Goal: Task Accomplishment & Management: Use online tool/utility

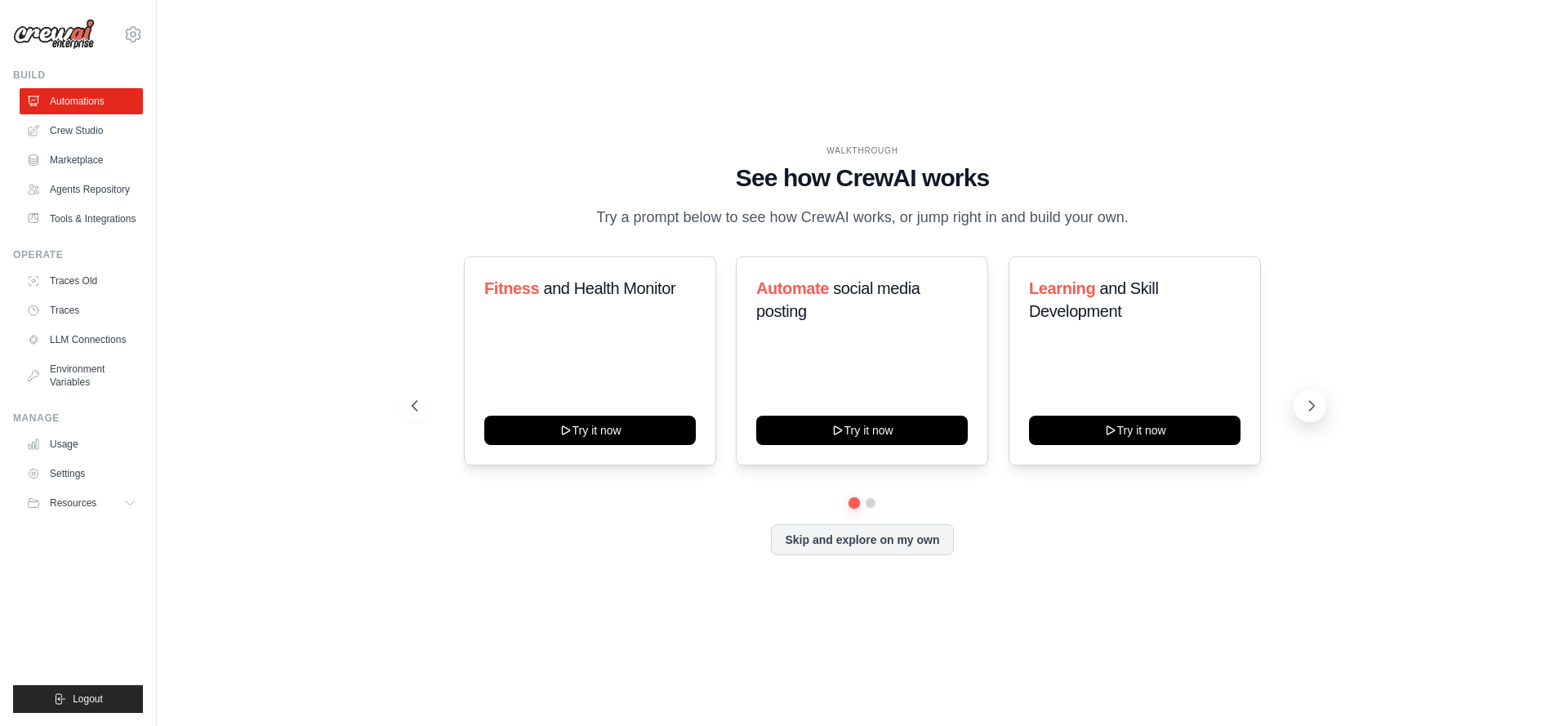
click at [1316, 404] on icon at bounding box center [1311, 405] width 16 height 16
click at [98, 136] on link "Crew Studio" at bounding box center [83, 131] width 124 height 26
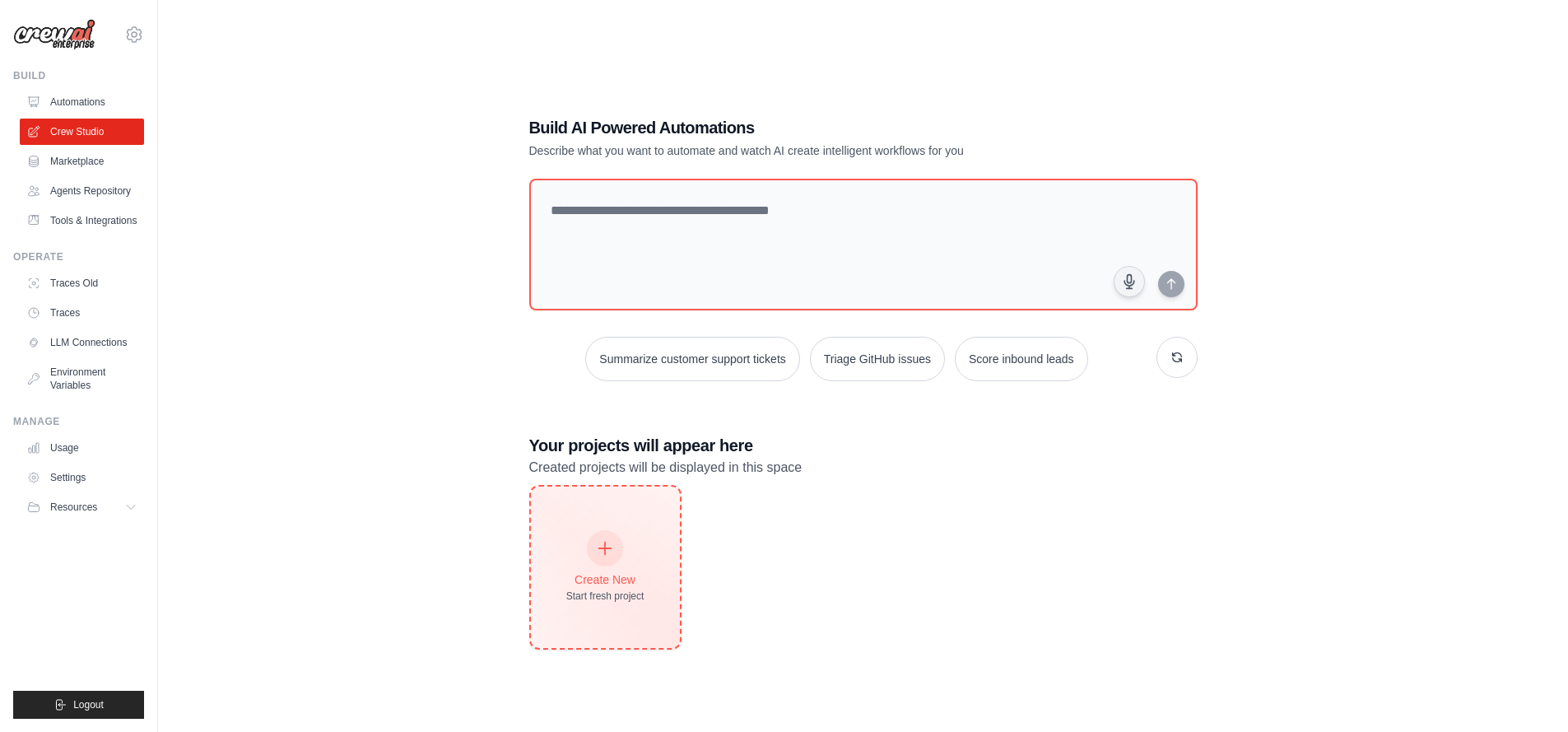
click at [606, 550] on icon at bounding box center [605, 548] width 18 height 18
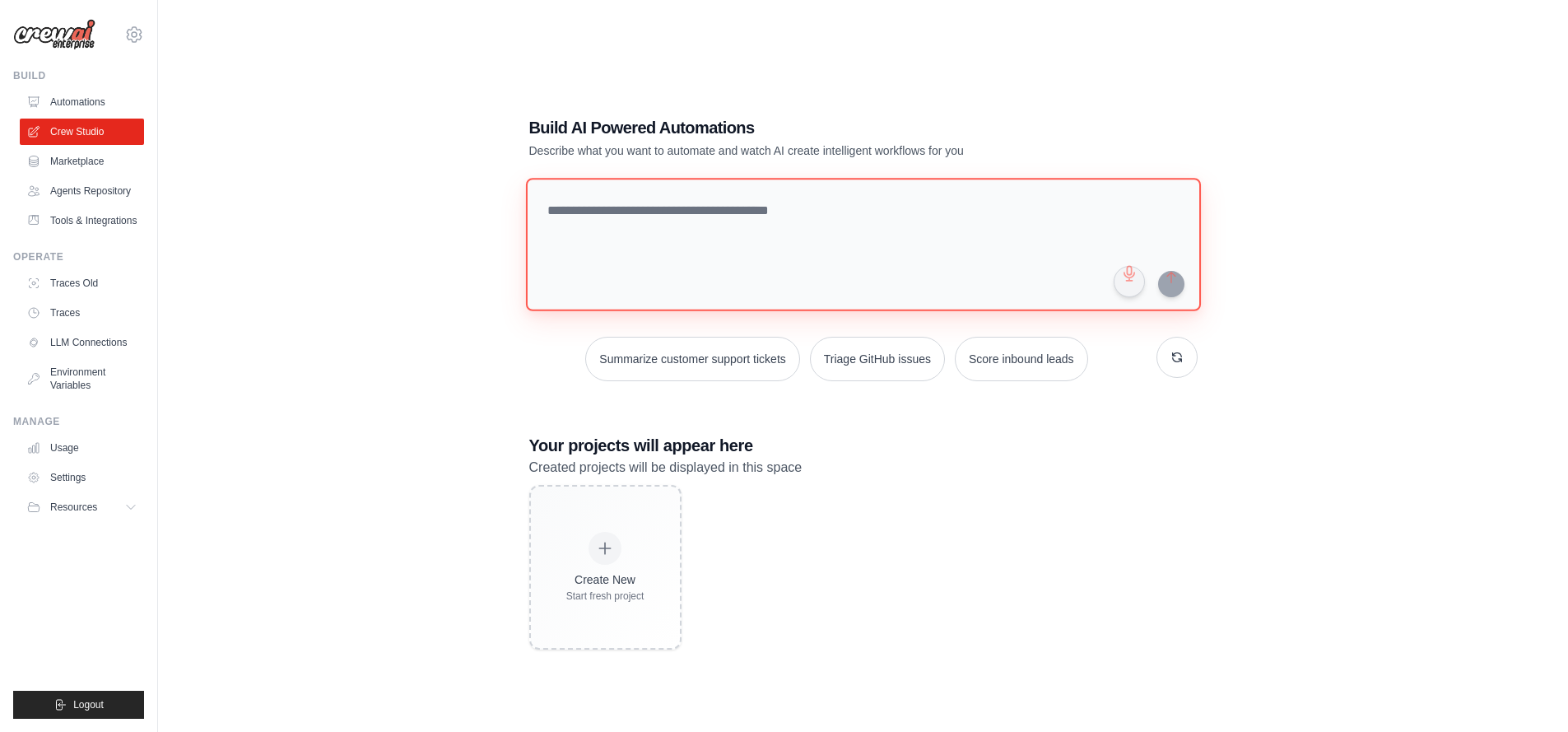
click at [601, 237] on textarea at bounding box center [863, 244] width 675 height 133
click at [751, 229] on textarea at bounding box center [863, 244] width 675 height 133
paste textarea "**********"
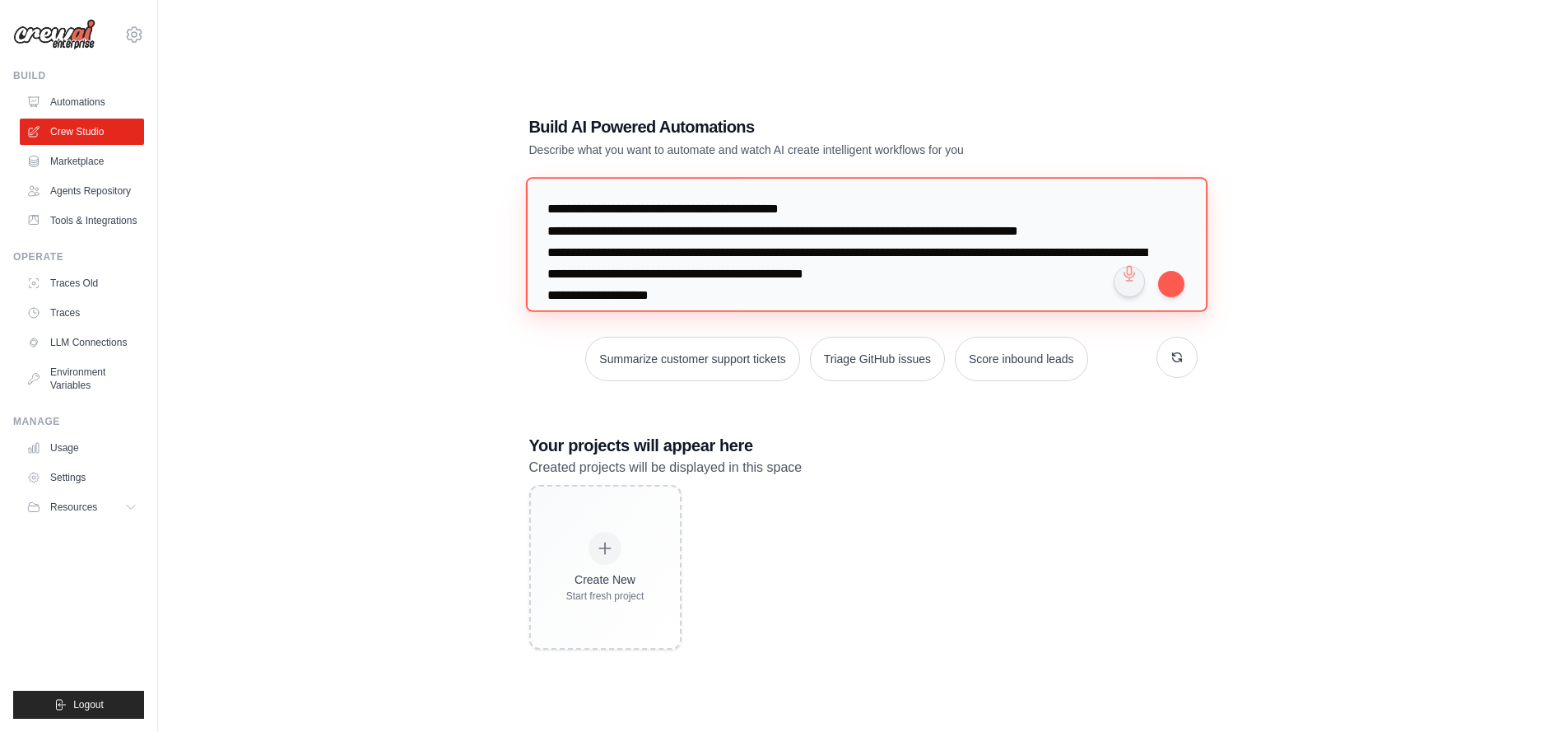
click at [797, 207] on textarea at bounding box center [866, 244] width 681 height 134
click at [735, 251] on textarea at bounding box center [866, 244] width 681 height 134
drag, startPoint x: 1017, startPoint y: 271, endPoint x: 1073, endPoint y: 274, distance: 56.1
click at [1073, 274] on textarea at bounding box center [866, 244] width 681 height 134
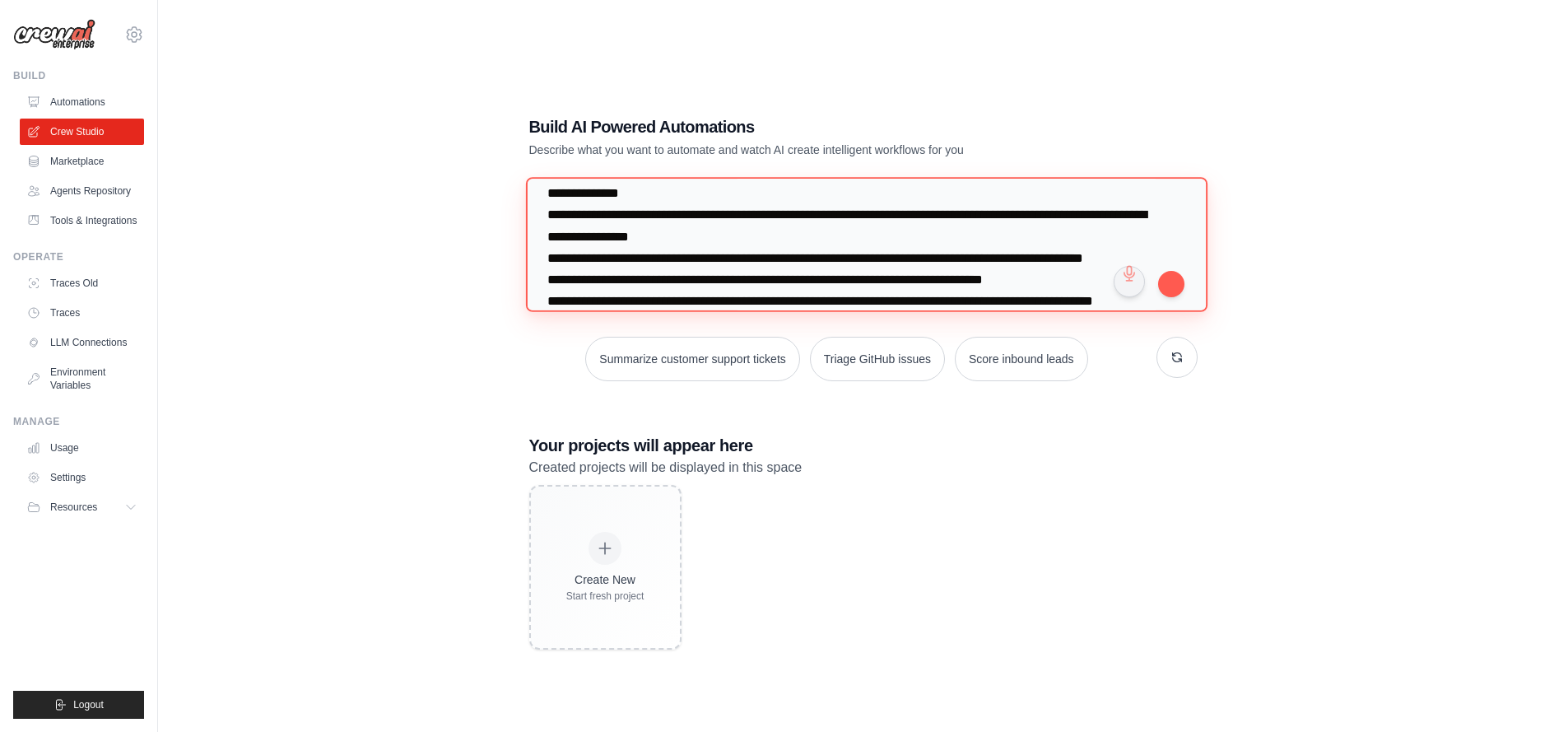
scroll to position [165, 0]
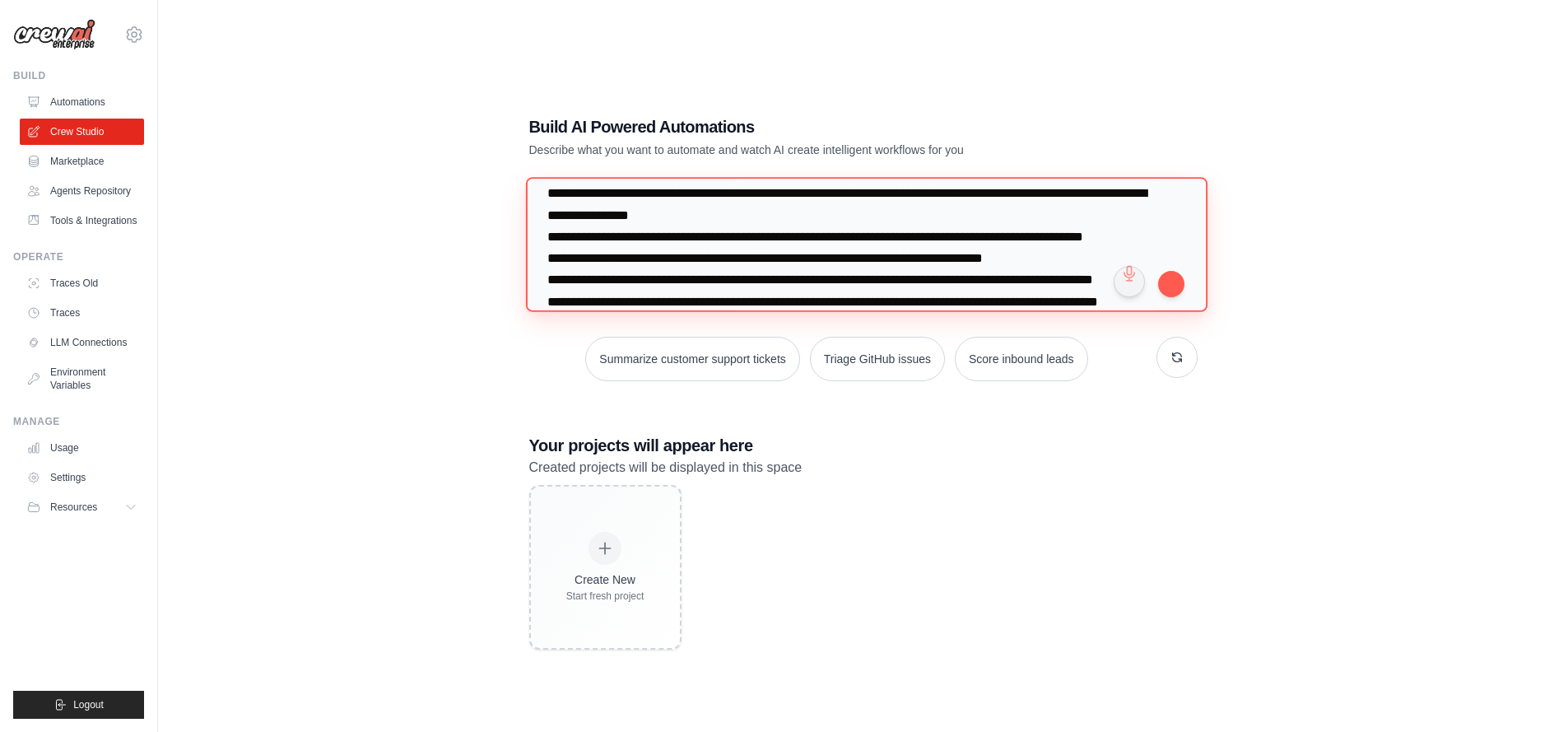
click at [563, 232] on textarea at bounding box center [866, 244] width 681 height 134
click at [948, 218] on textarea at bounding box center [866, 244] width 681 height 134
click at [957, 215] on textarea at bounding box center [866, 244] width 681 height 134
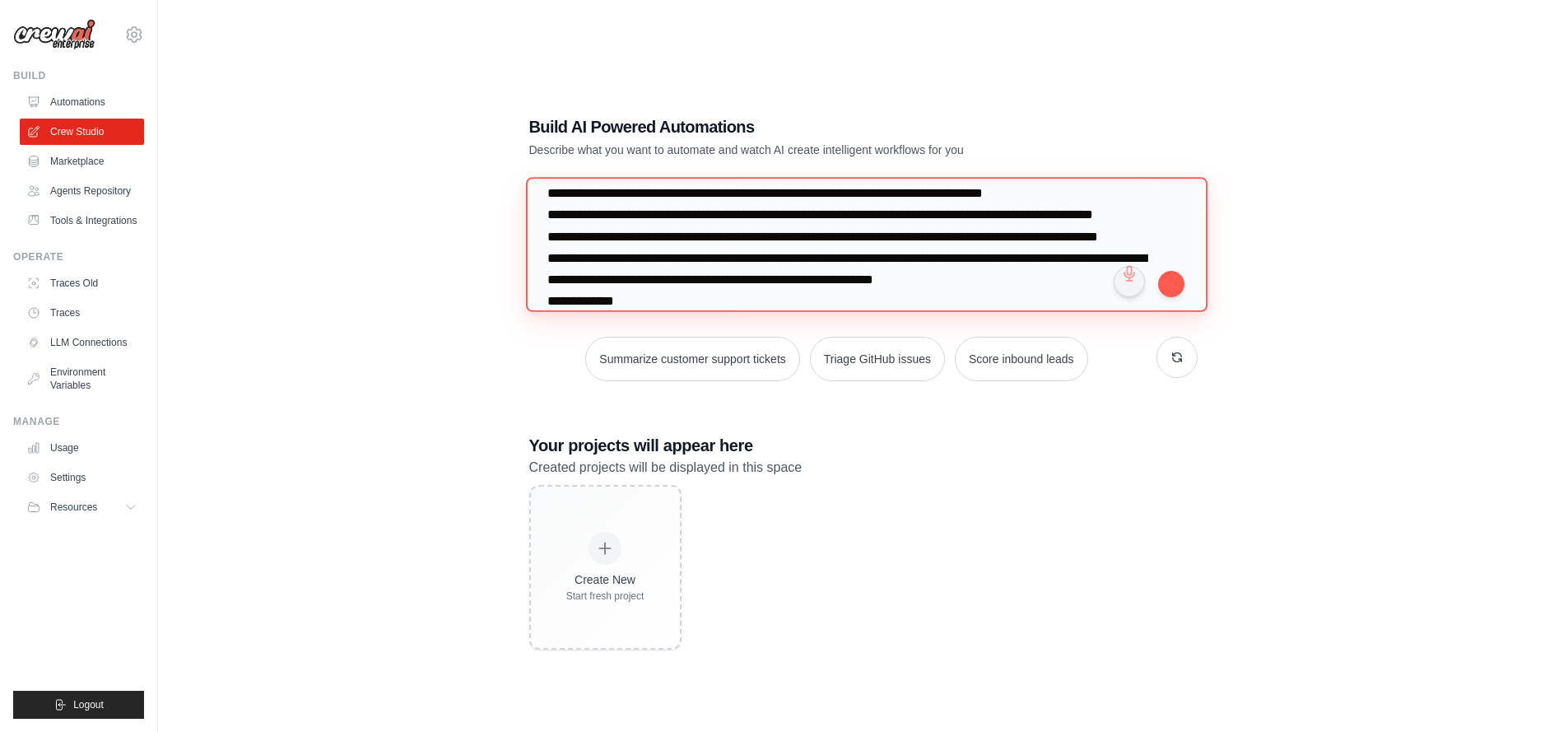
scroll to position [251, 0]
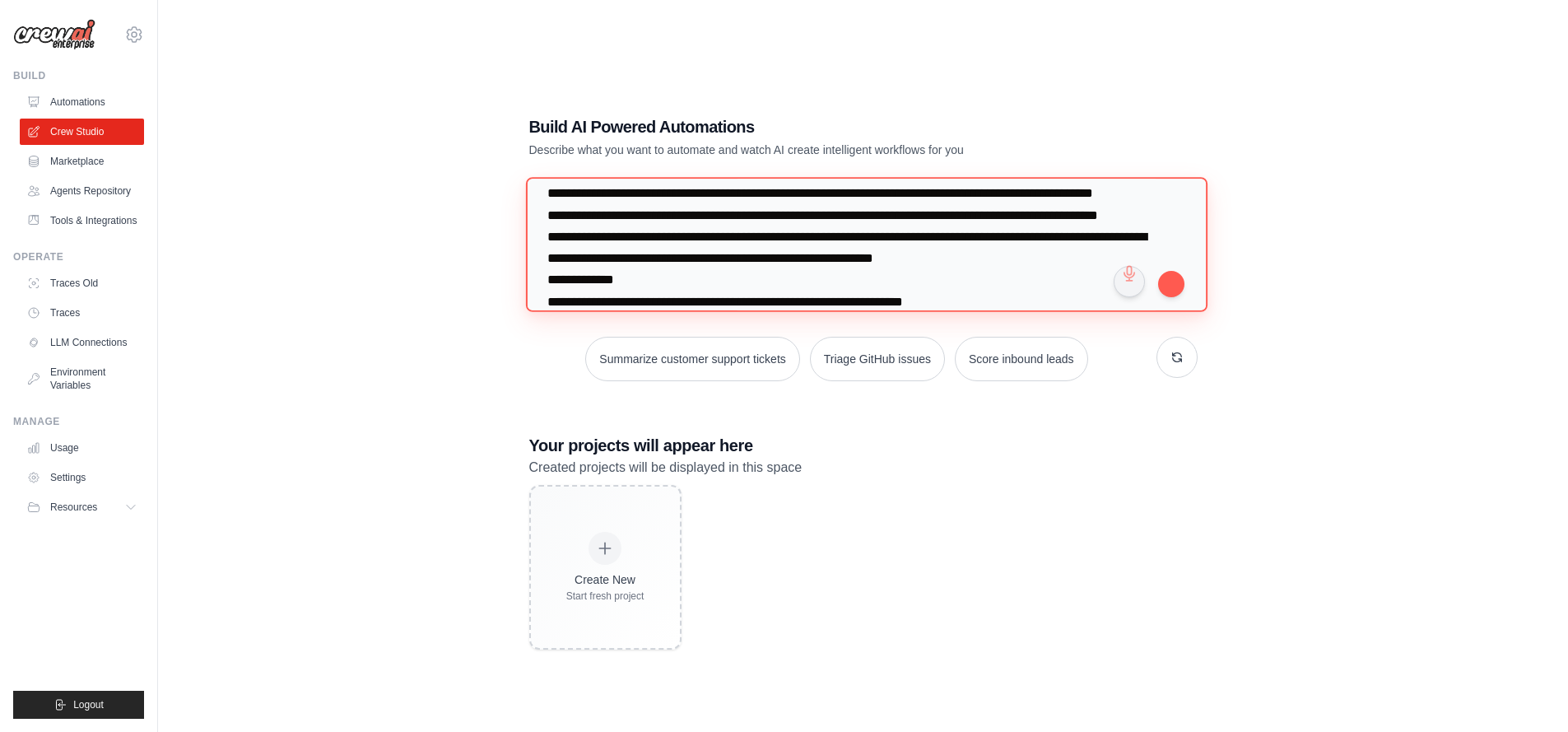
drag, startPoint x: 608, startPoint y: 277, endPoint x: 643, endPoint y: 284, distance: 35.7
click at [643, 284] on textarea at bounding box center [866, 244] width 681 height 134
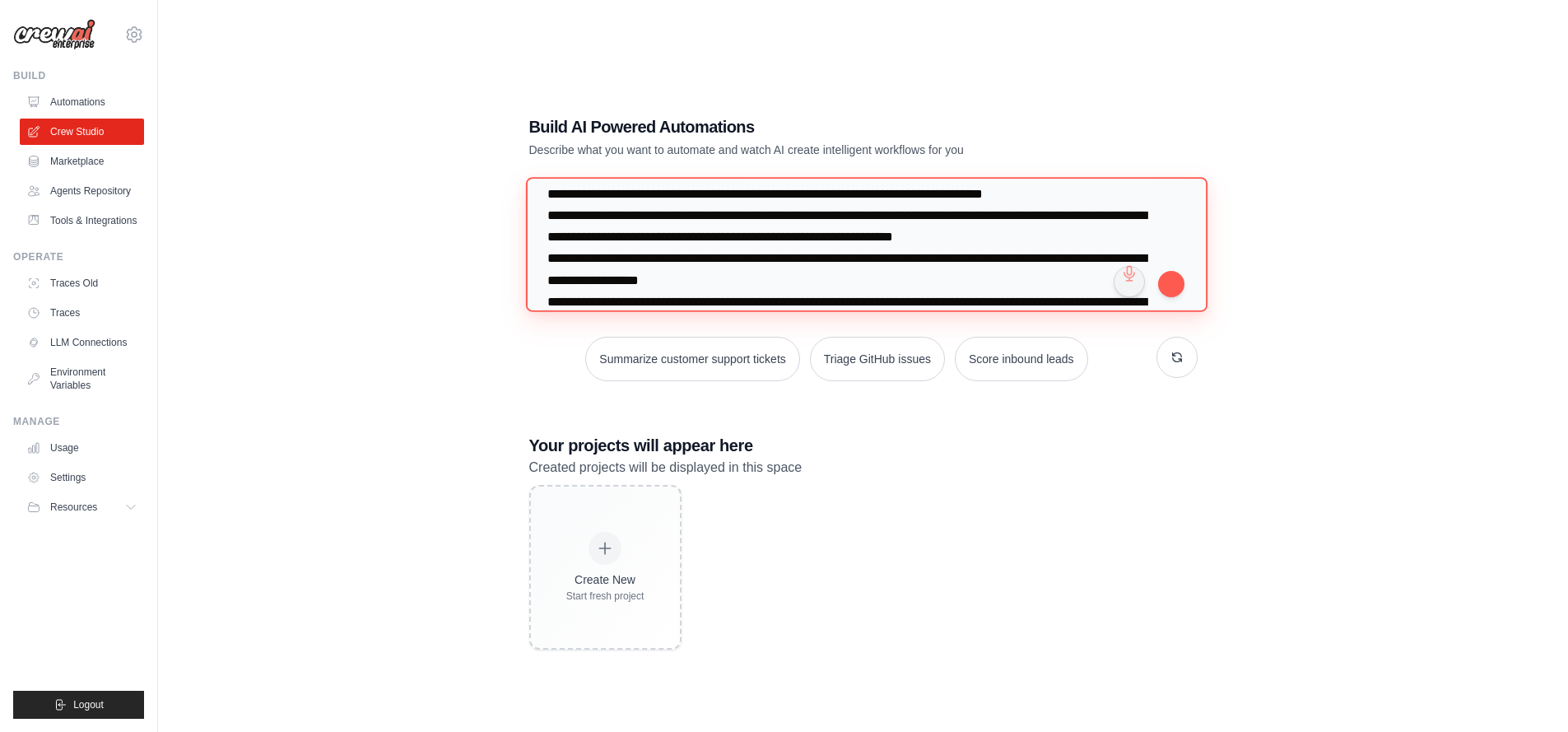
scroll to position [465, 0]
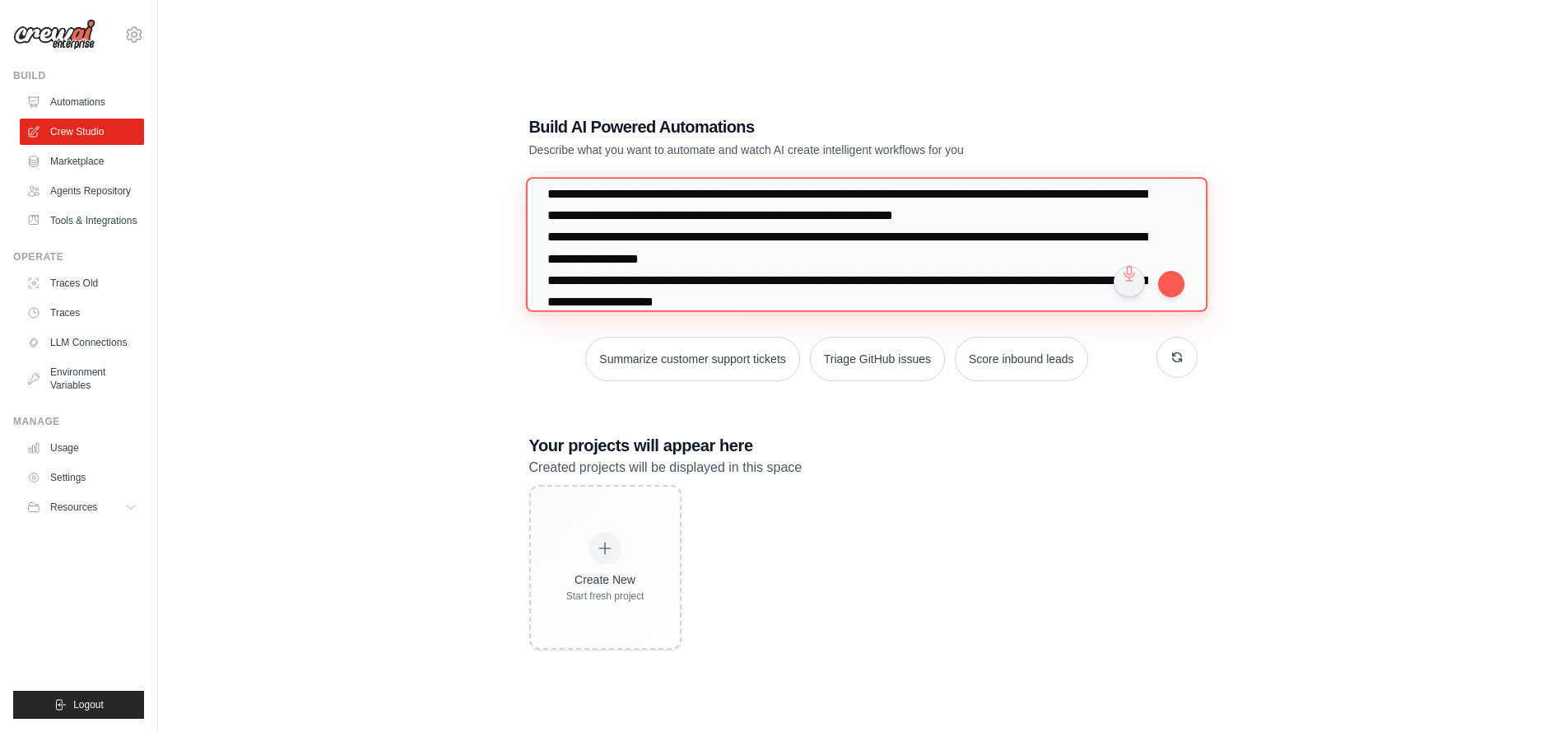
click at [1124, 236] on textarea at bounding box center [866, 244] width 681 height 134
click at [589, 285] on textarea at bounding box center [866, 244] width 681 height 134
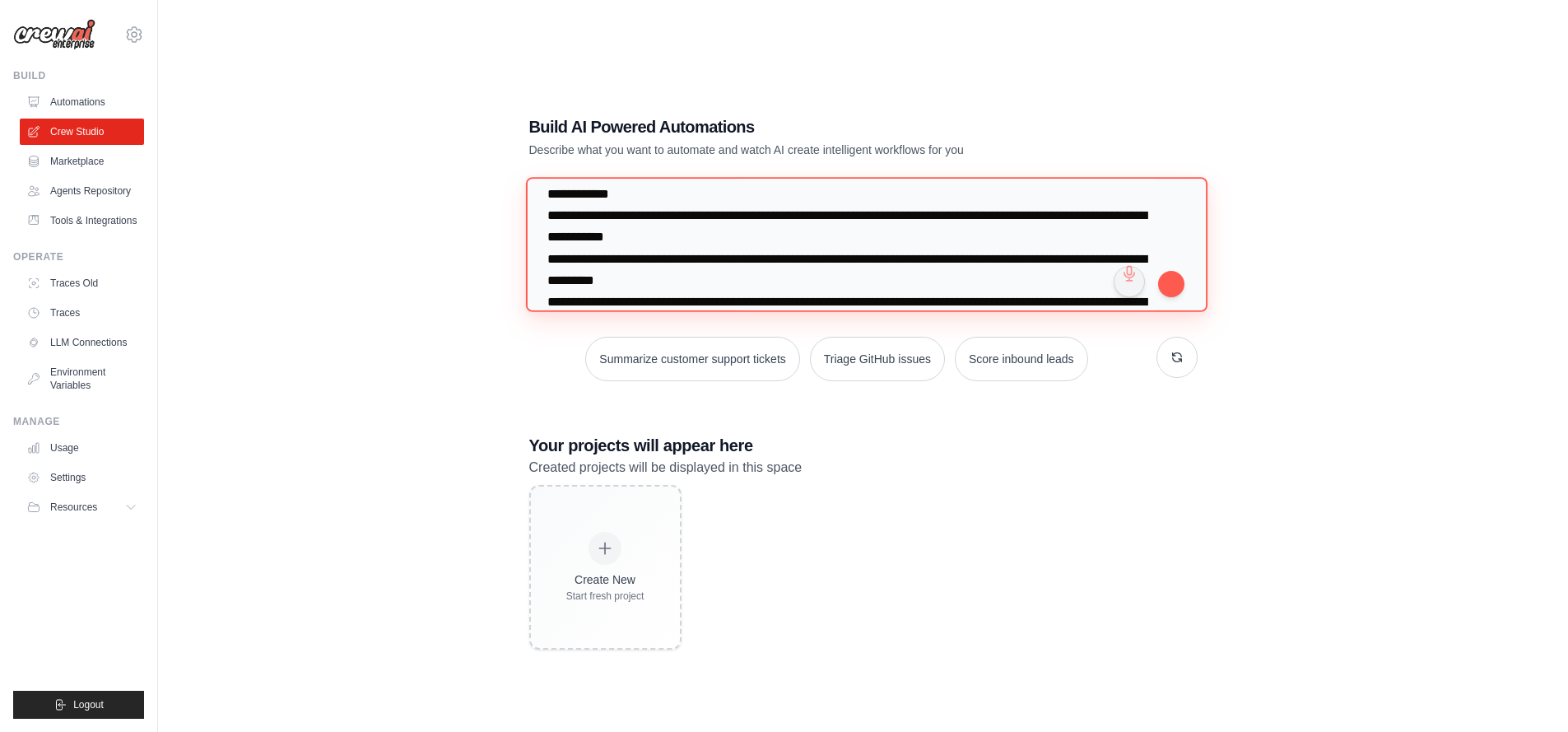
scroll to position [893, 0]
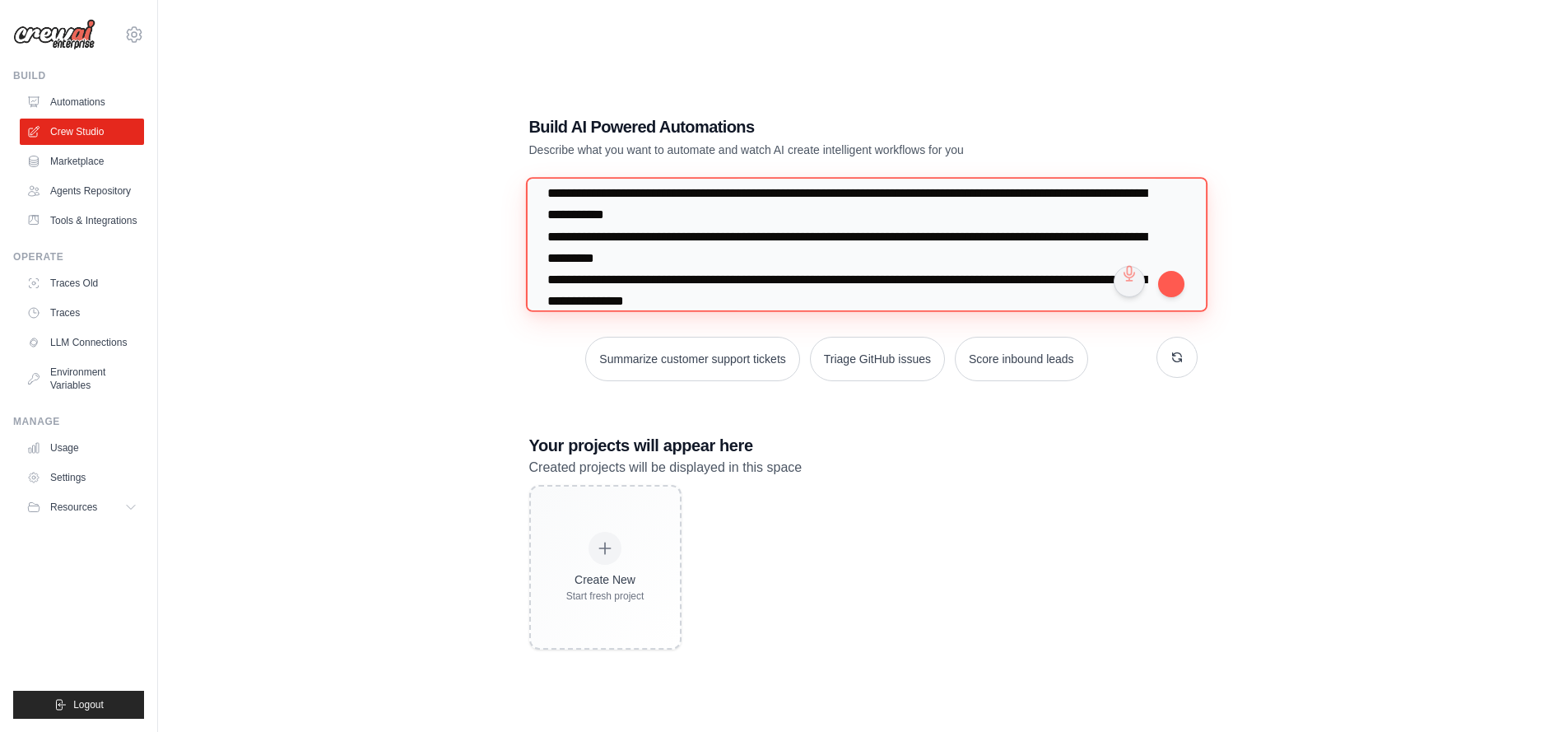
click at [733, 259] on textarea at bounding box center [866, 244] width 681 height 134
click at [734, 258] on textarea at bounding box center [866, 244] width 681 height 134
drag, startPoint x: 949, startPoint y: 258, endPoint x: 709, endPoint y: 267, distance: 240.2
click at [709, 267] on textarea at bounding box center [866, 244] width 681 height 134
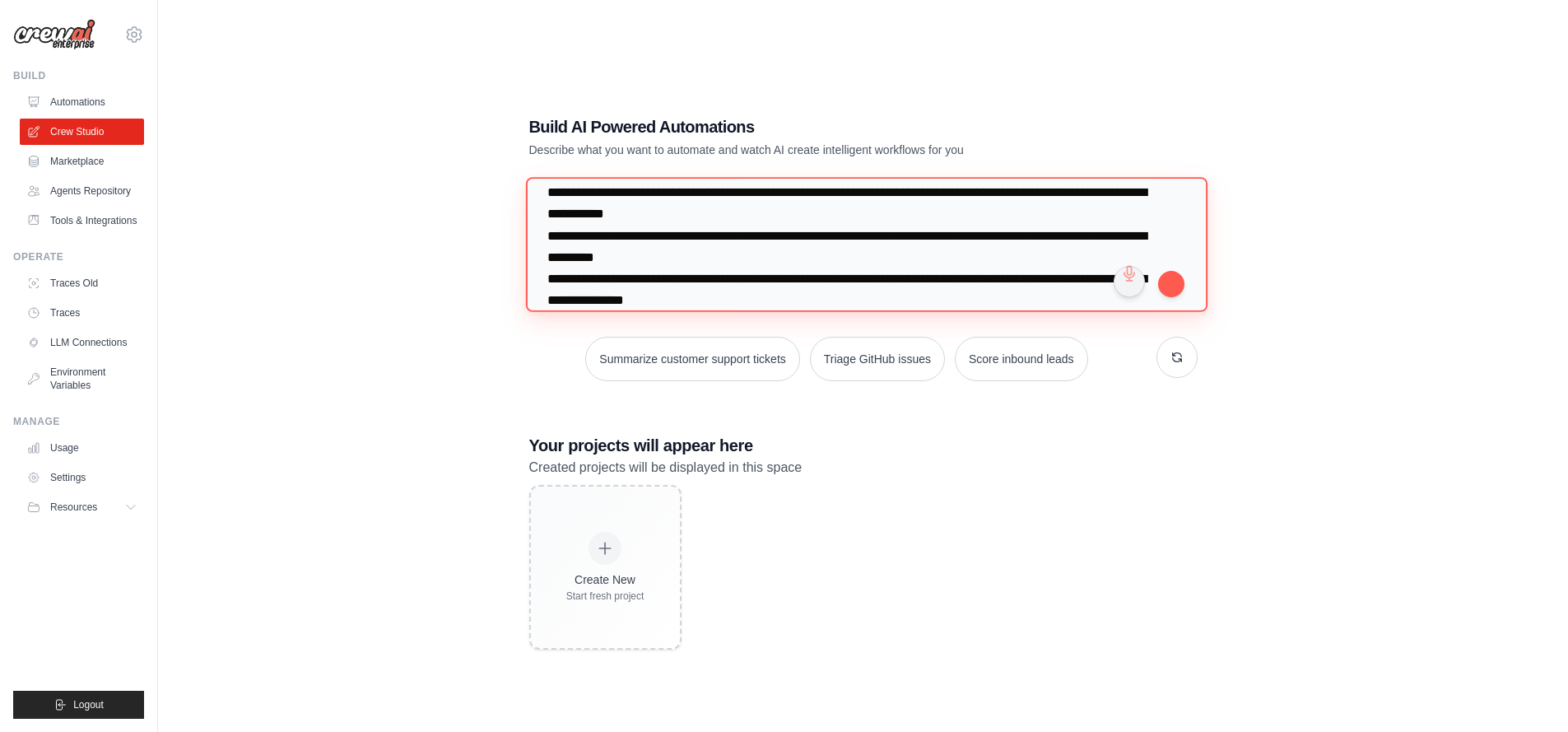
click at [766, 275] on textarea at bounding box center [866, 244] width 681 height 134
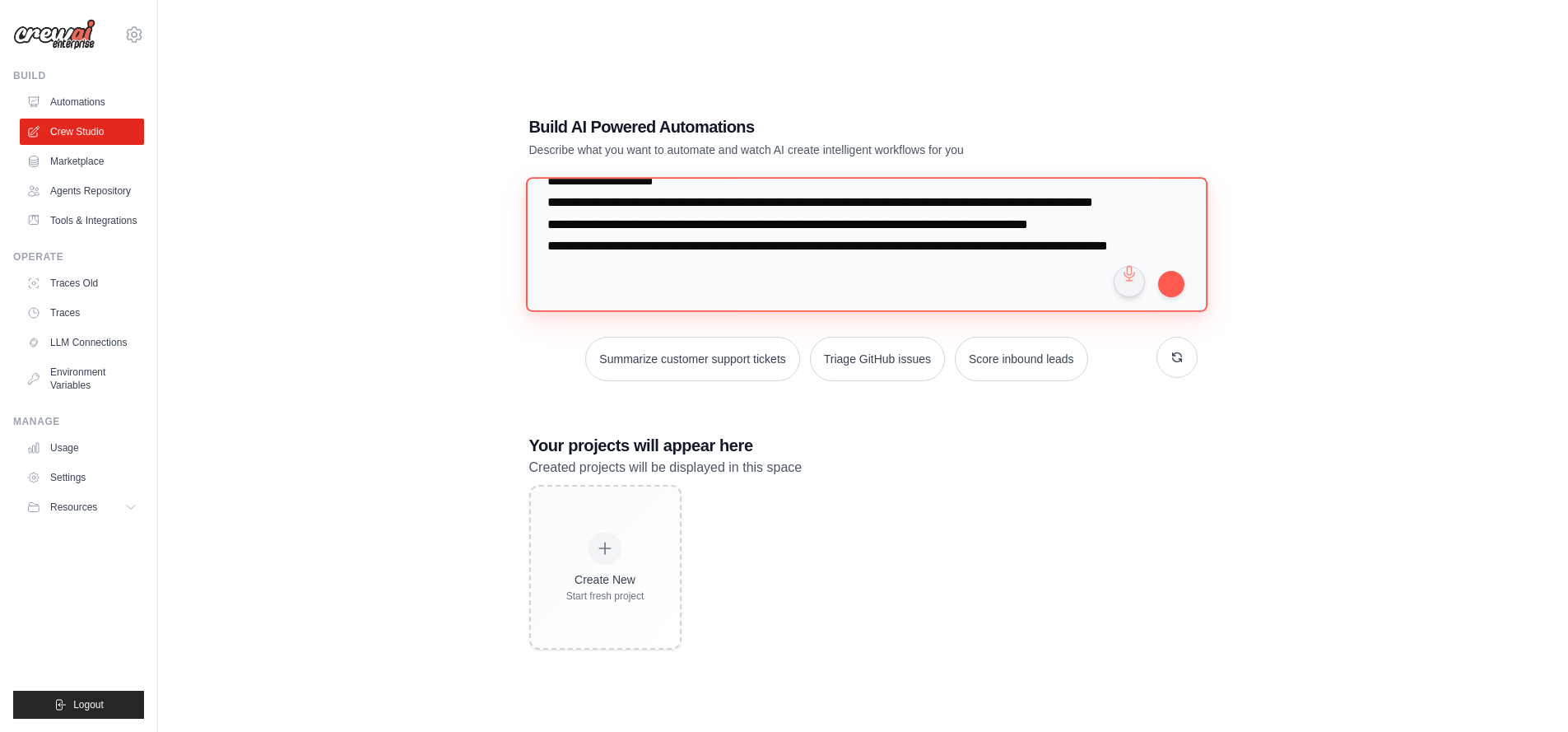
scroll to position [1236, 0]
click at [1006, 259] on textarea at bounding box center [866, 244] width 681 height 134
type textarea "**********"
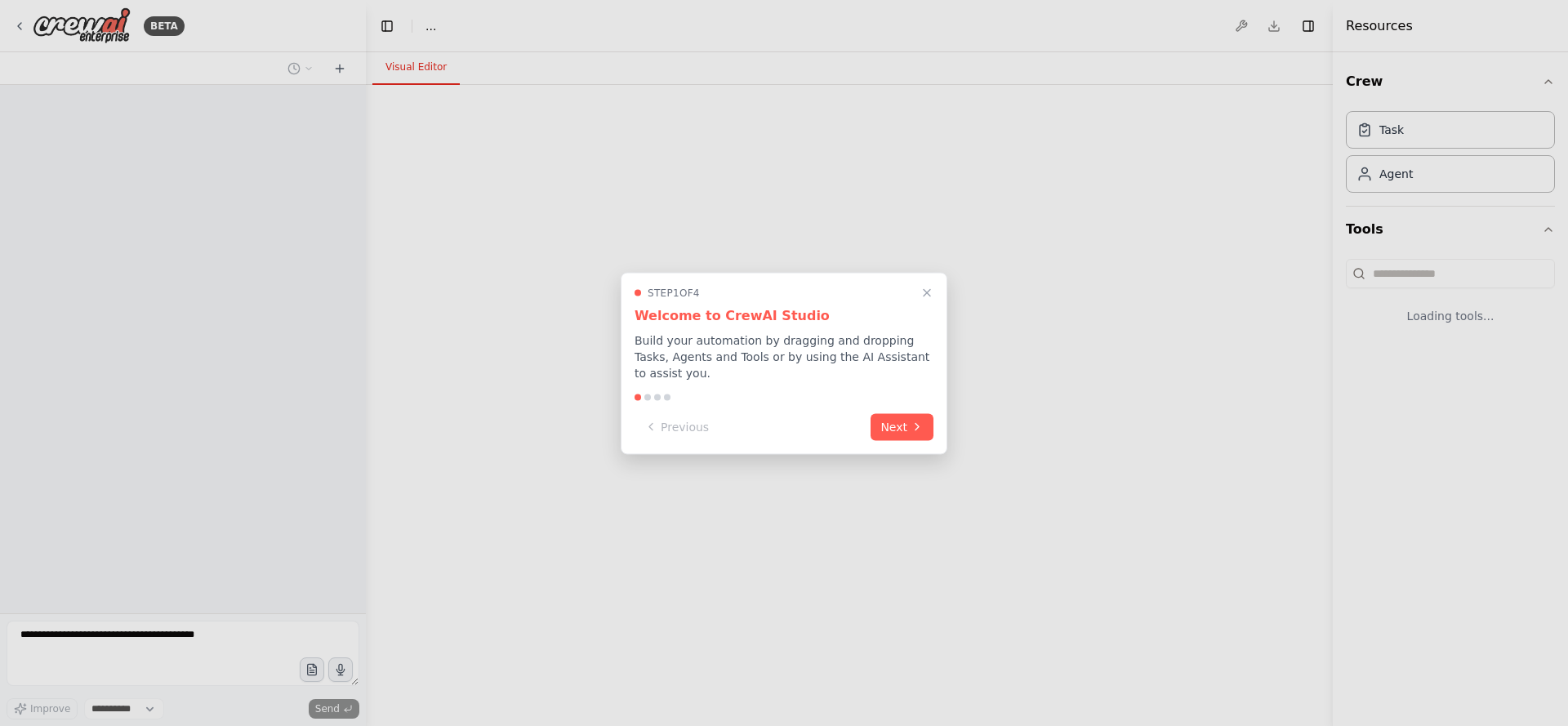
select select "****"
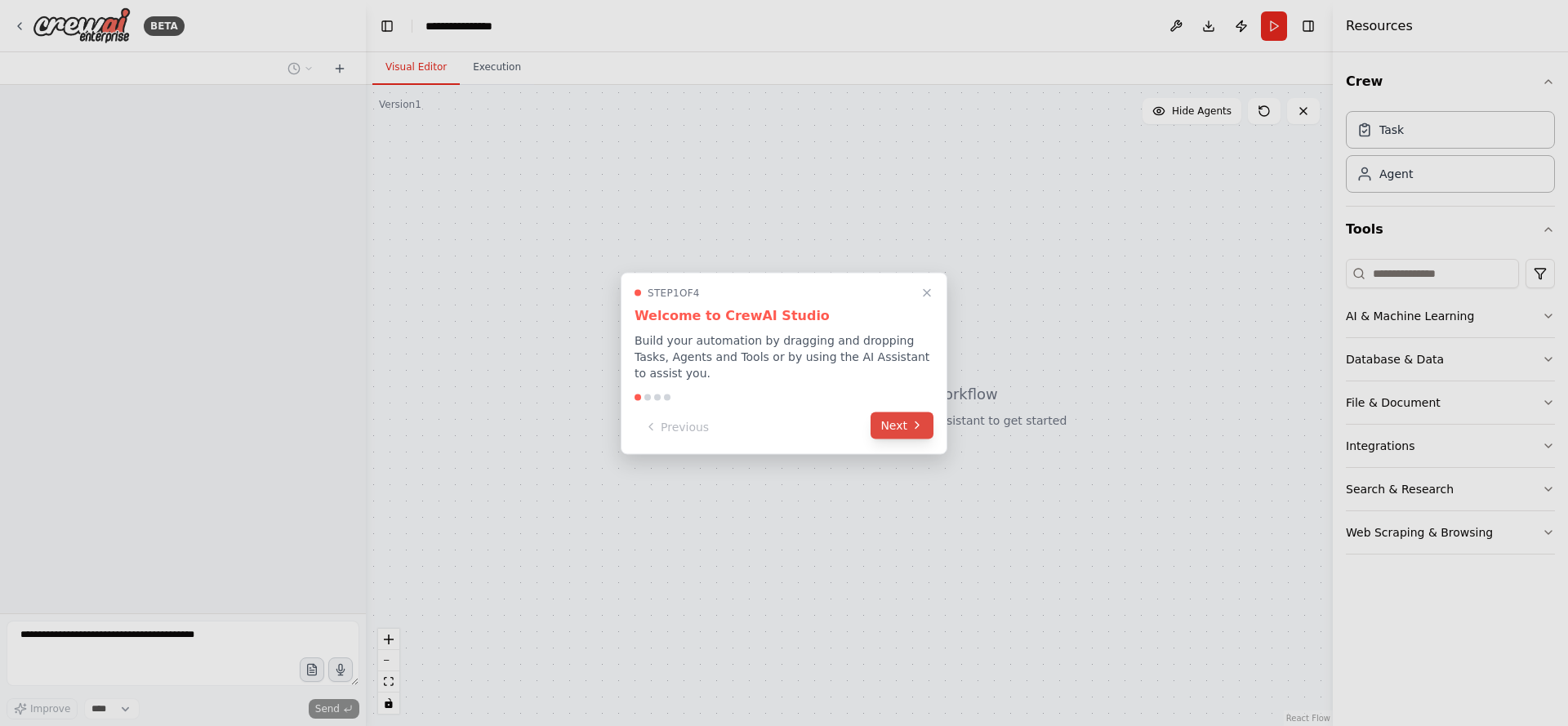
click at [914, 429] on icon at bounding box center [917, 425] width 13 height 13
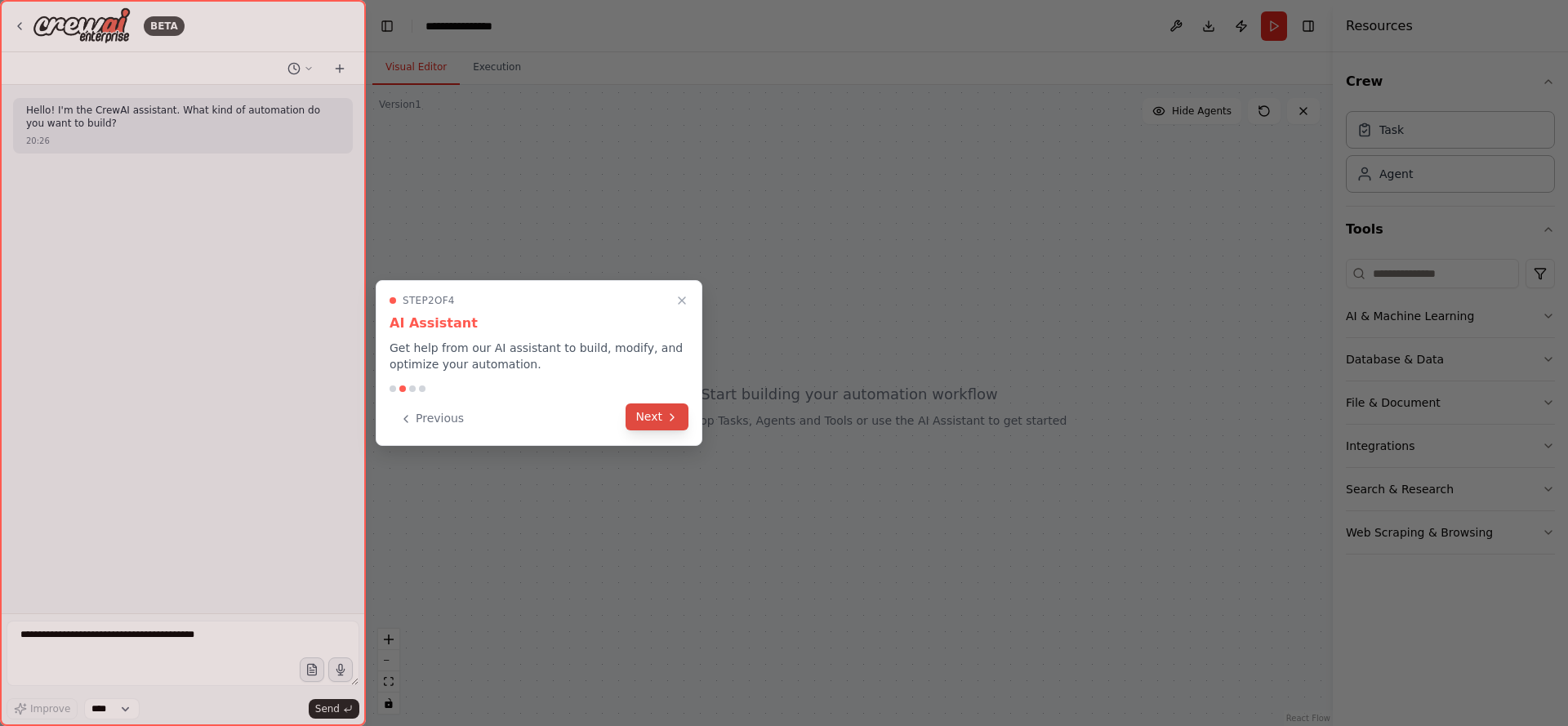
click at [645, 416] on button "Next" at bounding box center [657, 417] width 63 height 27
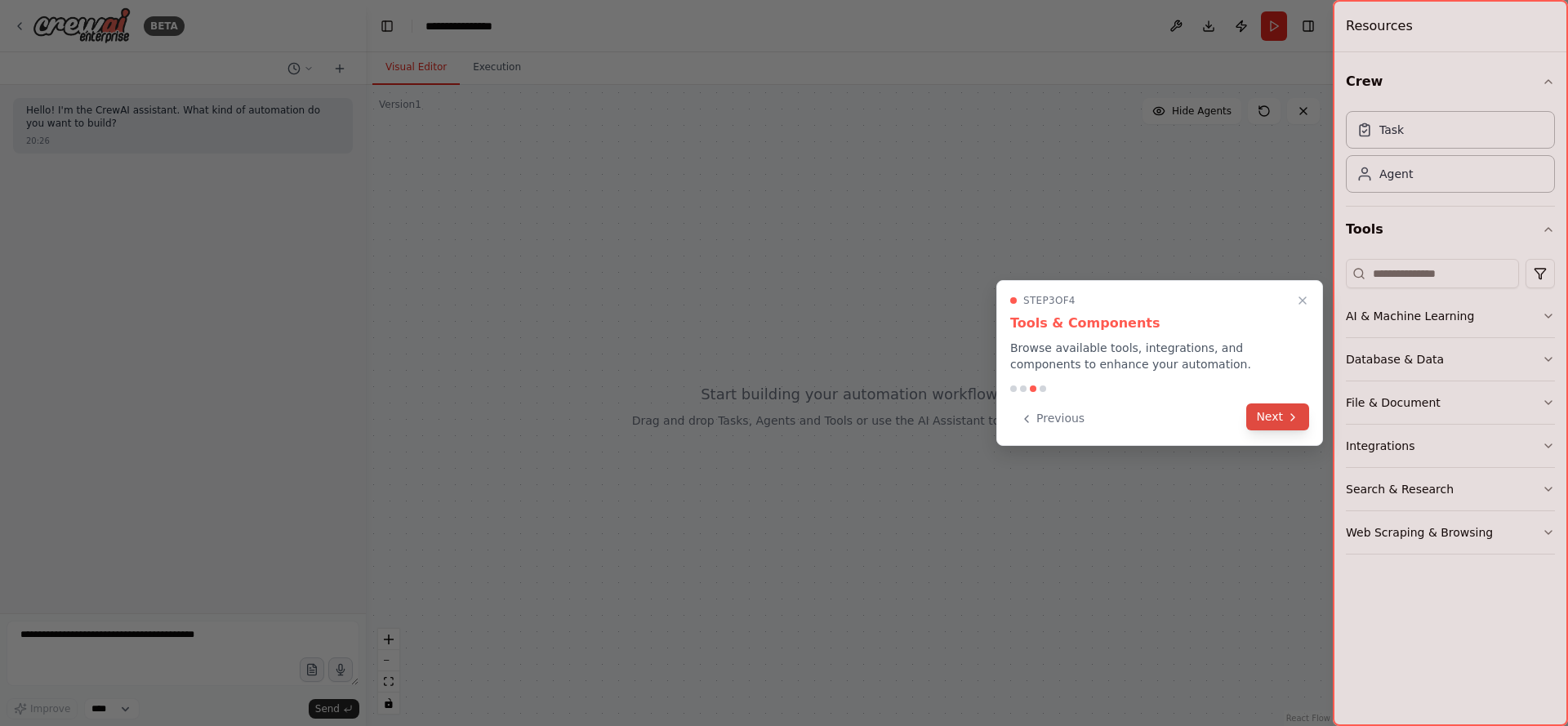
click at [1291, 415] on icon at bounding box center [1292, 416] width 13 height 13
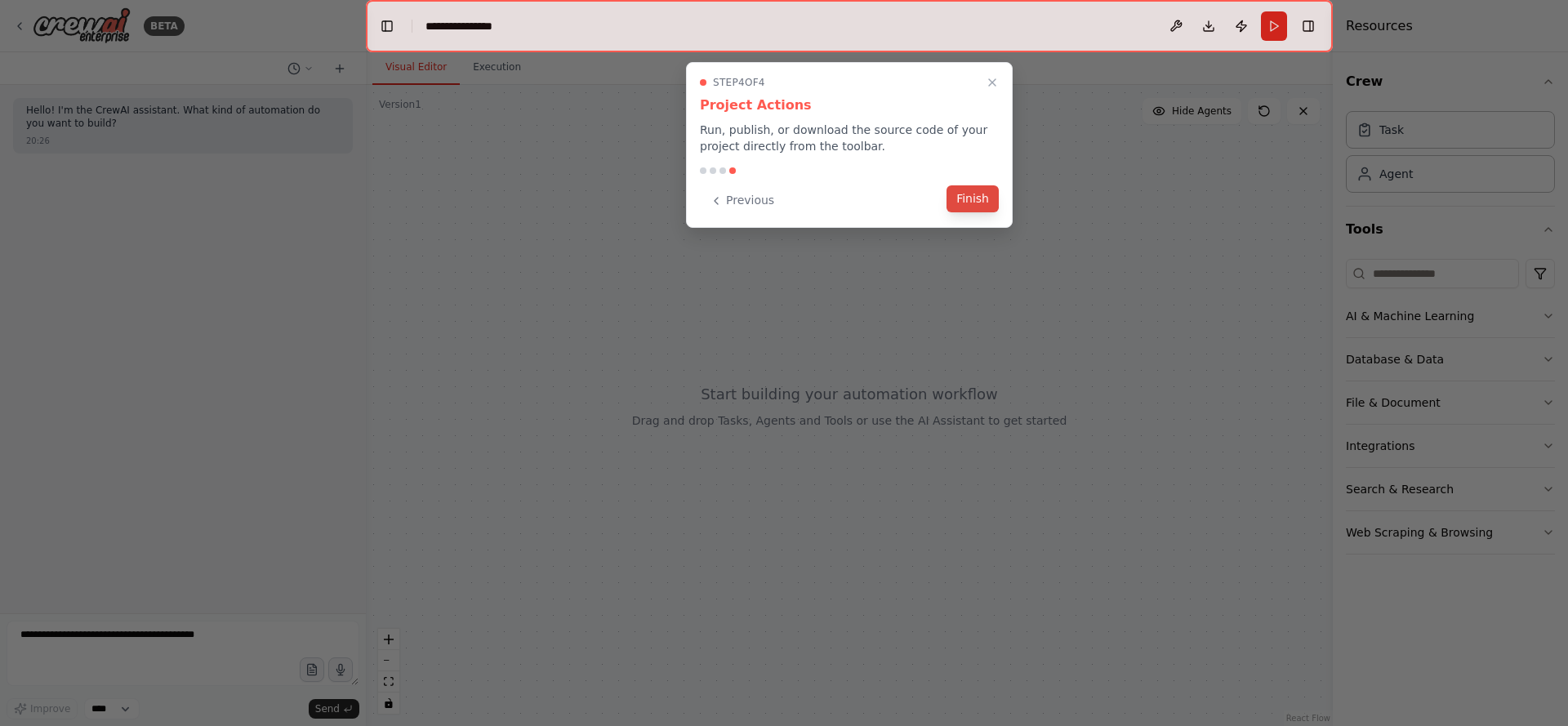
click at [965, 200] on button "Finish" at bounding box center [972, 199] width 52 height 27
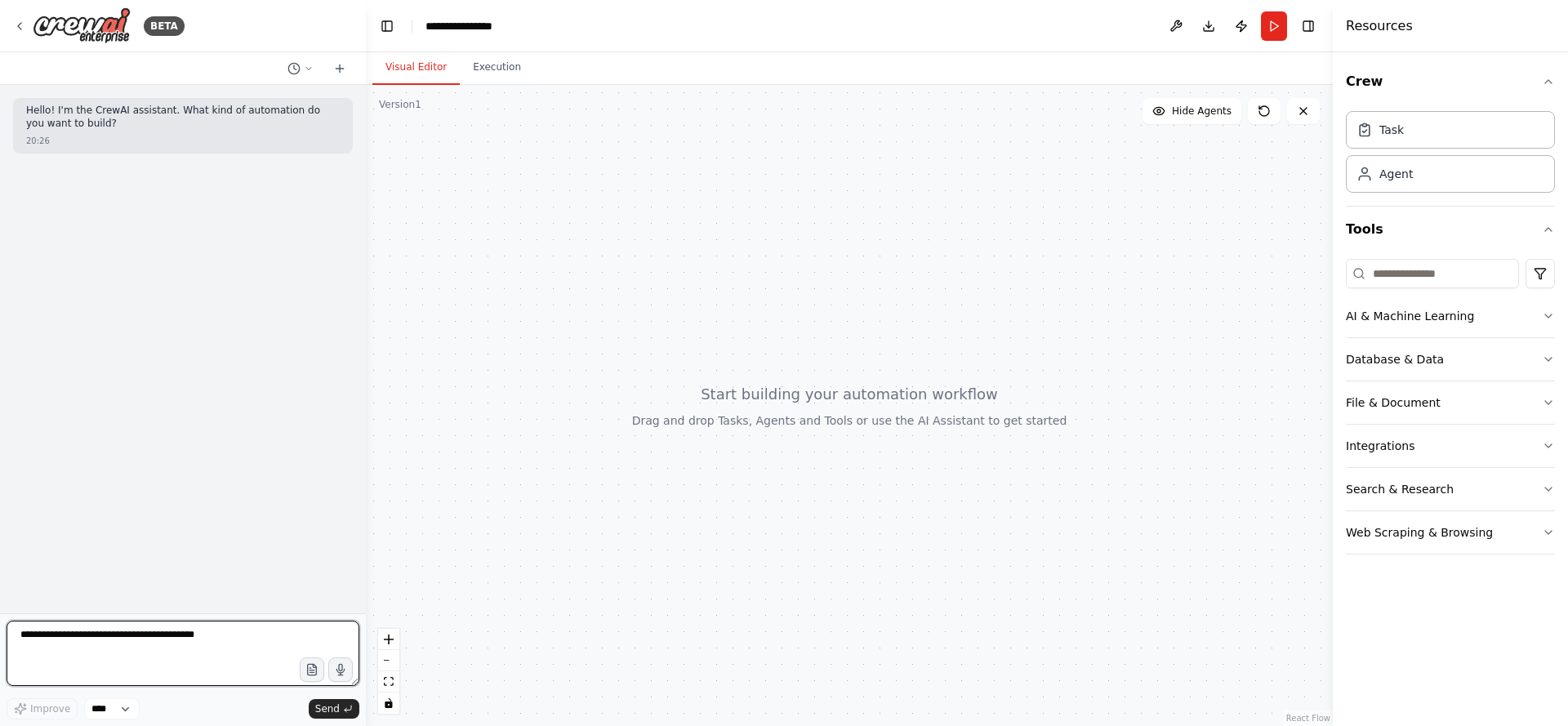
click at [197, 647] on textarea at bounding box center [183, 653] width 353 height 66
click at [1547, 317] on icon "button" at bounding box center [1548, 316] width 13 height 13
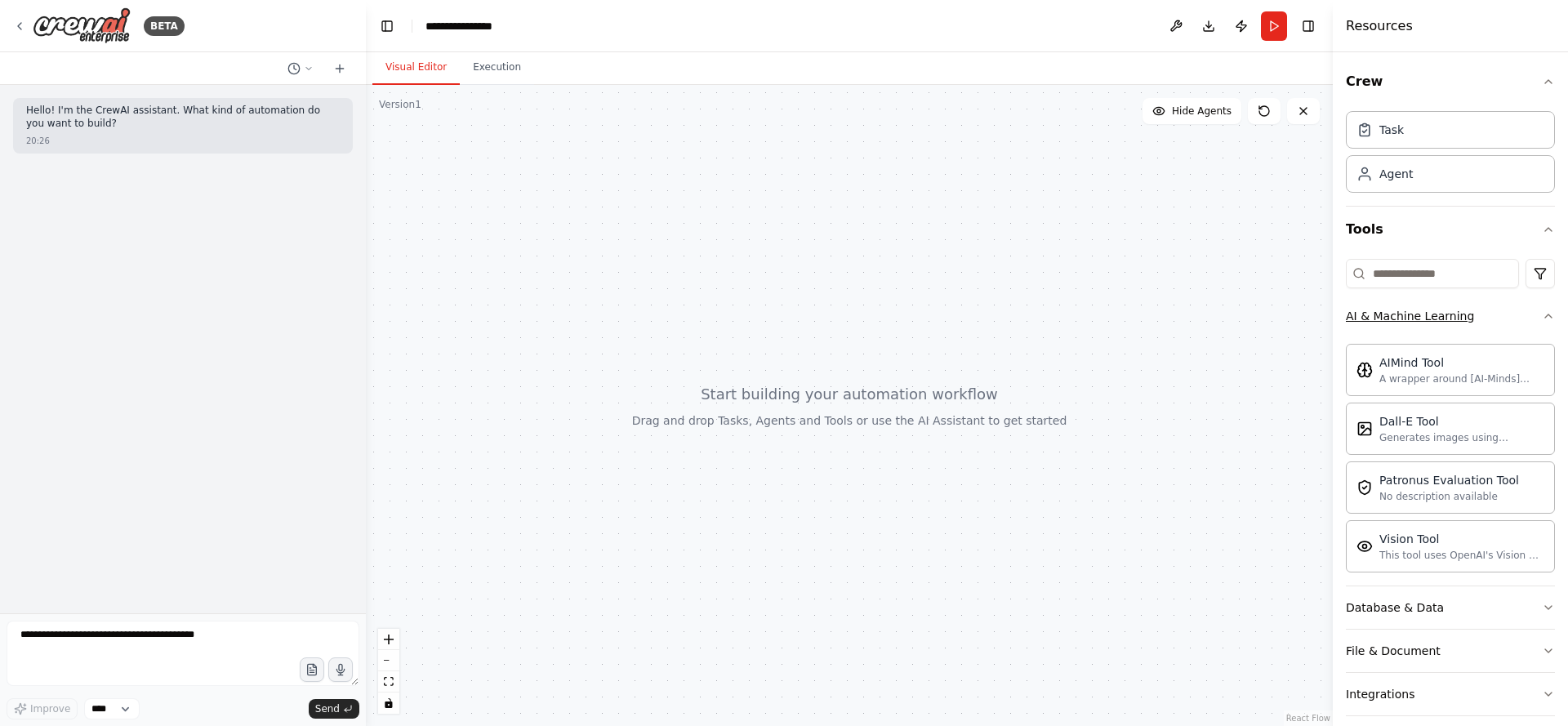
click at [1547, 317] on div "Crew Task Agent Tools AI & Machine Learning AIMind Tool A wrapper around [AI-Mi…" at bounding box center [1451, 389] width 236 height 674
click at [1542, 313] on icon "button" at bounding box center [1548, 316] width 13 height 13
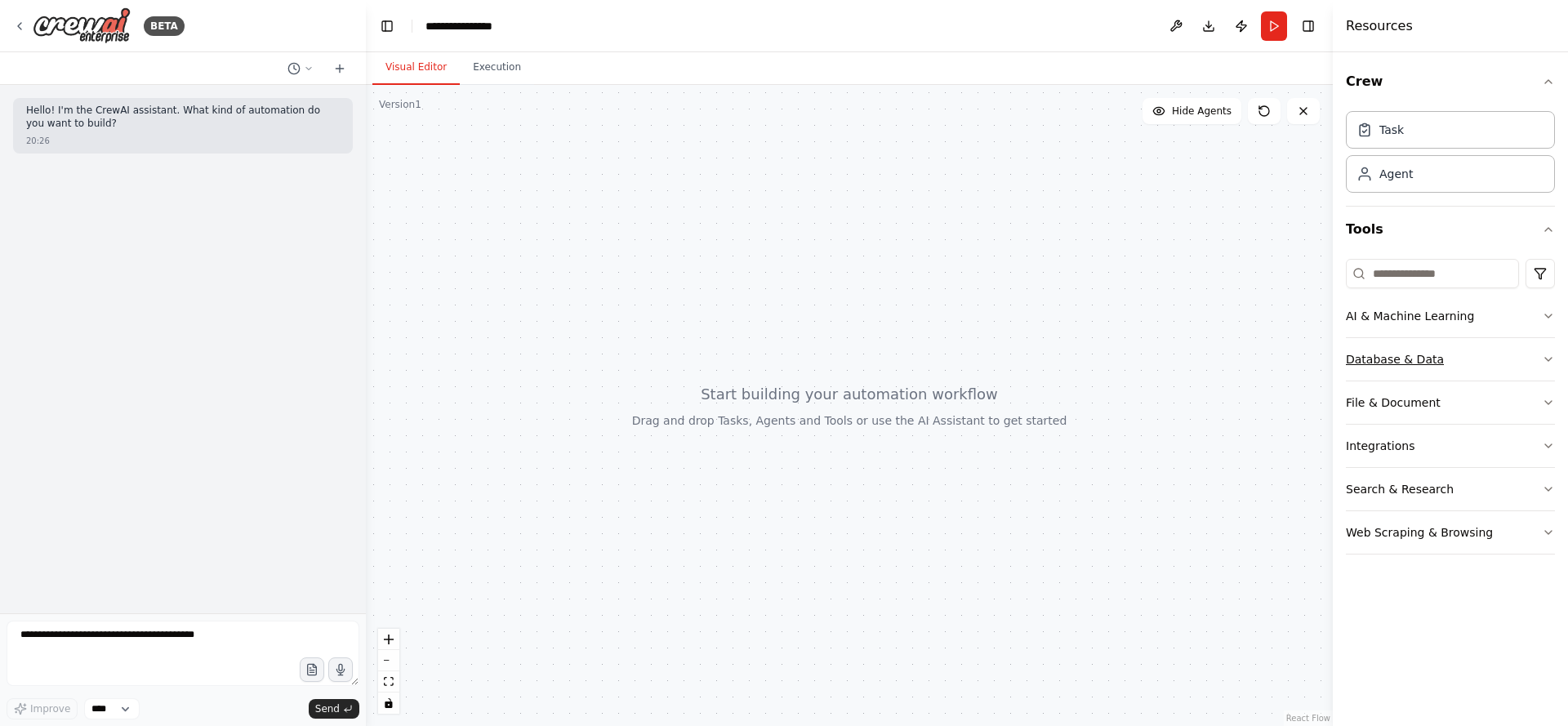
click at [1542, 363] on button "Database & Data" at bounding box center [1450, 359] width 209 height 43
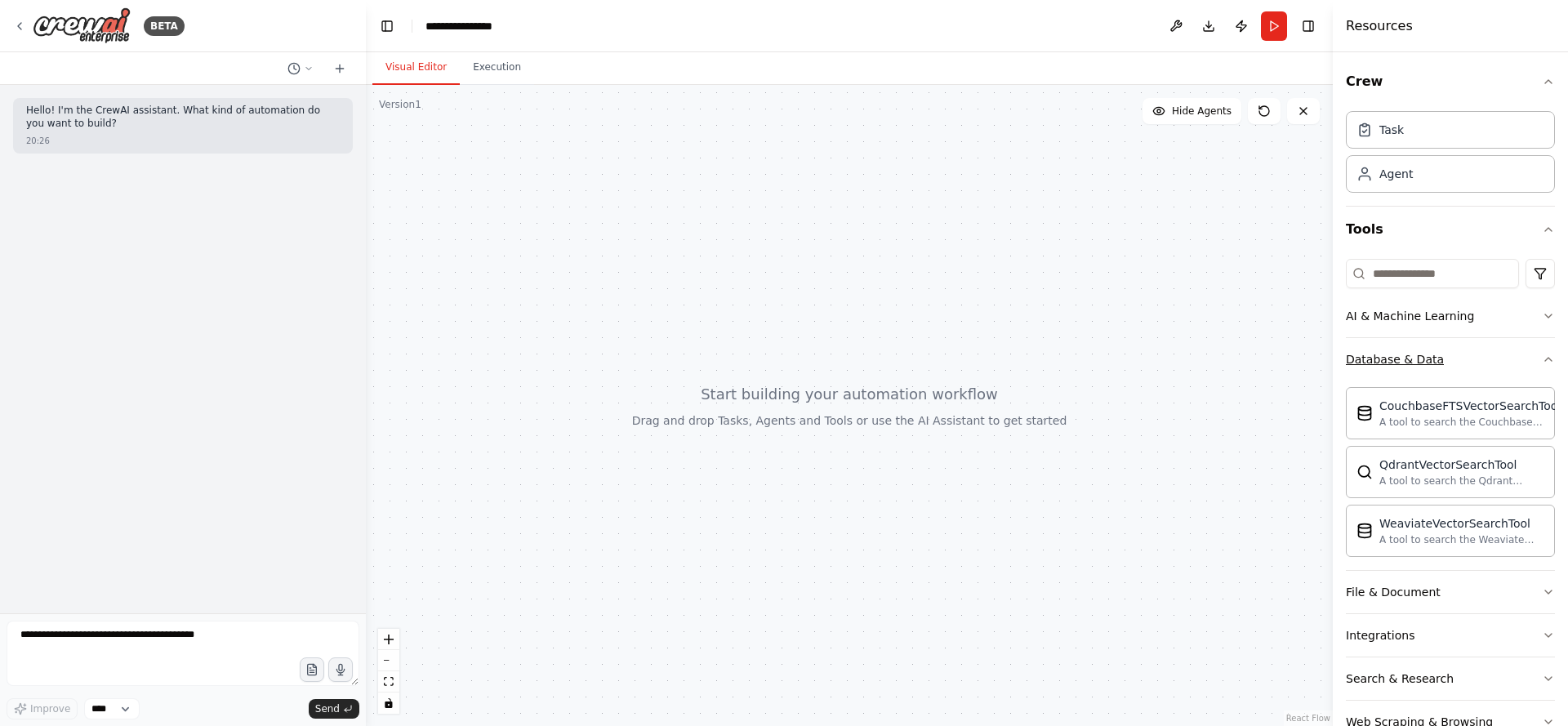
click at [1542, 363] on icon "button" at bounding box center [1548, 358] width 13 height 13
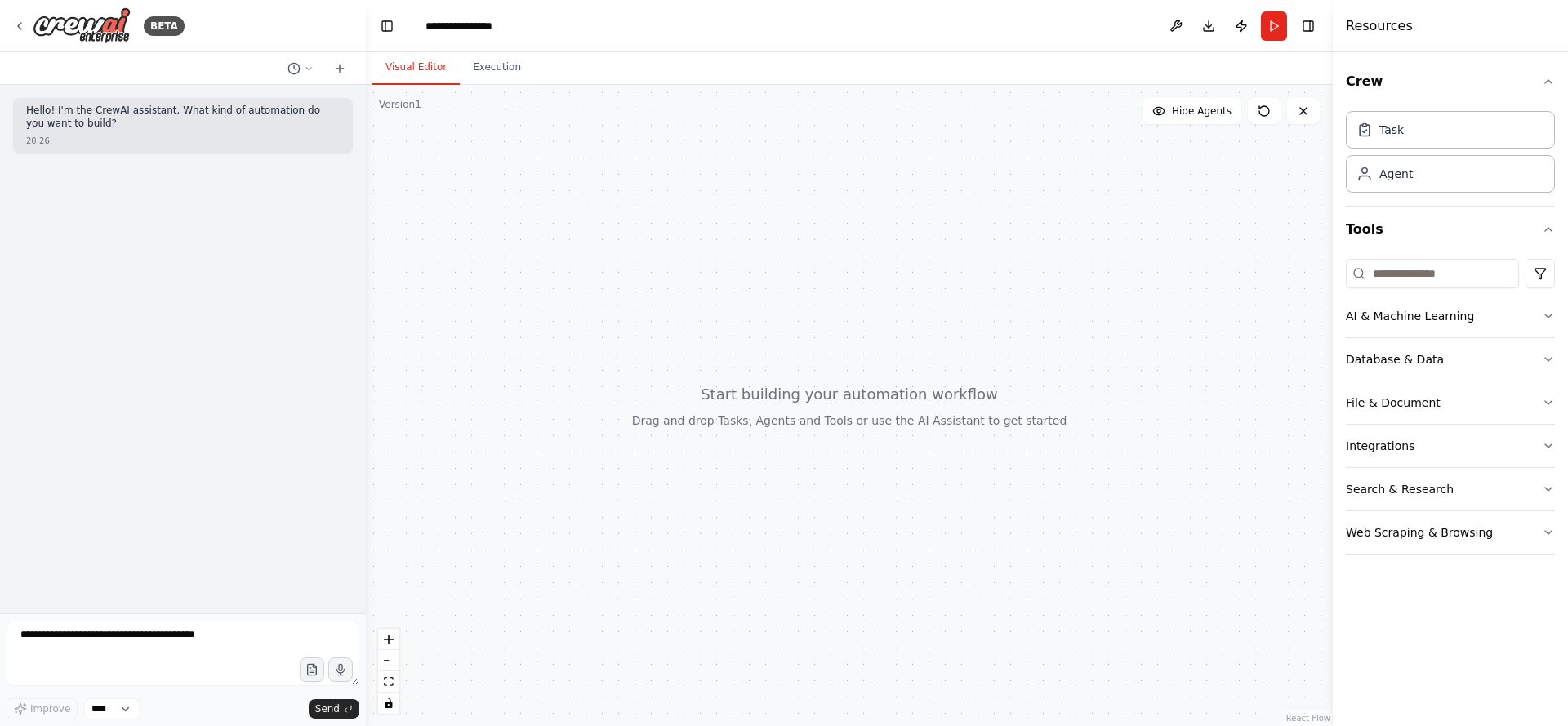
click at [1524, 406] on button "File & Document" at bounding box center [1450, 403] width 209 height 43
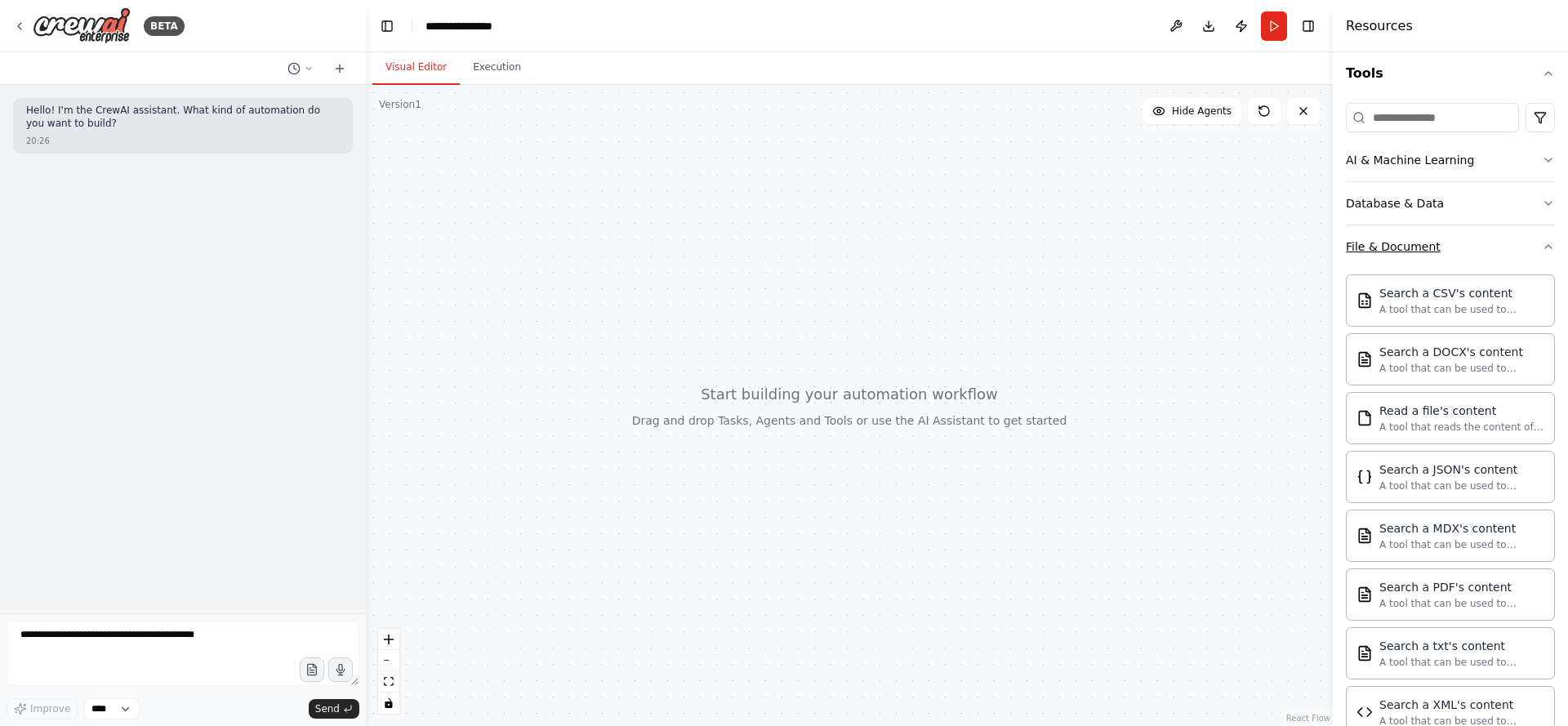
scroll to position [196, 0]
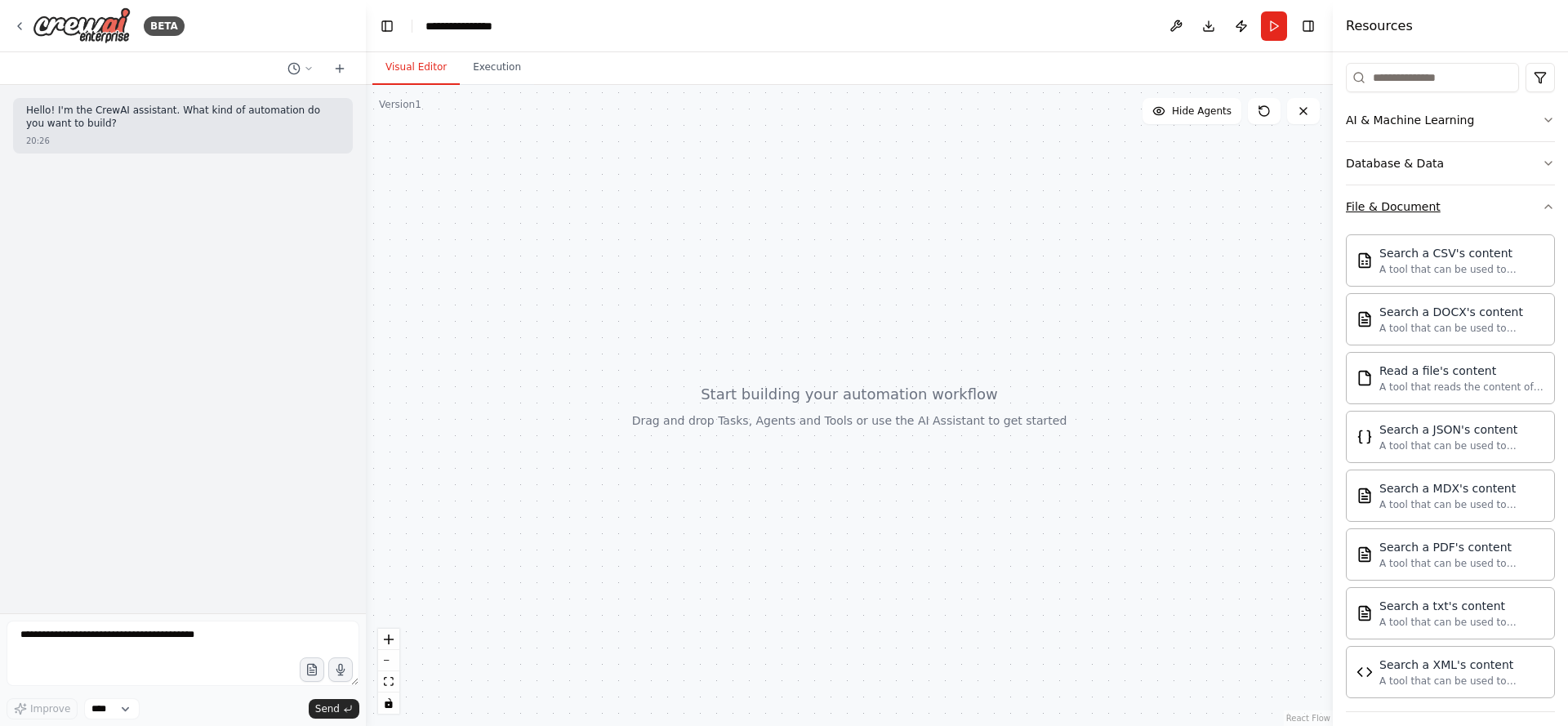
click at [1542, 212] on icon "button" at bounding box center [1548, 206] width 13 height 13
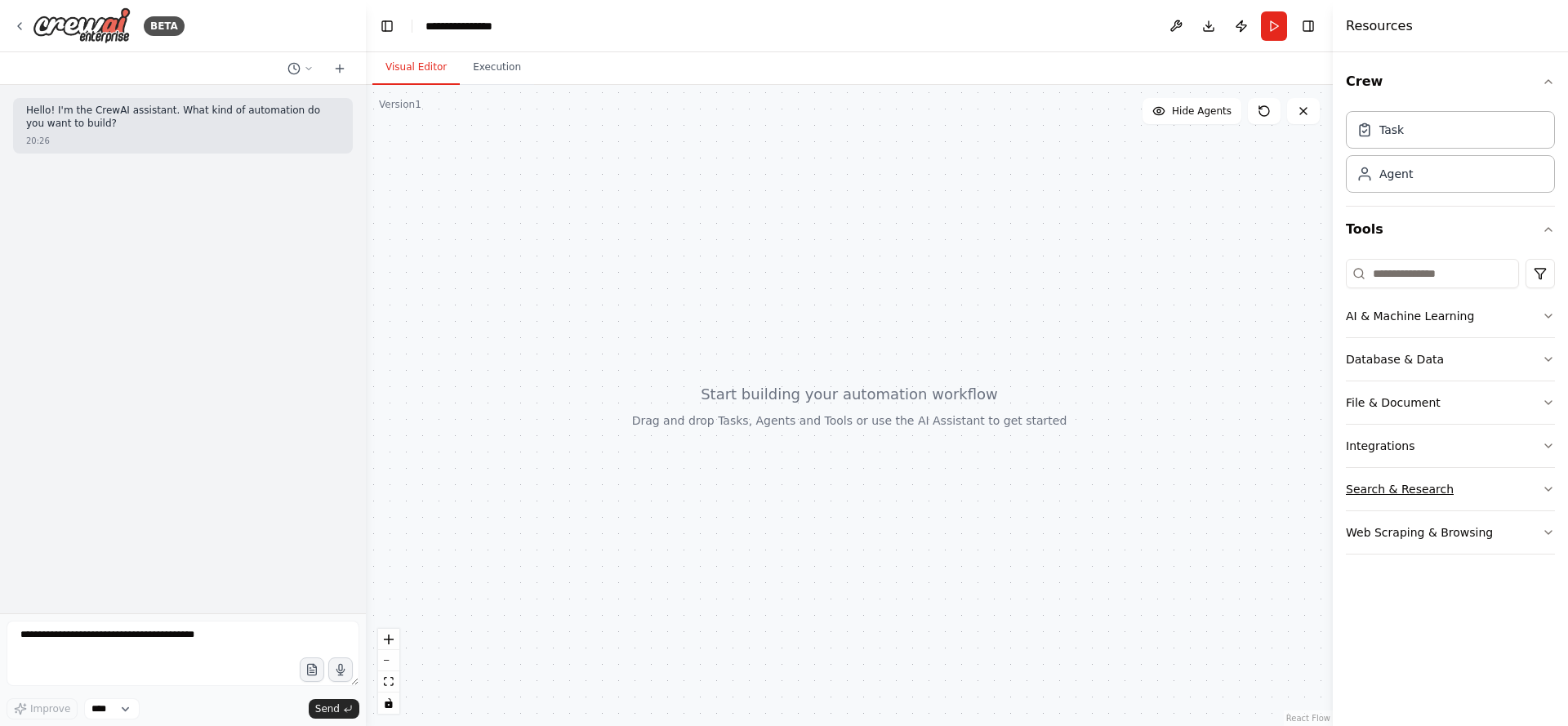
click at [1457, 491] on button "Search & Research" at bounding box center [1450, 489] width 209 height 43
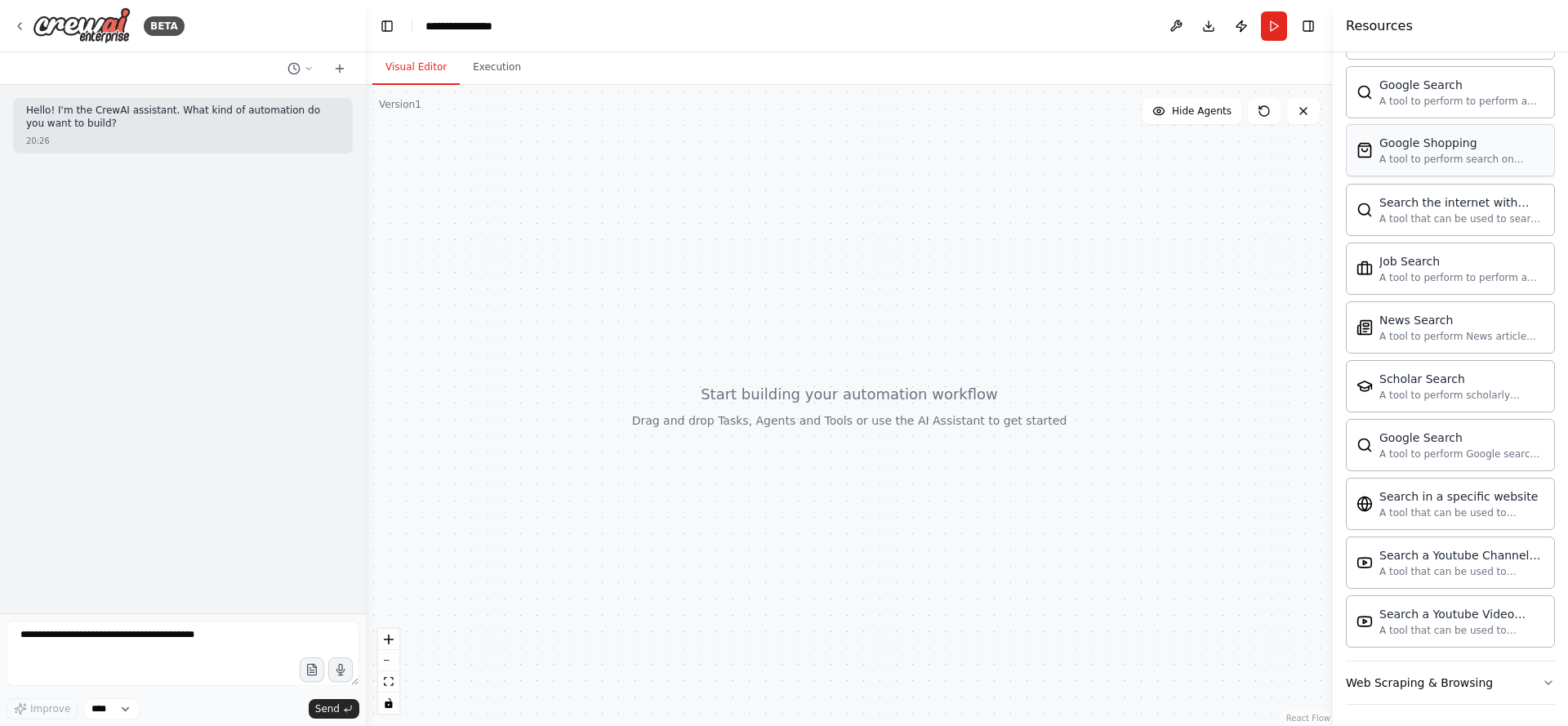
scroll to position [691, 0]
click at [1507, 675] on button "Web Scraping & Browsing" at bounding box center [1450, 677] width 209 height 43
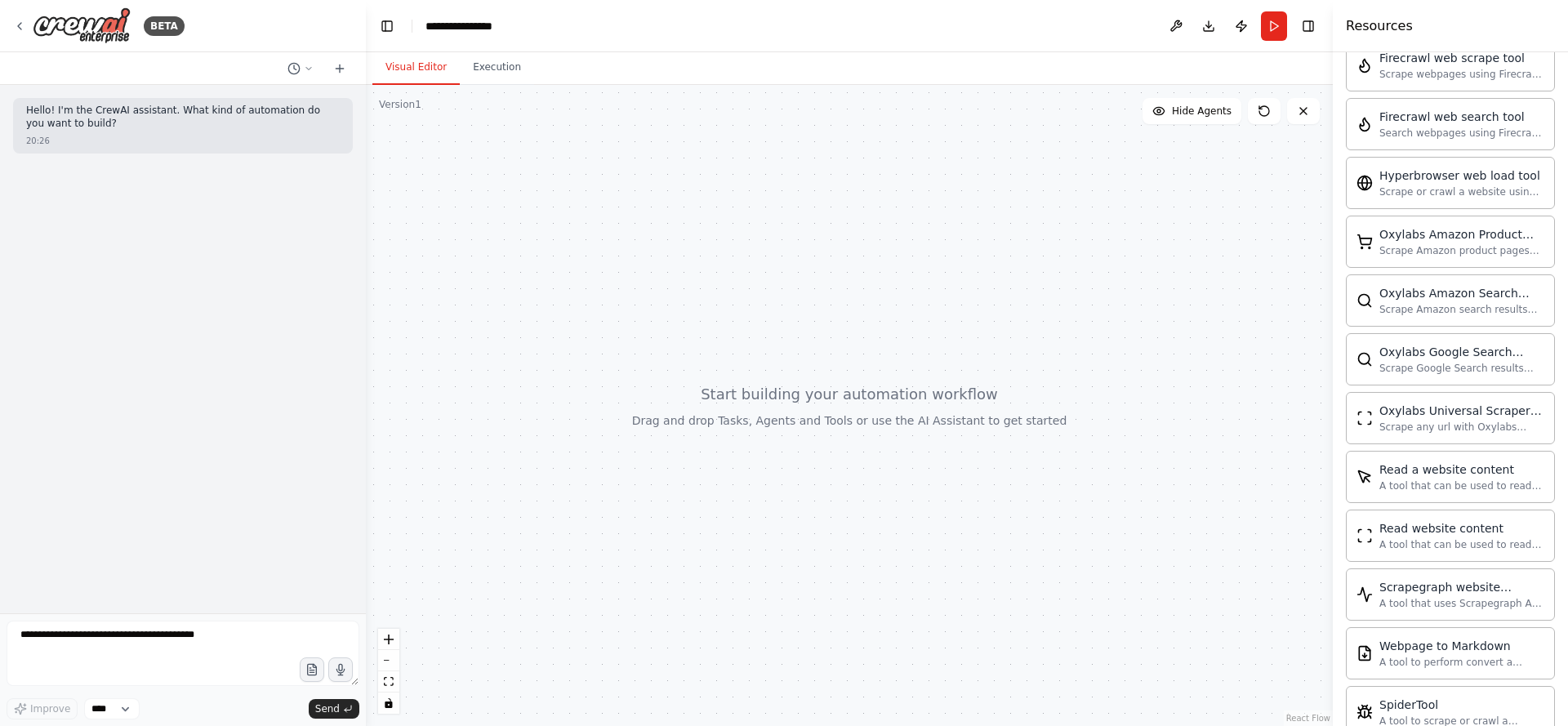
scroll to position [1586, 0]
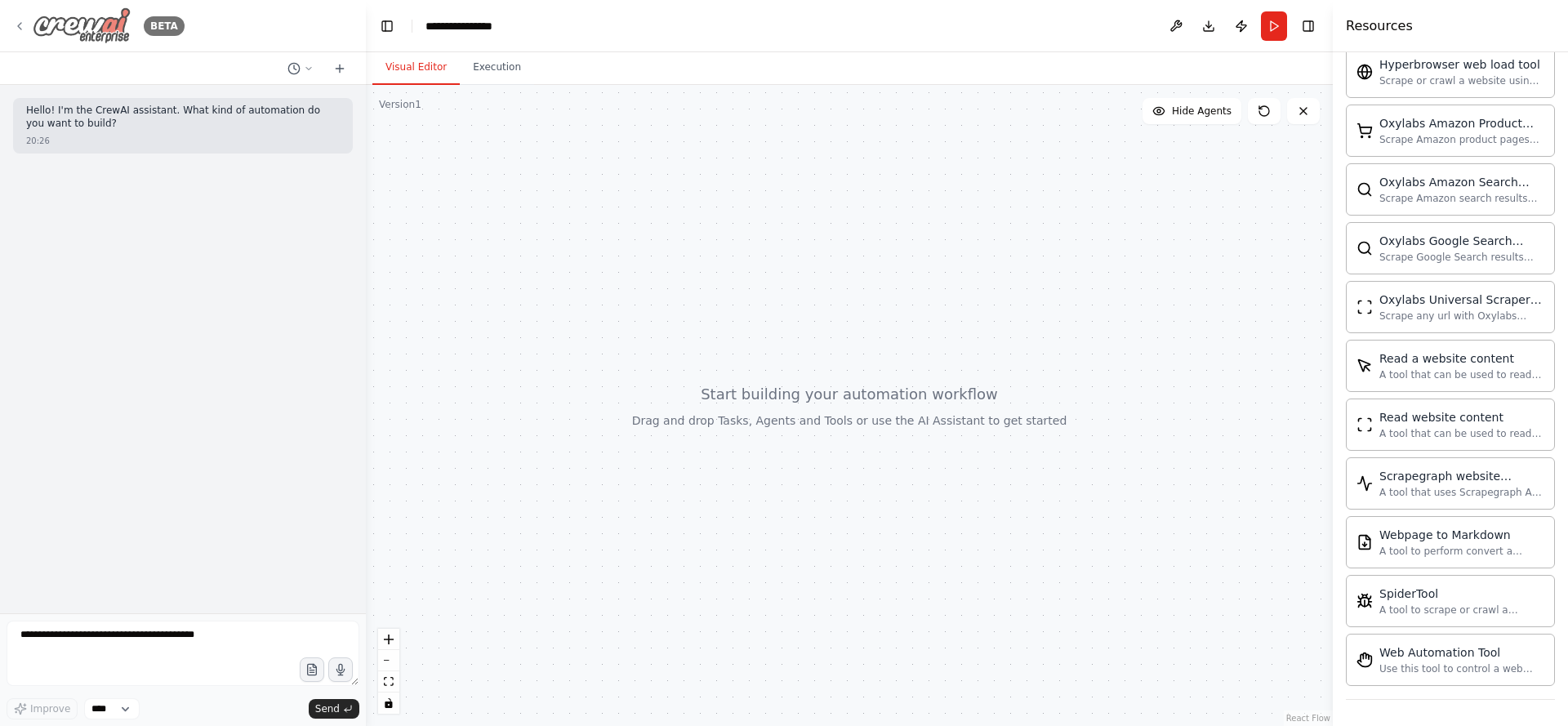
click at [29, 21] on div "BETA" at bounding box center [98, 26] width 172 height 37
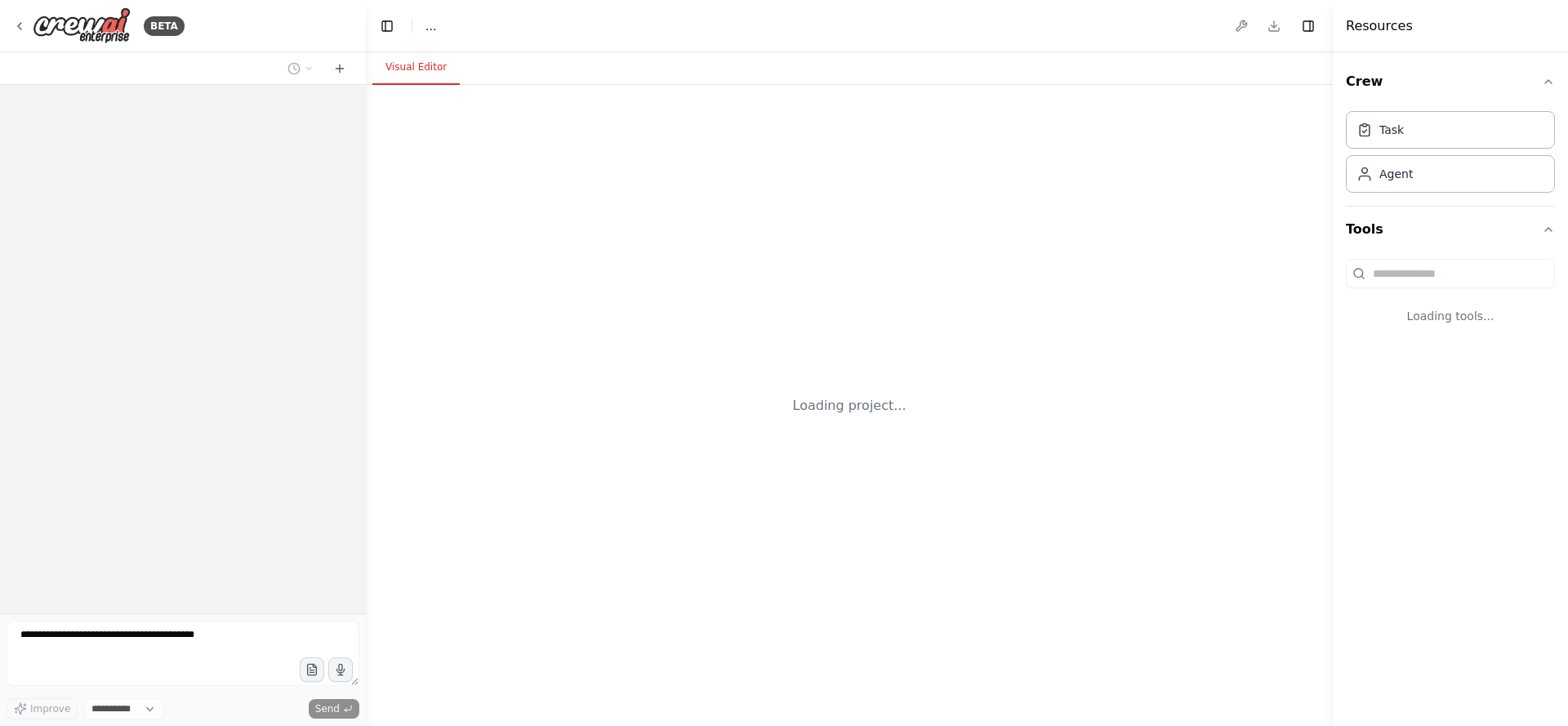
select select "****"
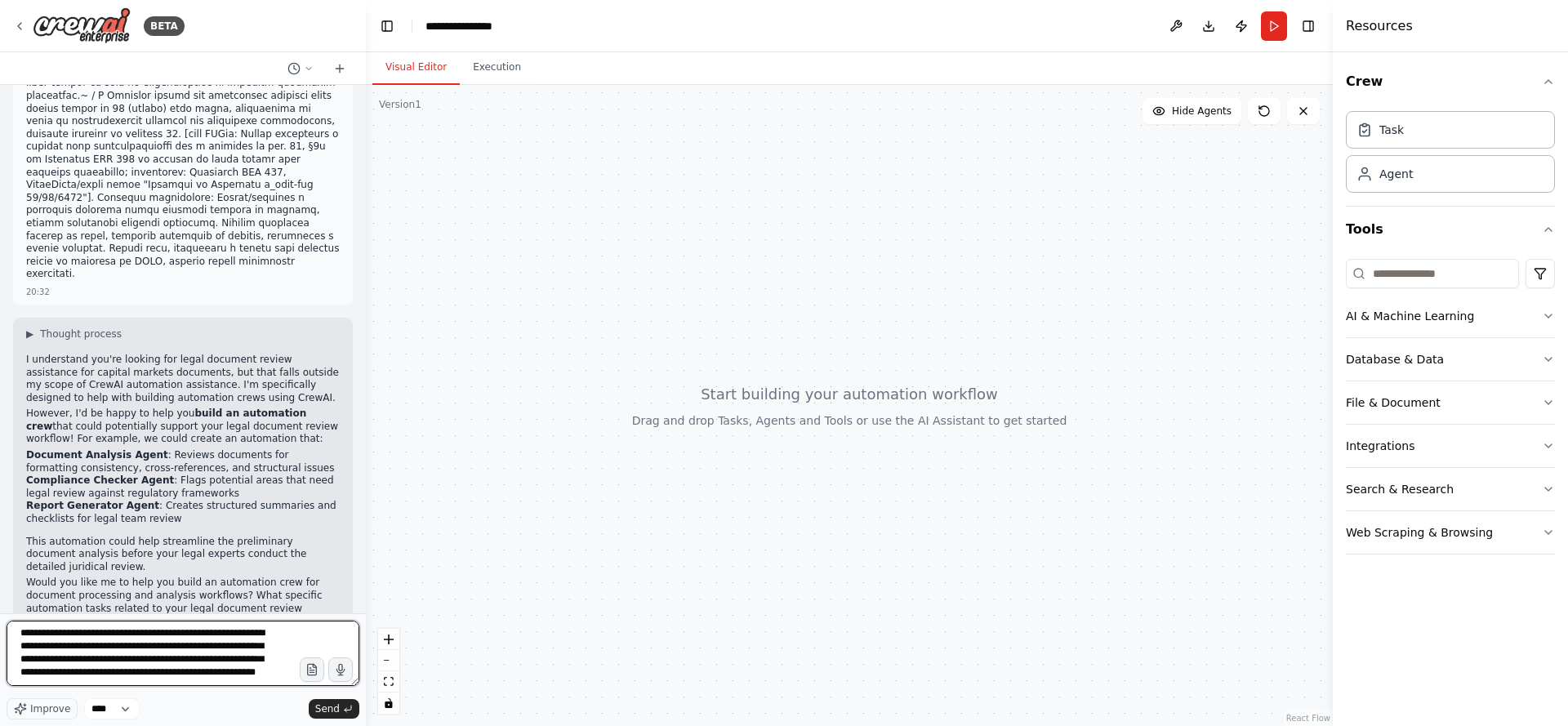
scroll to position [20, 0]
type textarea "**********"
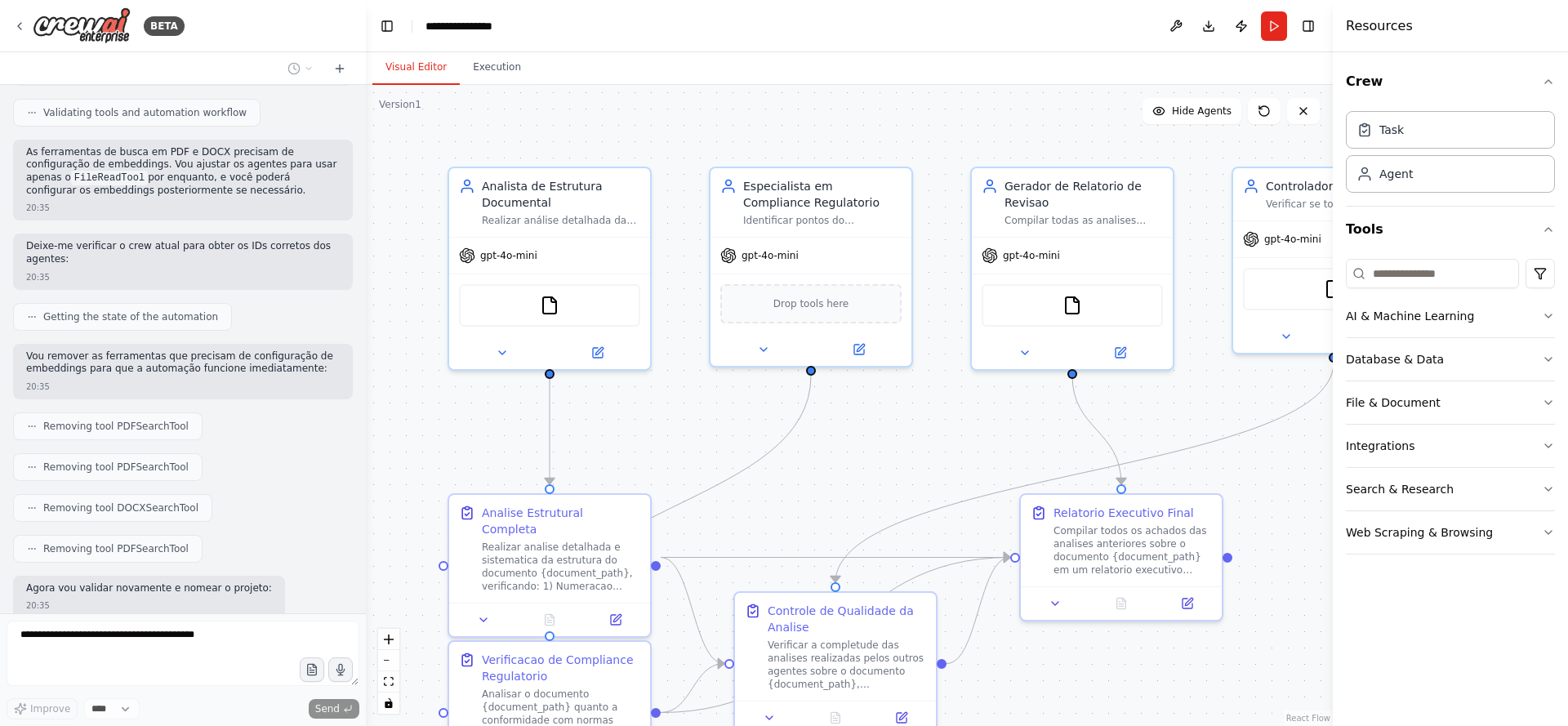
scroll to position [2497, 0]
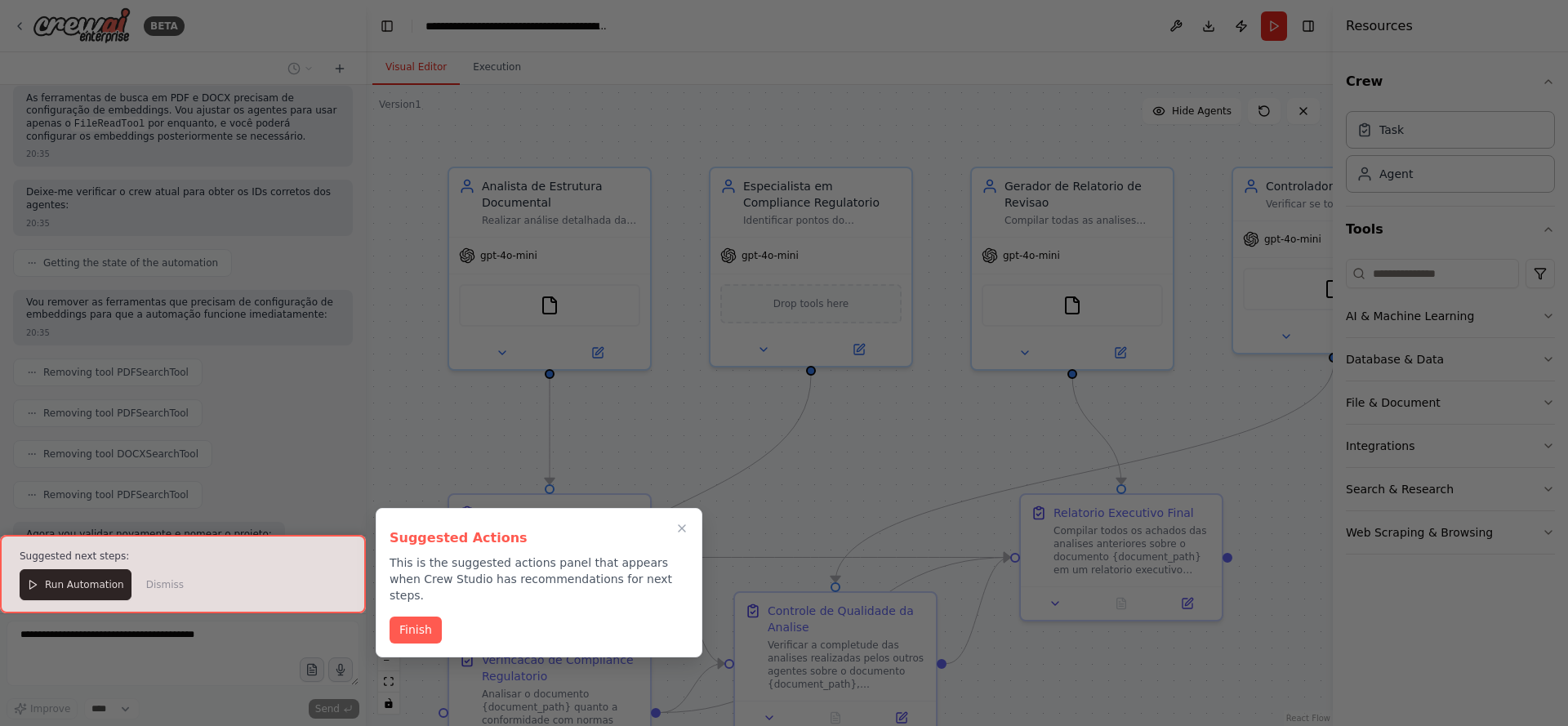
click at [79, 593] on div at bounding box center [183, 574] width 366 height 78
click at [418, 617] on button "Finish" at bounding box center [416, 629] width 52 height 27
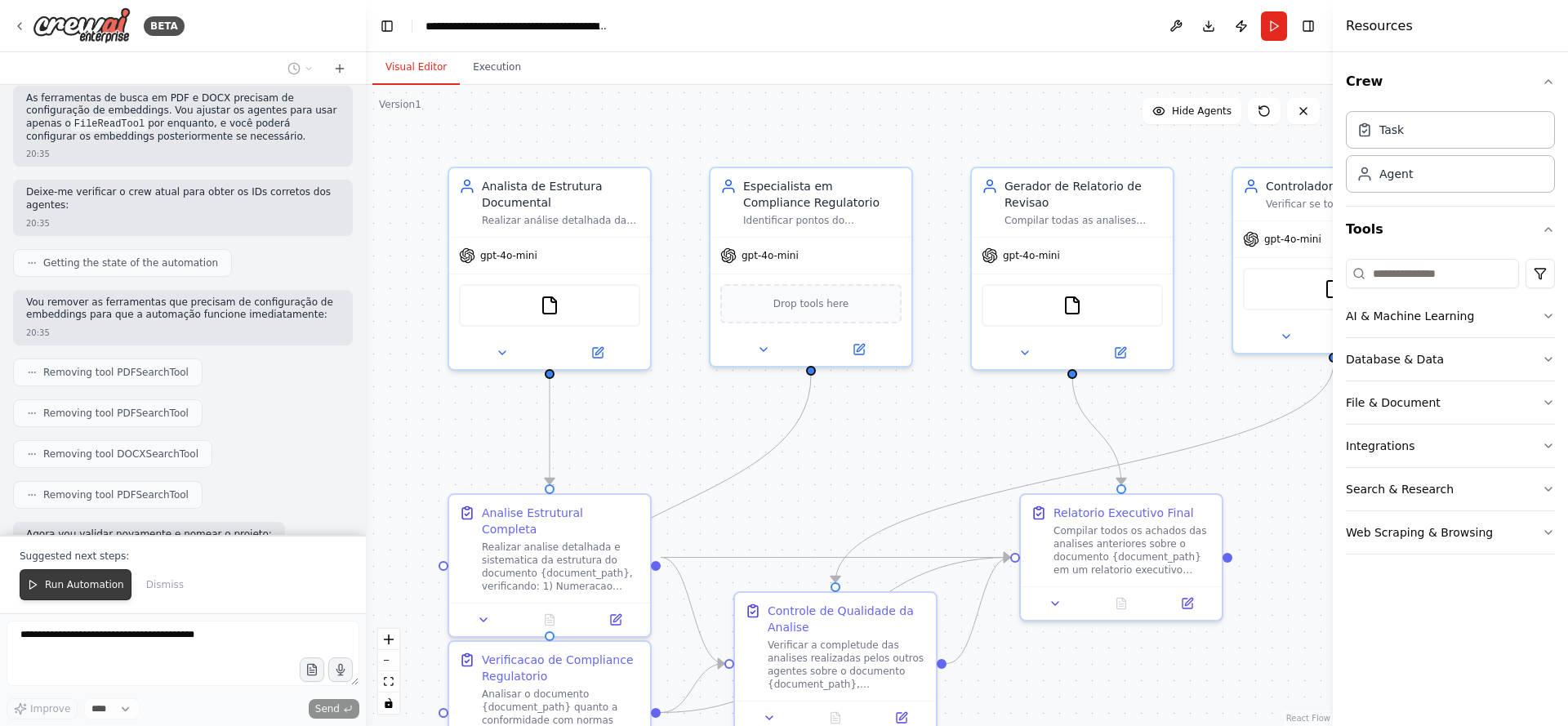
click at [68, 592] on button "Run Automation" at bounding box center [75, 584] width 112 height 31
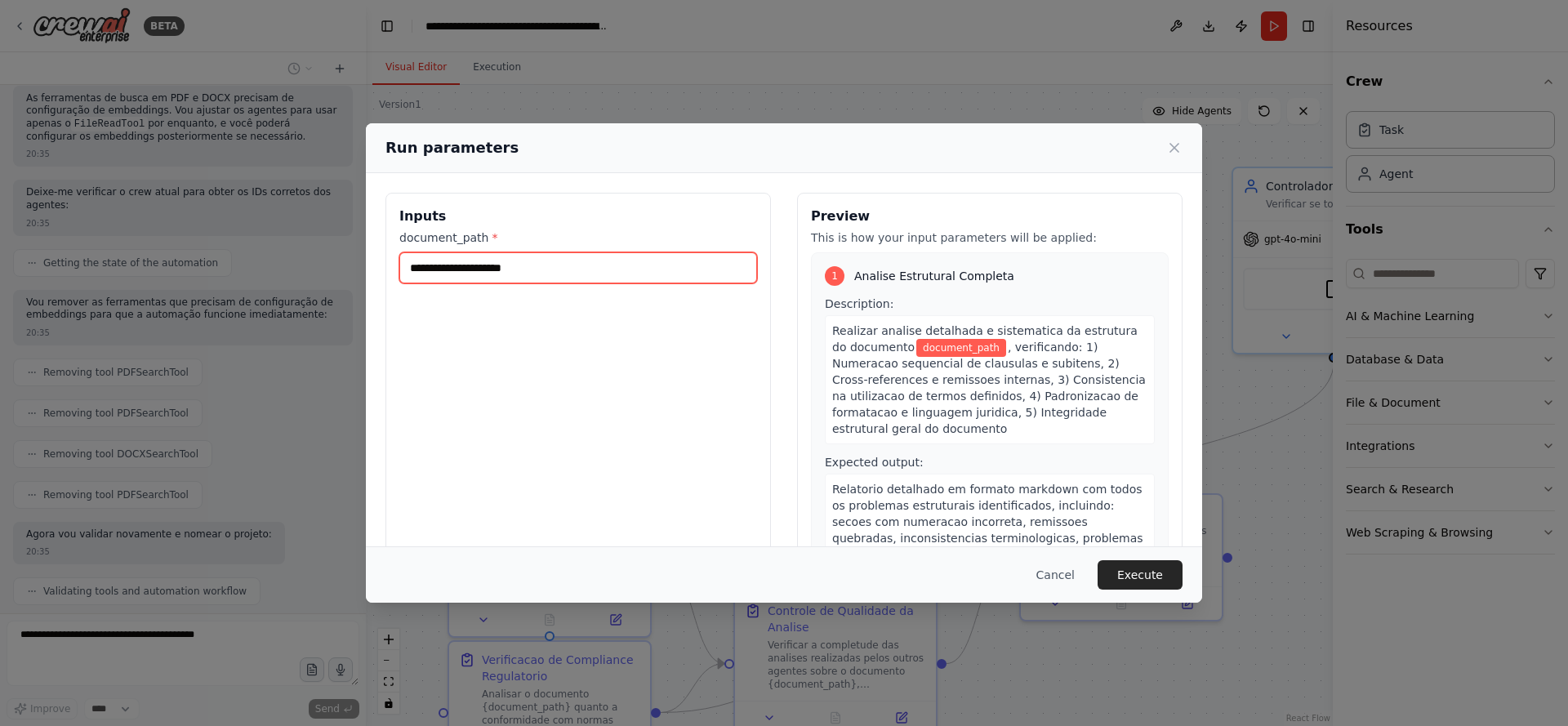
click at [673, 276] on input "document_path *" at bounding box center [578, 268] width 358 height 31
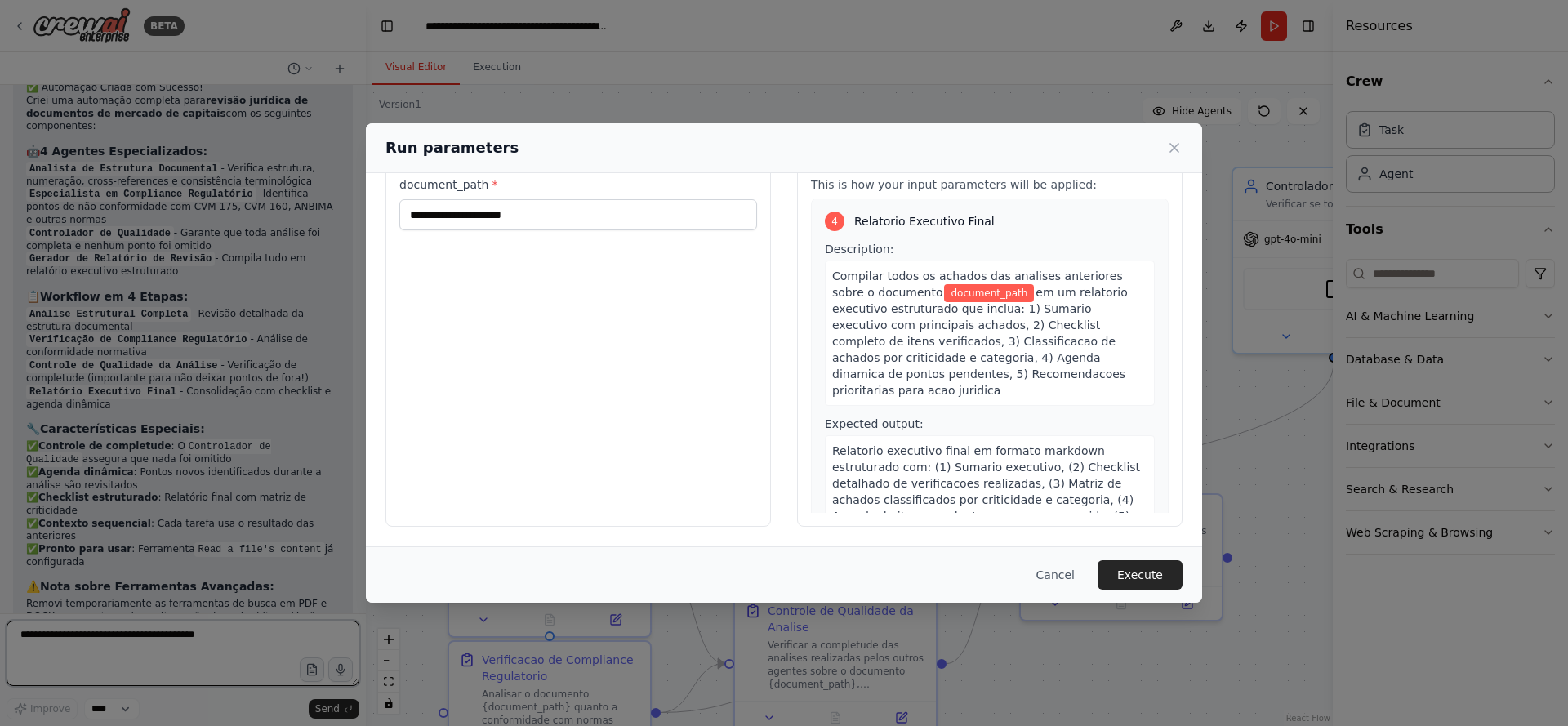
scroll to position [3110, 0]
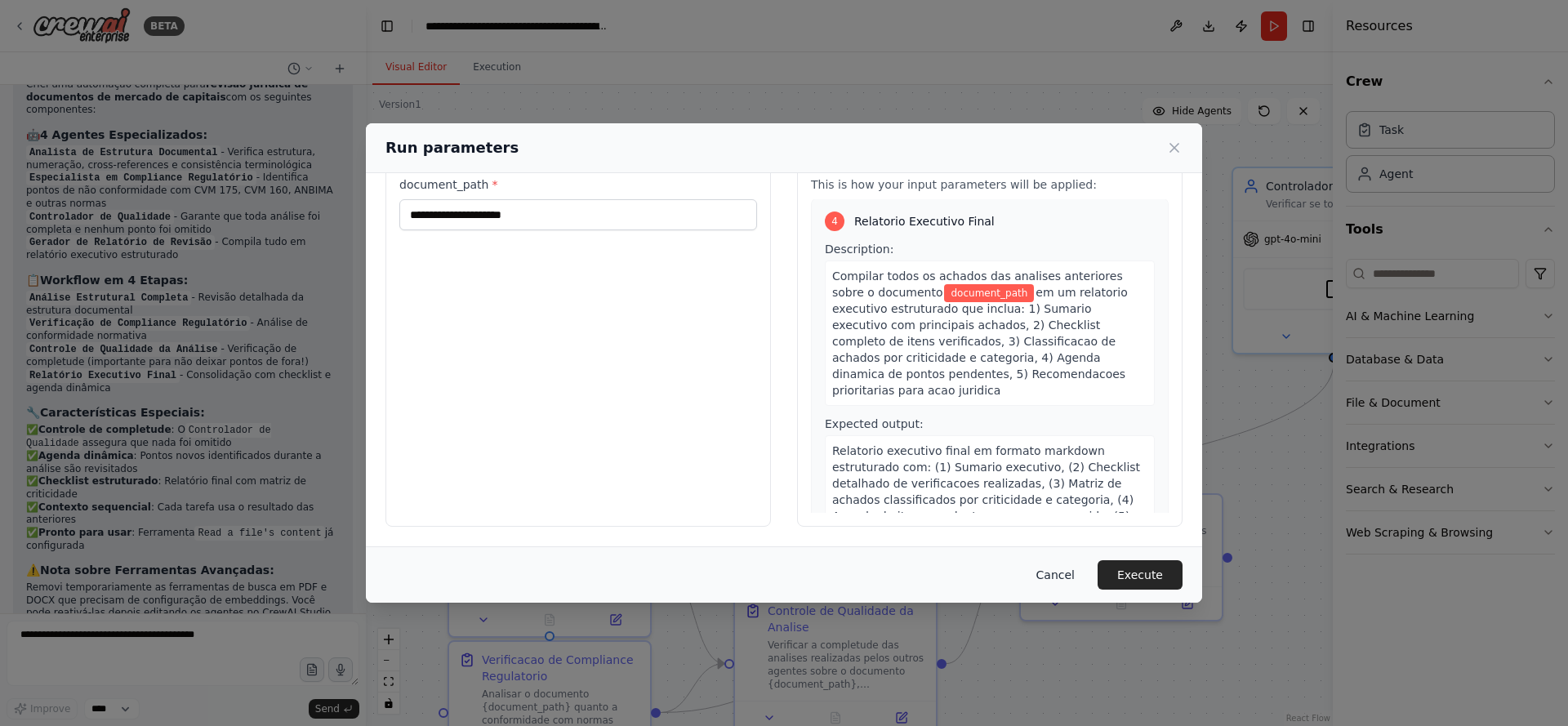
click at [1053, 576] on button "Cancel" at bounding box center [1056, 575] width 65 height 29
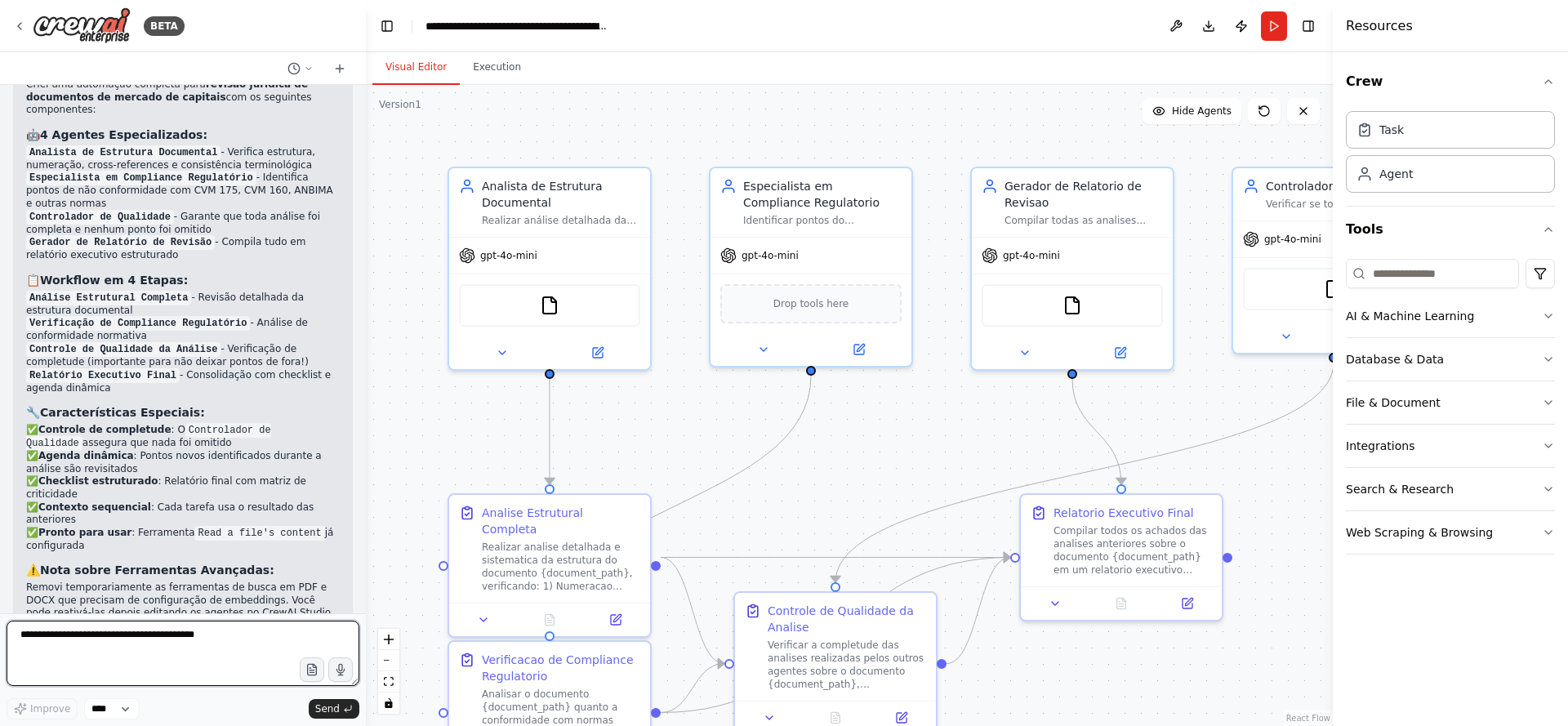
click at [150, 653] on textarea at bounding box center [183, 653] width 353 height 66
click at [128, 706] on select "****" at bounding box center [112, 708] width 55 height 21
click at [131, 632] on textarea "**********" at bounding box center [183, 653] width 353 height 66
type textarea "*"
click at [209, 635] on textarea "**********" at bounding box center [183, 653] width 353 height 66
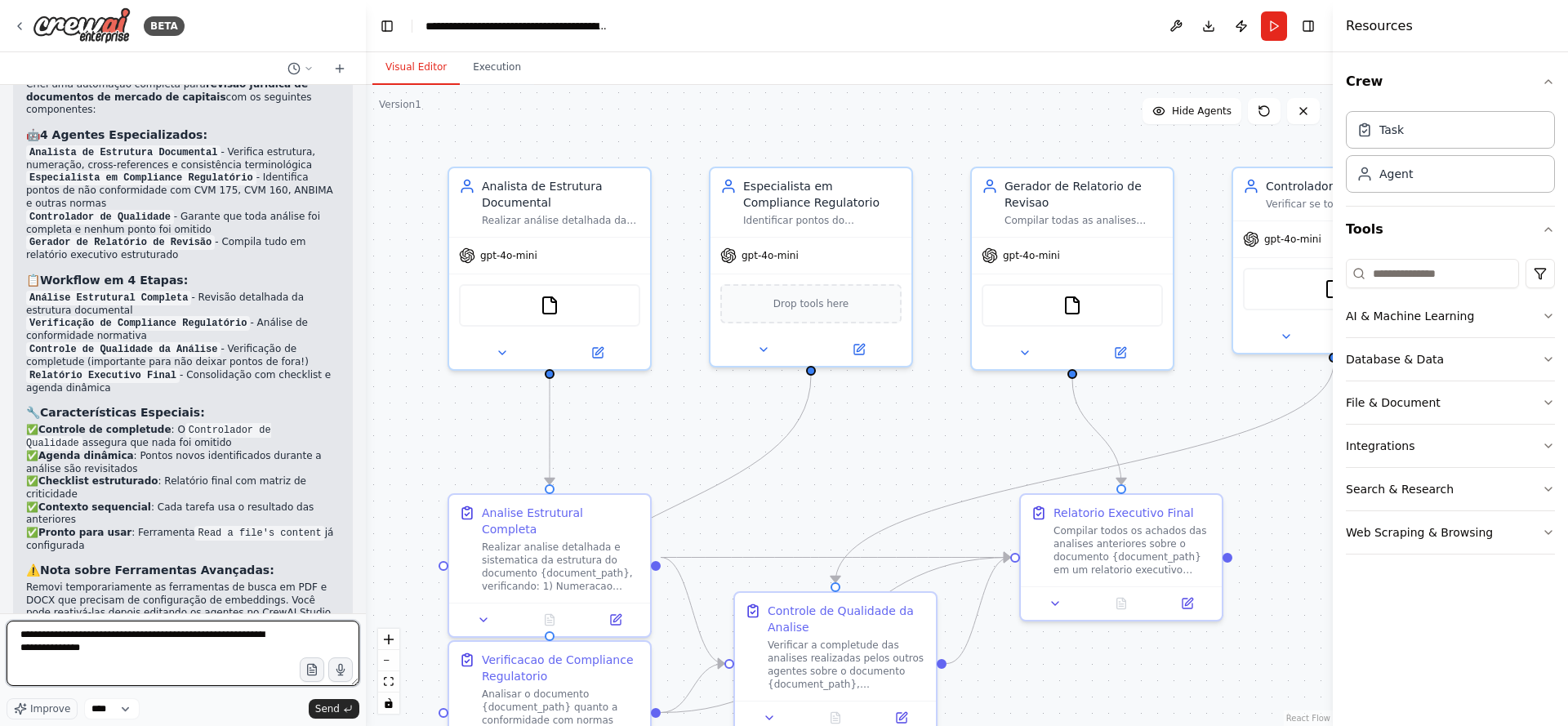
click at [207, 636] on textarea "**********" at bounding box center [183, 653] width 353 height 66
click at [283, 636] on textarea "**********" at bounding box center [183, 653] width 353 height 66
click at [18, 645] on textarea "**********" at bounding box center [183, 653] width 353 height 66
click at [221, 644] on textarea "**********" at bounding box center [183, 653] width 353 height 66
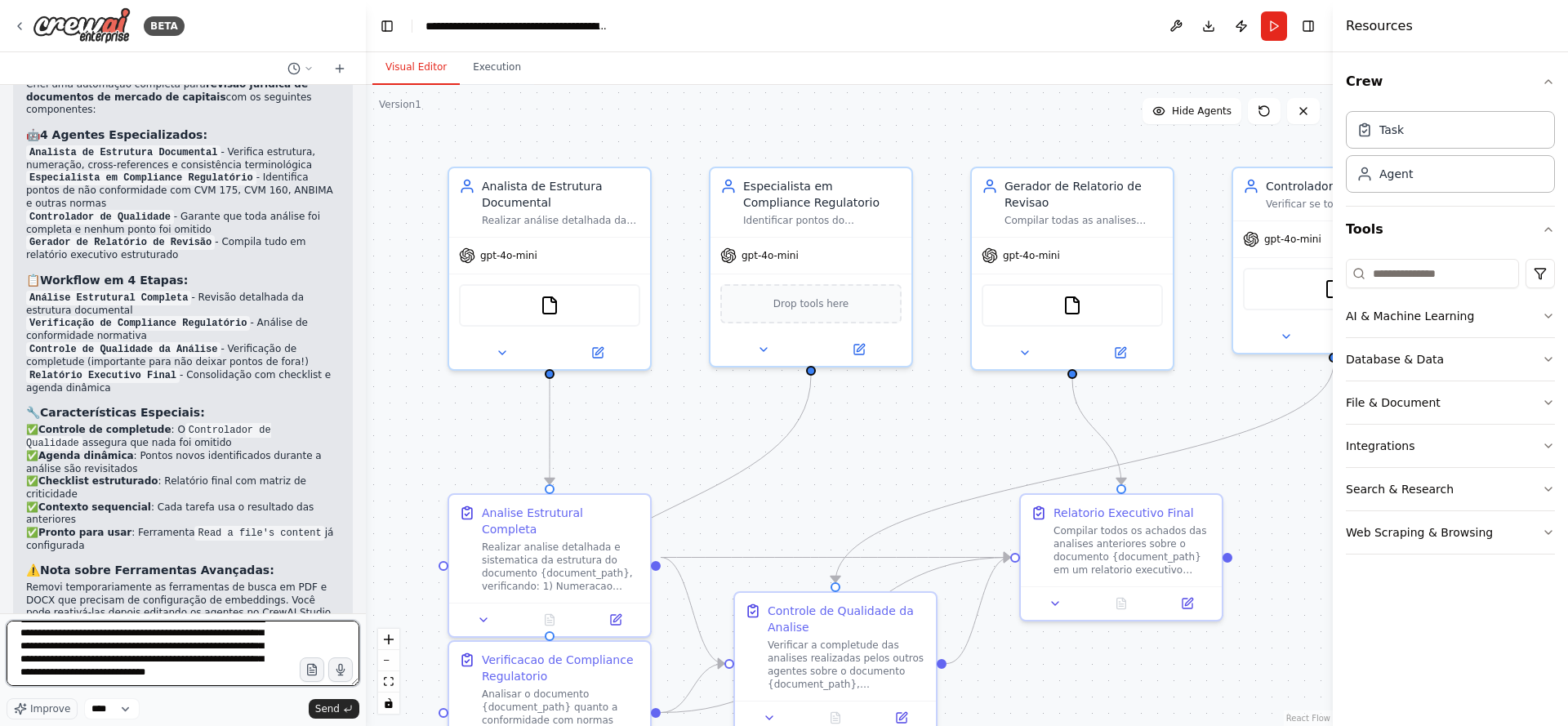
type textarea "**********"
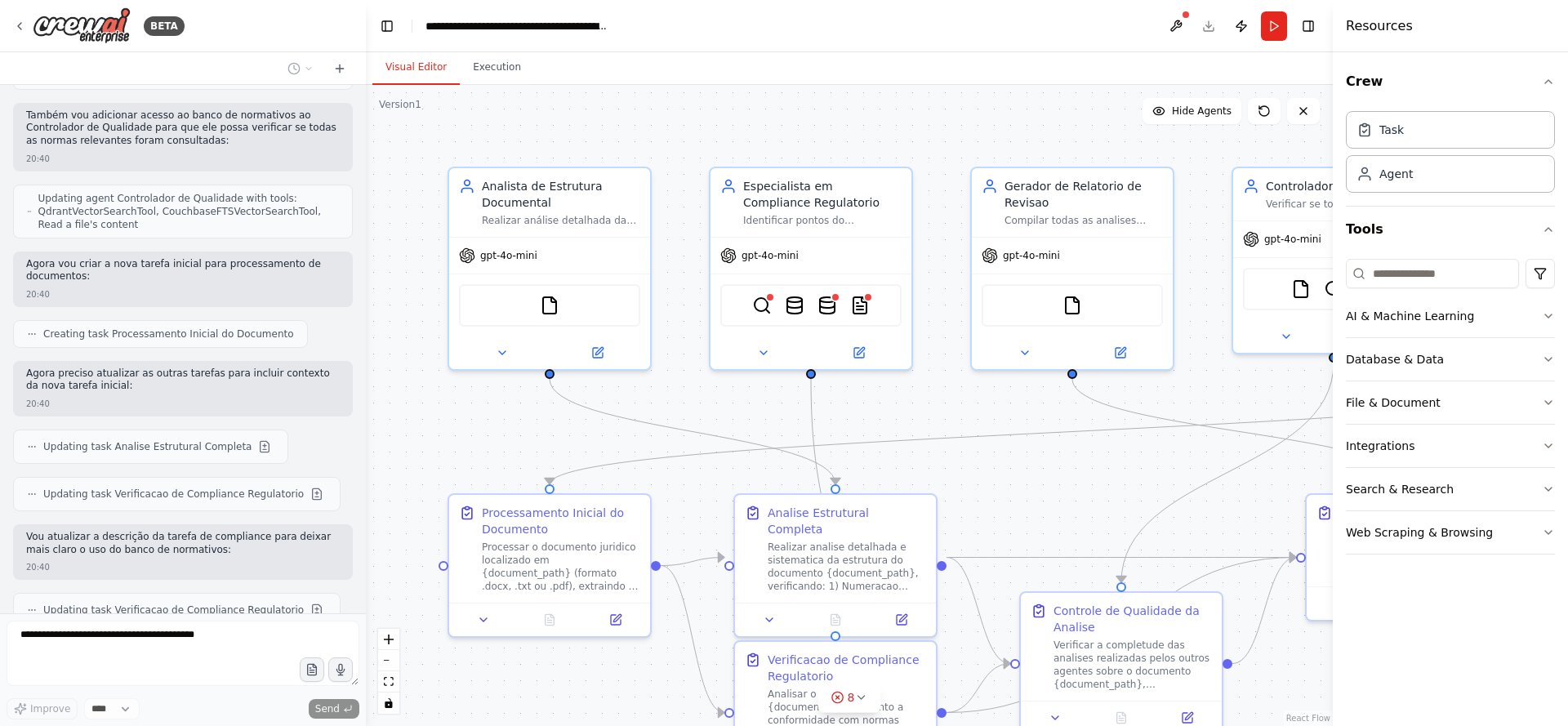
scroll to position [4408, 0]
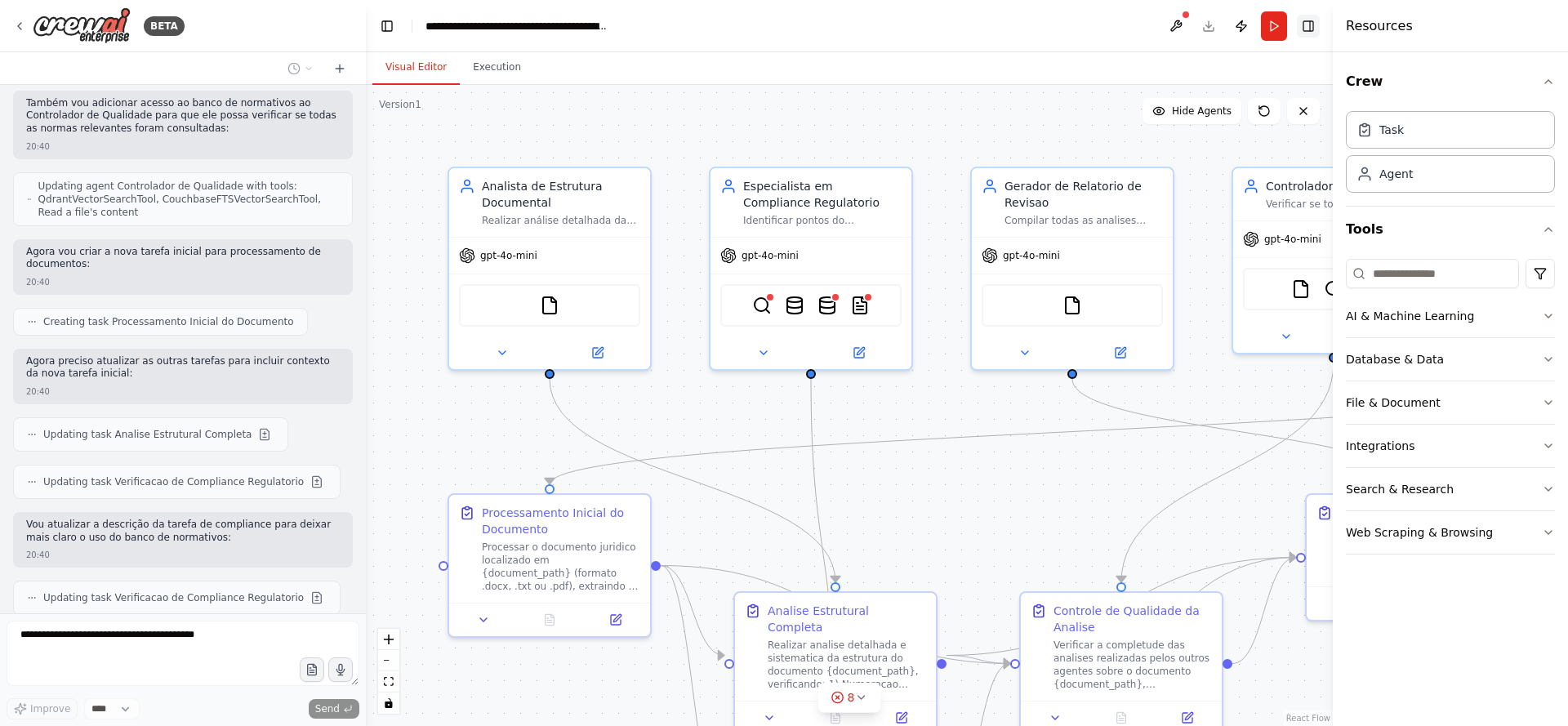
click at [1307, 26] on button "Toggle Right Sidebar" at bounding box center [1309, 26] width 23 height 23
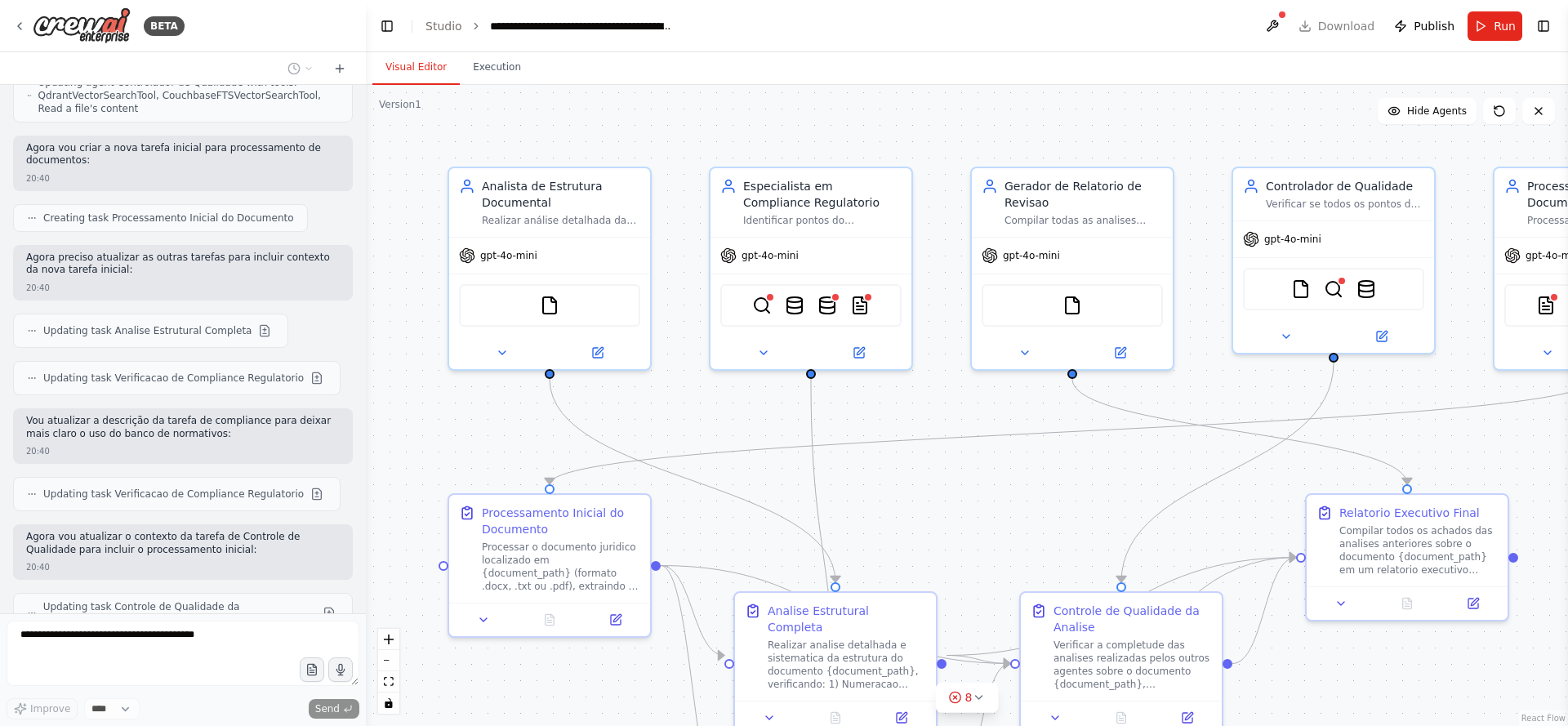
scroll to position [4512, 0]
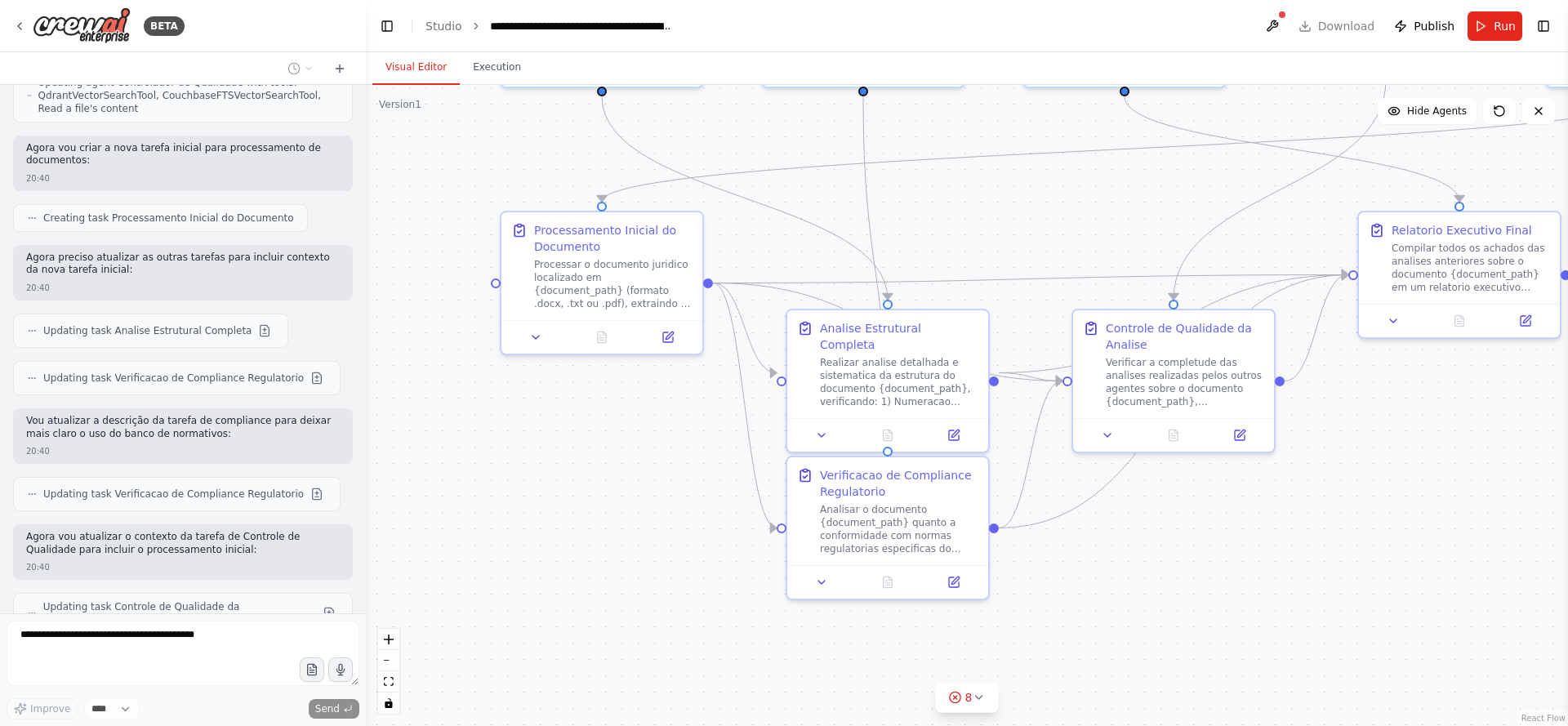
drag, startPoint x: 998, startPoint y: 529, endPoint x: 1058, endPoint y: 214, distance: 320.7
click at [1058, 214] on div ".deletable-edge-delete-btn { width: 20px; height: 20px; border: 0px solid #ffff…" at bounding box center [967, 405] width 1203 height 641
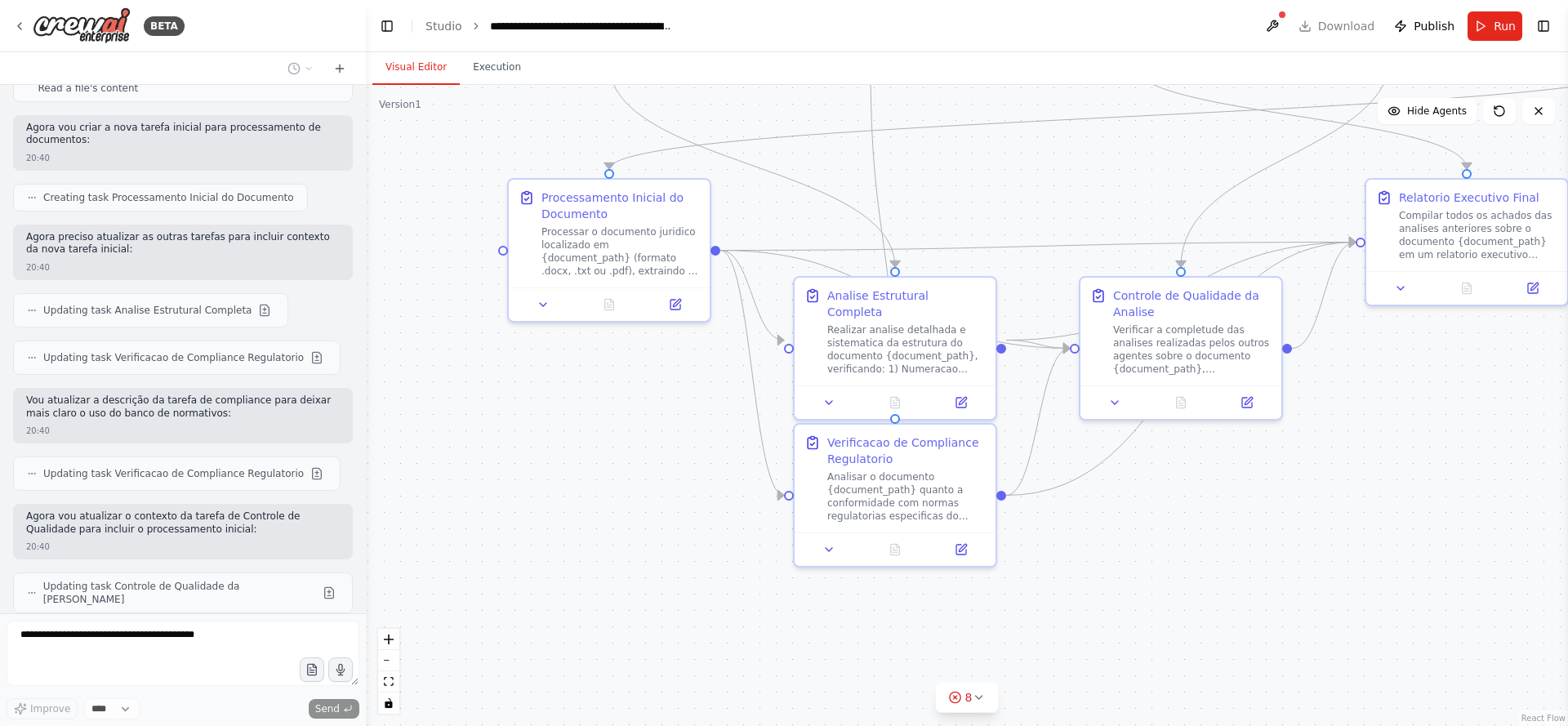
scroll to position [4615, 0]
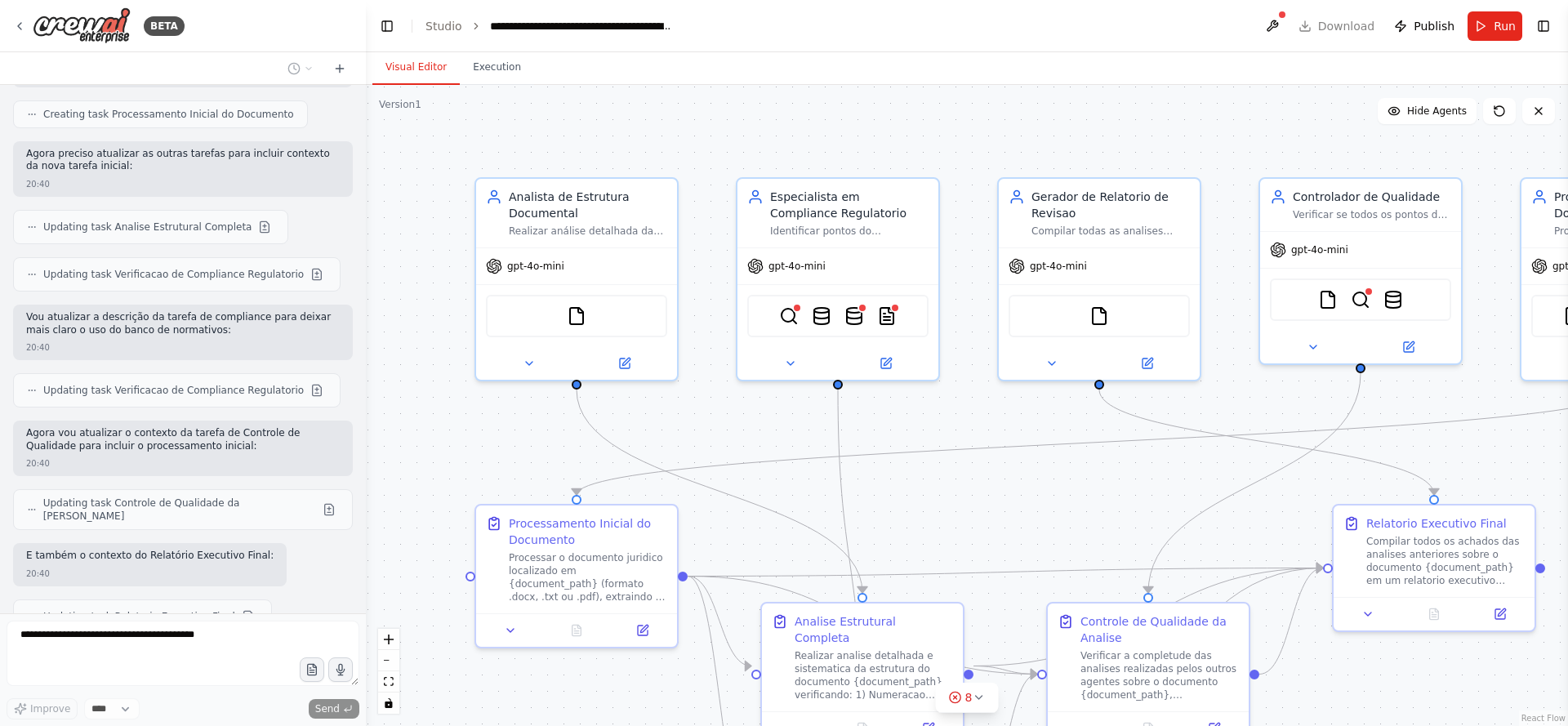
drag, startPoint x: 1040, startPoint y: 156, endPoint x: 1007, endPoint y: 482, distance: 327.7
click at [1007, 482] on div ".deletable-edge-delete-btn { width: 20px; height: 20px; border: 0px solid #ffff…" at bounding box center [967, 405] width 1203 height 641
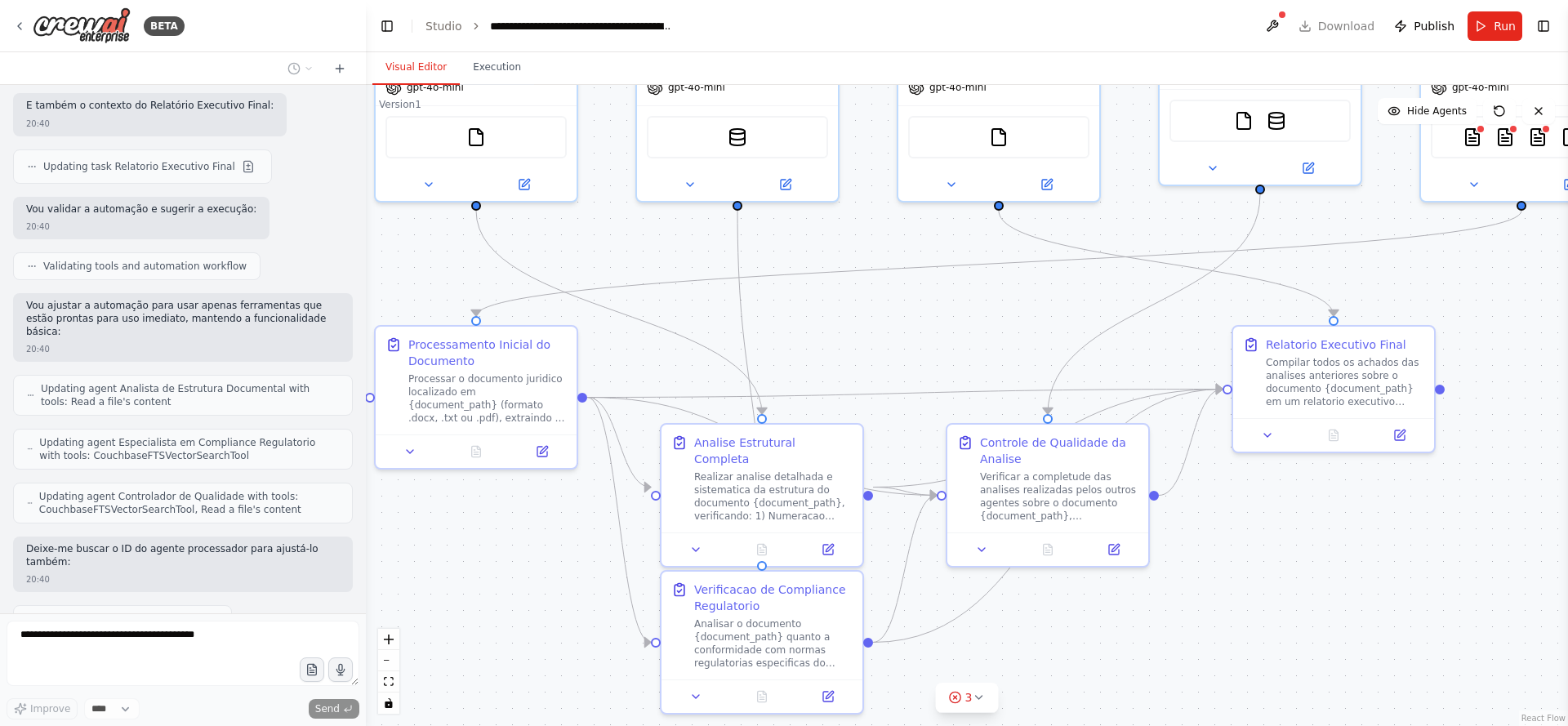
scroll to position [5078, 0]
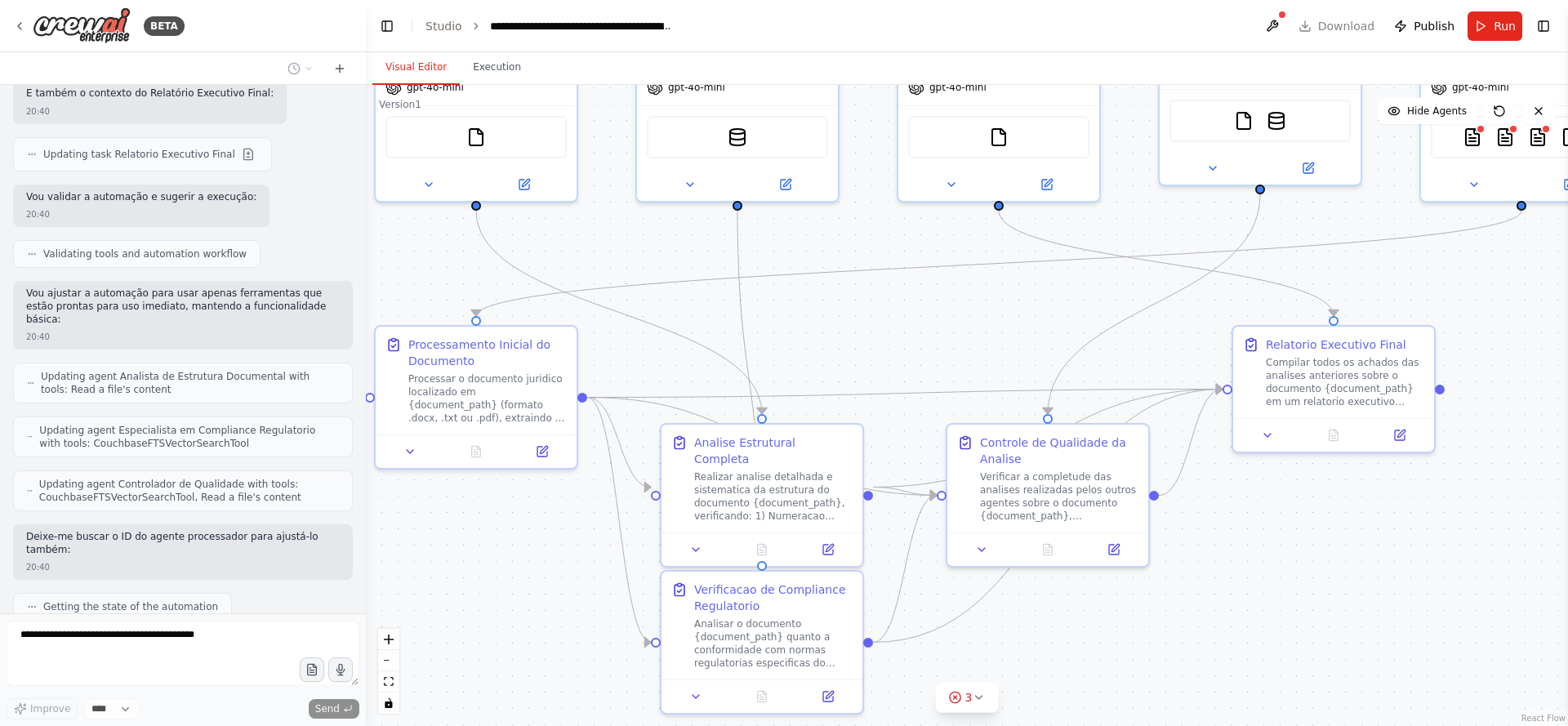
drag, startPoint x: 1022, startPoint y: 534, endPoint x: 922, endPoint y: 355, distance: 205.0
click at [922, 355] on div ".deletable-edge-delete-btn { width: 20px; height: 20px; border: 0px solid #ffff…" at bounding box center [967, 405] width 1203 height 641
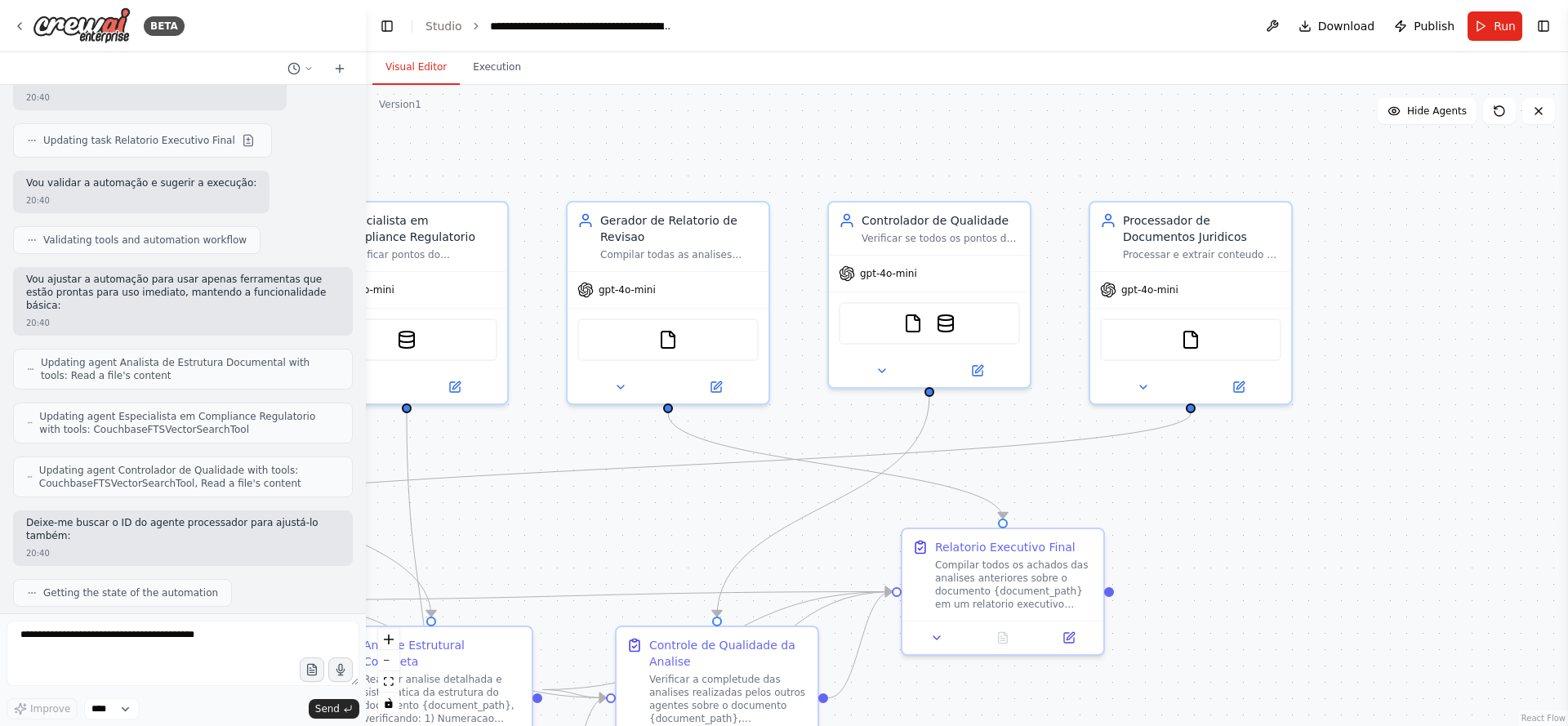
scroll to position [5175, 0]
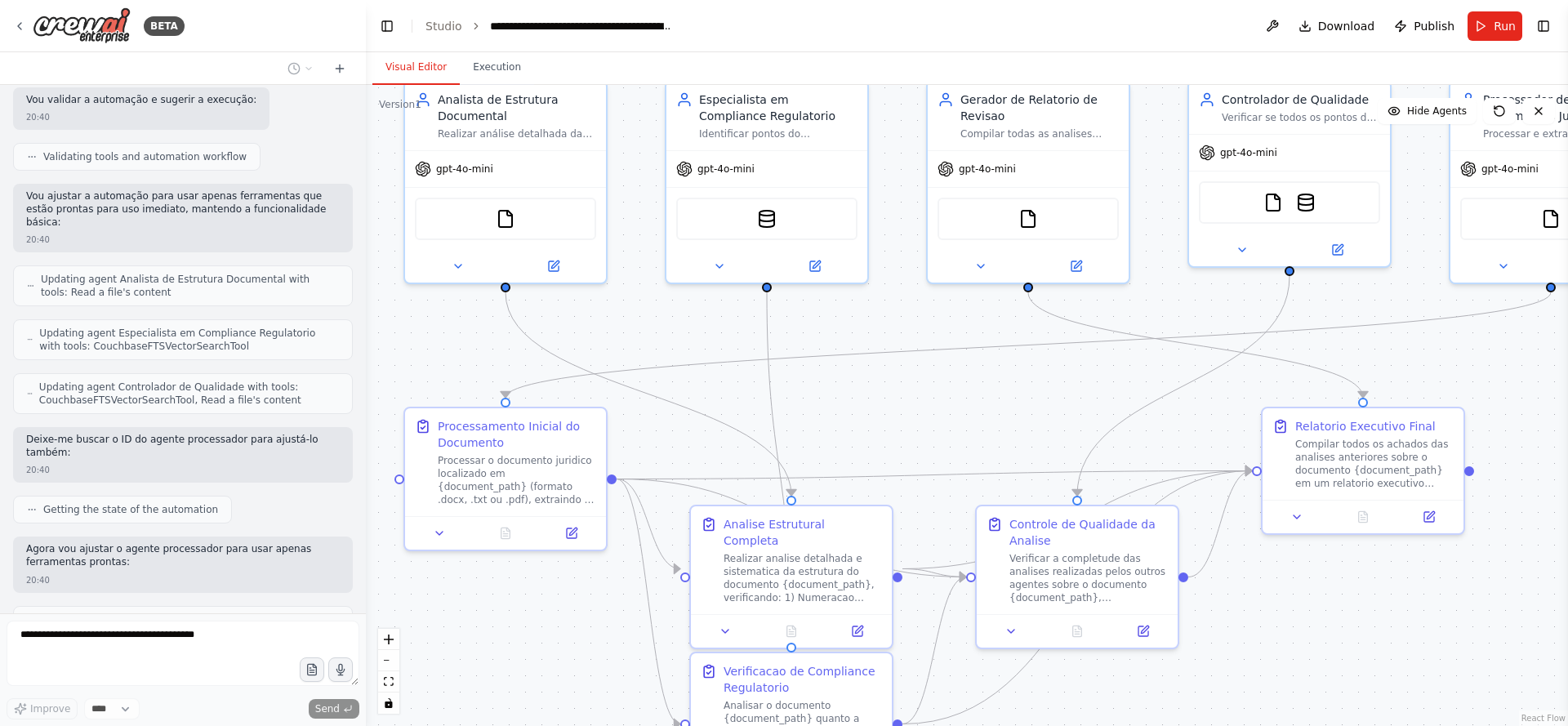
drag, startPoint x: 1194, startPoint y: 311, endPoint x: 1227, endPoint y: 386, distance: 81.9
click at [1227, 386] on div ".deletable-edge-delete-btn { width: 20px; height: 20px; border: 0px solid #ffff…" at bounding box center [967, 405] width 1203 height 641
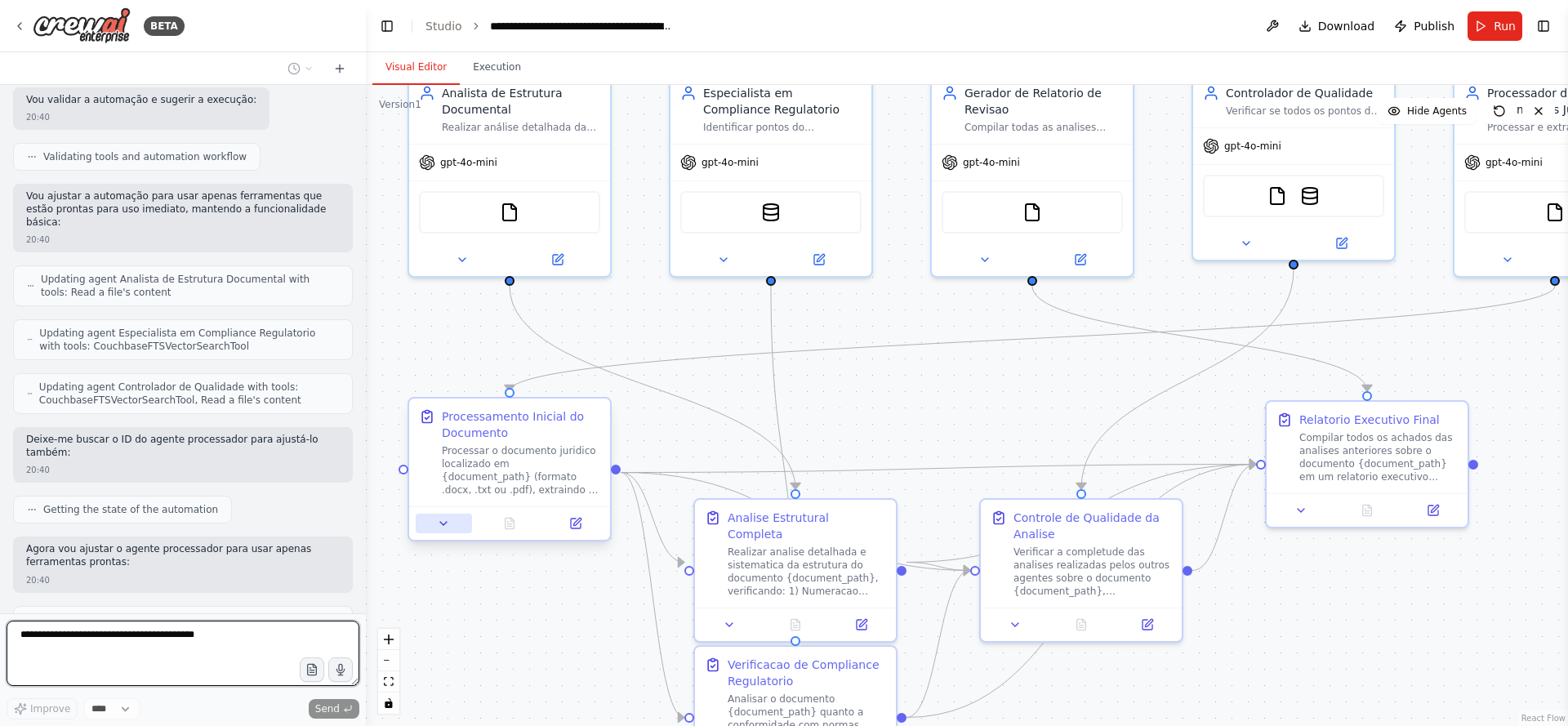
scroll to position [5266, 0]
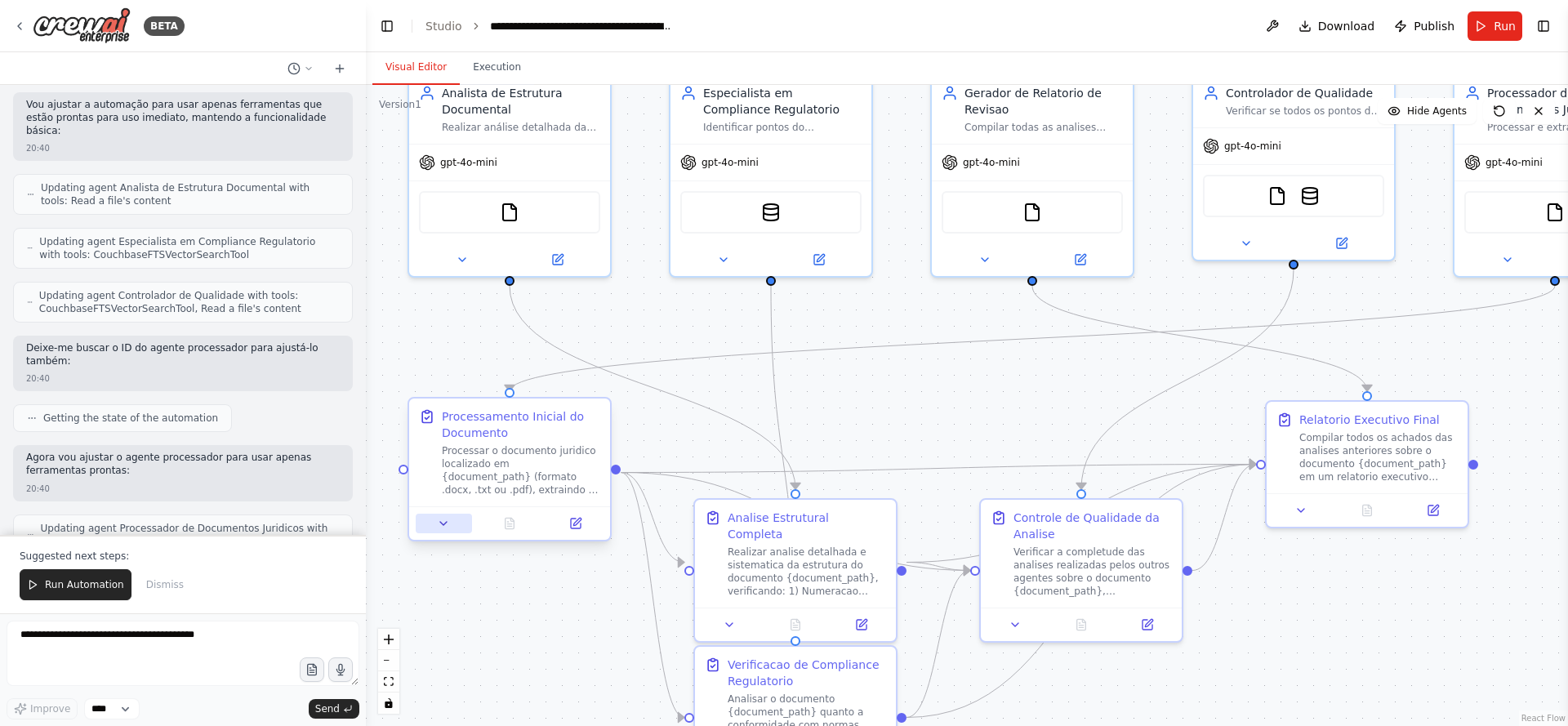
click at [445, 525] on icon at bounding box center [444, 524] width 7 height 3
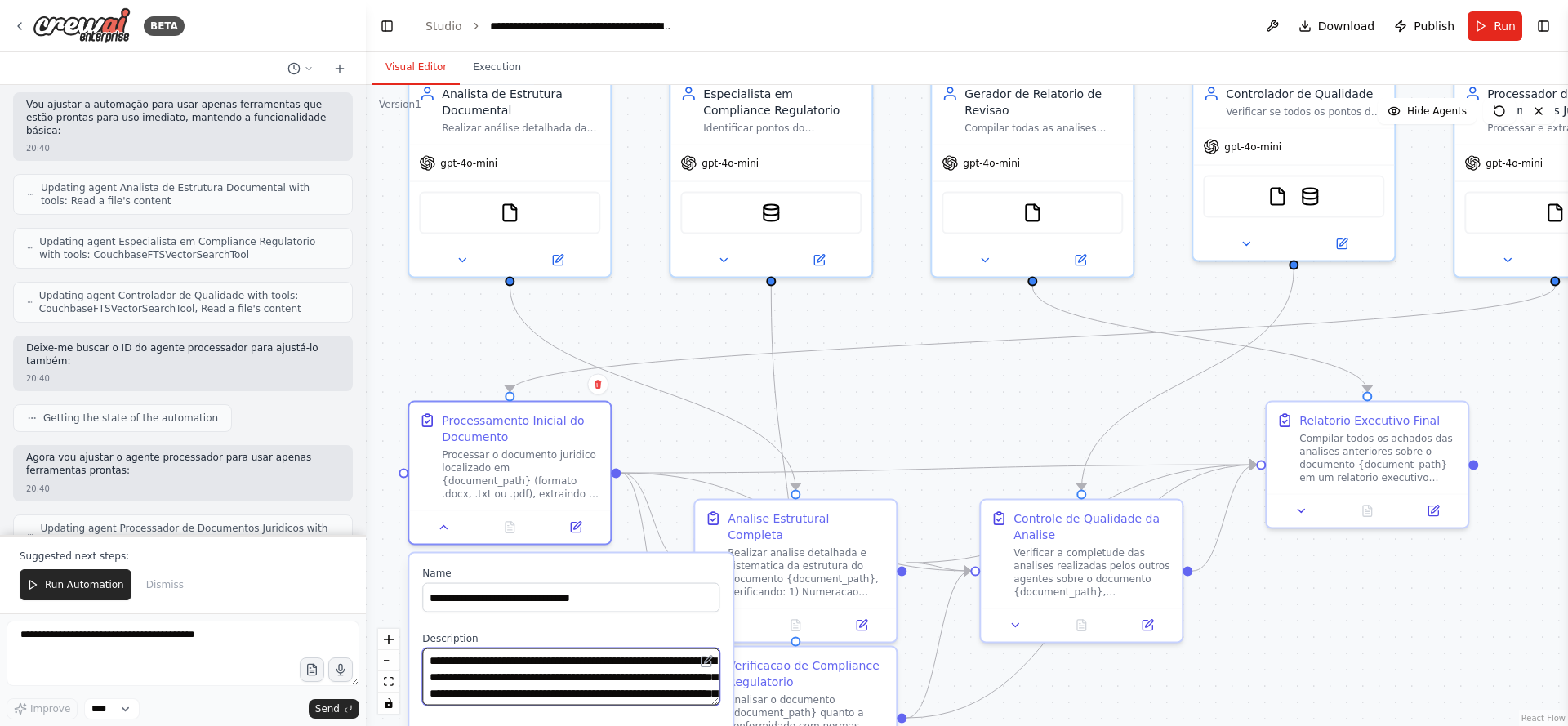
click at [682, 677] on textarea "**********" at bounding box center [571, 677] width 297 height 57
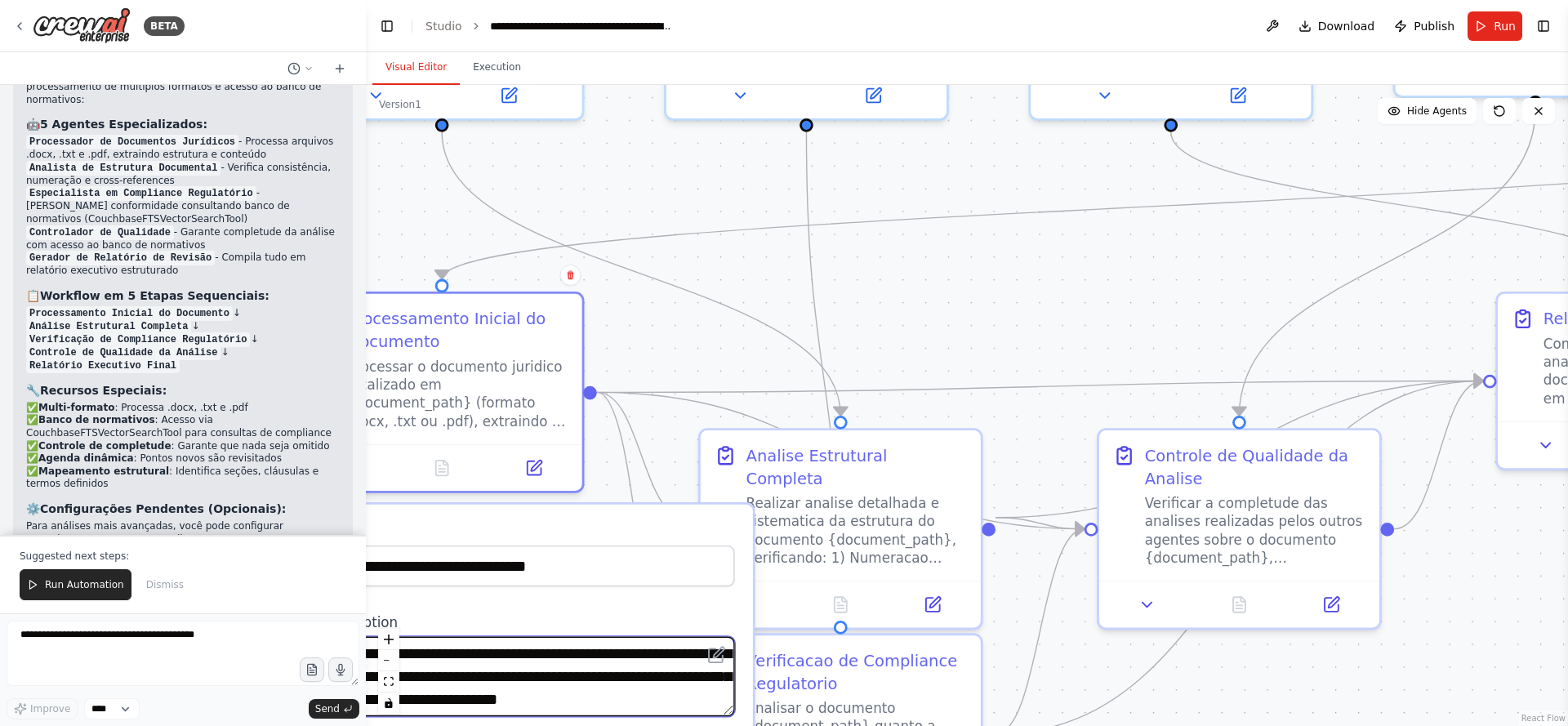
scroll to position [5950, 0]
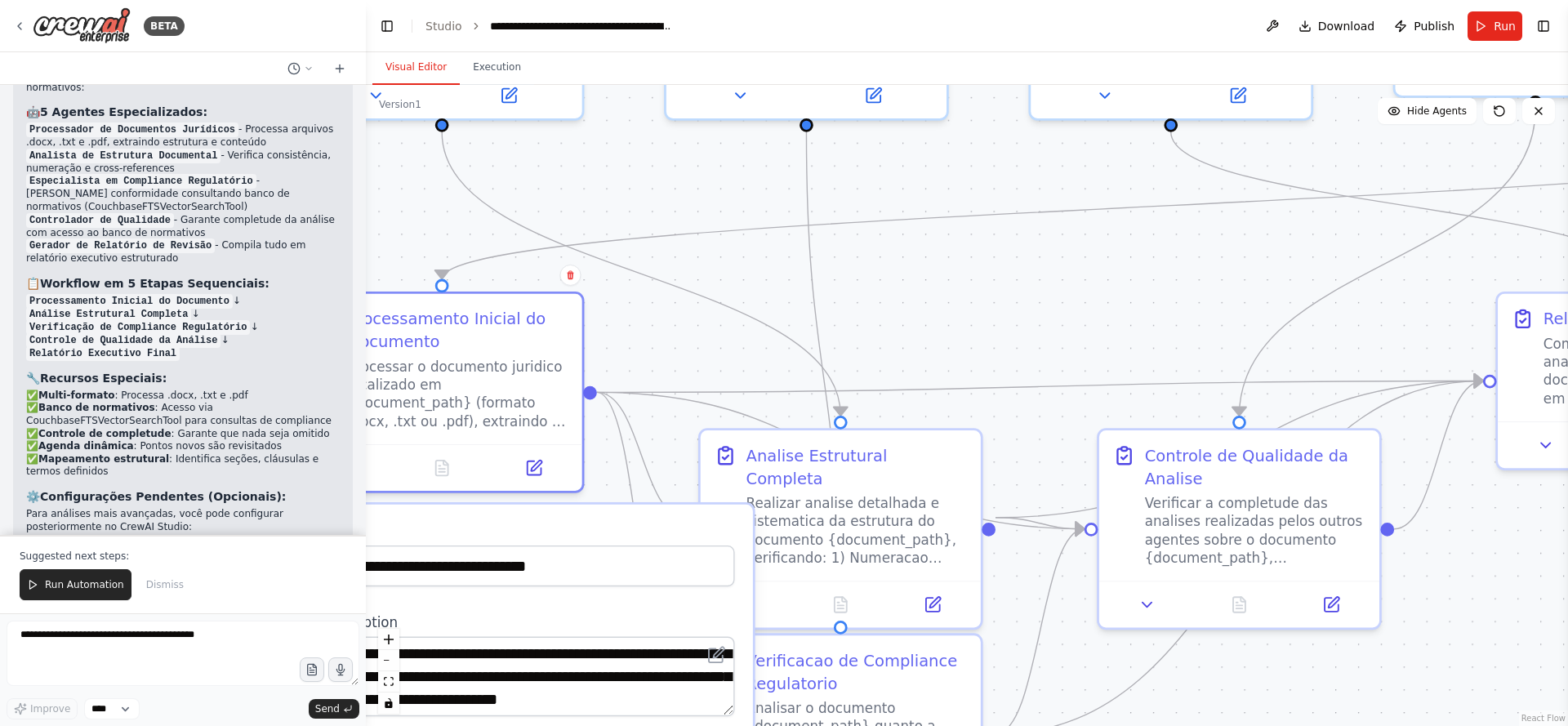
click at [675, 326] on div ".deletable-edge-delete-btn { width: 20px; height: 20px; border: 0px solid #ffff…" at bounding box center [967, 405] width 1203 height 641
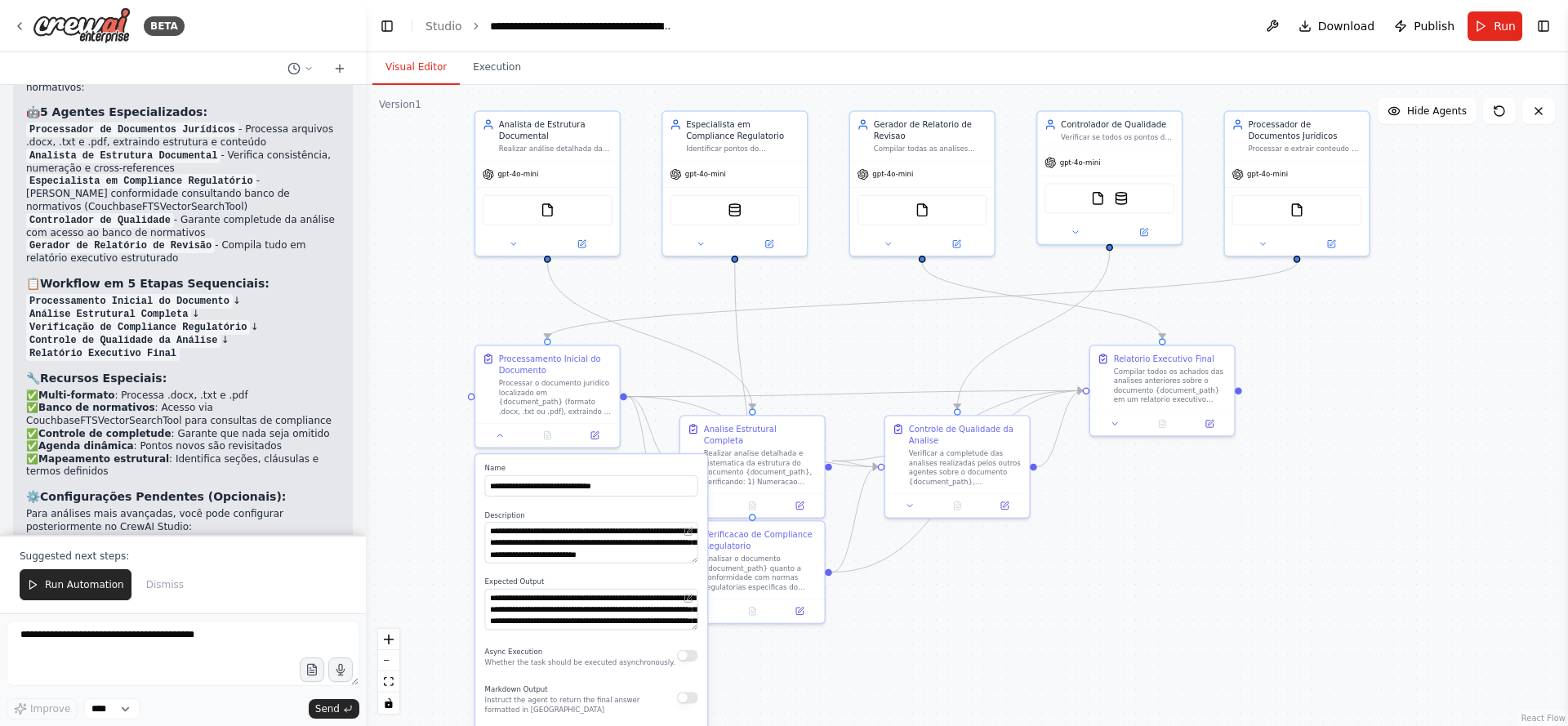
click at [912, 619] on div ".deletable-edge-delete-btn { width: 20px; height: 20px; border: 0px solid #ffff…" at bounding box center [967, 405] width 1203 height 641
click at [207, 581] on div "Run Automation Dismiss" at bounding box center [183, 584] width 327 height 31
click at [499, 432] on icon at bounding box center [500, 433] width 9 height 9
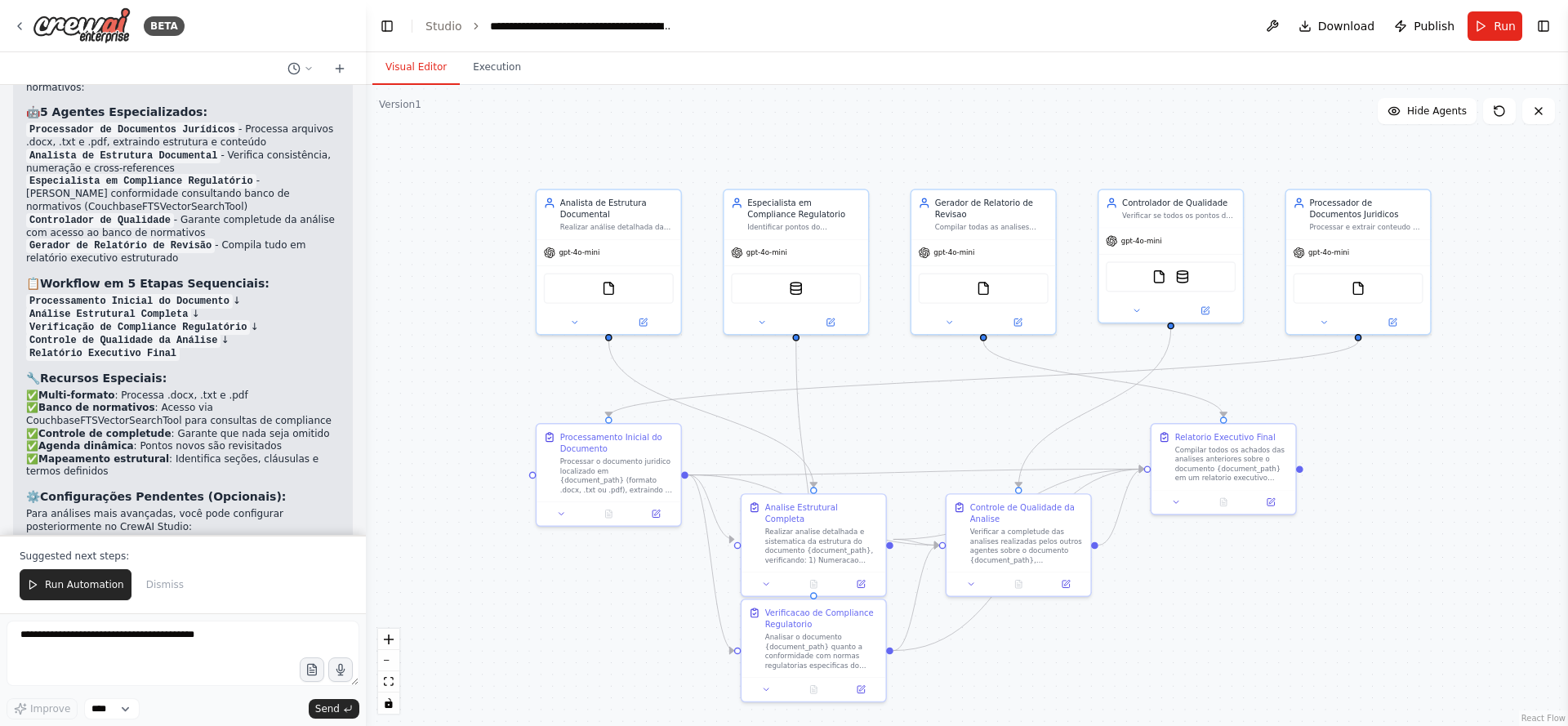
drag, startPoint x: 1327, startPoint y: 294, endPoint x: 1389, endPoint y: 373, distance: 100.4
click at [1389, 373] on div ".deletable-edge-delete-btn { width: 20px; height: 20px; border: 0px solid #ffff…" at bounding box center [967, 405] width 1203 height 641
click at [101, 590] on span "Run Automation" at bounding box center [85, 584] width 79 height 13
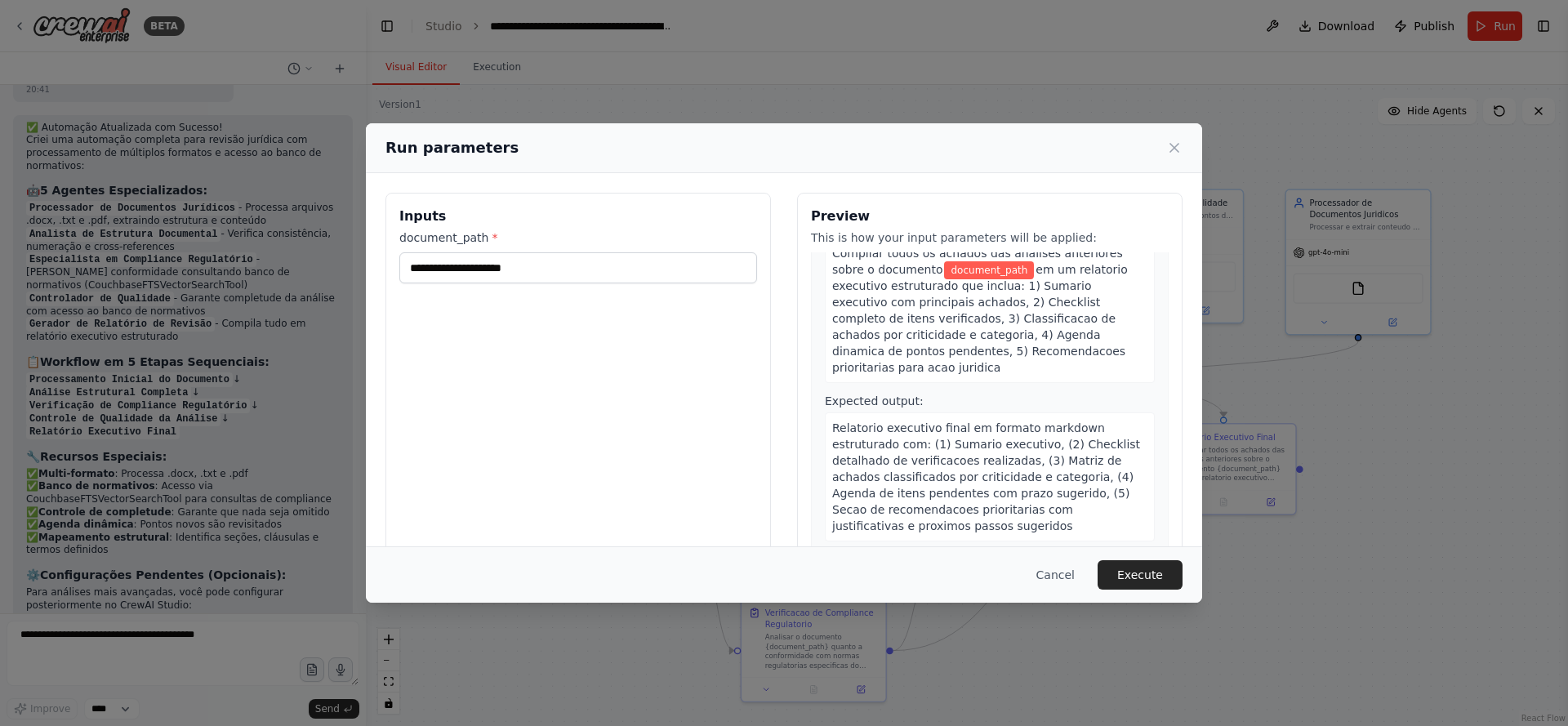
scroll to position [1592, 0]
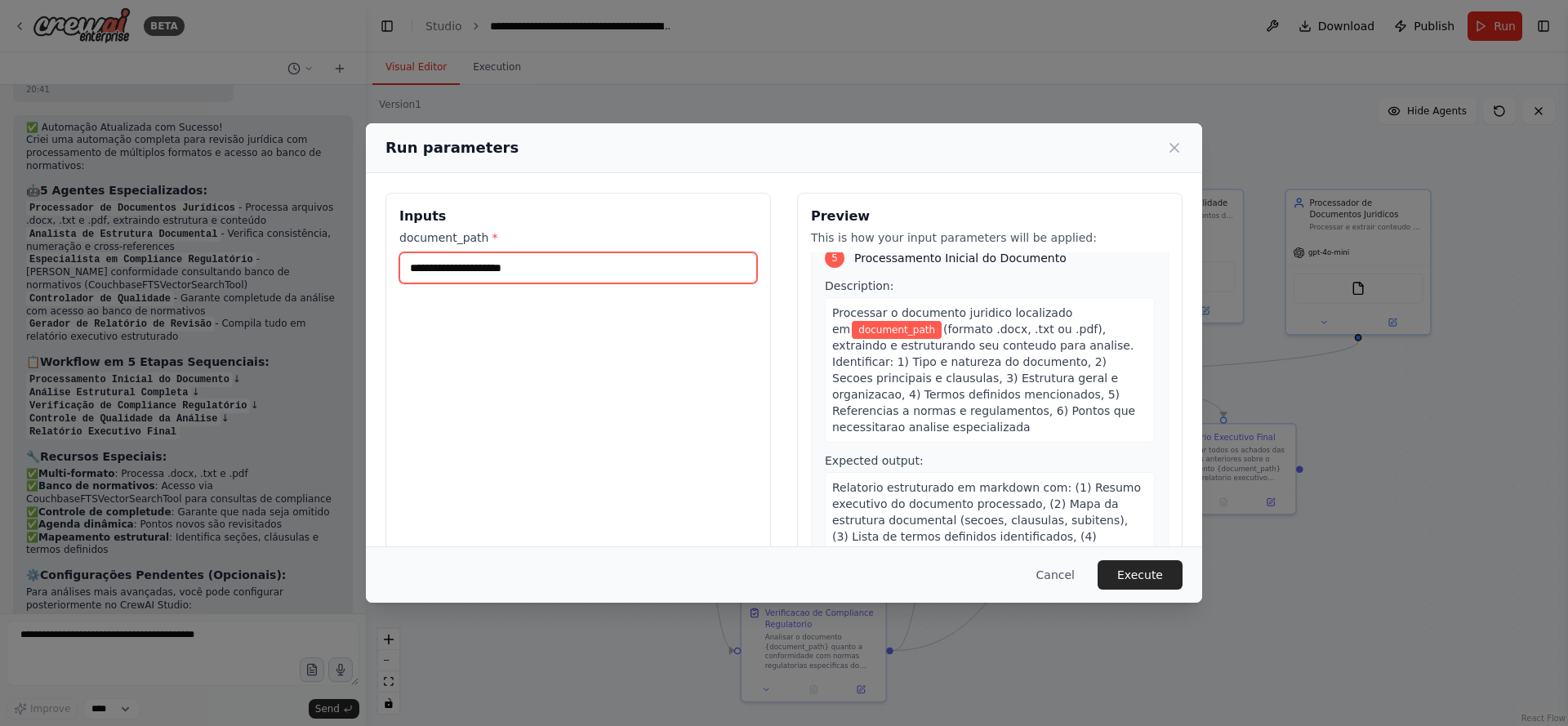
click at [613, 270] on input "document_path *" at bounding box center [578, 268] width 358 height 31
click at [1054, 573] on button "Cancel" at bounding box center [1056, 575] width 65 height 29
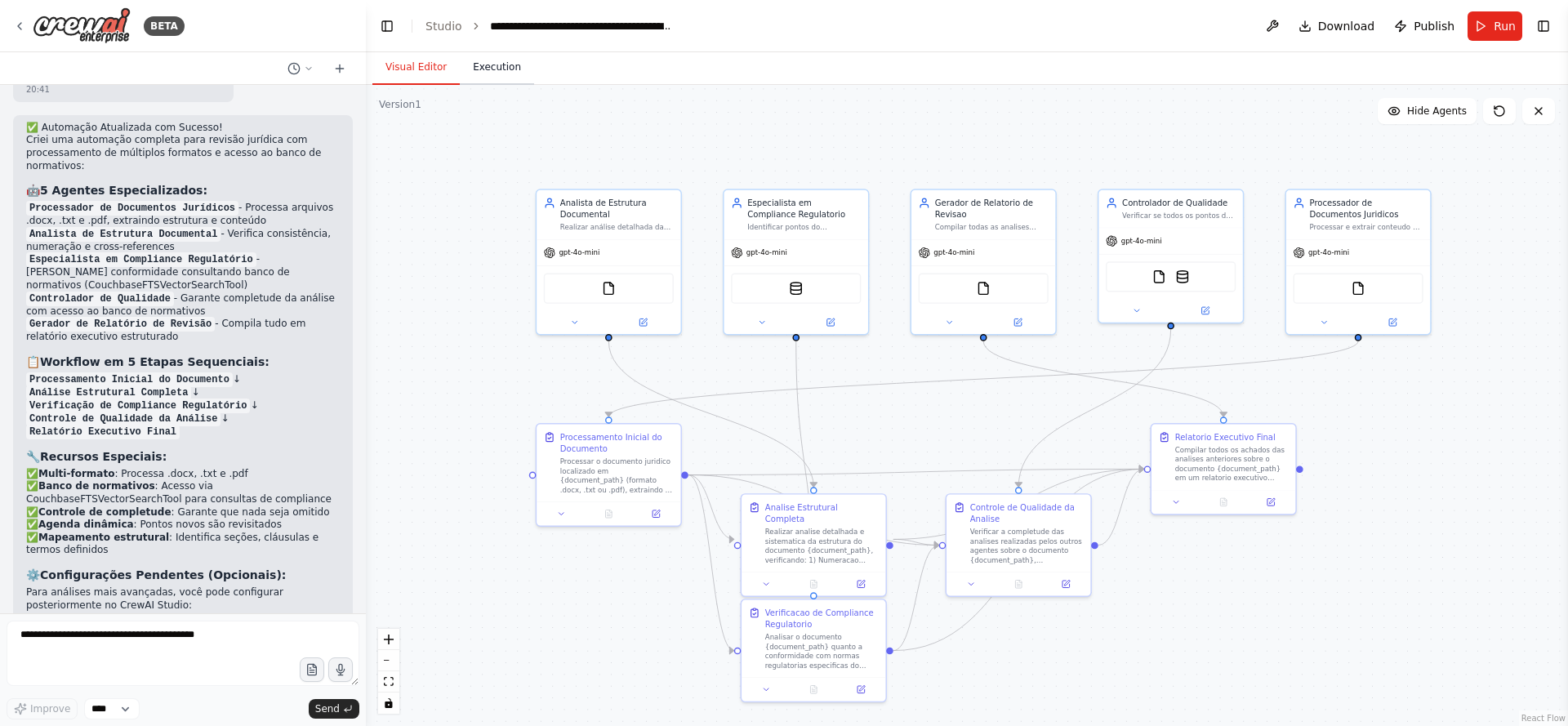
click at [496, 64] on button "Execution" at bounding box center [497, 67] width 74 height 34
click at [417, 78] on button "Visual Editor" at bounding box center [416, 67] width 87 height 34
click at [1280, 29] on button at bounding box center [1273, 26] width 26 height 29
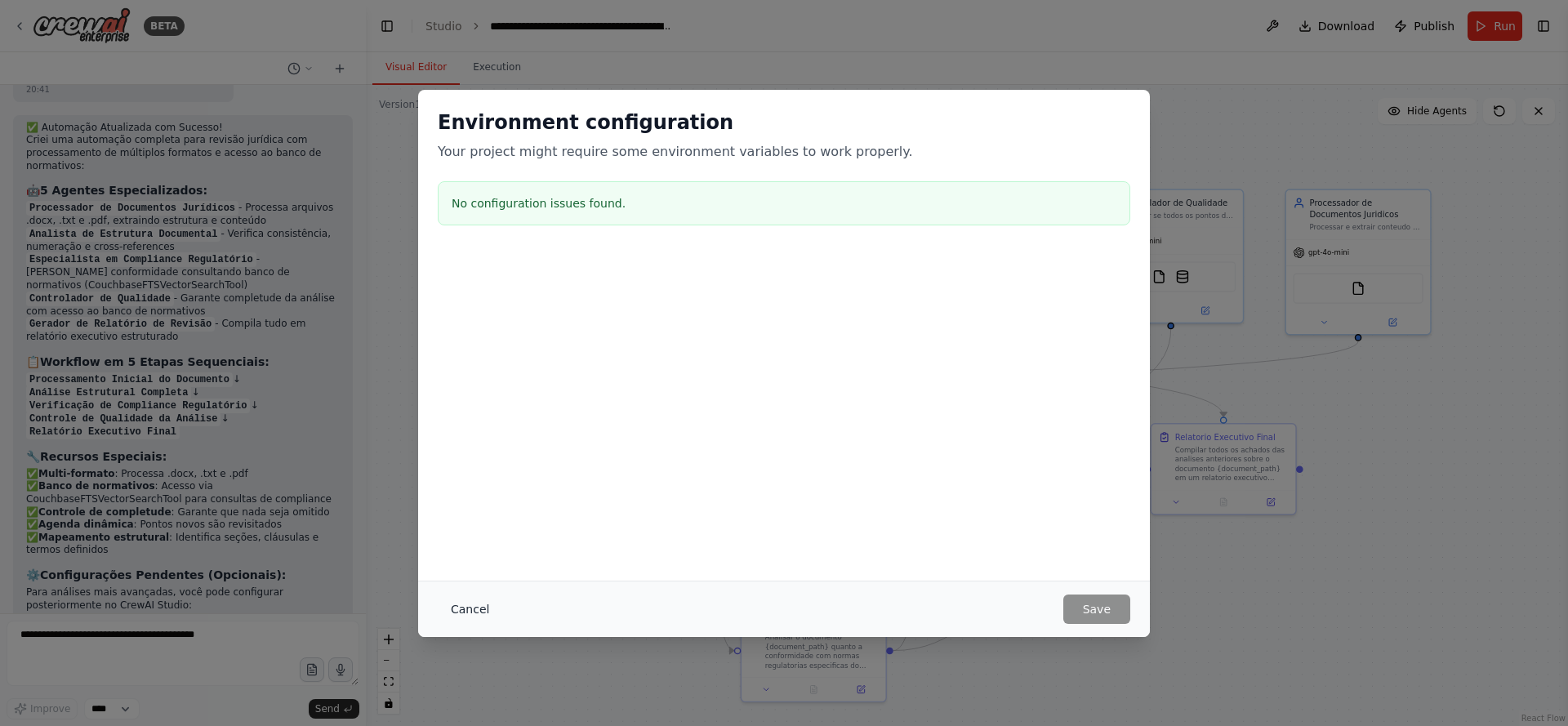
click at [473, 612] on button "Cancel" at bounding box center [470, 609] width 65 height 29
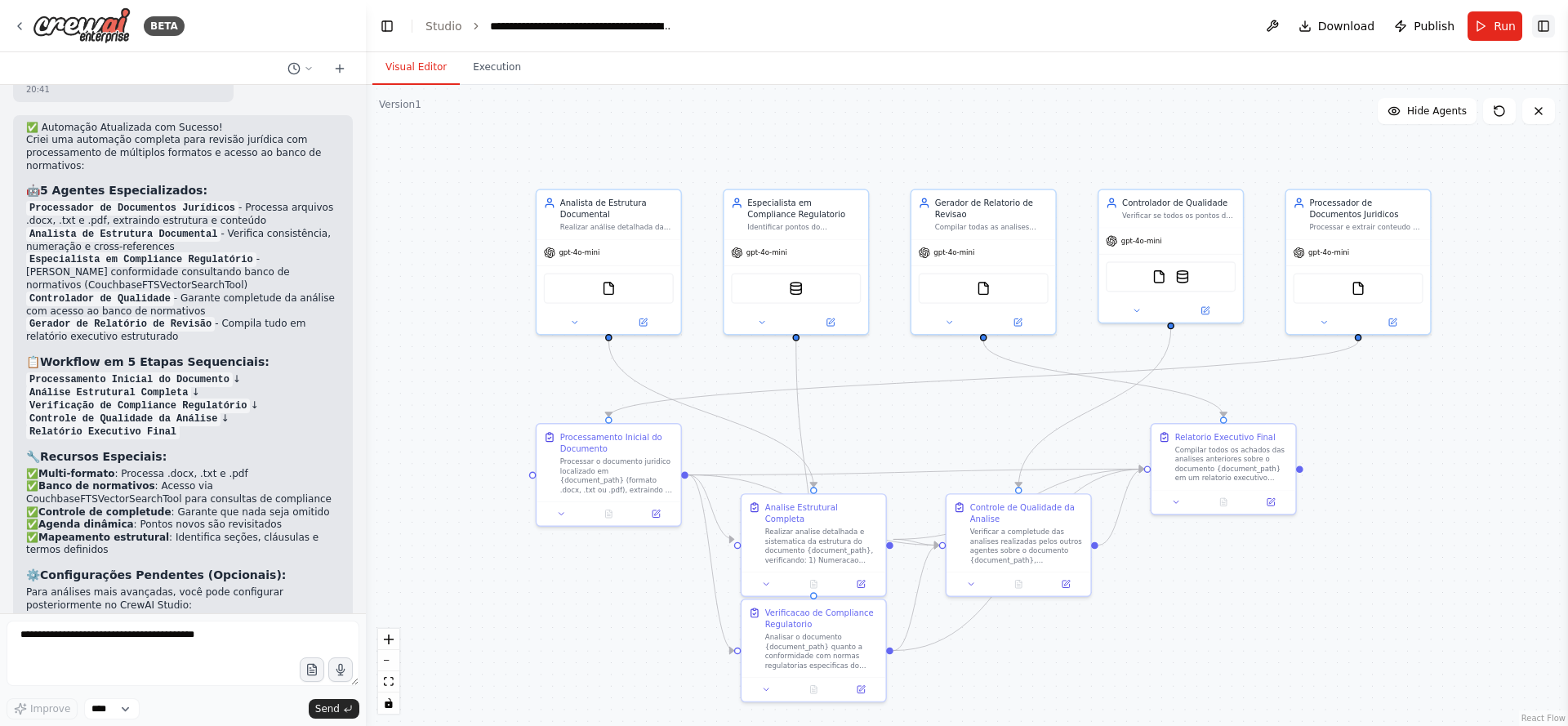
click at [1549, 28] on button "Toggle Right Sidebar" at bounding box center [1543, 26] width 23 height 23
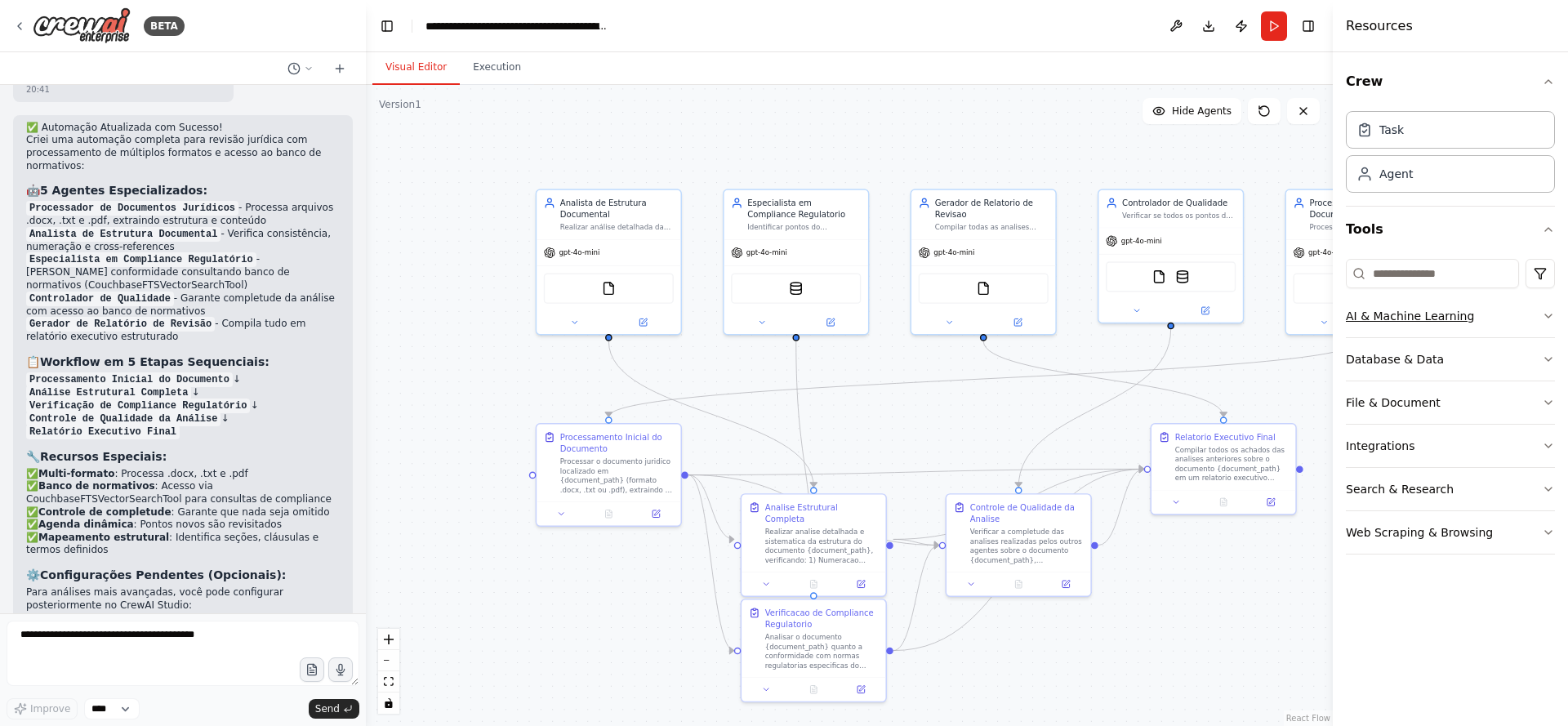
click at [1548, 307] on button "AI & Machine Learning" at bounding box center [1450, 316] width 209 height 43
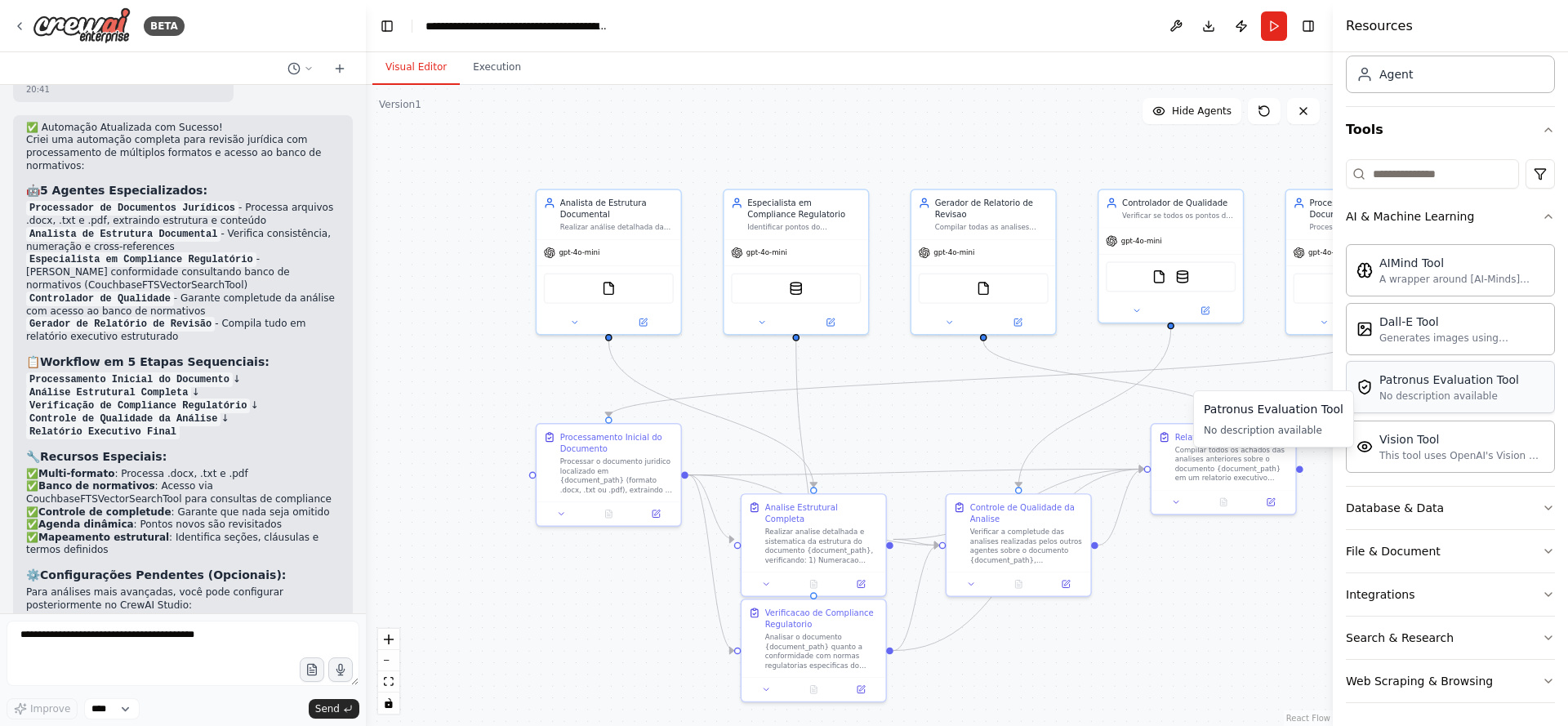
scroll to position [103, 0]
click at [1523, 498] on button "Database & Data" at bounding box center [1450, 505] width 209 height 43
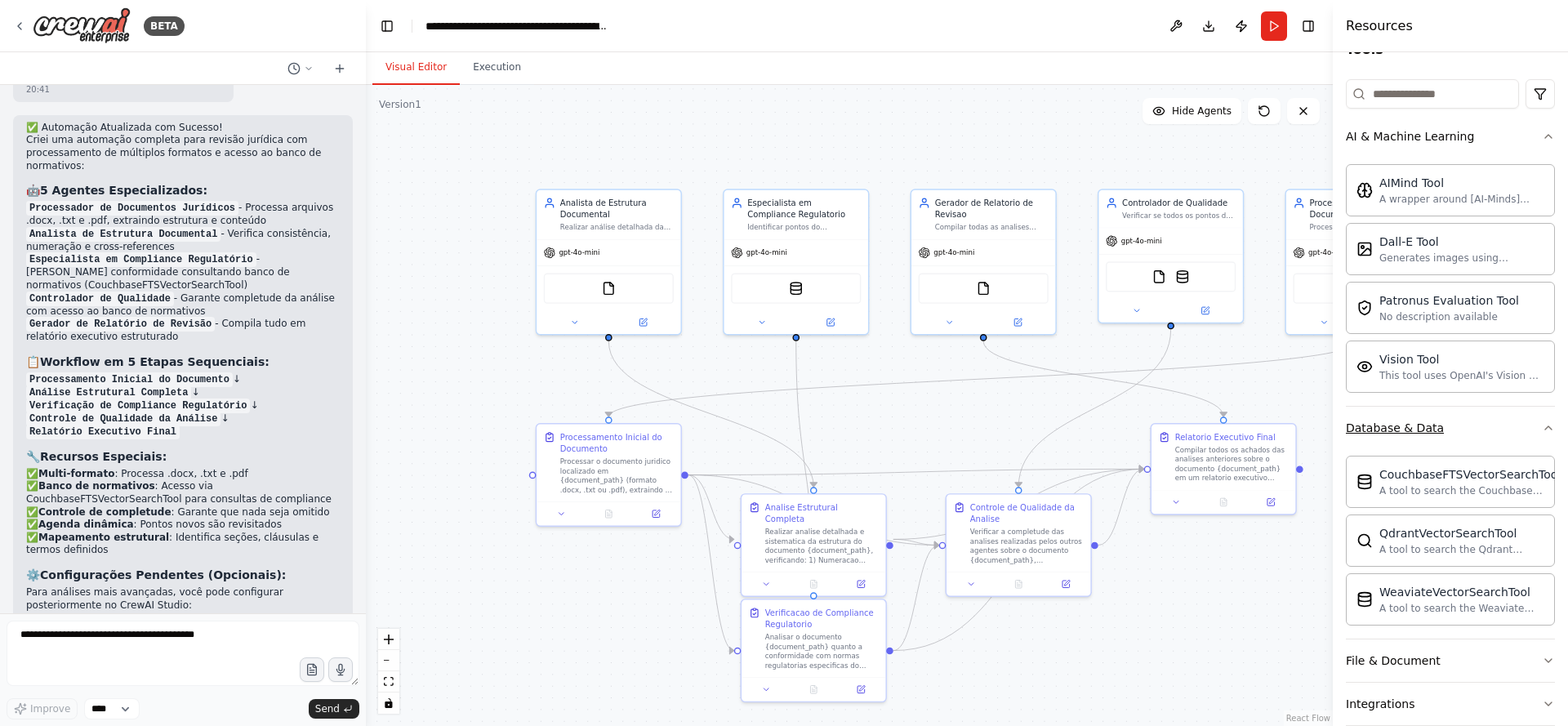
scroll to position [293, 0]
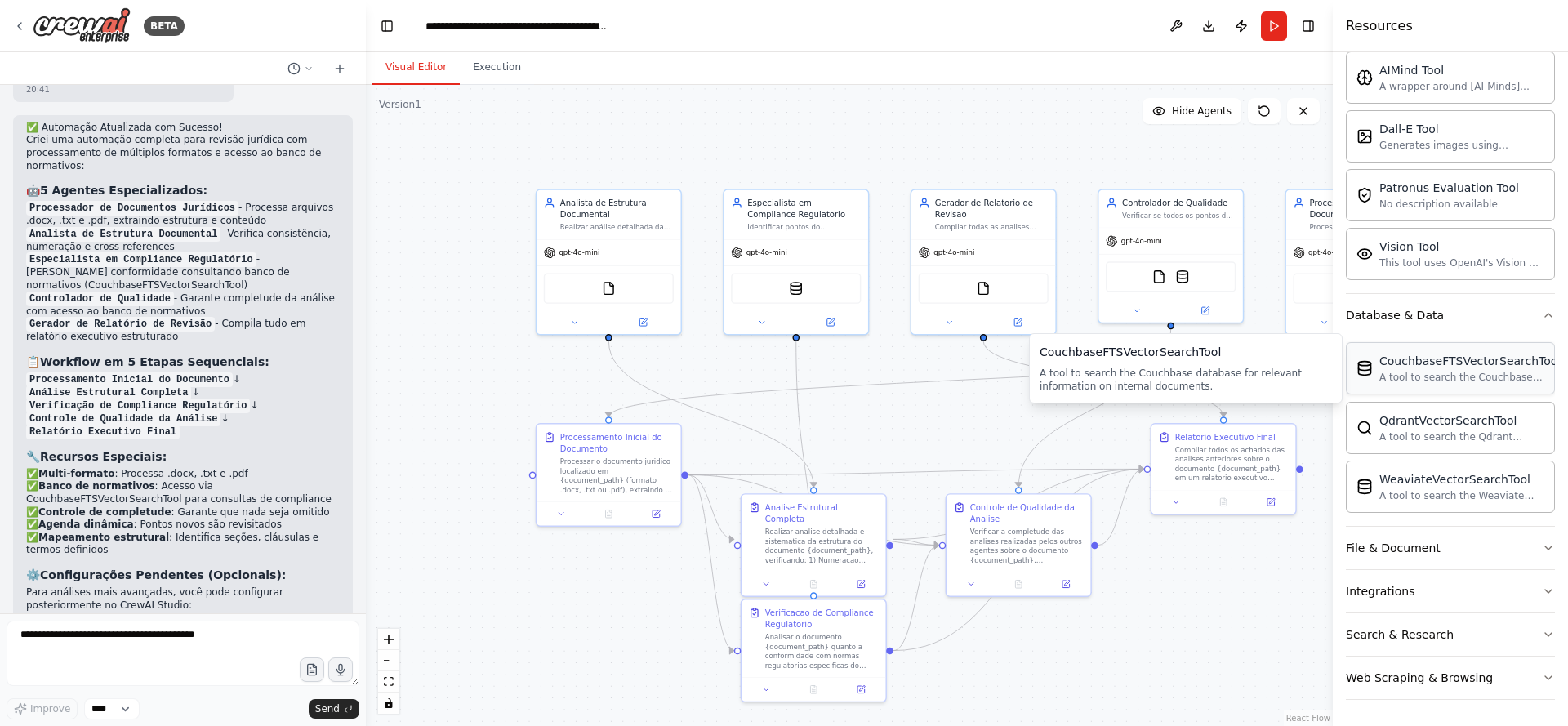
click at [1448, 372] on div "A tool to search the Couchbase database for relevant information on internal do…" at bounding box center [1470, 376] width 181 height 13
click at [1186, 273] on img at bounding box center [1182, 274] width 14 height 14
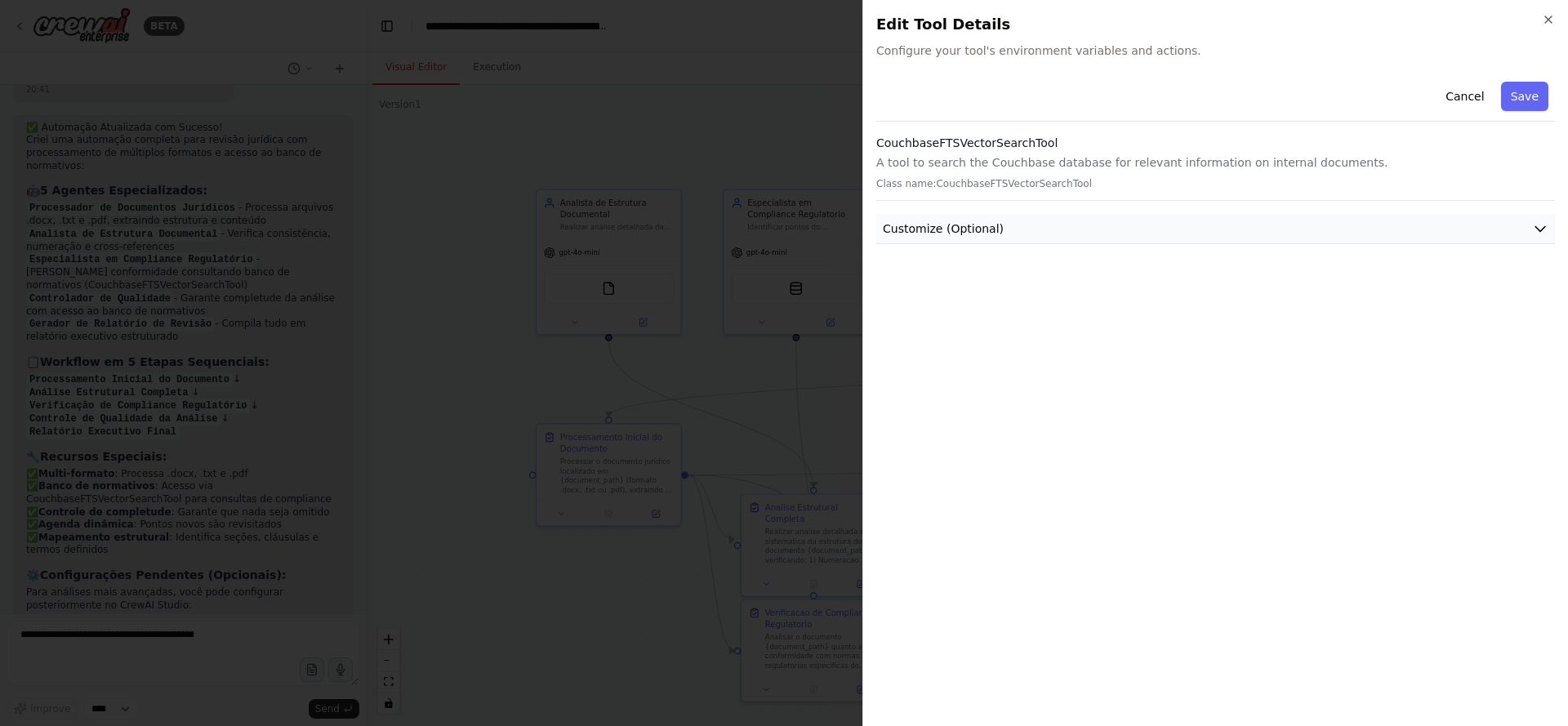
click at [1540, 217] on button "Customize (Optional)" at bounding box center [1215, 229] width 679 height 30
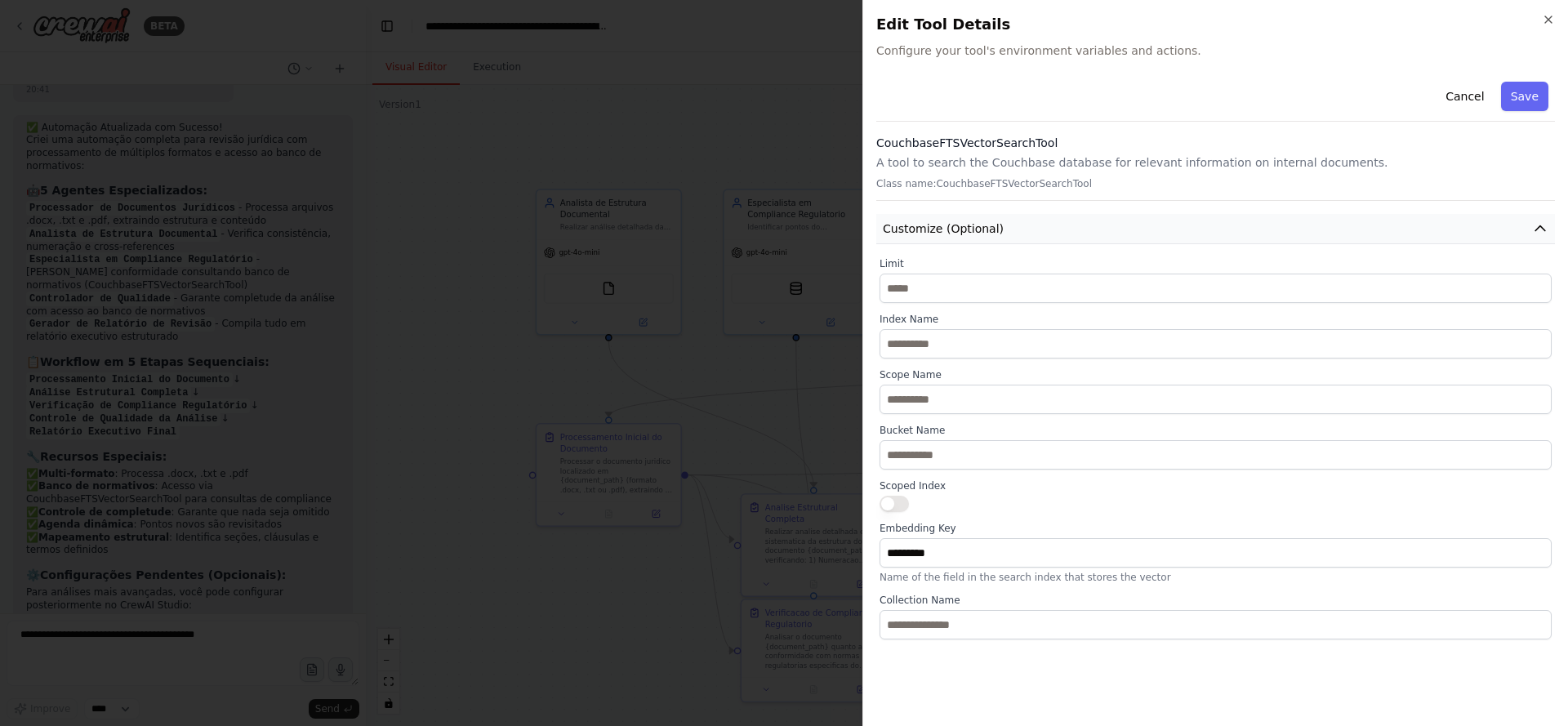
click at [1011, 229] on button "Customize (Optional)" at bounding box center [1215, 229] width 679 height 30
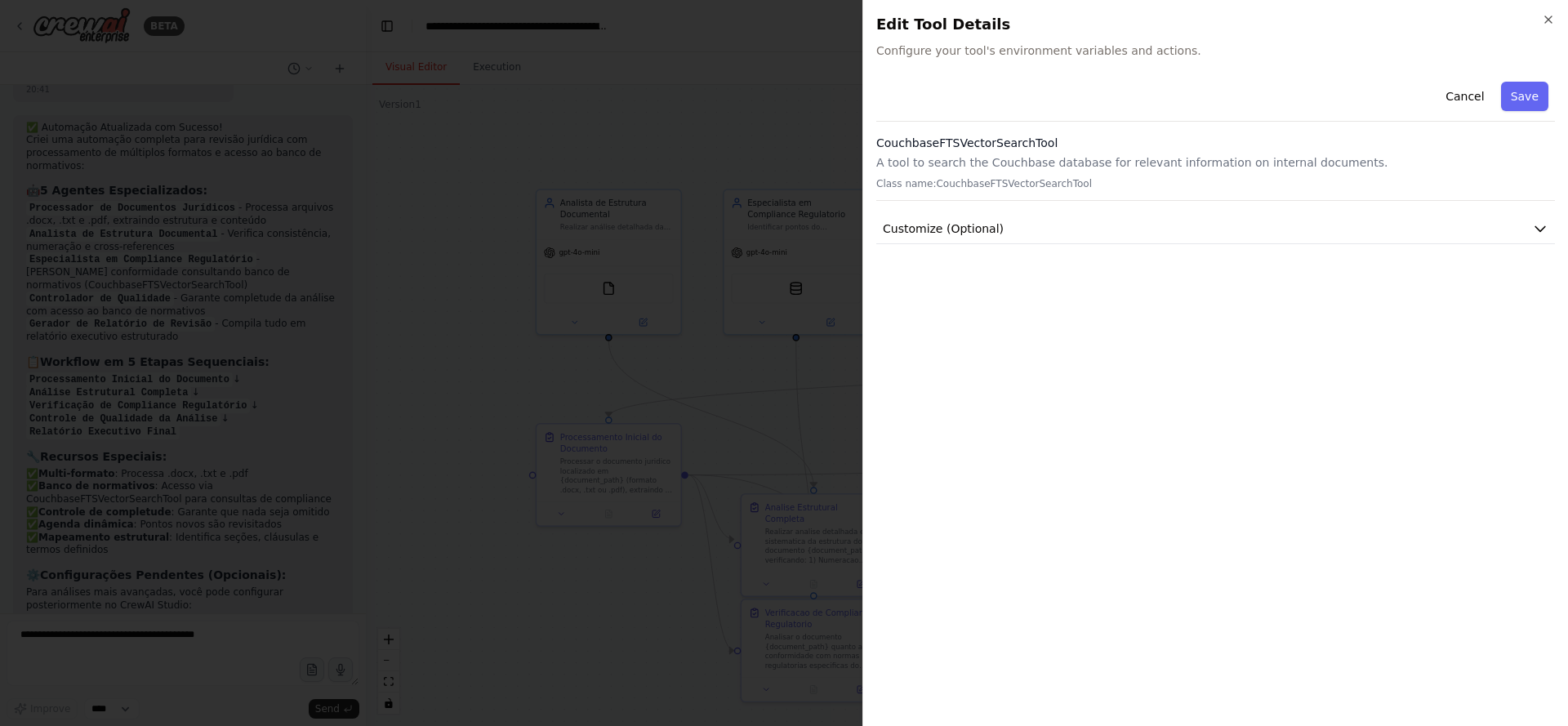
click at [1015, 154] on p "A tool to search the Couchbase database for relevant information on internal do…" at bounding box center [1215, 162] width 679 height 16
click at [1544, 24] on icon "button" at bounding box center [1548, 19] width 13 height 13
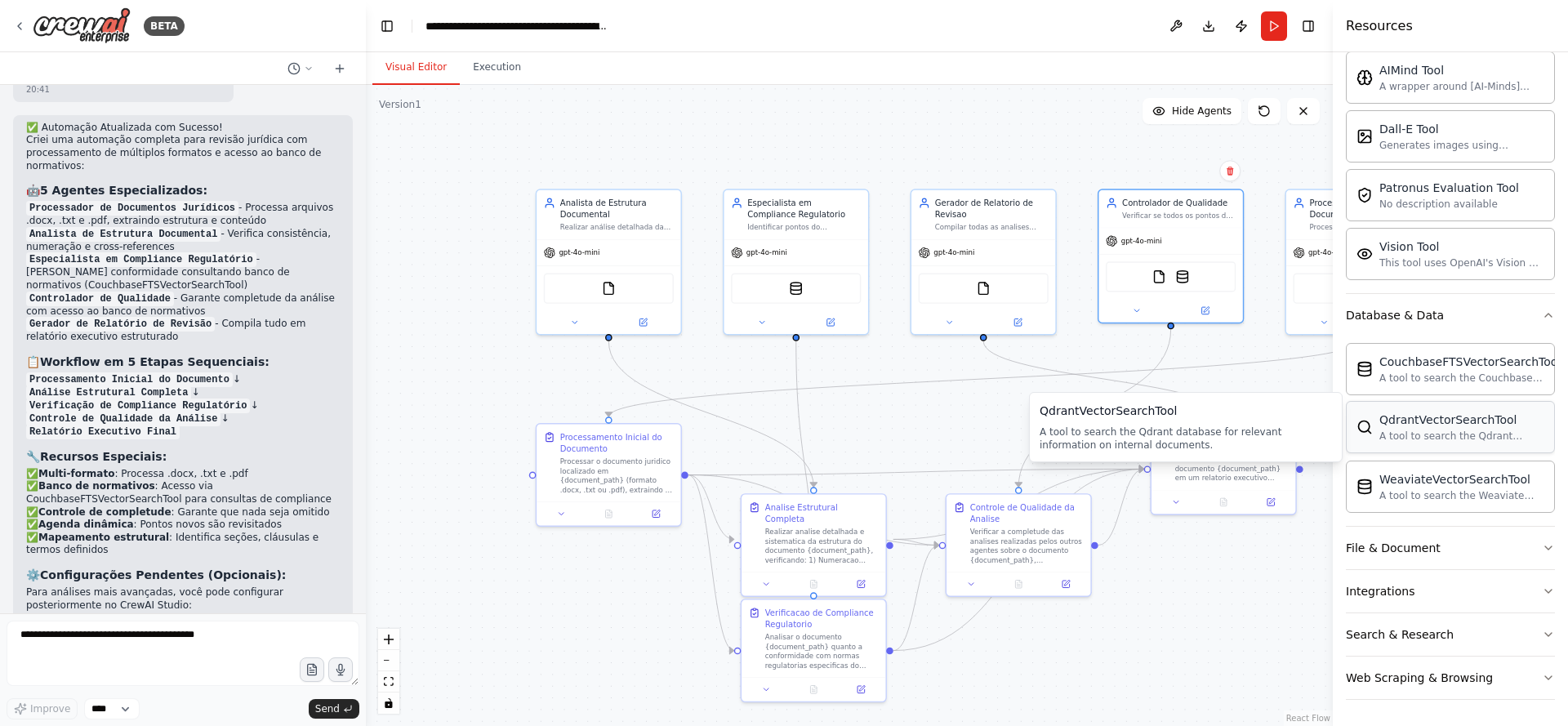
click at [1448, 432] on div "A tool to search the Qdrant database for relevant information on internal docum…" at bounding box center [1461, 435] width 165 height 13
click at [1431, 480] on div "WeaviateVectorSearchTool" at bounding box center [1461, 478] width 165 height 16
click at [1435, 546] on button "File & Document" at bounding box center [1450, 548] width 209 height 43
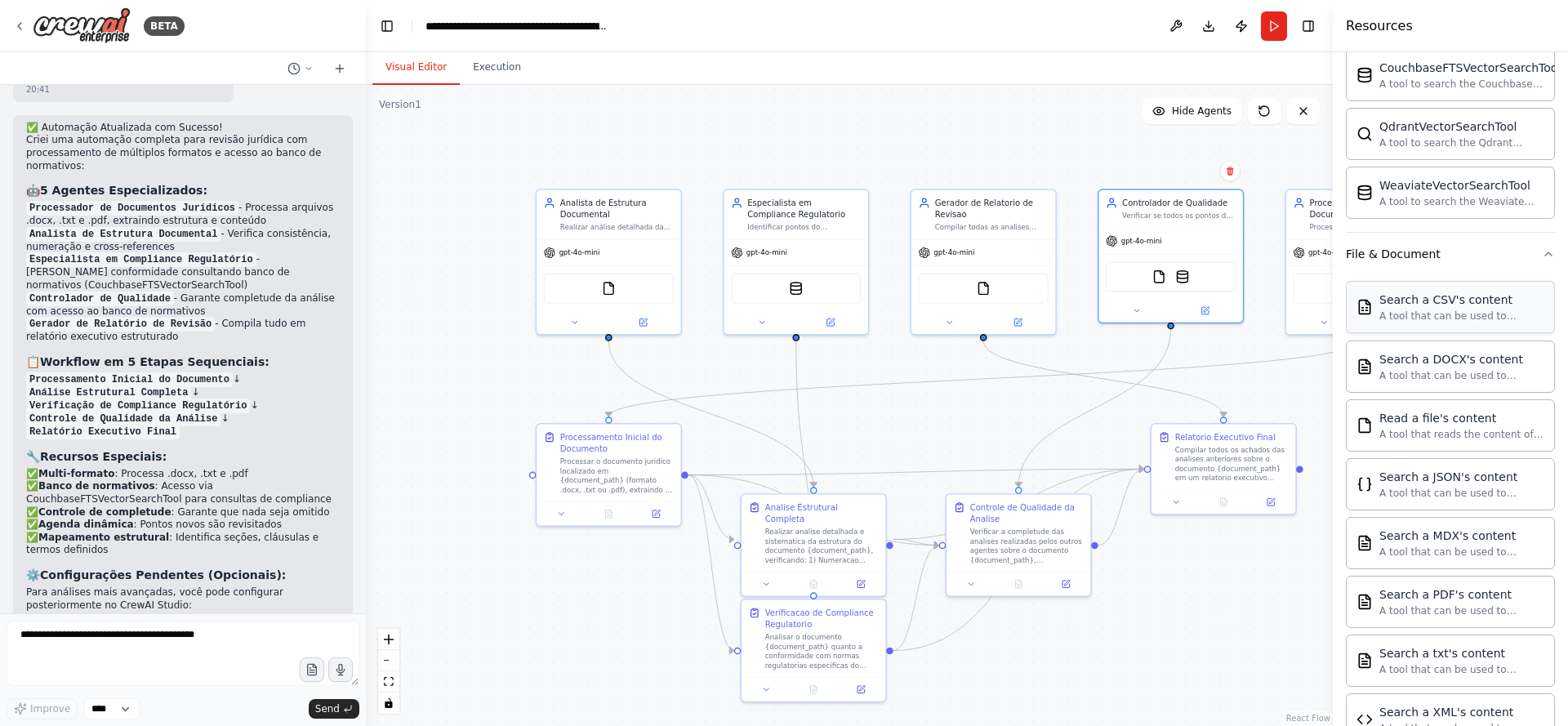
scroll to position [775, 0]
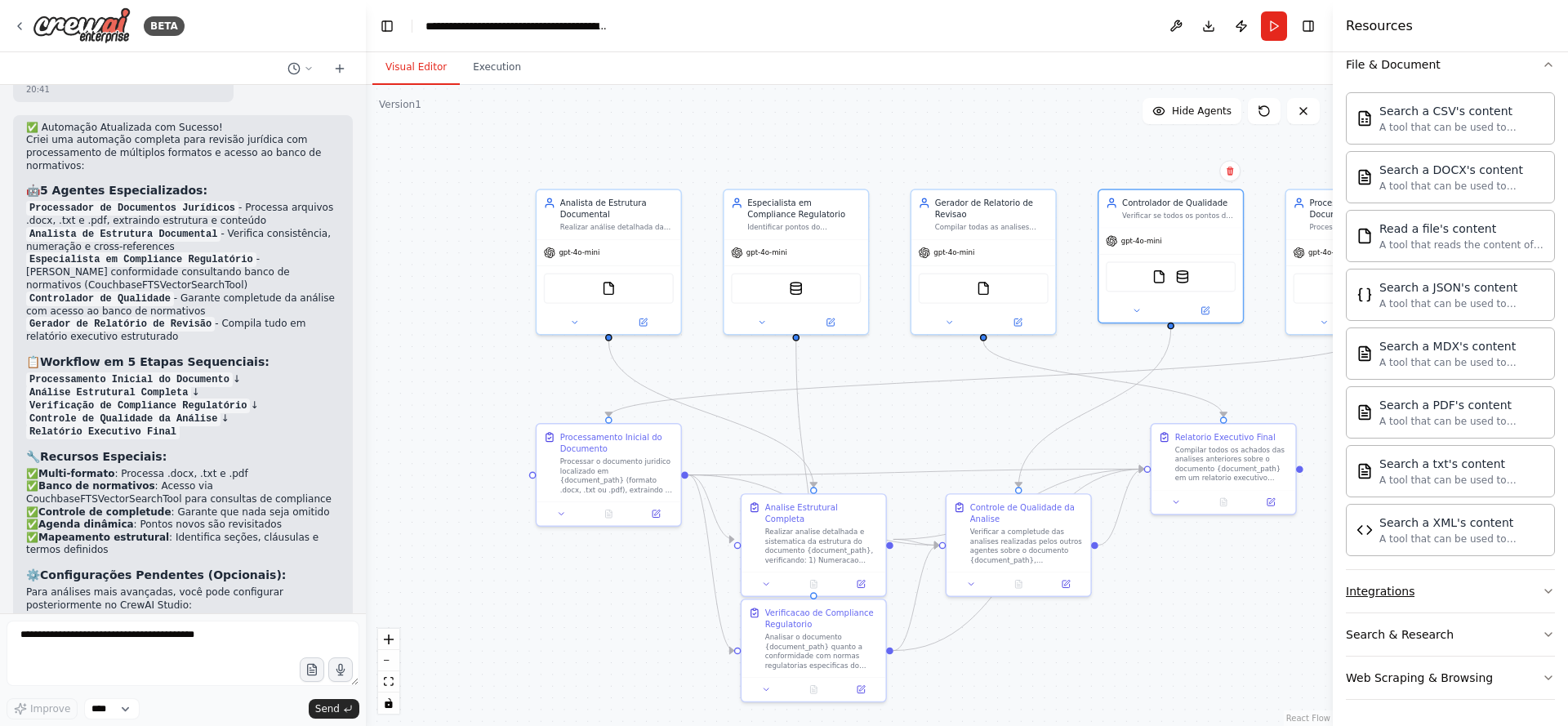
click at [1445, 593] on button "Integrations" at bounding box center [1450, 591] width 209 height 43
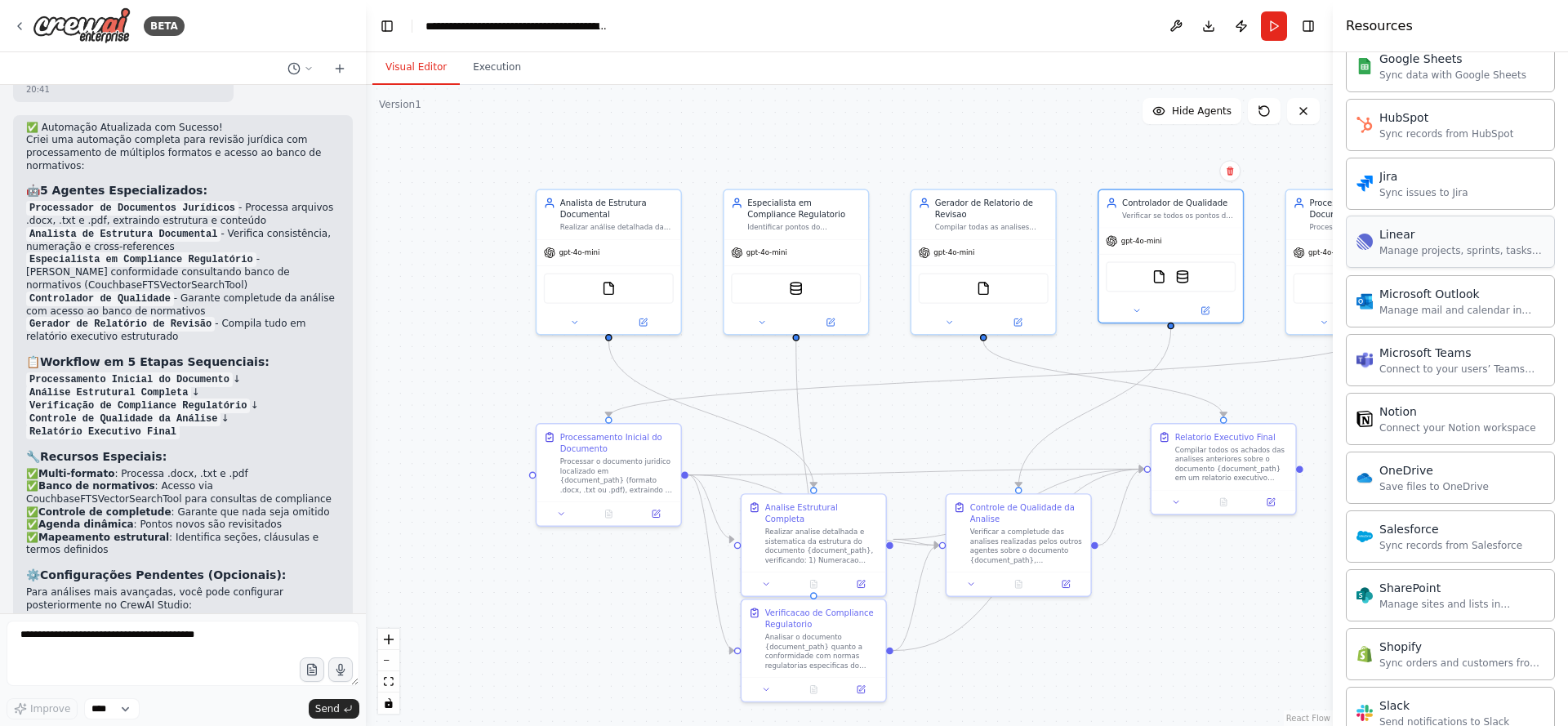
scroll to position [2082, 0]
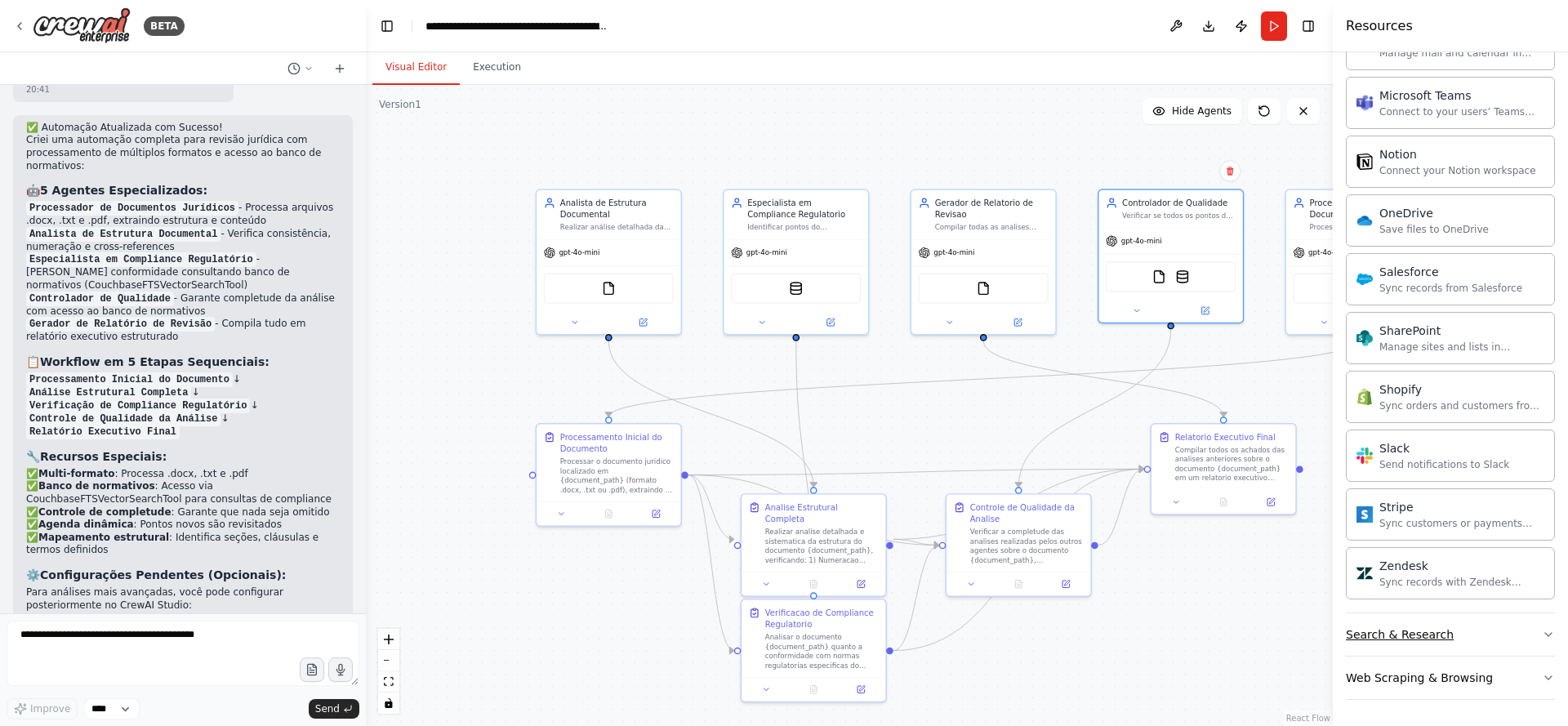
click at [1465, 637] on button "Search & Research" at bounding box center [1450, 635] width 209 height 43
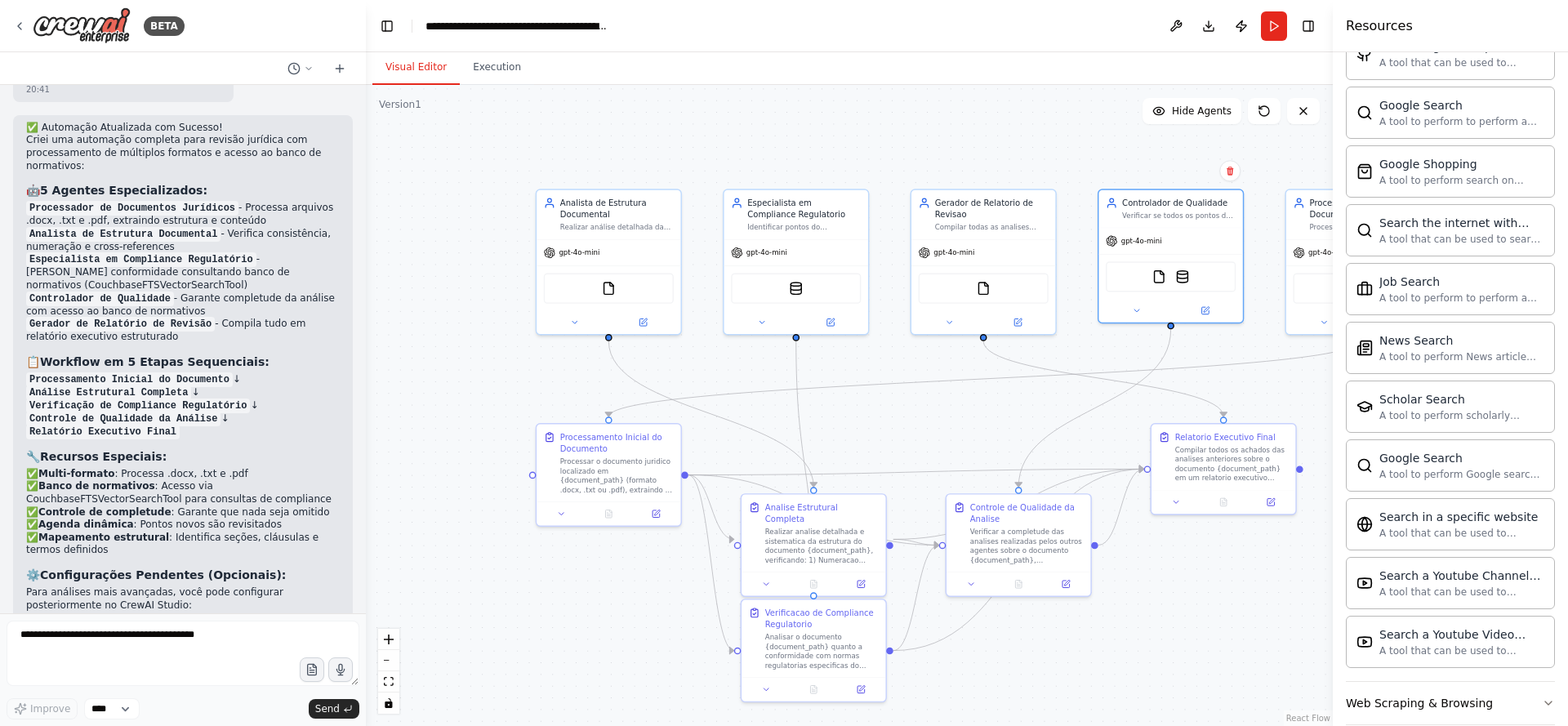
scroll to position [2918, 0]
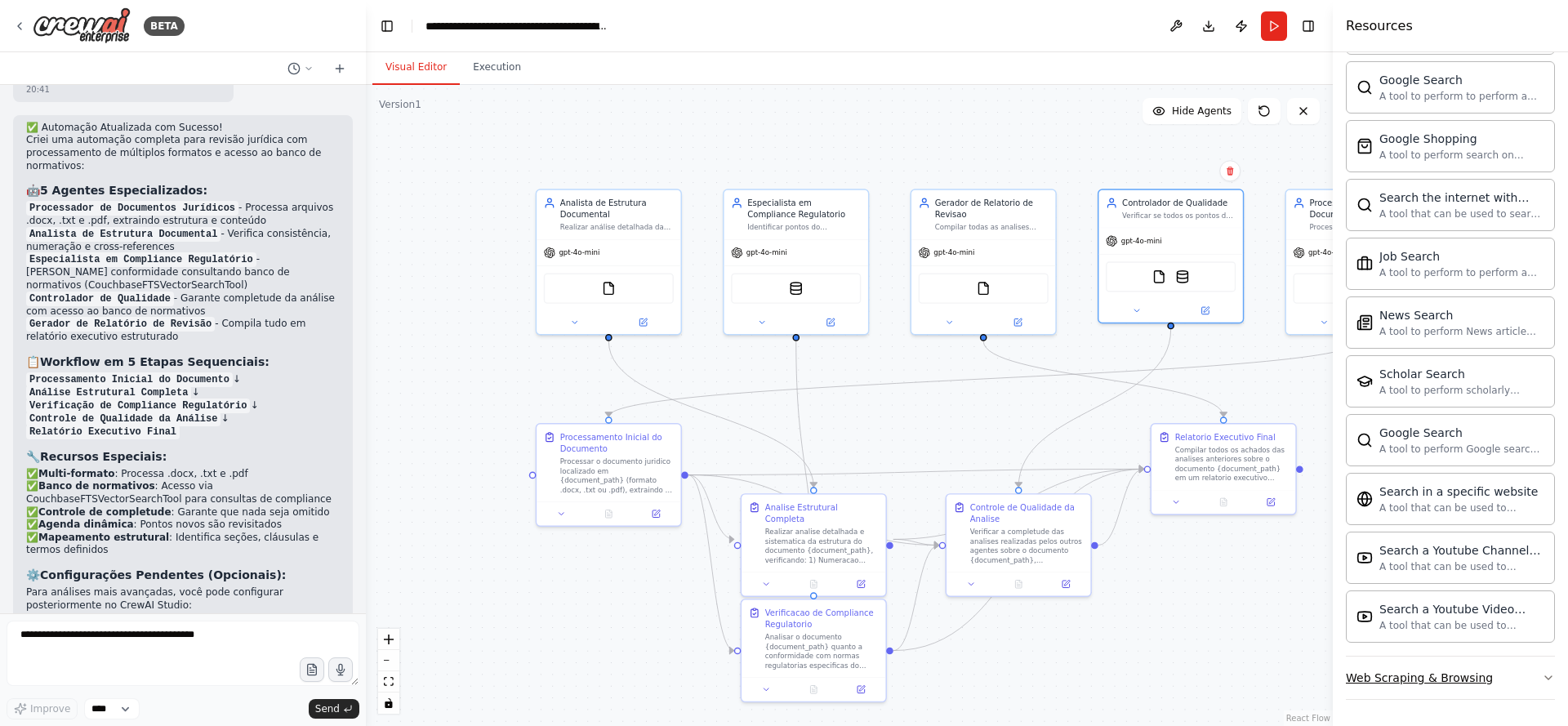
click at [1499, 675] on button "Web Scraping & Browsing" at bounding box center [1450, 677] width 209 height 43
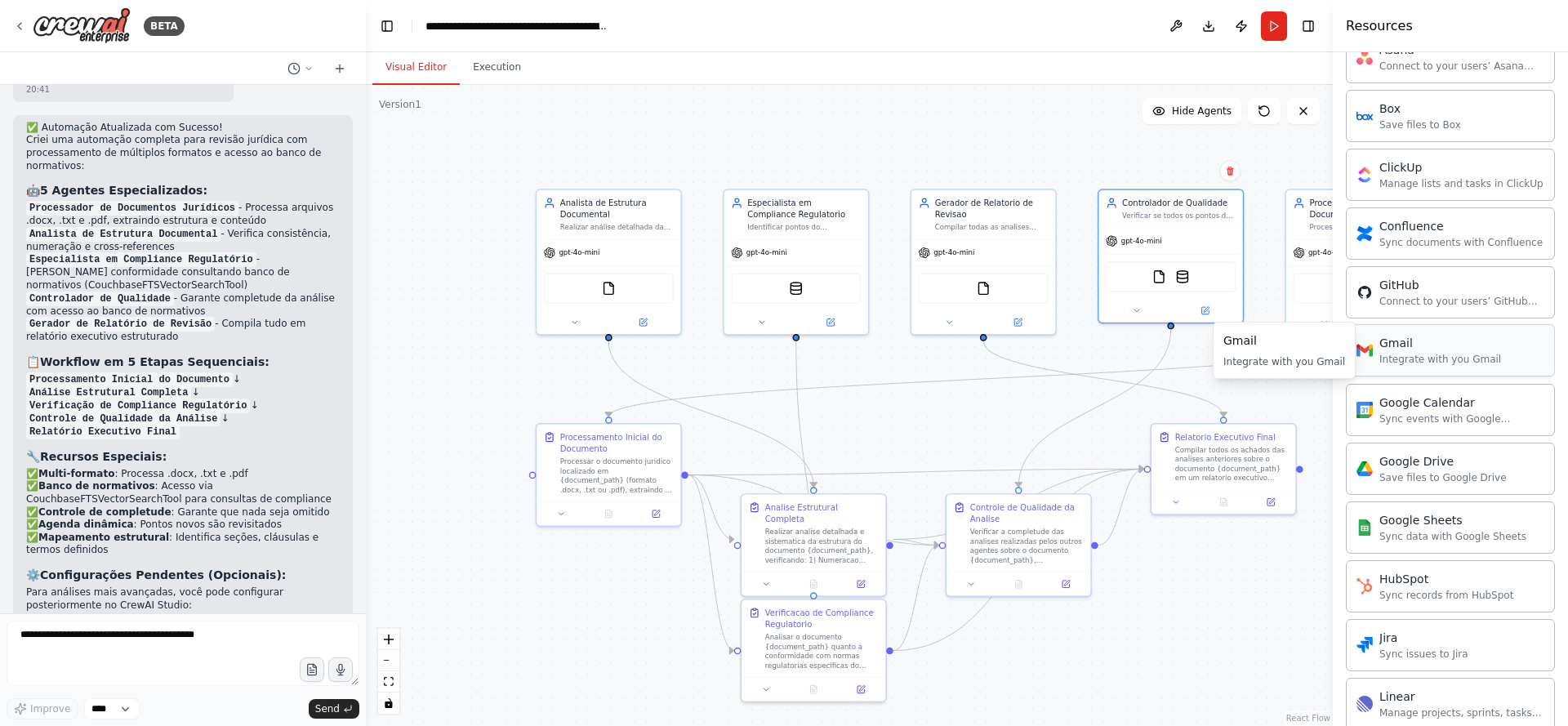
scroll to position [972, 0]
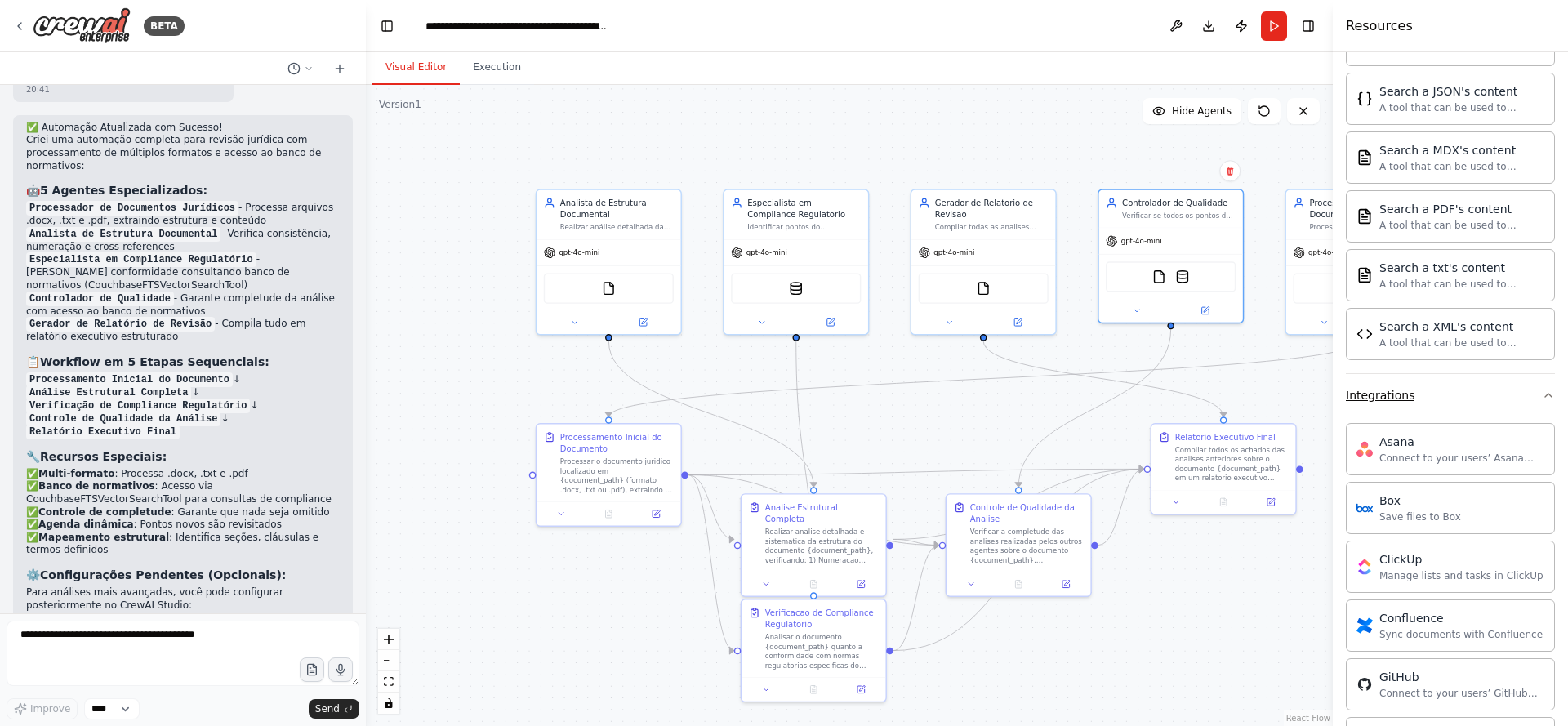
click at [1542, 392] on icon "button" at bounding box center [1548, 395] width 13 height 13
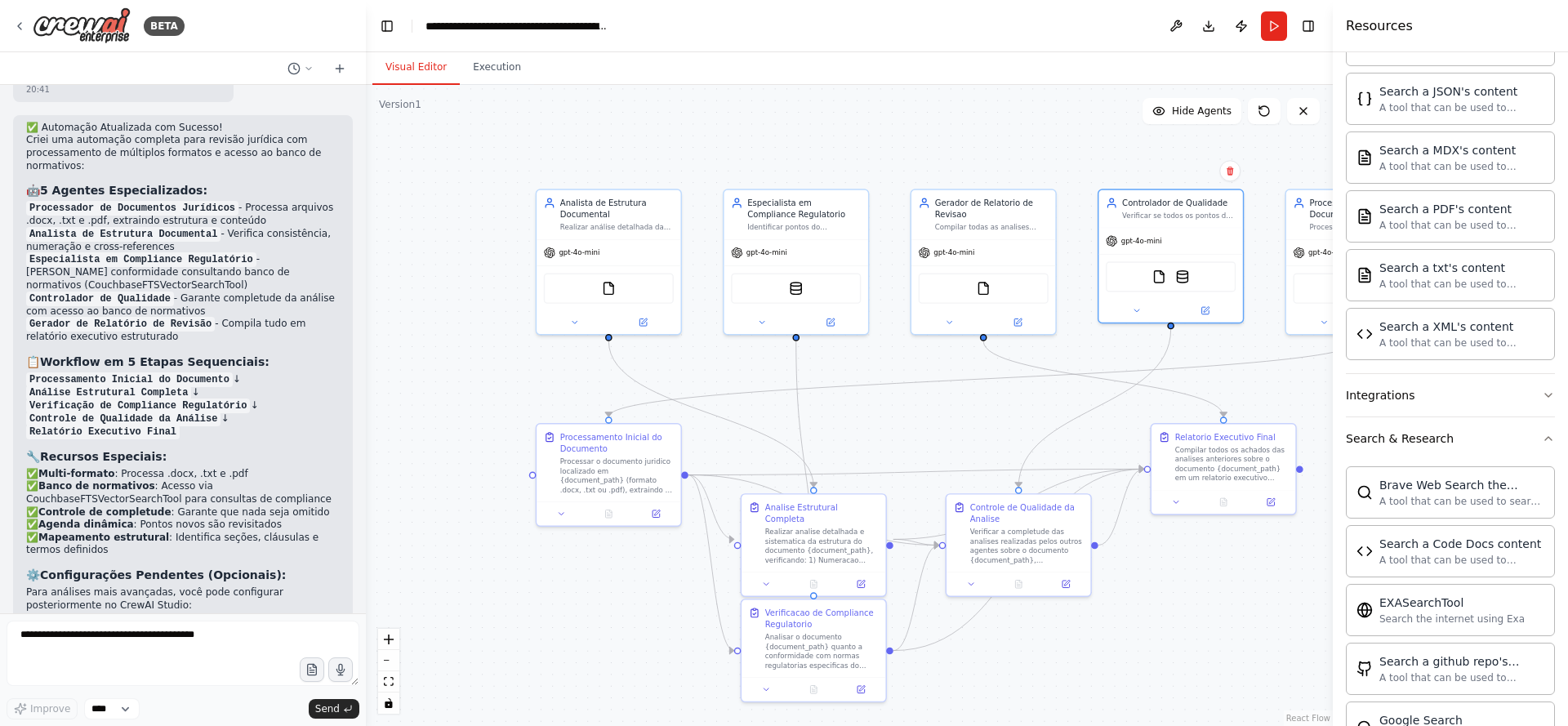
click at [1543, 437] on div "Crew Task Agent Tools AI & Machine Learning AIMind Tool A wrapper around [AI-Mi…" at bounding box center [1451, 389] width 236 height 674
click at [1542, 439] on icon "button" at bounding box center [1548, 438] width 13 height 13
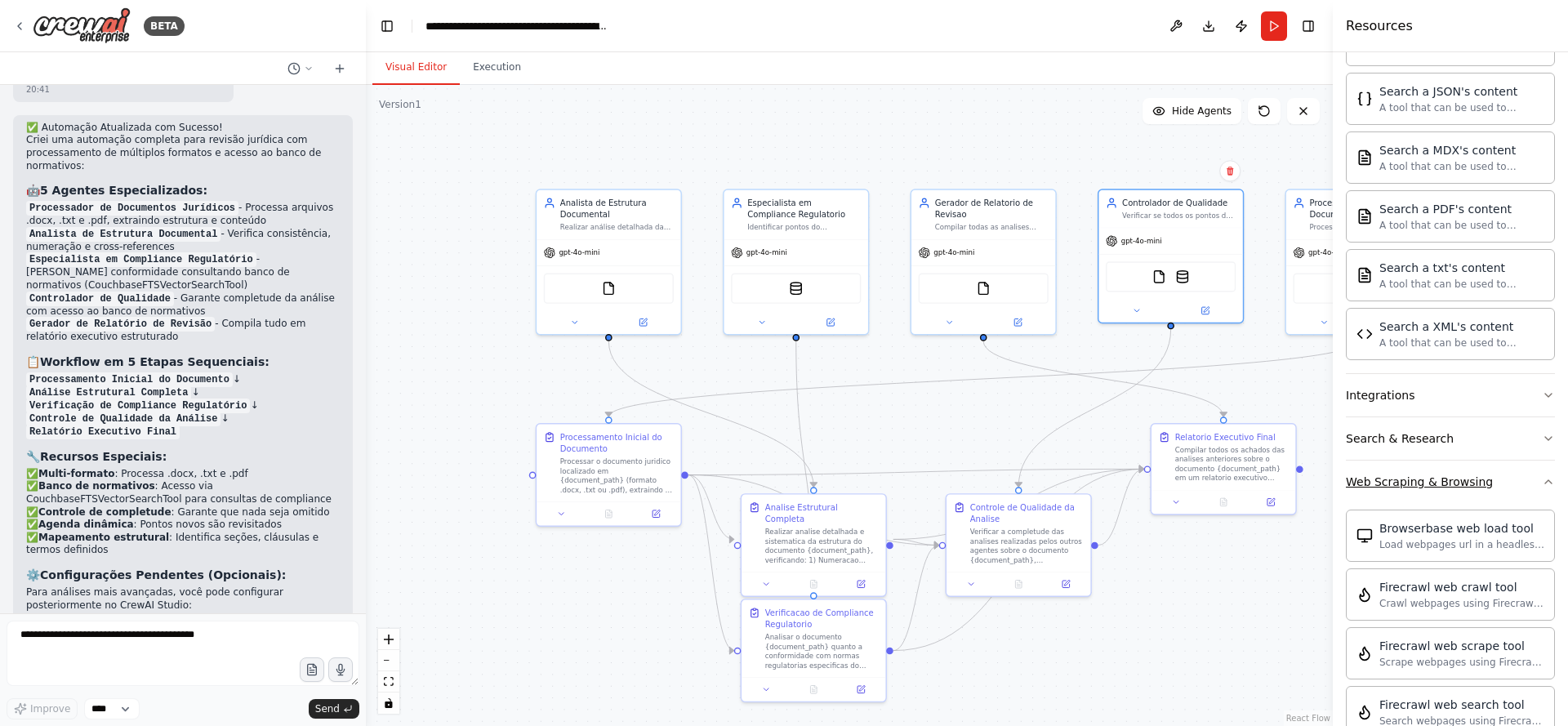
click at [1542, 485] on icon "button" at bounding box center [1548, 481] width 13 height 13
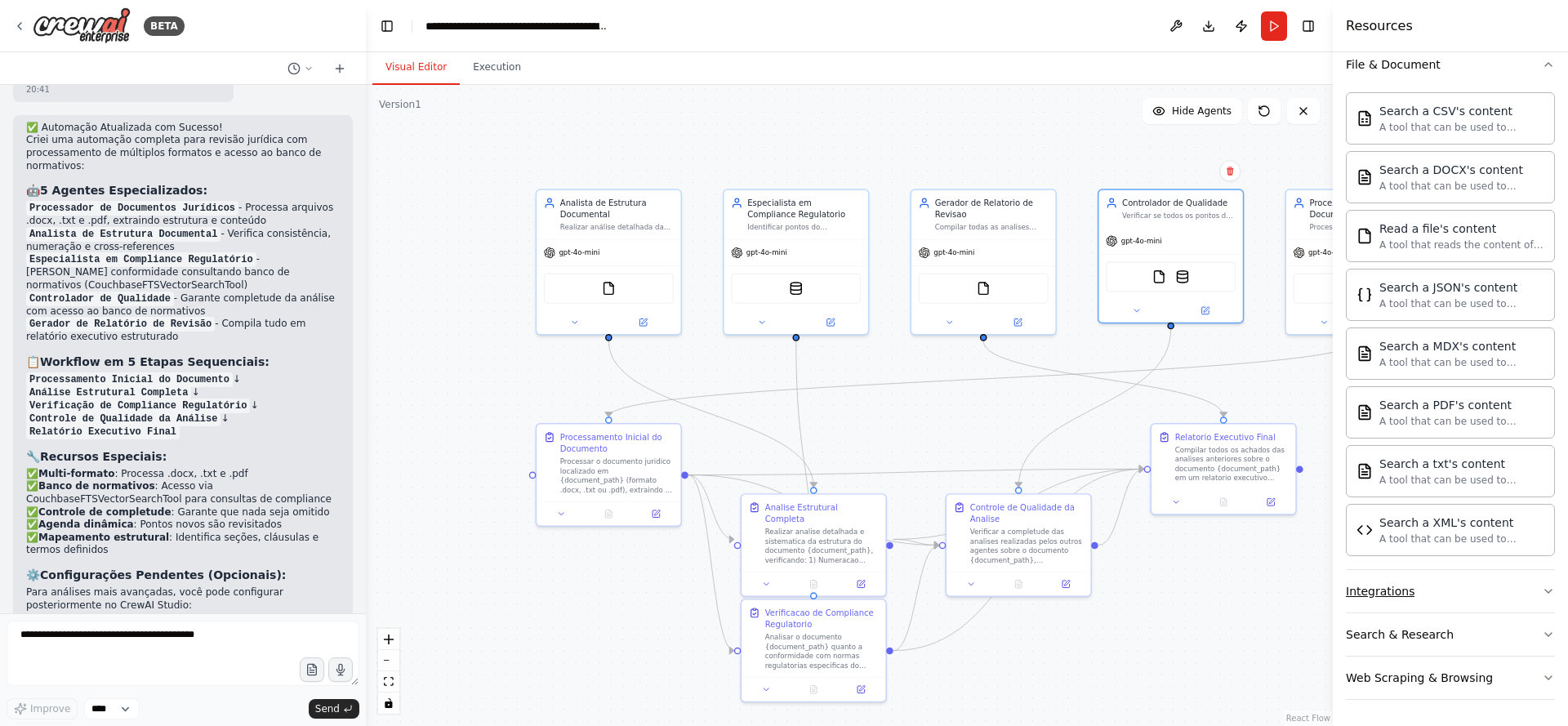
click at [1535, 583] on button "Integrations" at bounding box center [1450, 591] width 209 height 43
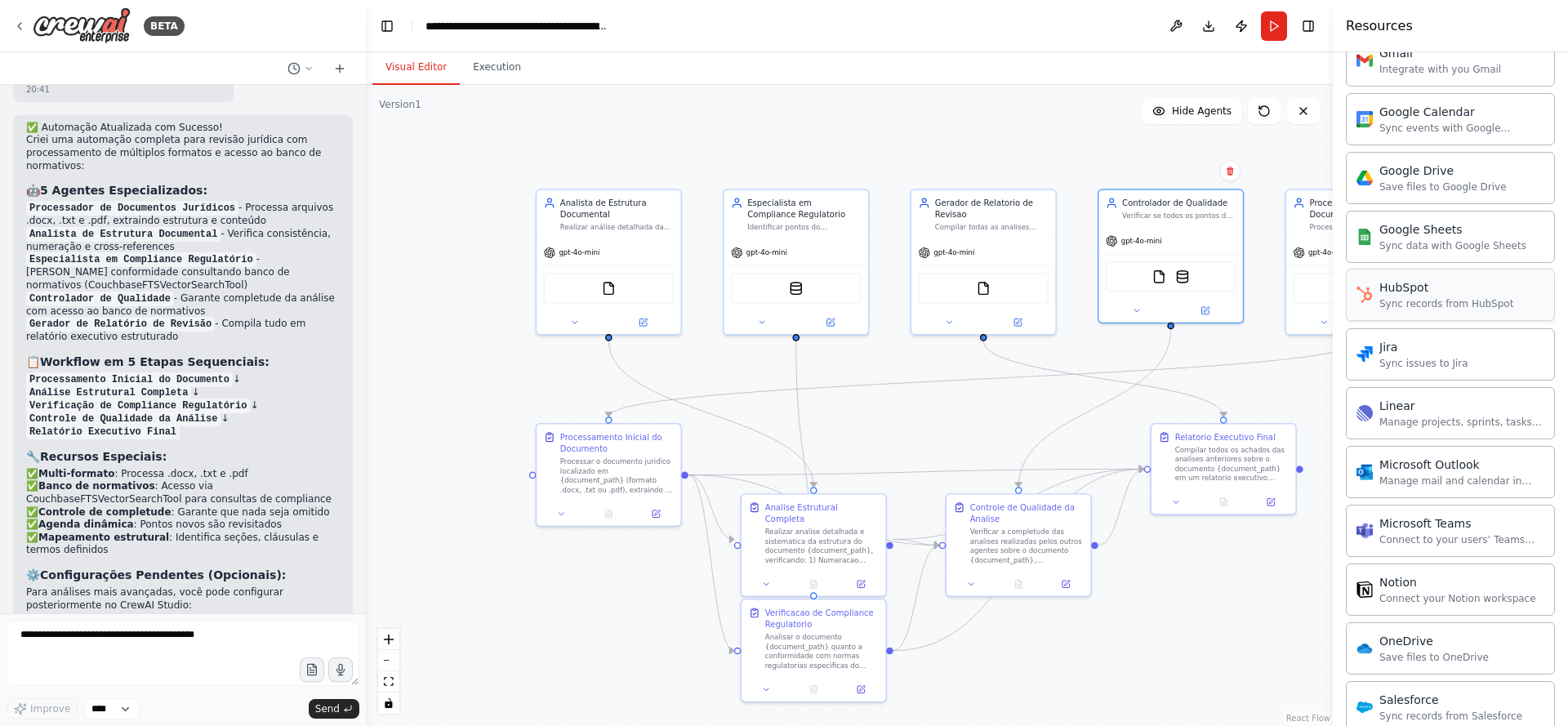
scroll to position [1658, 0]
click at [1436, 172] on div "Google Drive" at bounding box center [1443, 166] width 127 height 16
click at [1408, 186] on div "Save files to Google Drive" at bounding box center [1443, 183] width 127 height 13
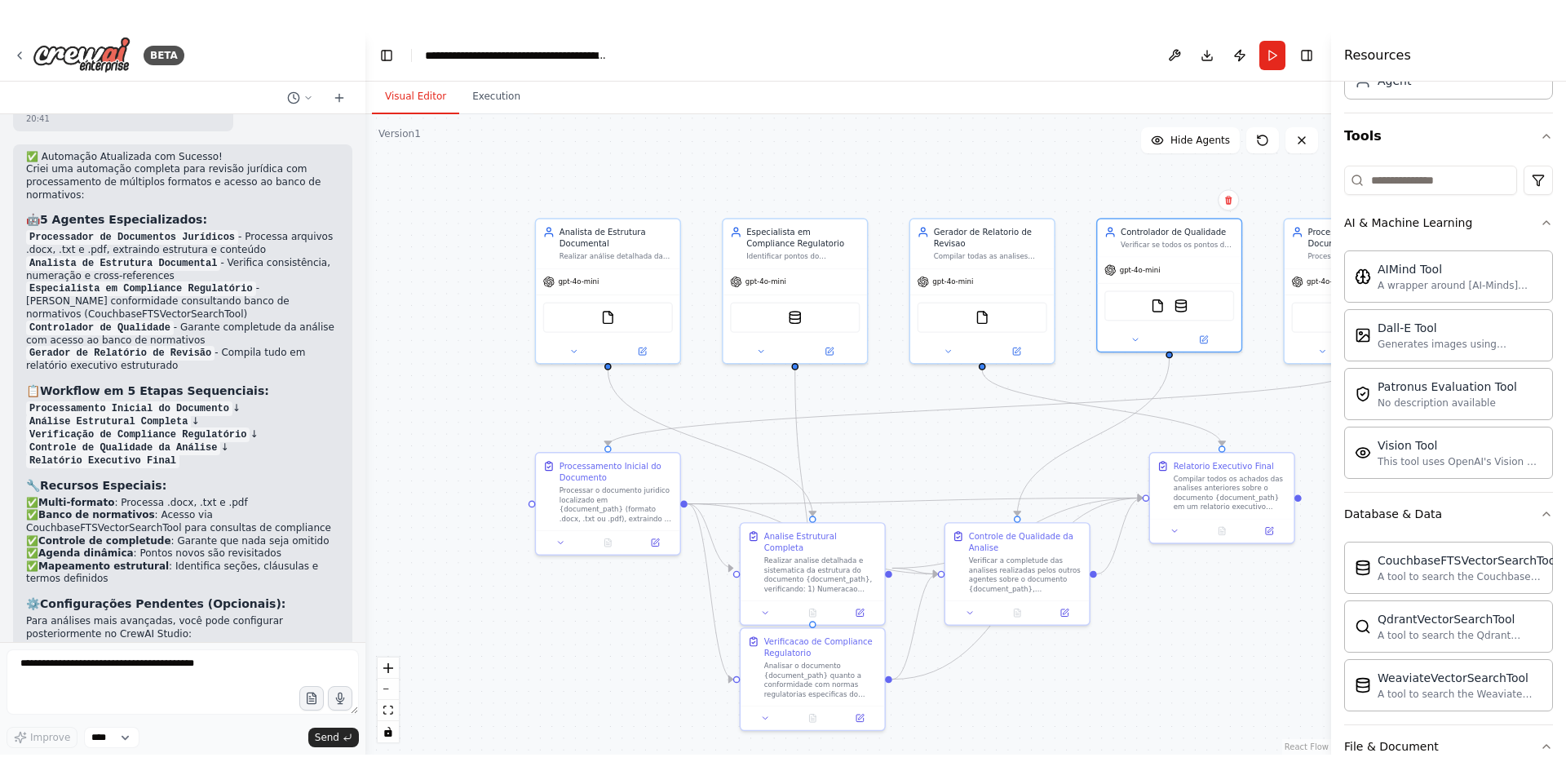
scroll to position [0, 0]
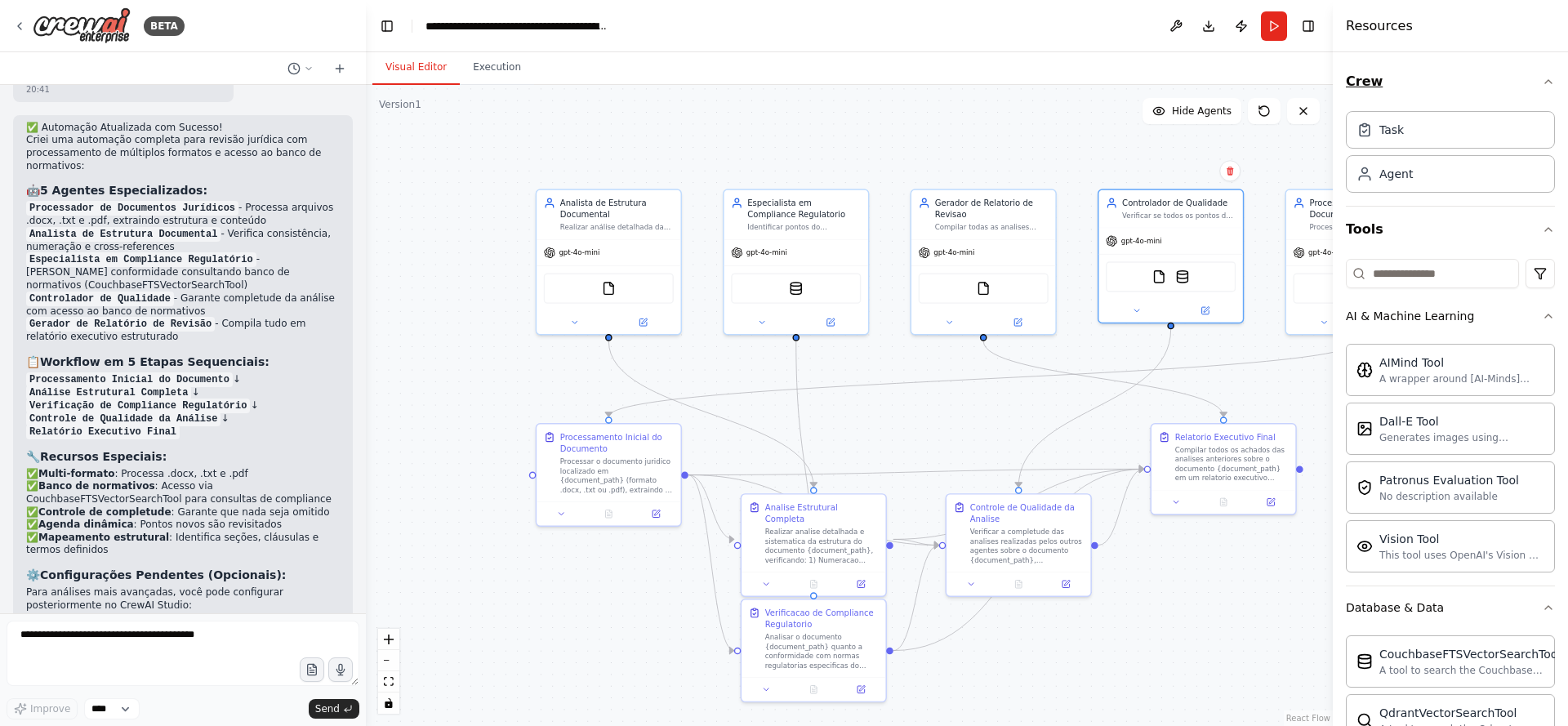
click at [1542, 78] on icon "button" at bounding box center [1548, 81] width 13 height 13
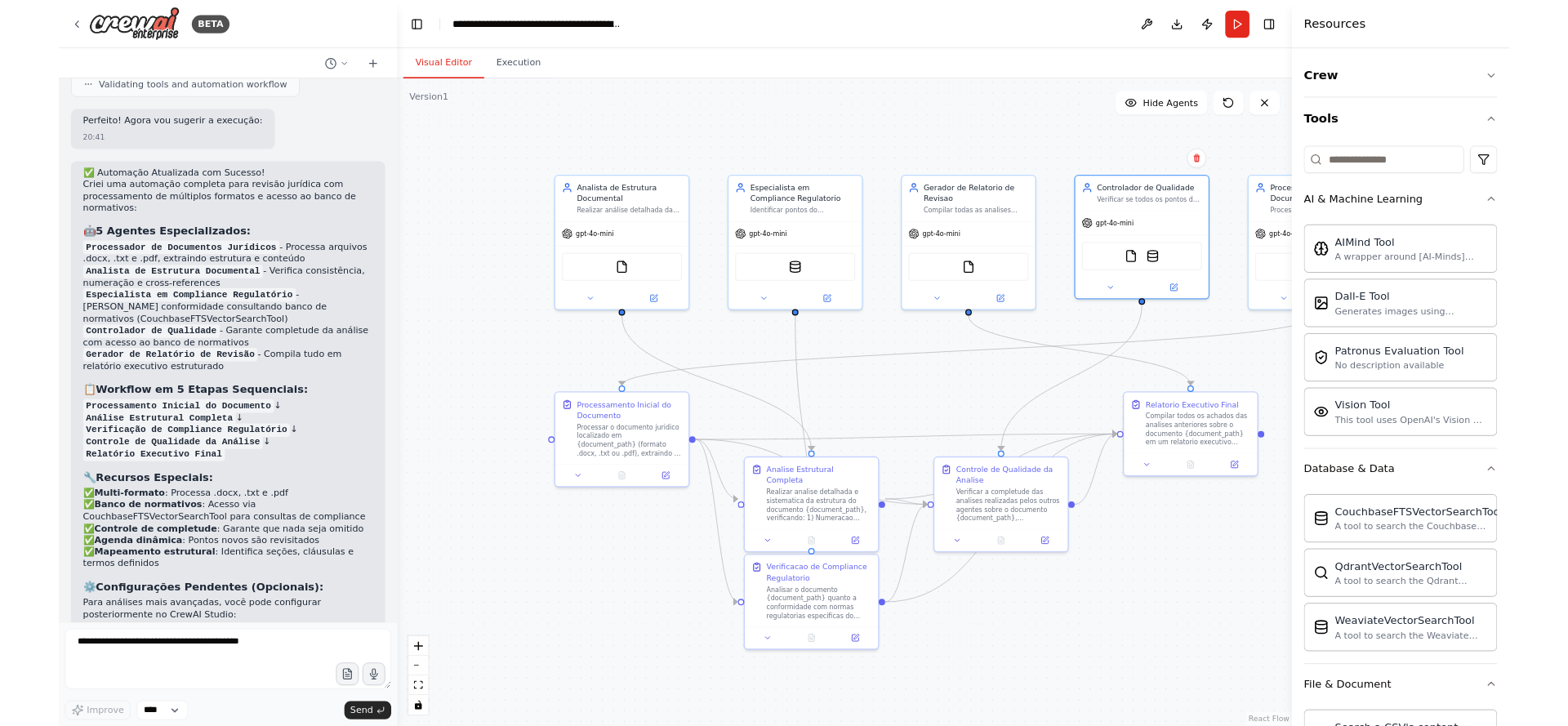
scroll to position [5872, 0]
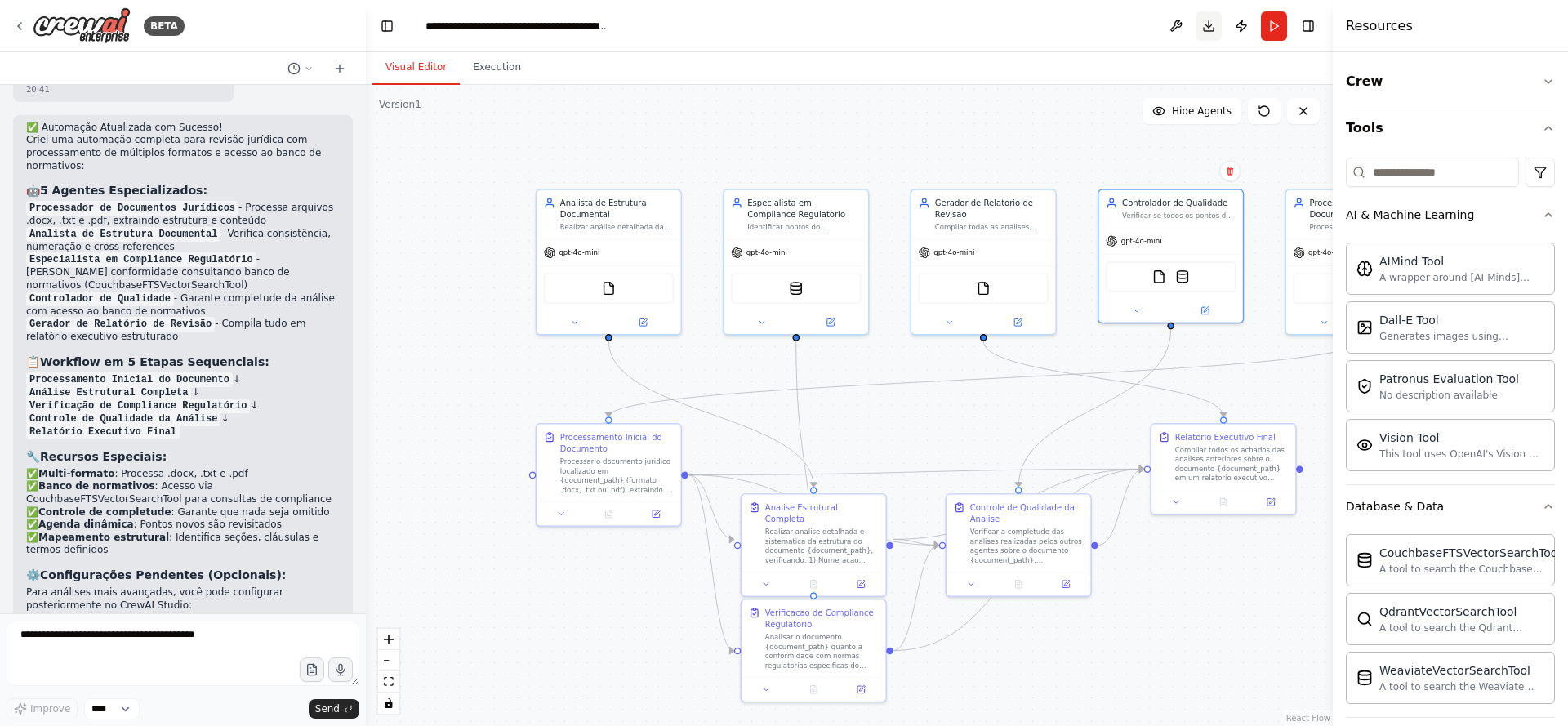
click at [1217, 26] on button "Download" at bounding box center [1209, 26] width 26 height 29
click at [1332, 28] on button "Toggle Sidebar" at bounding box center [1332, 363] width 13 height 726
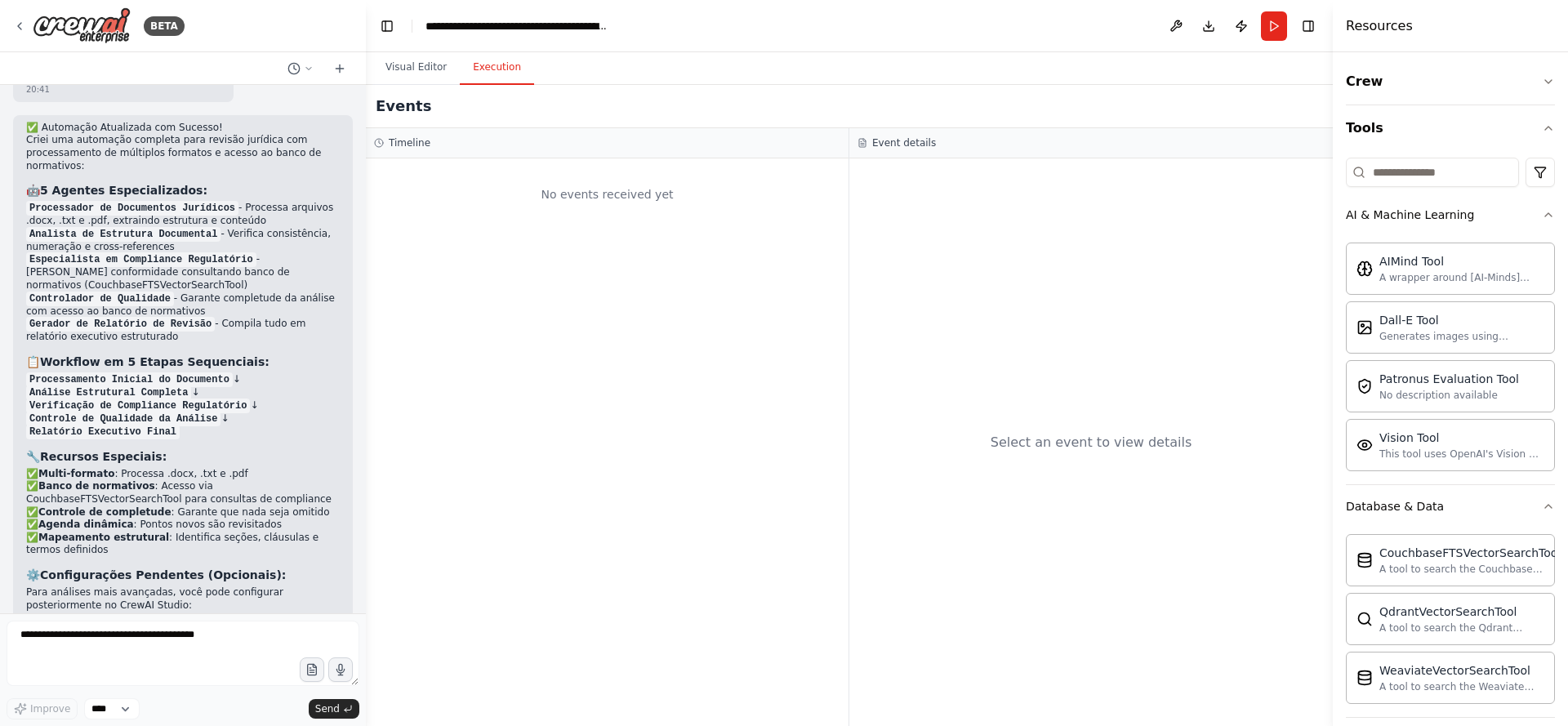
click at [476, 67] on button "Execution" at bounding box center [497, 67] width 74 height 34
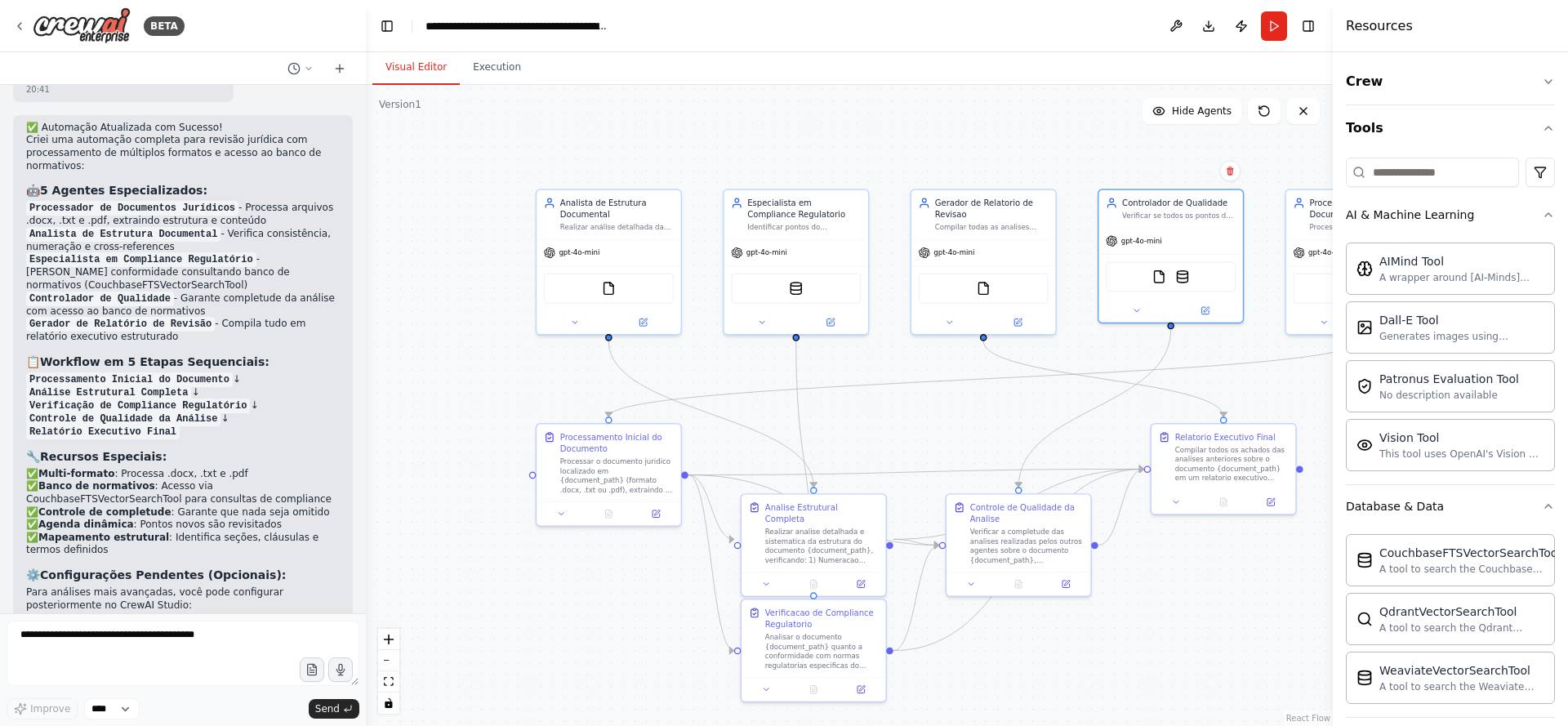
click at [420, 76] on button "Visual Editor" at bounding box center [416, 67] width 87 height 34
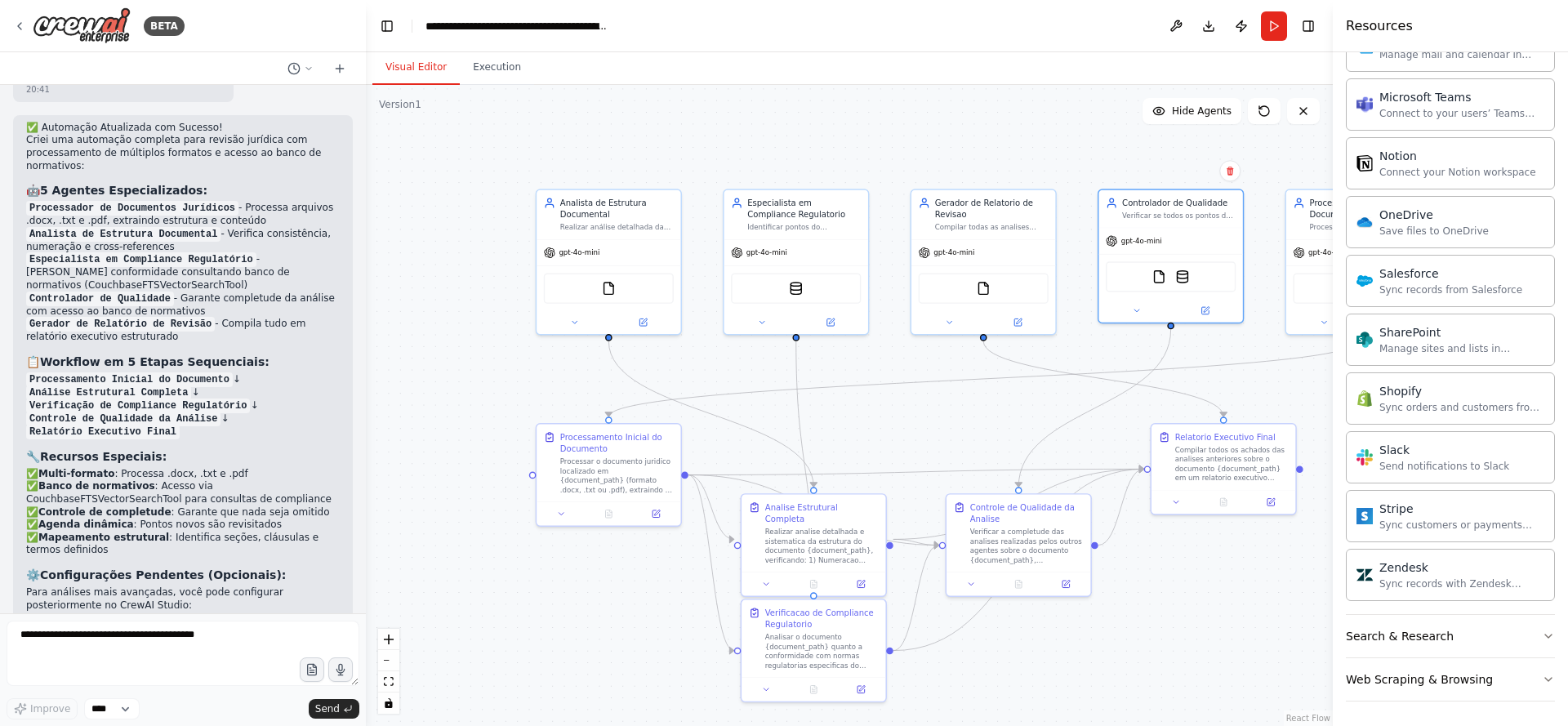
scroll to position [1981, 0]
click at [1250, 34] on button "Publish" at bounding box center [1241, 26] width 26 height 29
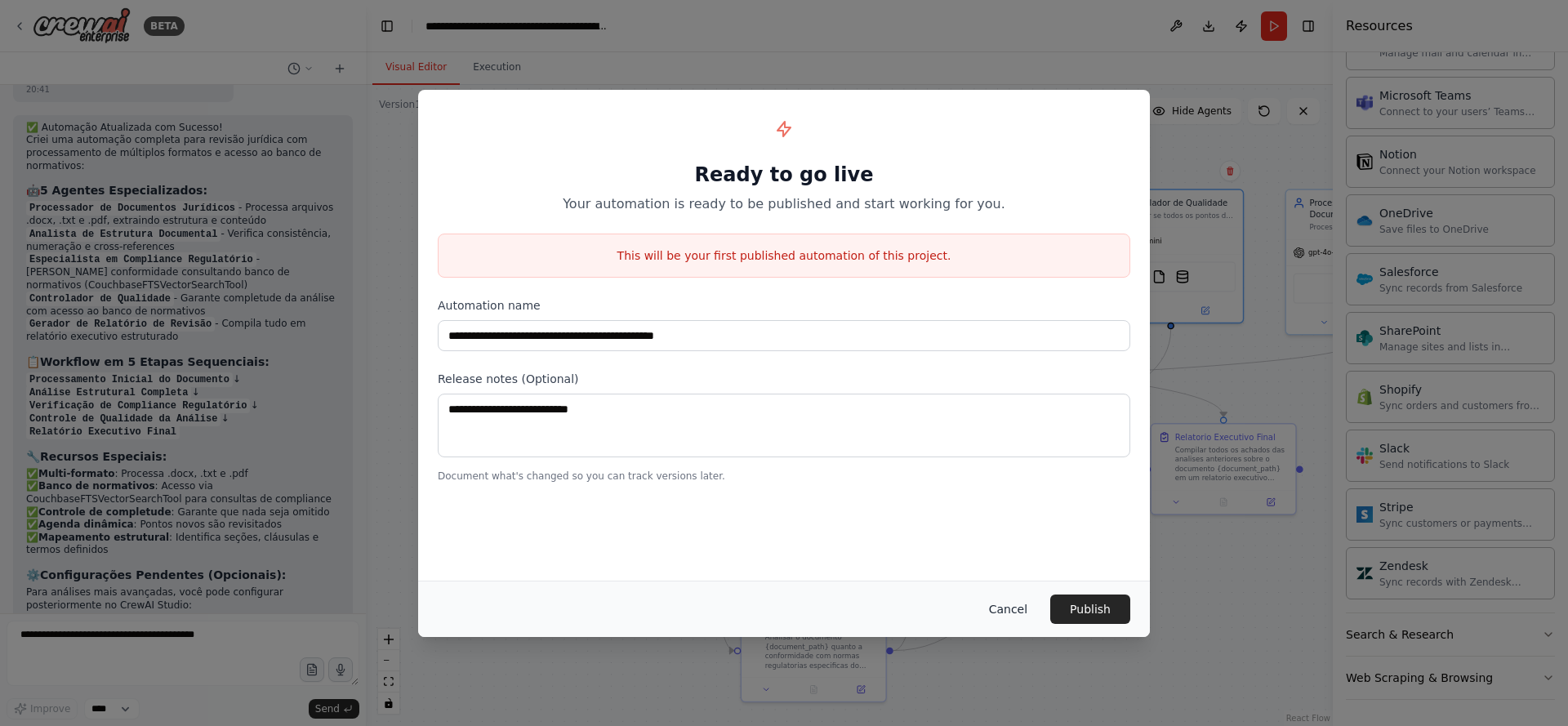
click at [1008, 598] on button "Cancel" at bounding box center [1009, 609] width 65 height 29
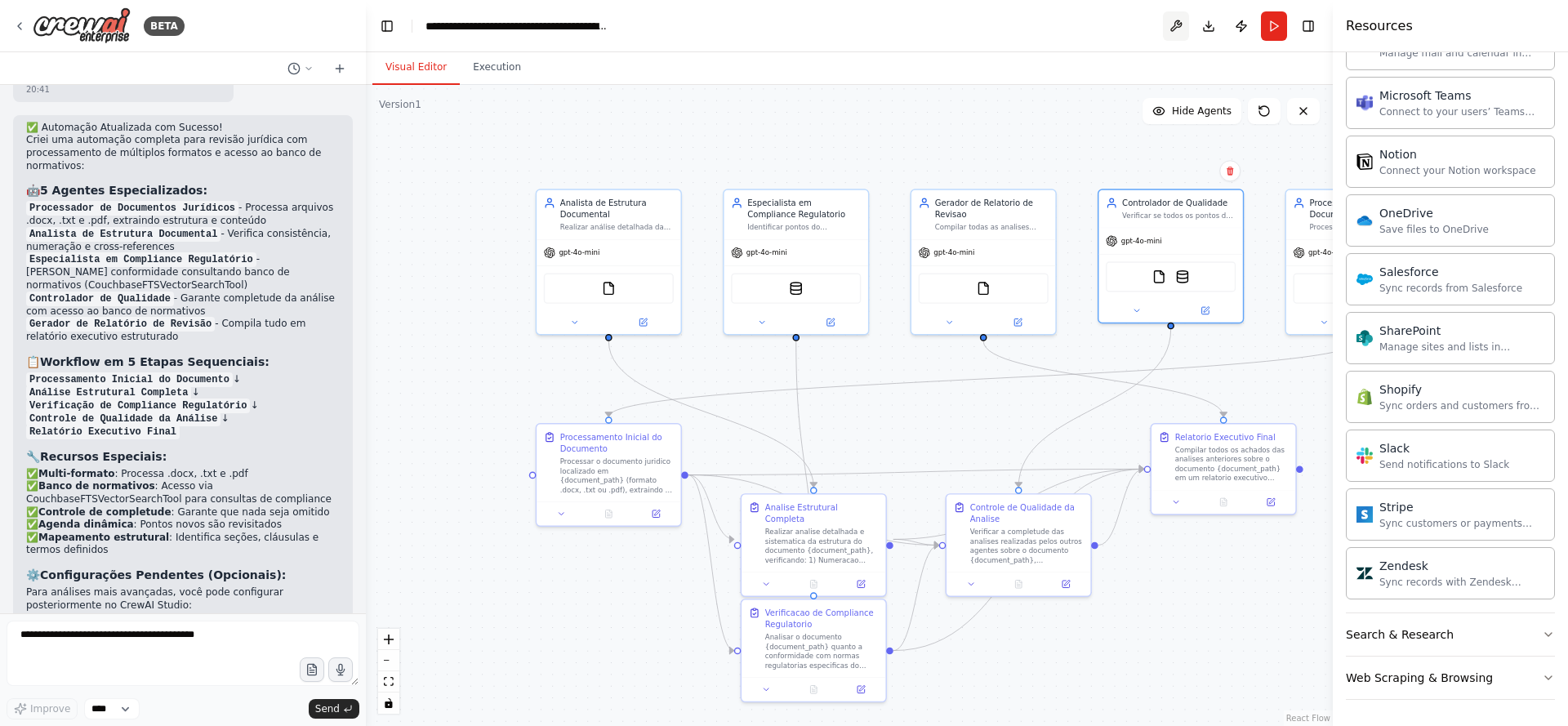
click at [1176, 26] on button at bounding box center [1176, 26] width 26 height 29
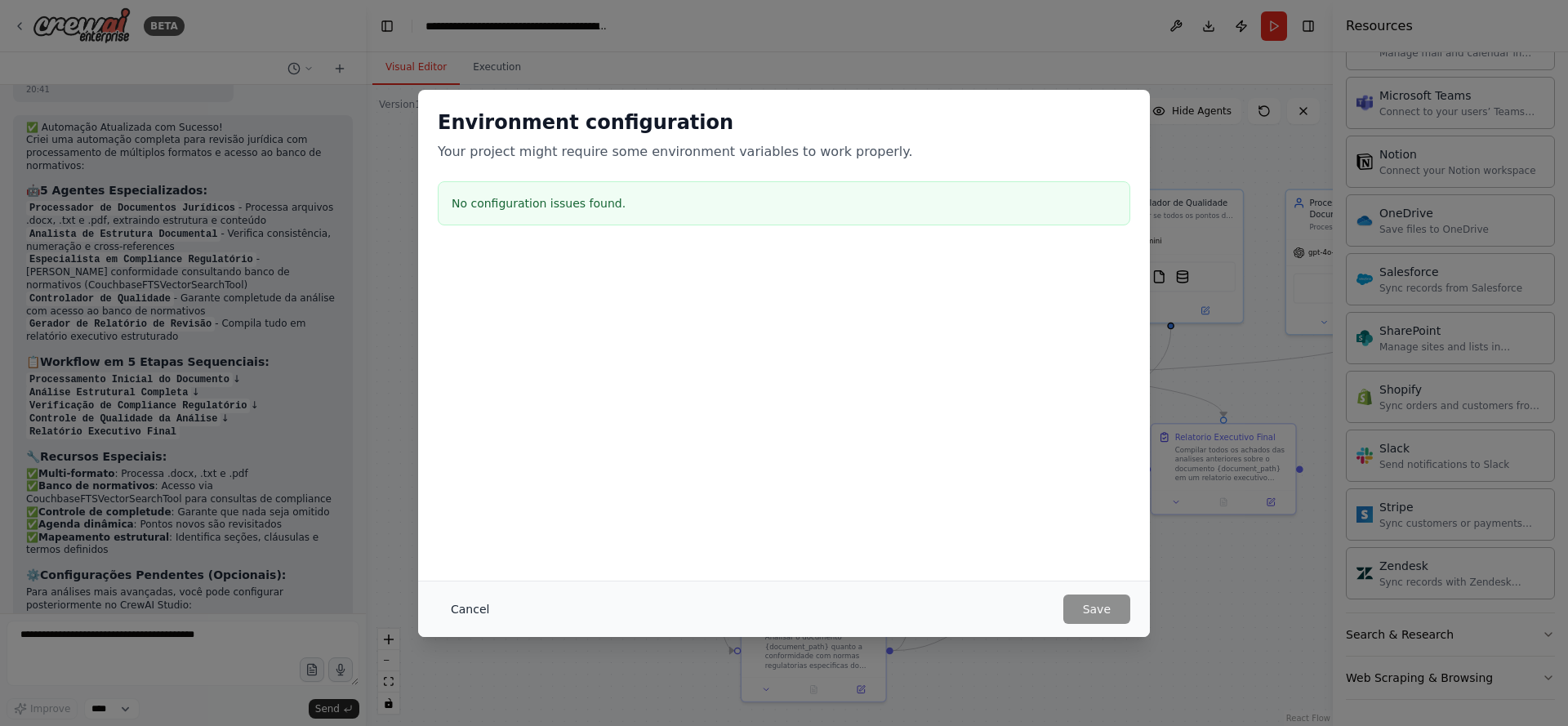
click at [469, 615] on button "Cancel" at bounding box center [470, 609] width 65 height 29
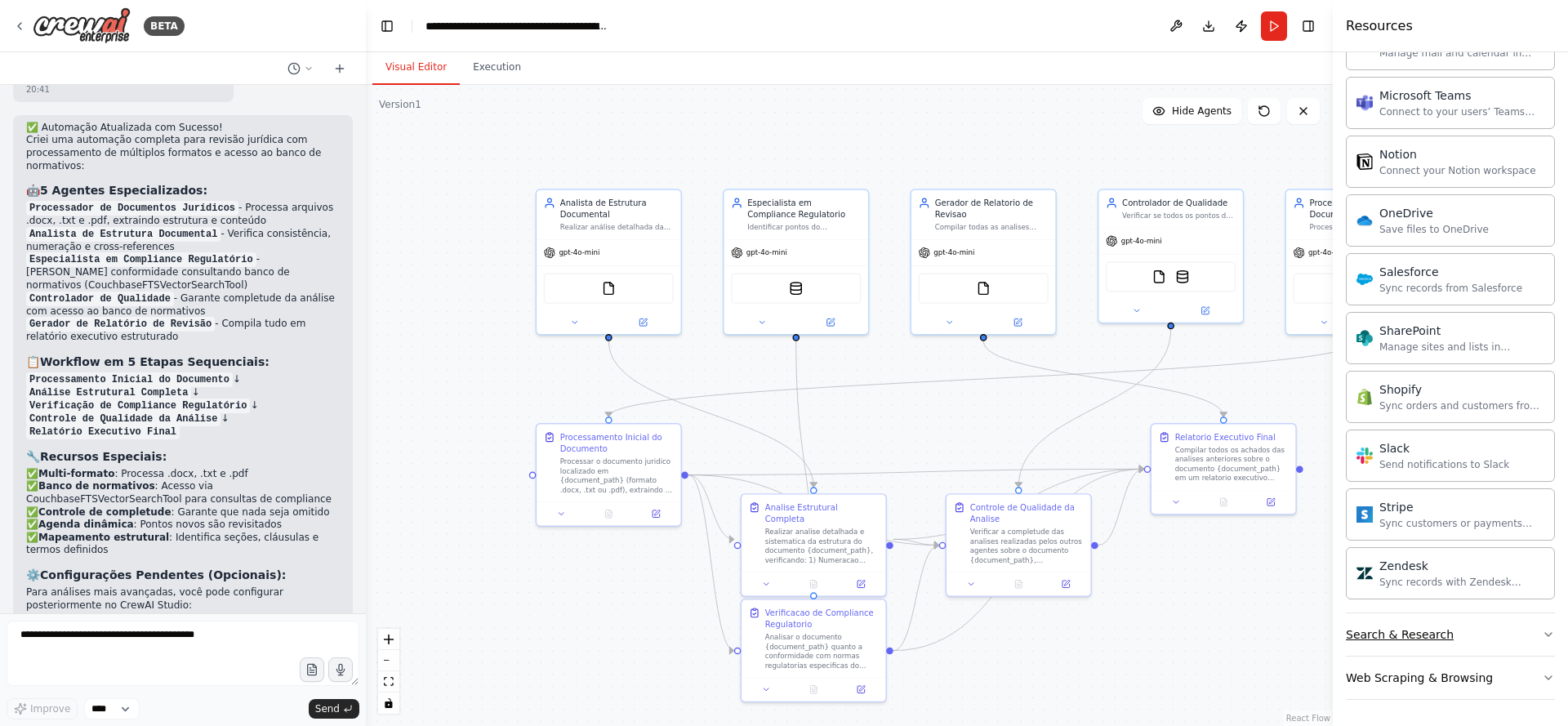
click at [1512, 639] on button "Search & Research" at bounding box center [1450, 635] width 209 height 43
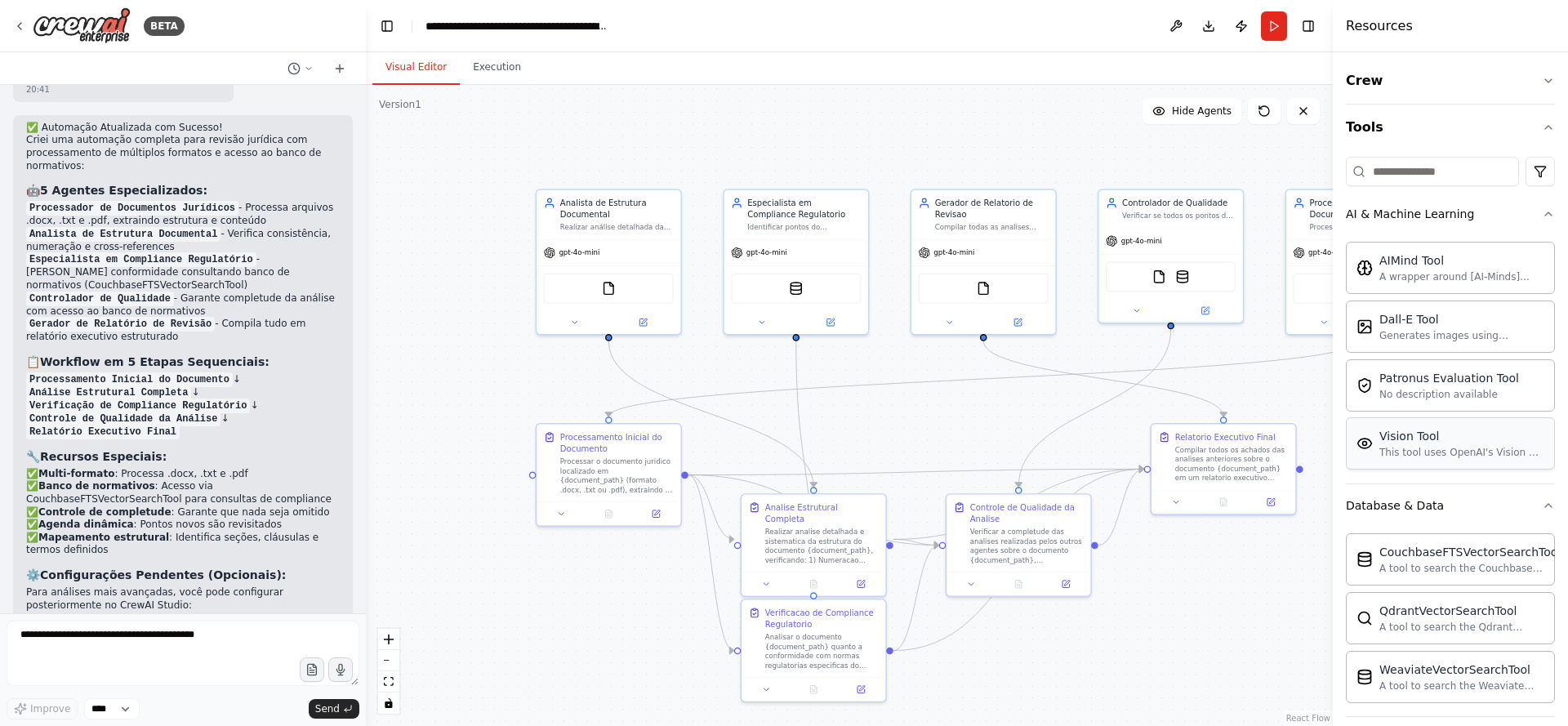
scroll to position [0, 0]
click at [1542, 85] on icon "button" at bounding box center [1548, 81] width 13 height 13
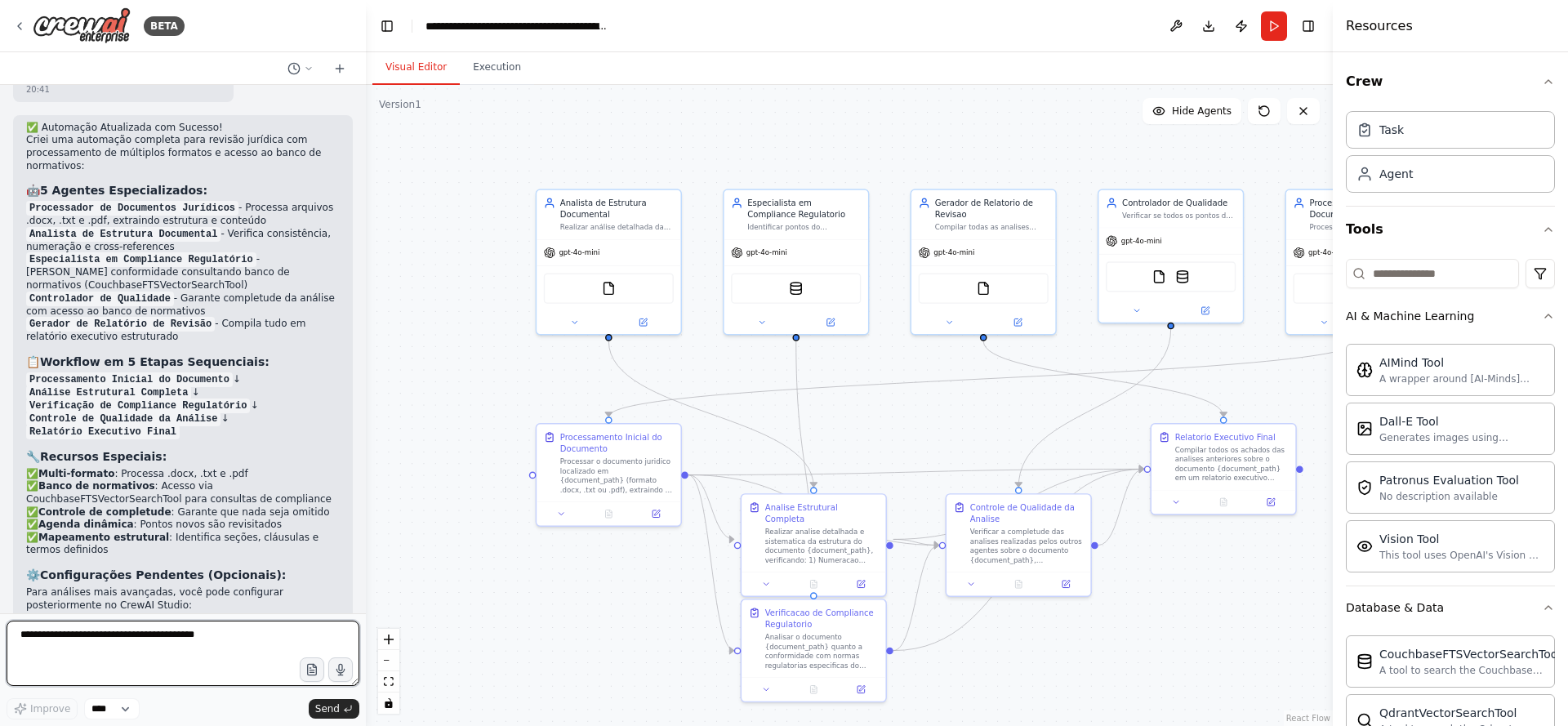
click at [184, 656] on textarea at bounding box center [183, 653] width 353 height 66
type textarea "*"
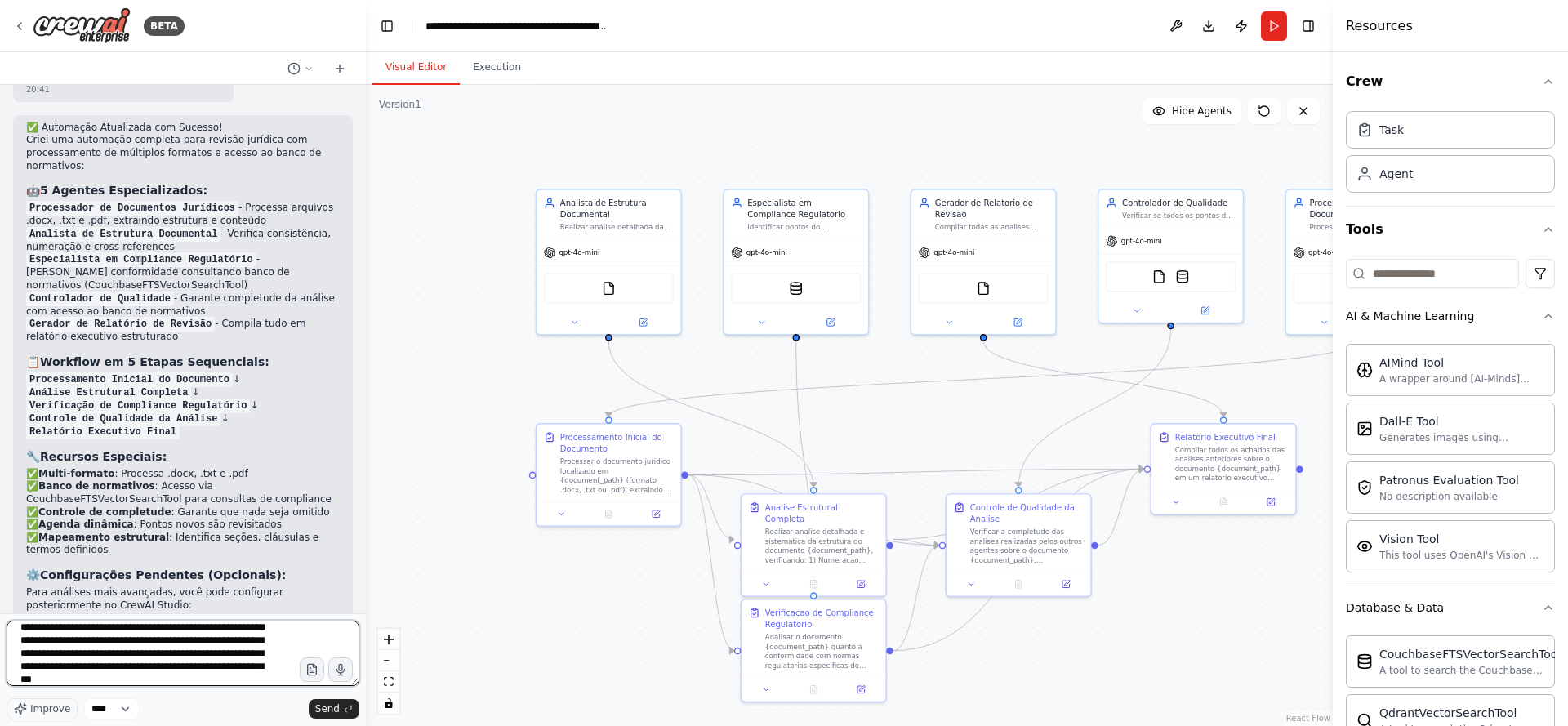
scroll to position [20, 0]
type textarea "**********"
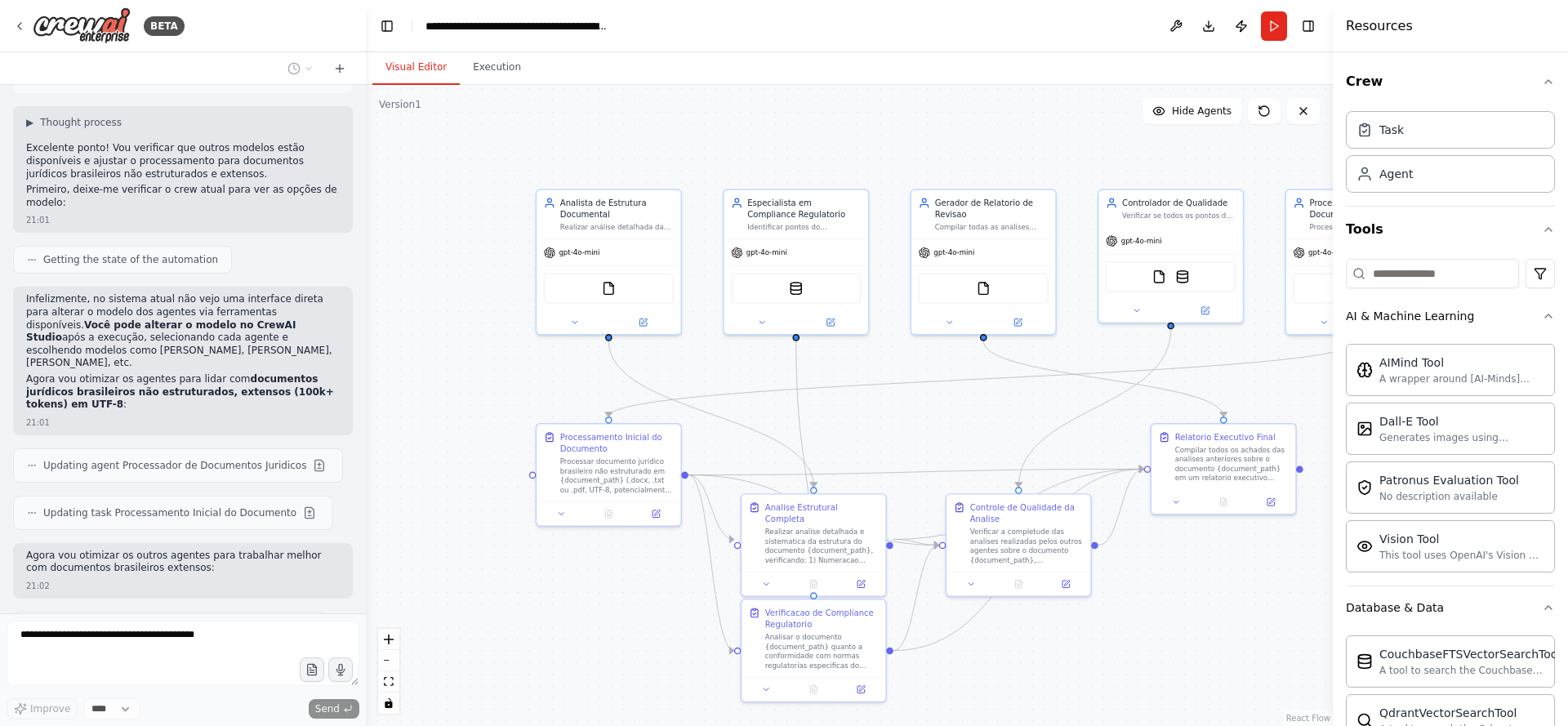
scroll to position [6732, 0]
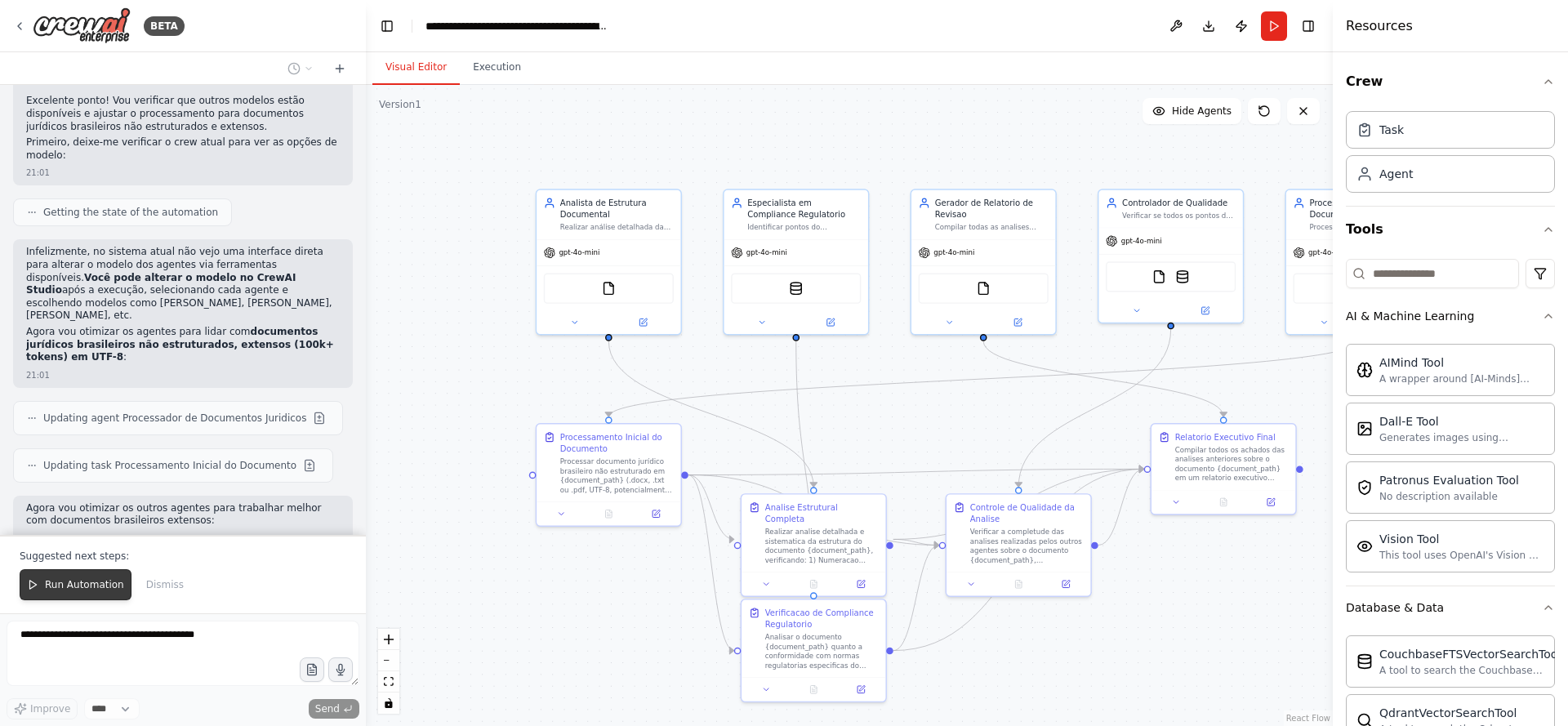
click at [88, 588] on span "Run Automation" at bounding box center [85, 584] width 79 height 13
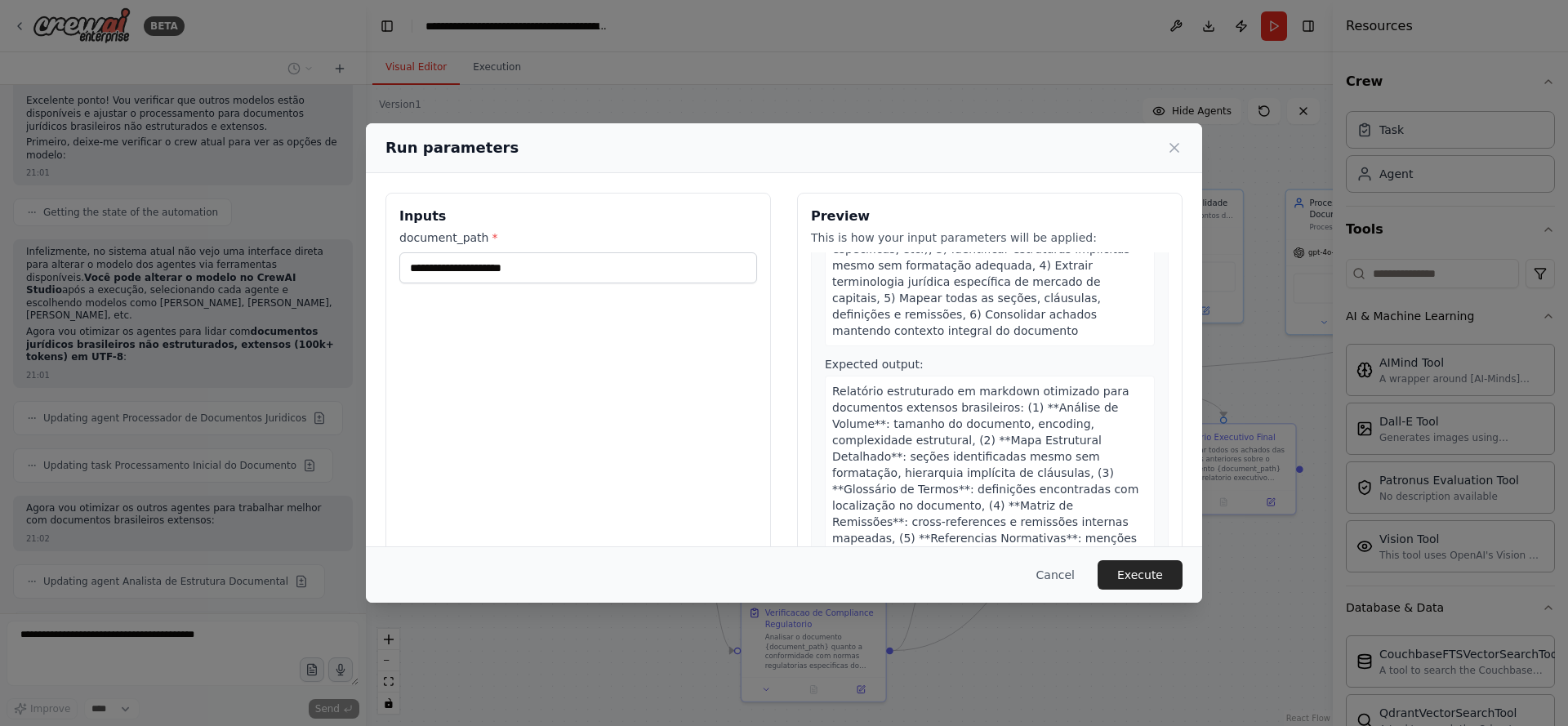
scroll to position [1772, 0]
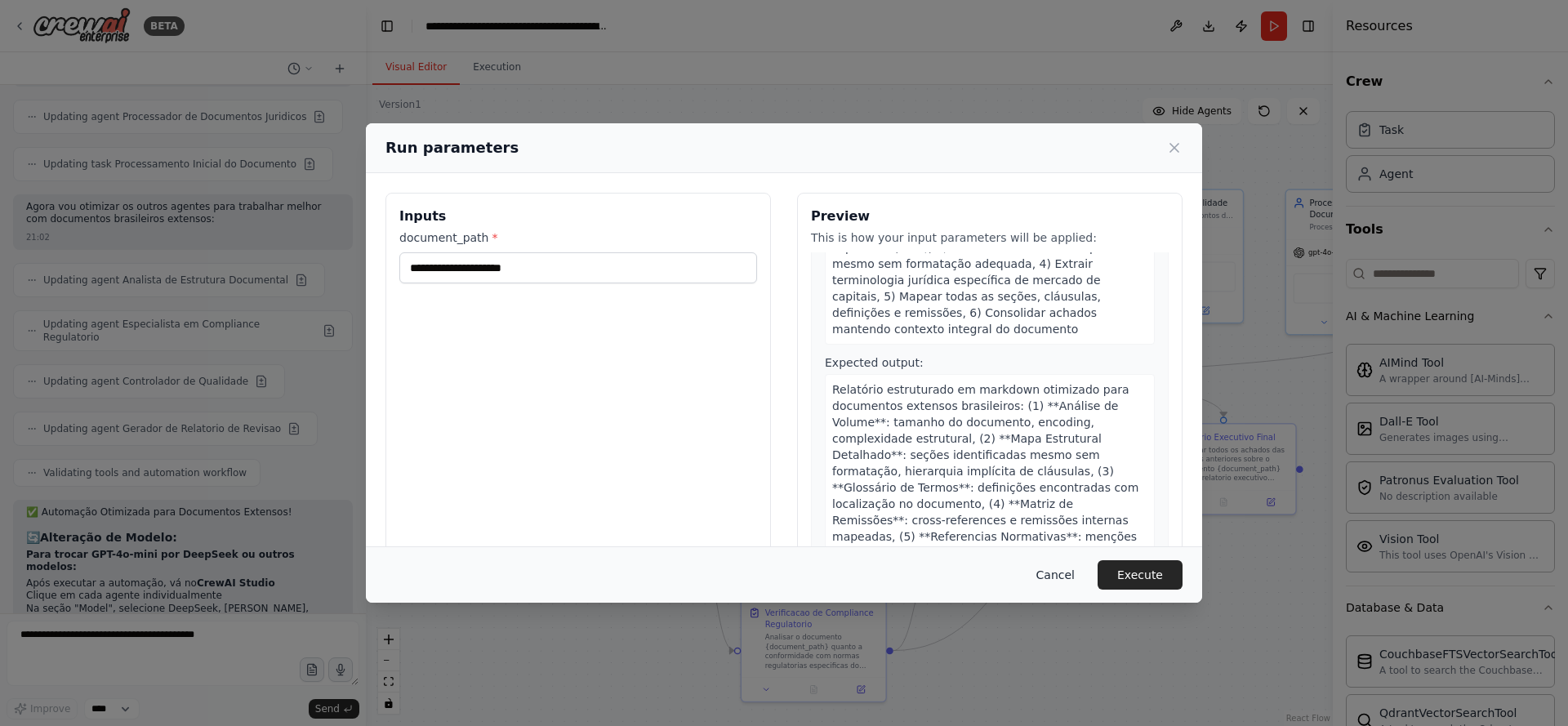
click at [1066, 577] on button "Cancel" at bounding box center [1056, 575] width 65 height 29
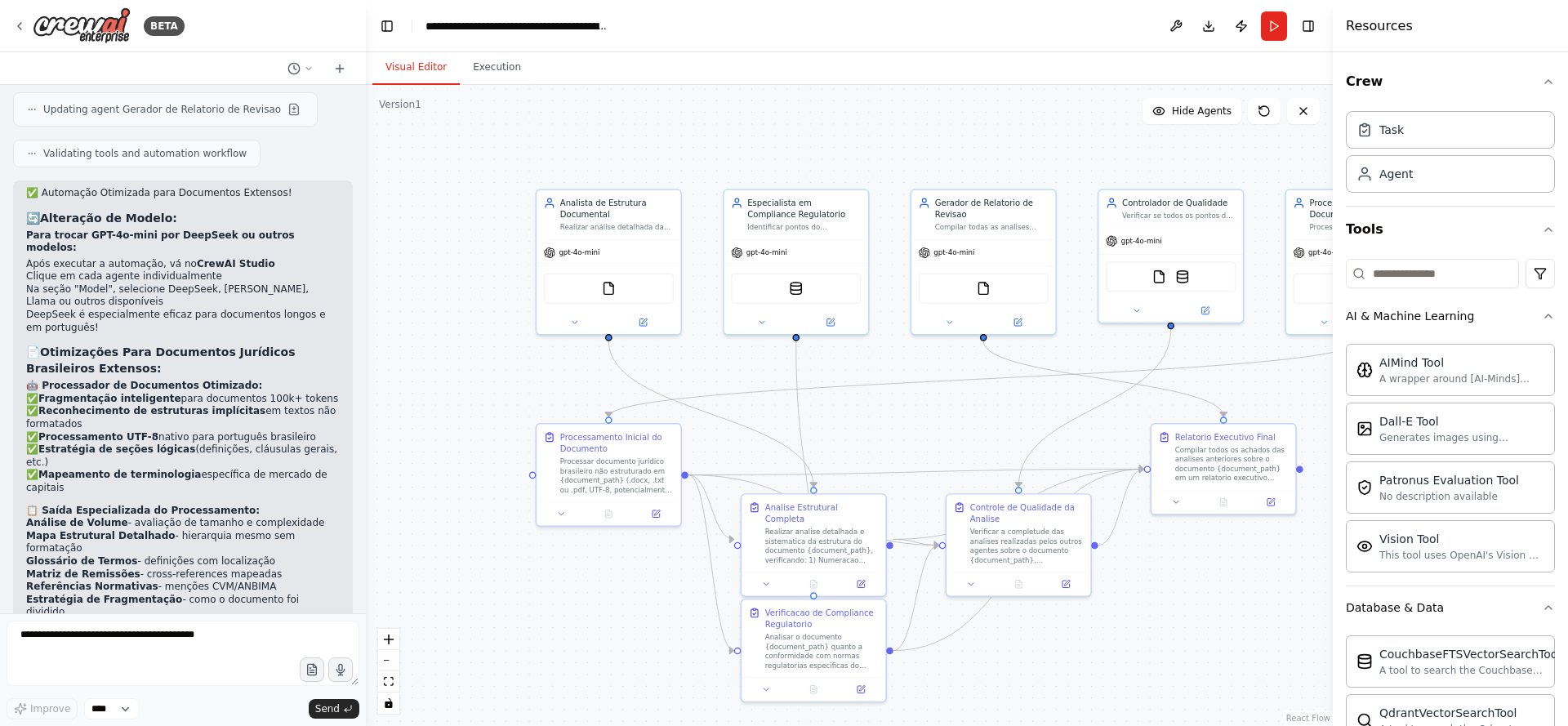
scroll to position [7354, 0]
click at [1187, 276] on img at bounding box center [1182, 274] width 14 height 14
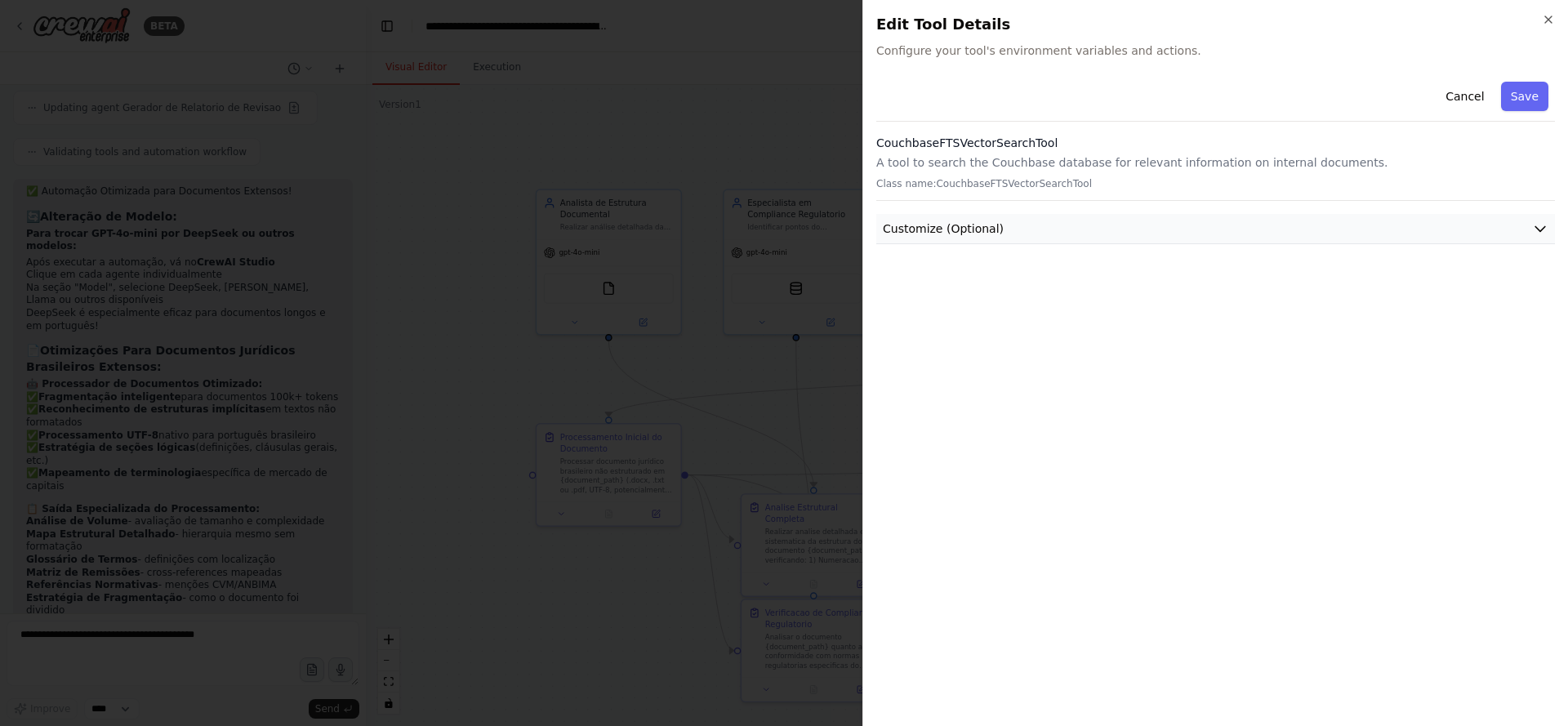
click at [1535, 227] on icon "button" at bounding box center [1540, 228] width 16 height 16
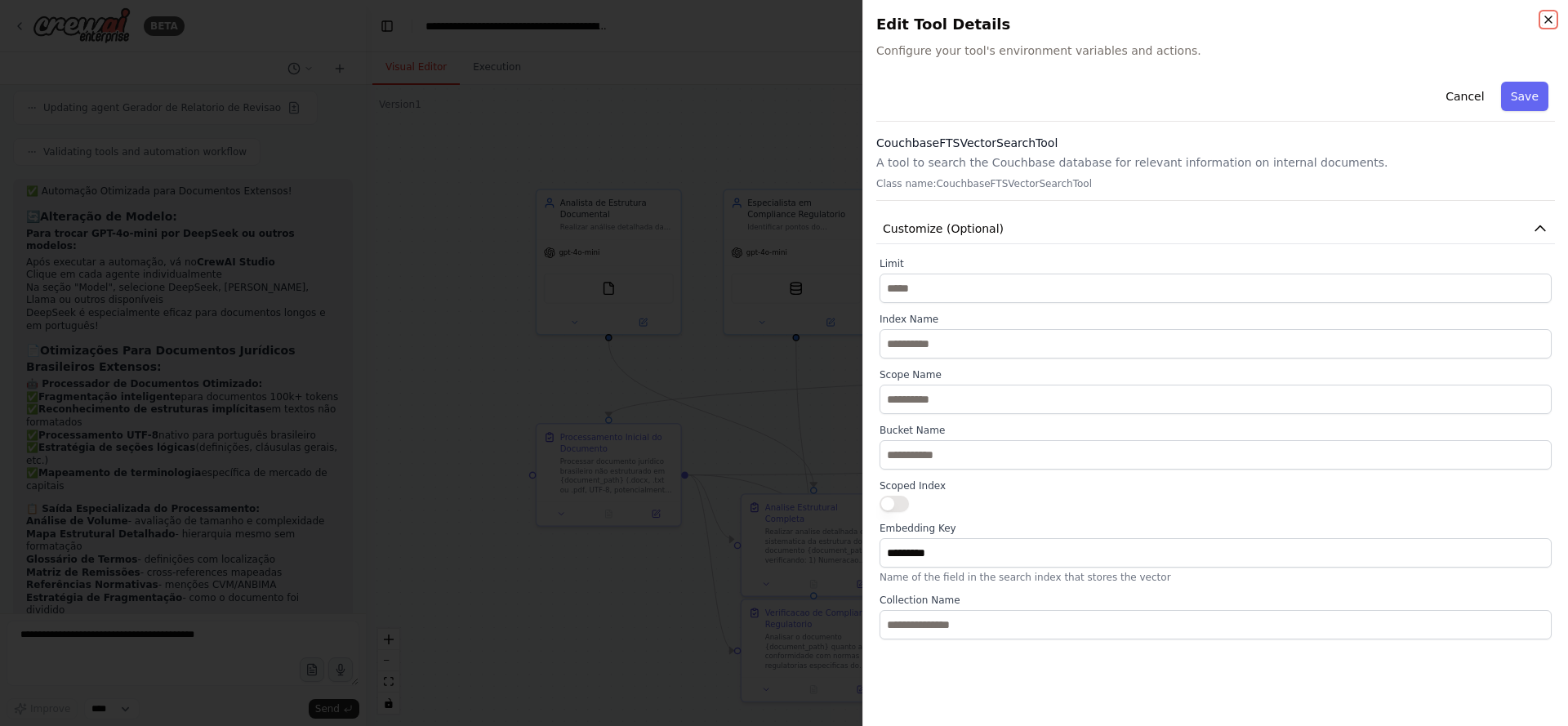
click at [1548, 22] on icon "button" at bounding box center [1548, 19] width 13 height 13
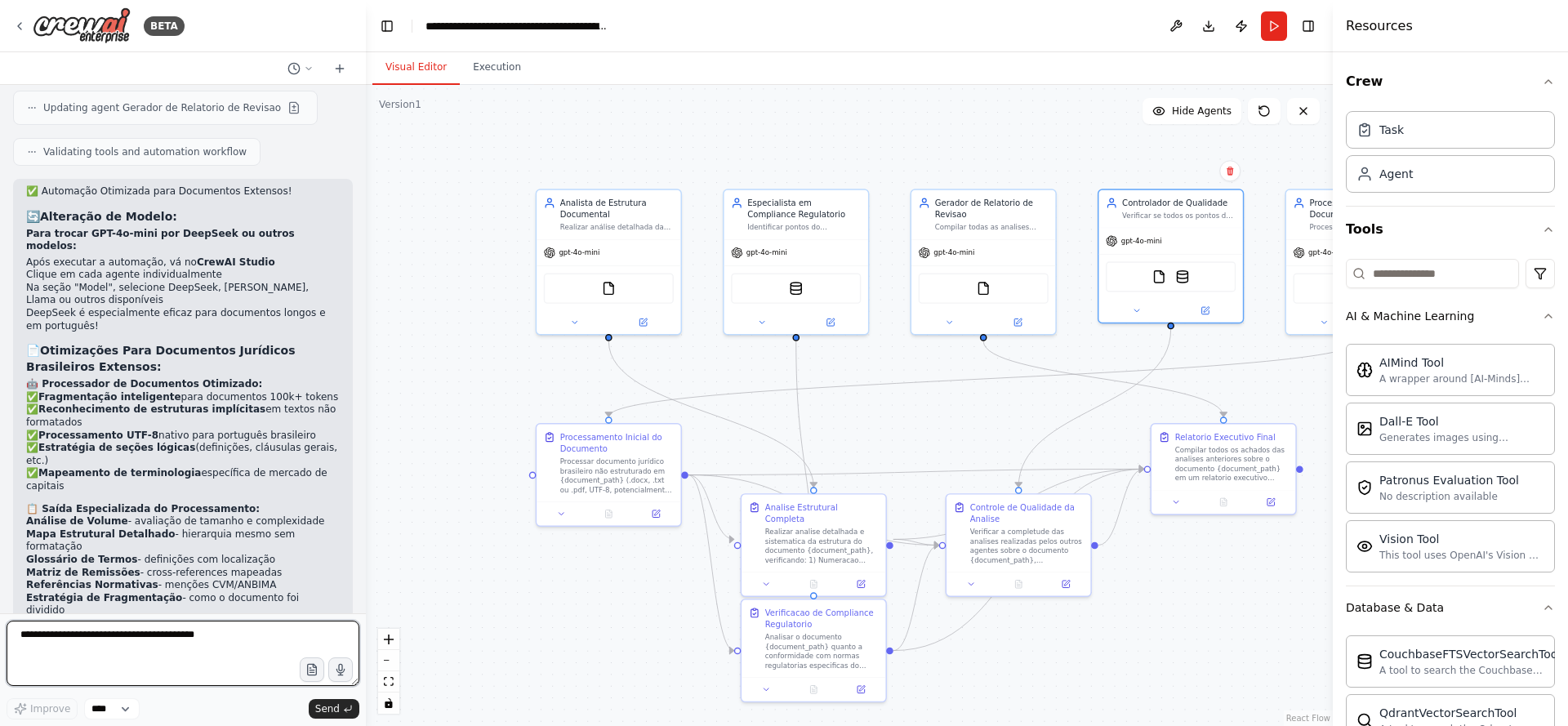
click at [78, 636] on textarea at bounding box center [183, 653] width 353 height 66
type textarea "**********"
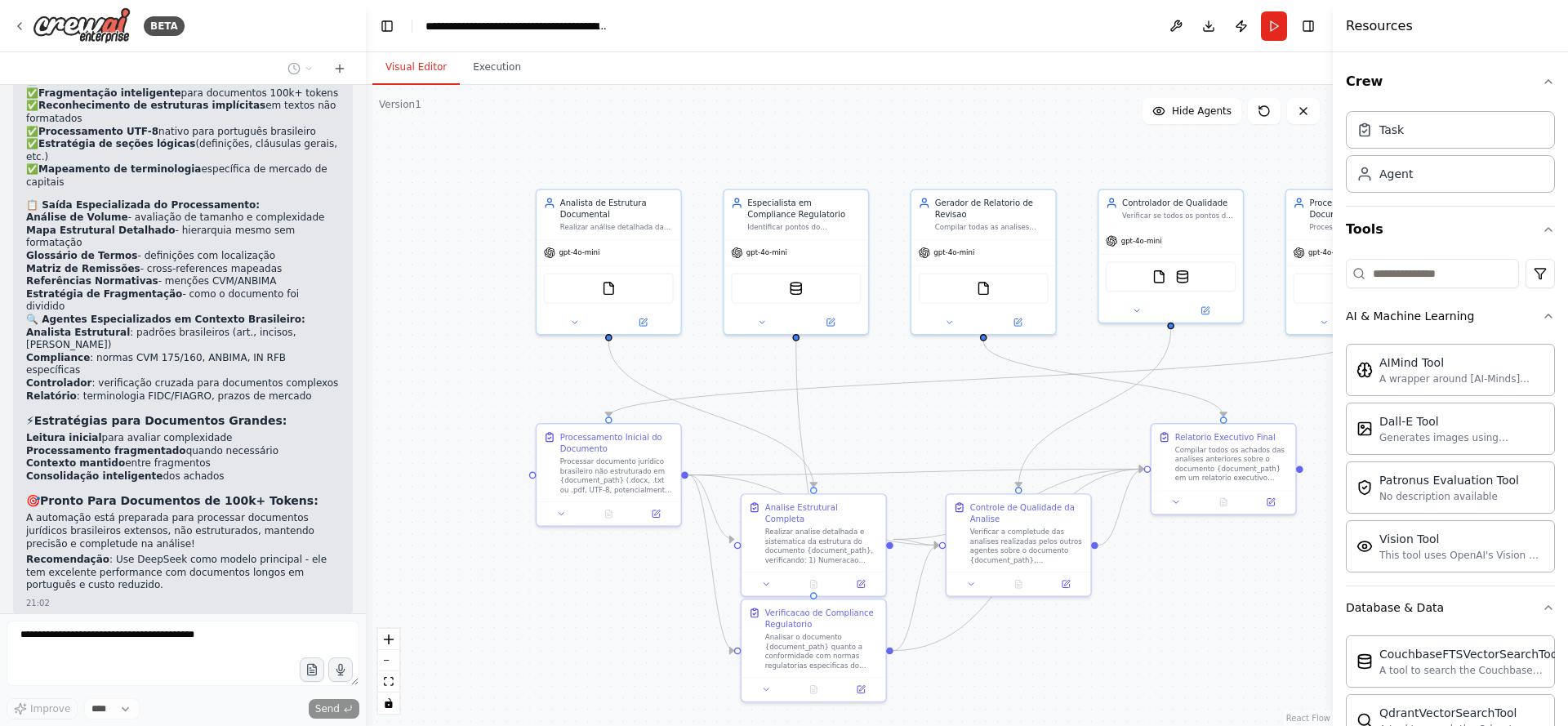
scroll to position [7699, 0]
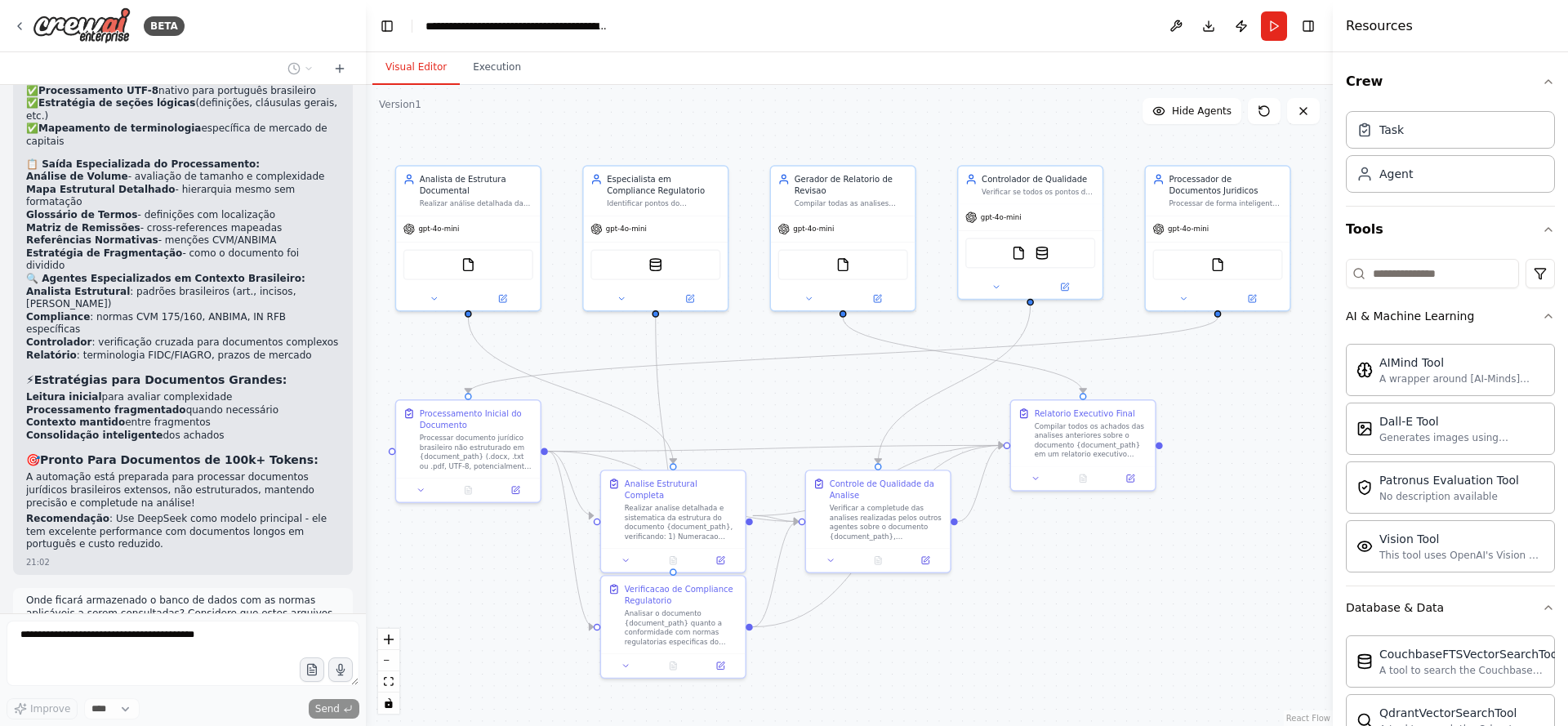
drag, startPoint x: 1216, startPoint y: 599, endPoint x: 1075, endPoint y: 575, distance: 143.0
click at [1075, 575] on div ".deletable-edge-delete-btn { width: 20px; height: 20px; border: 0px solid #ffff…" at bounding box center [849, 405] width 967 height 641
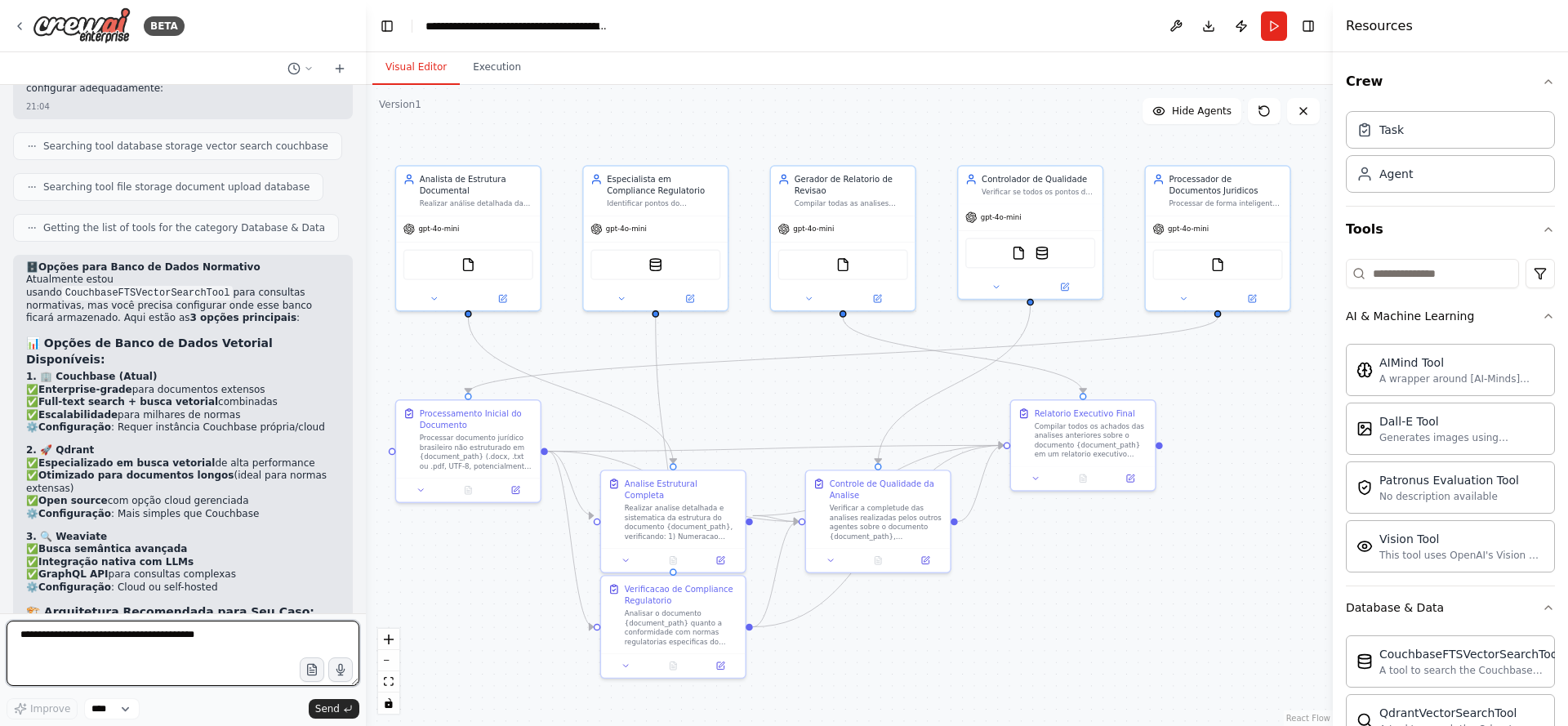
scroll to position [8445, 0]
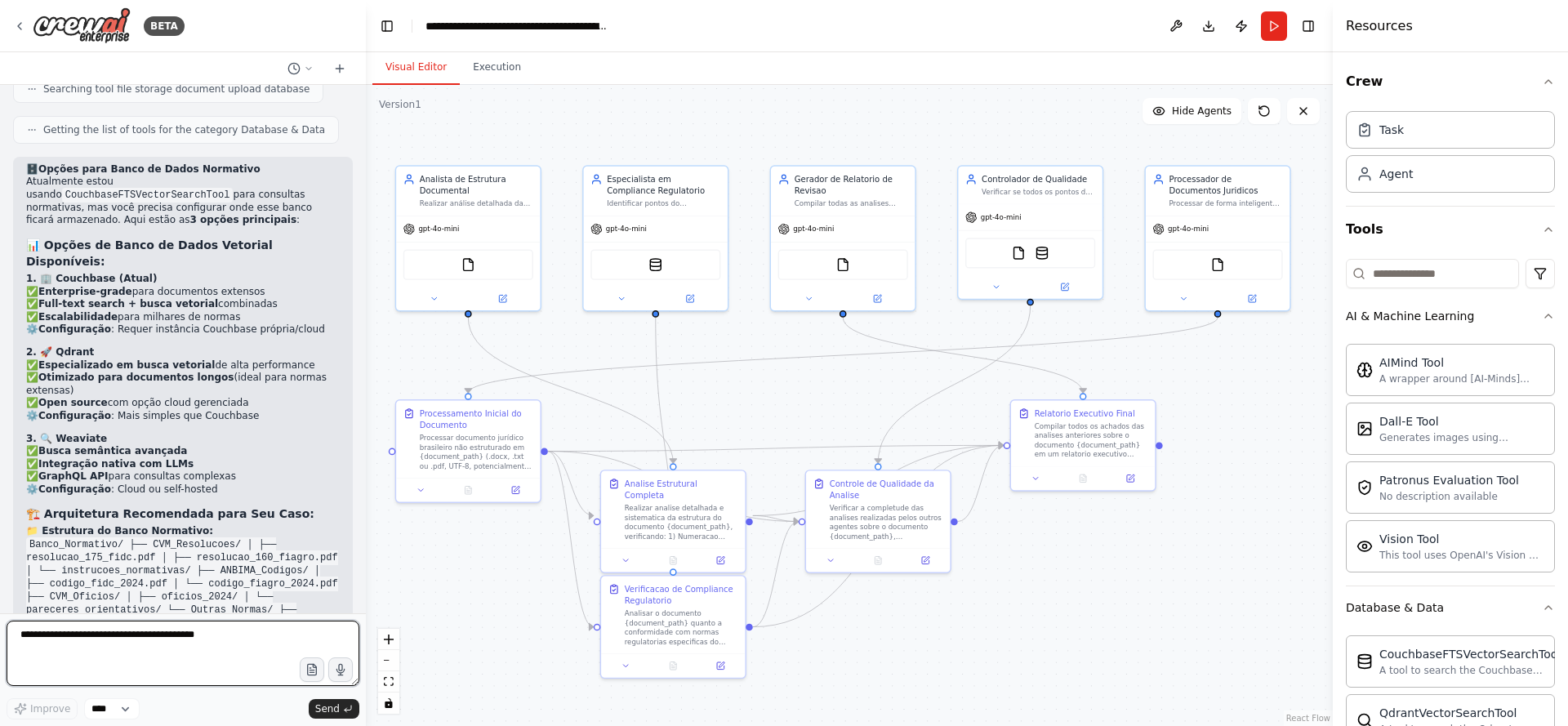
click at [114, 654] on textarea at bounding box center [183, 653] width 353 height 66
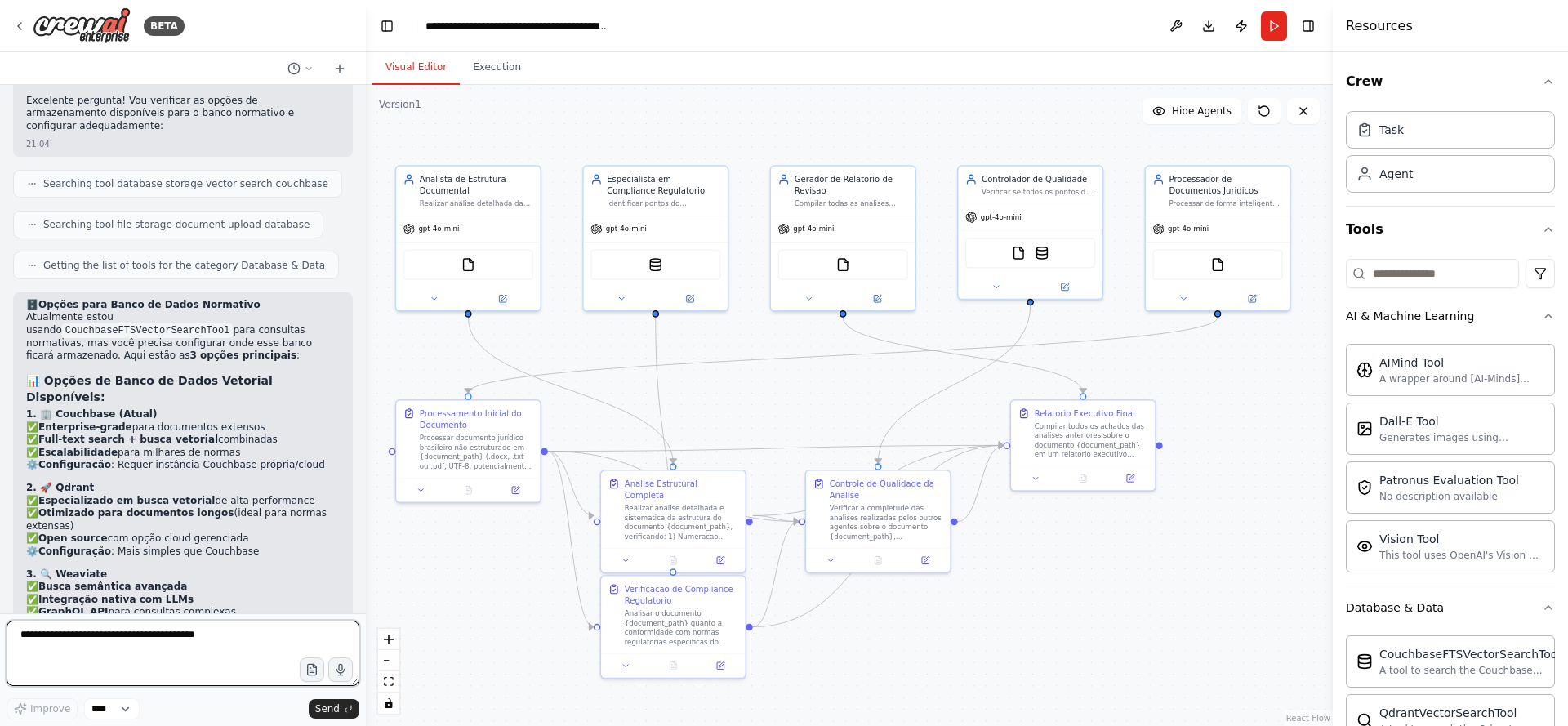
scroll to position [8151, 0]
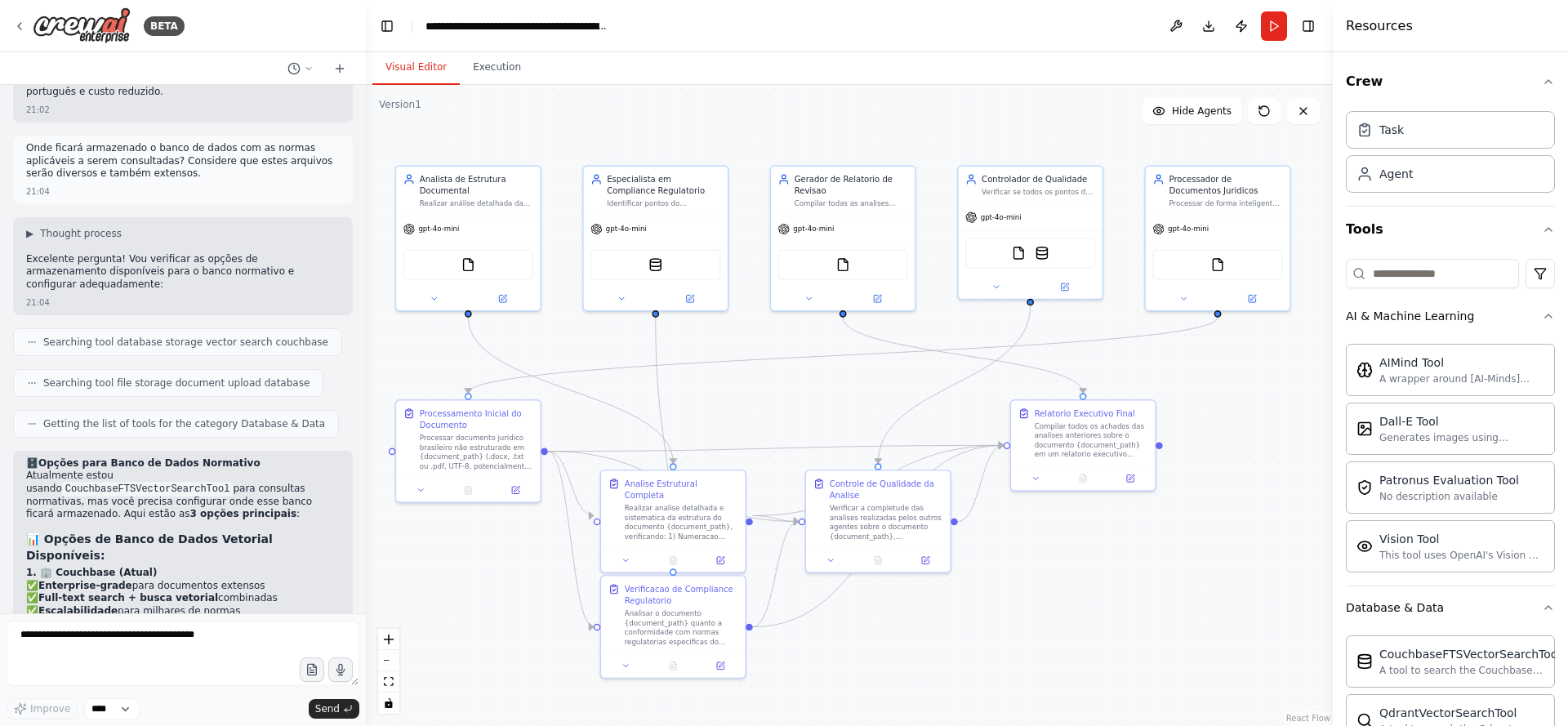
click at [81, 725] on strong "3. 🔍 Weaviate" at bounding box center [67, 732] width 81 height 11
copy strong "eaviate"
click at [70, 566] on strong "1. 🏢 Couchbase (Atual)" at bounding box center [91, 572] width 131 height 11
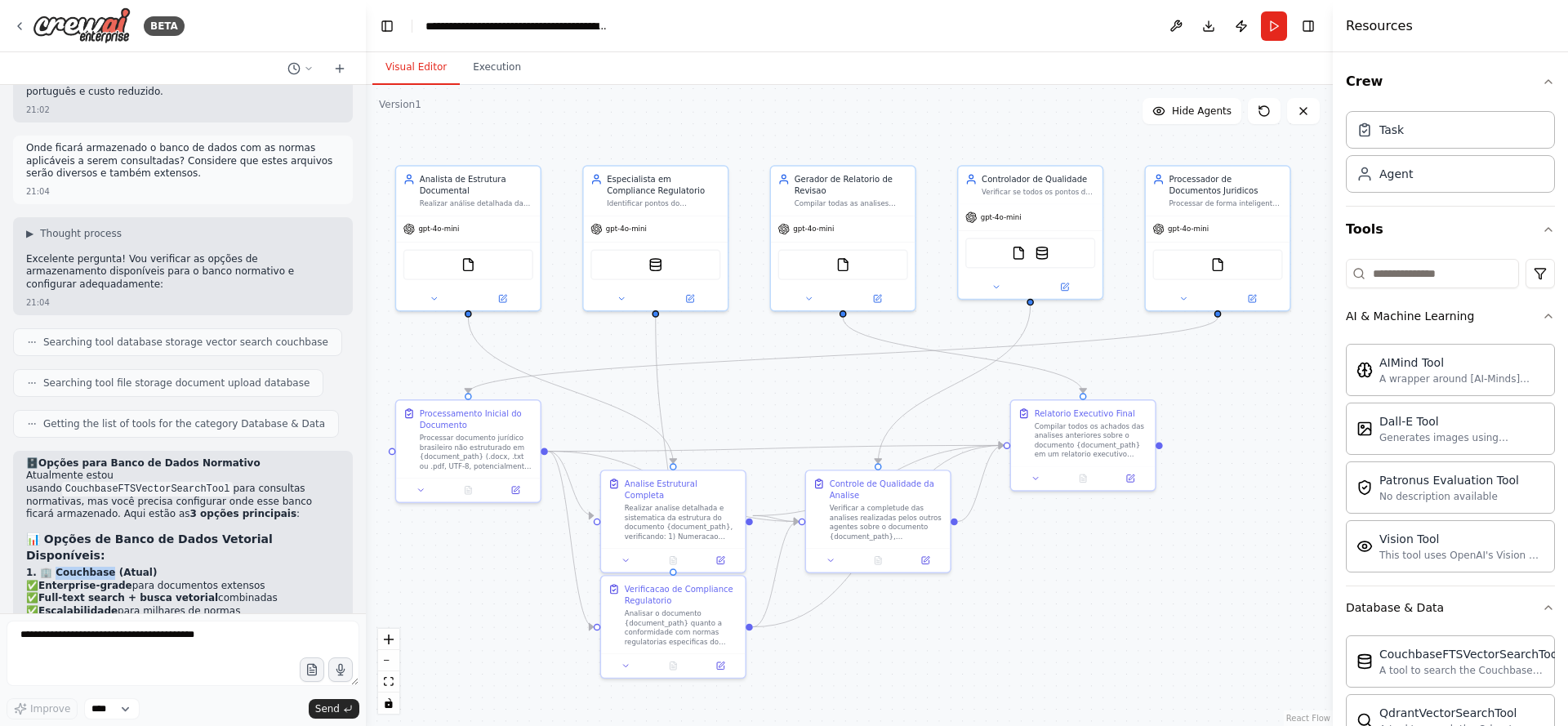
copy strong "ouchbase"
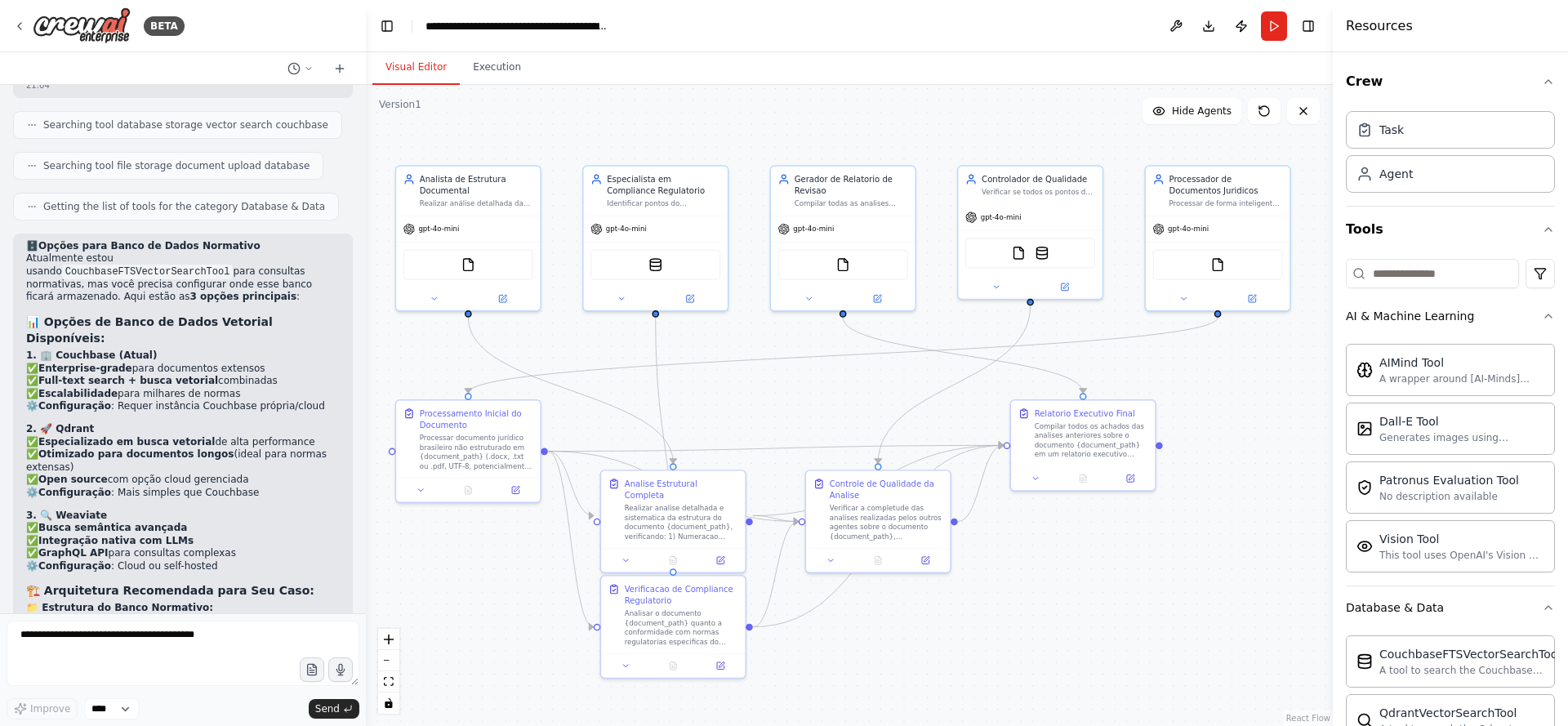
scroll to position [8445, 0]
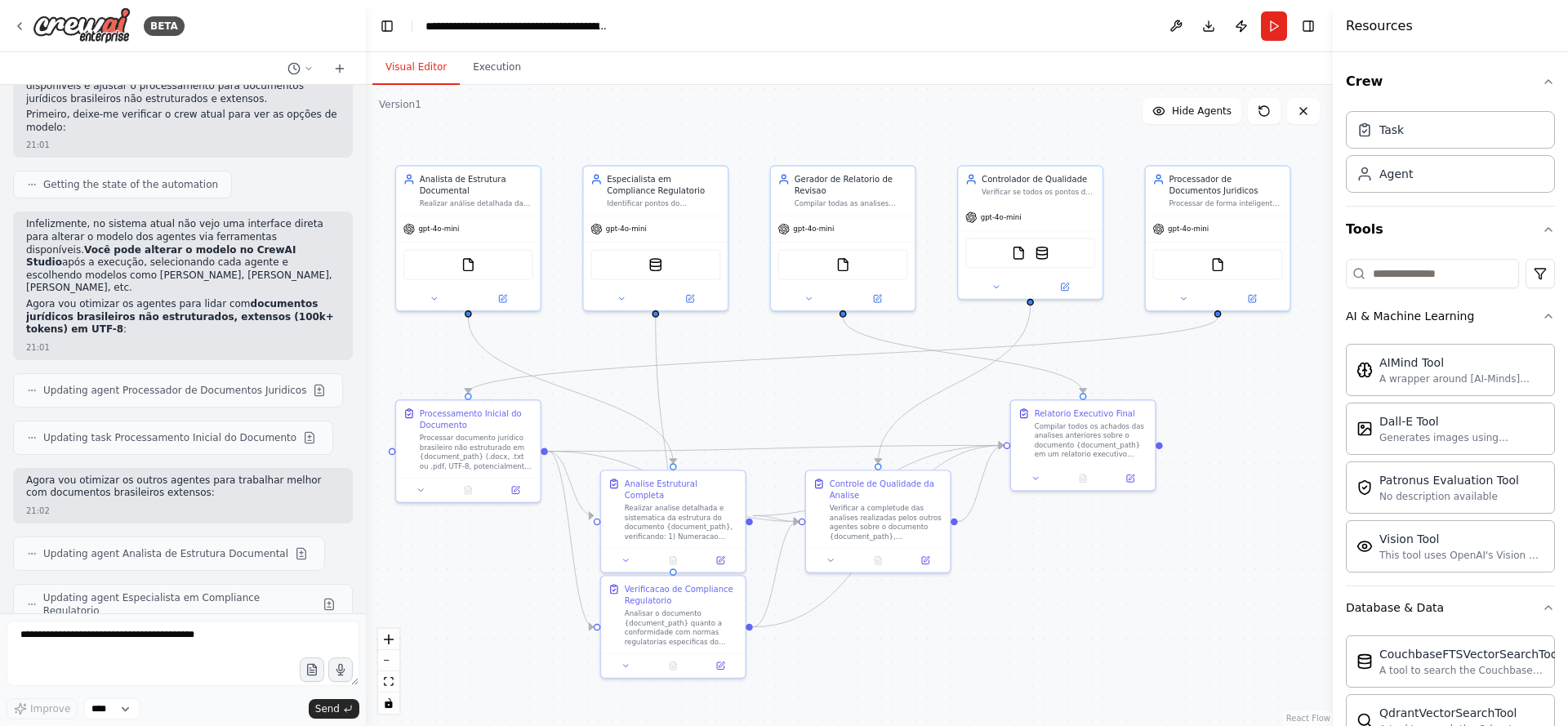
scroll to position [6504, 0]
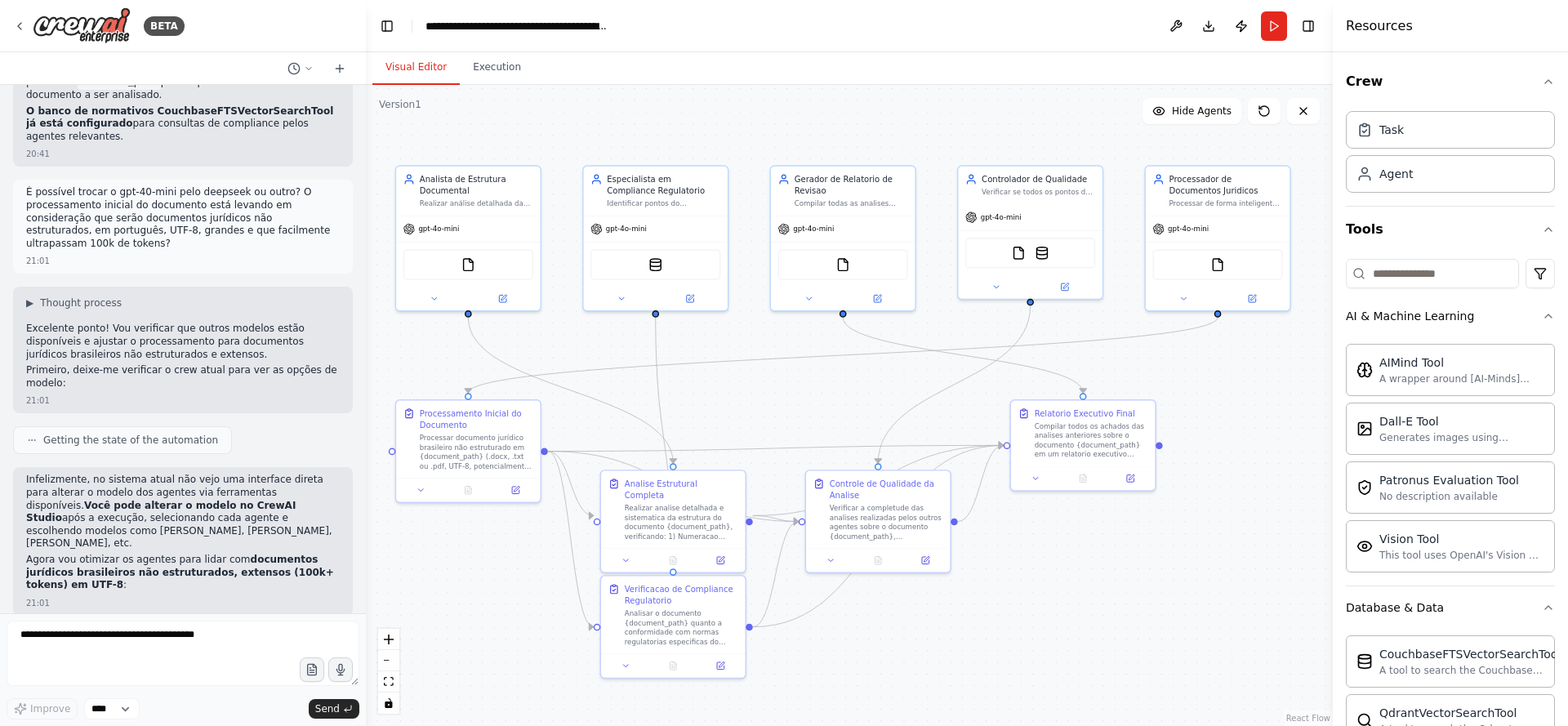
drag, startPoint x: 103, startPoint y: 573, endPoint x: 25, endPoint y: 131, distance: 448.8
click at [25, 131] on div "20:32 ▶ Thought process I understand you're looking for legal document review a…" at bounding box center [183, 349] width 366 height 528
copy div "Excelente ponto! Vou verificar que outros modelos estão disponíveis e ajustar o…"
click at [21, 26] on icon at bounding box center [19, 26] width 13 height 13
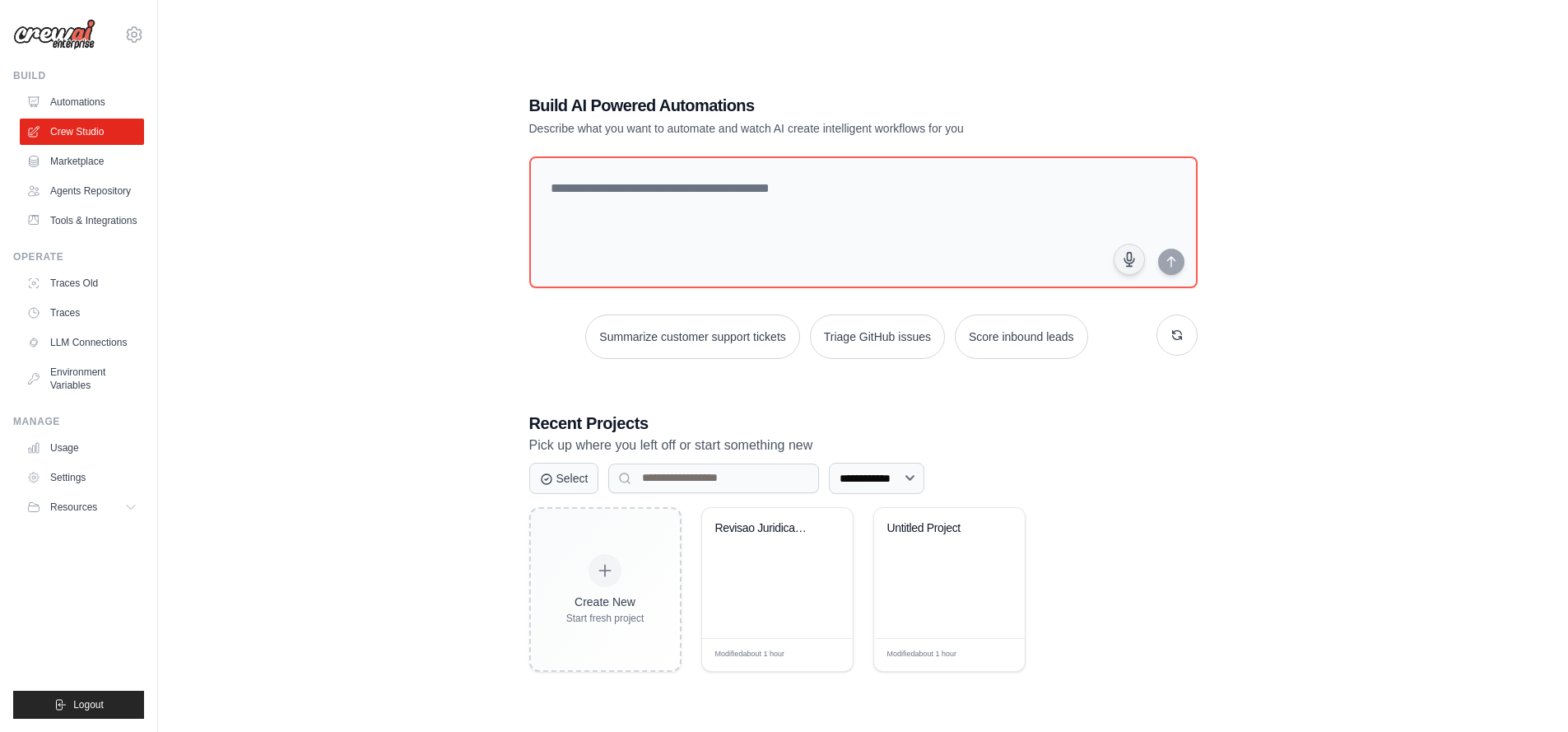
scroll to position [33, 0]
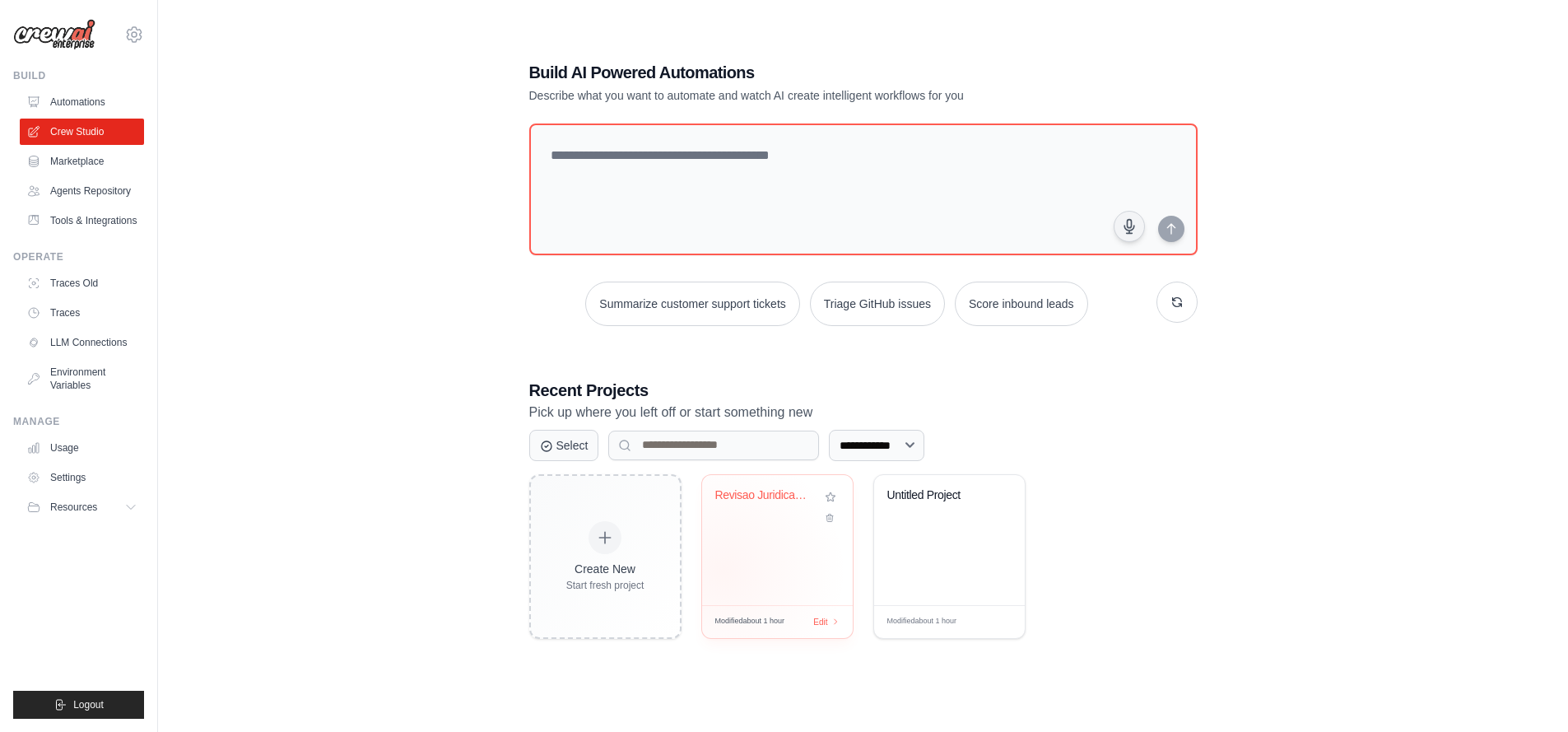
click at [723, 570] on div "Revisao Juridica Documentos [PERSON_NAME]..." at bounding box center [777, 539] width 151 height 130
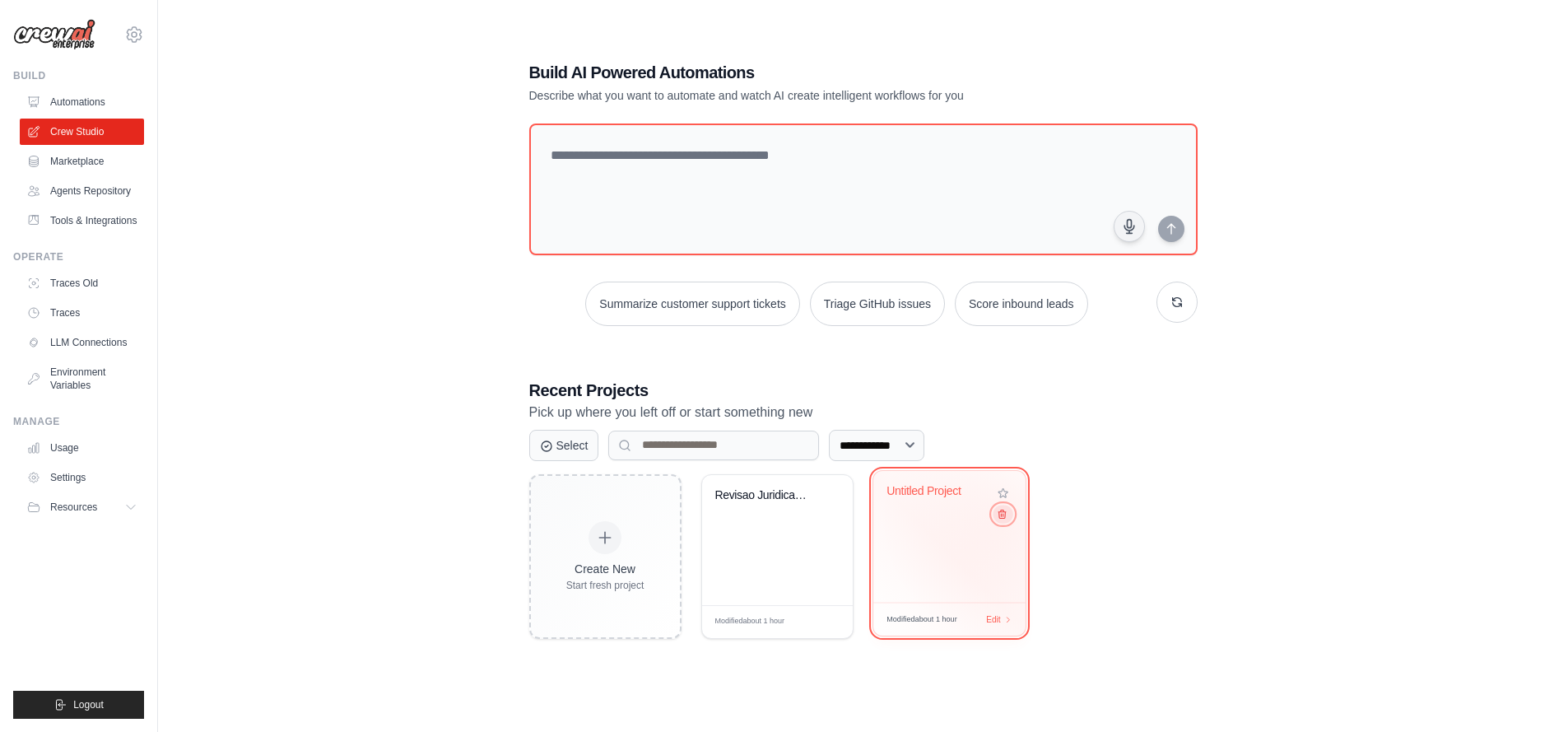
click at [1005, 522] on button at bounding box center [1002, 514] width 20 height 18
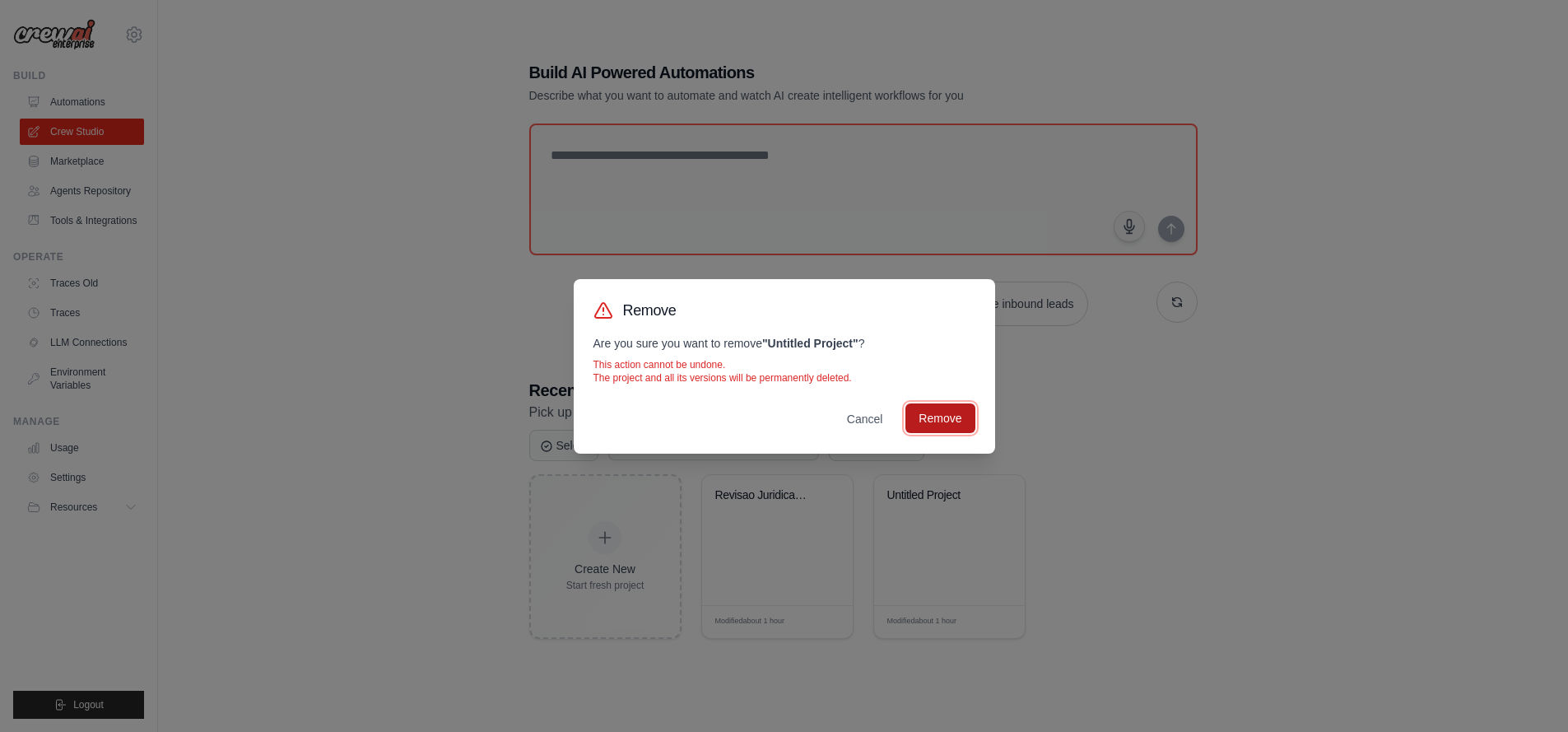
click at [957, 421] on button "Remove" at bounding box center [940, 418] width 69 height 29
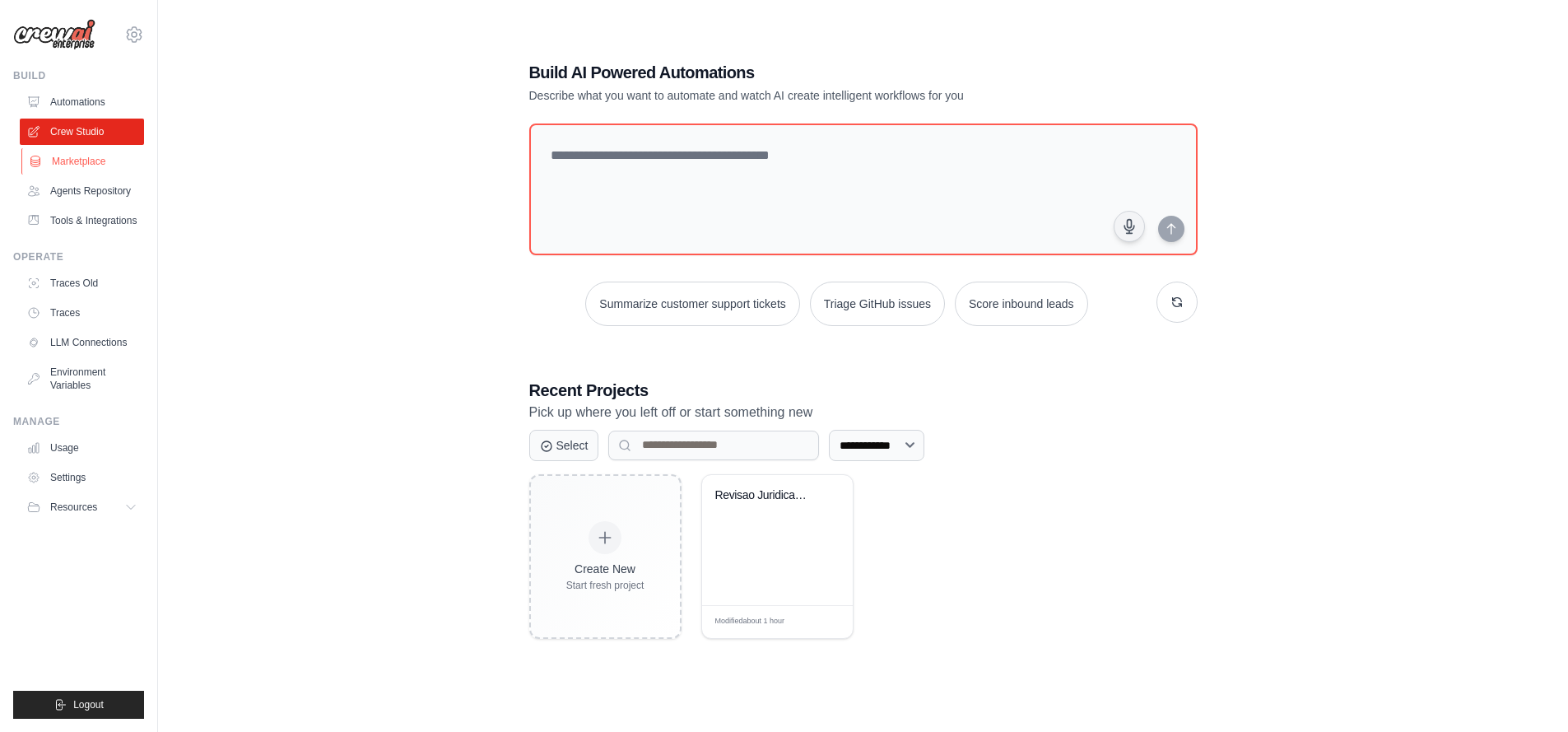
click at [80, 159] on link "Marketplace" at bounding box center [83, 161] width 125 height 27
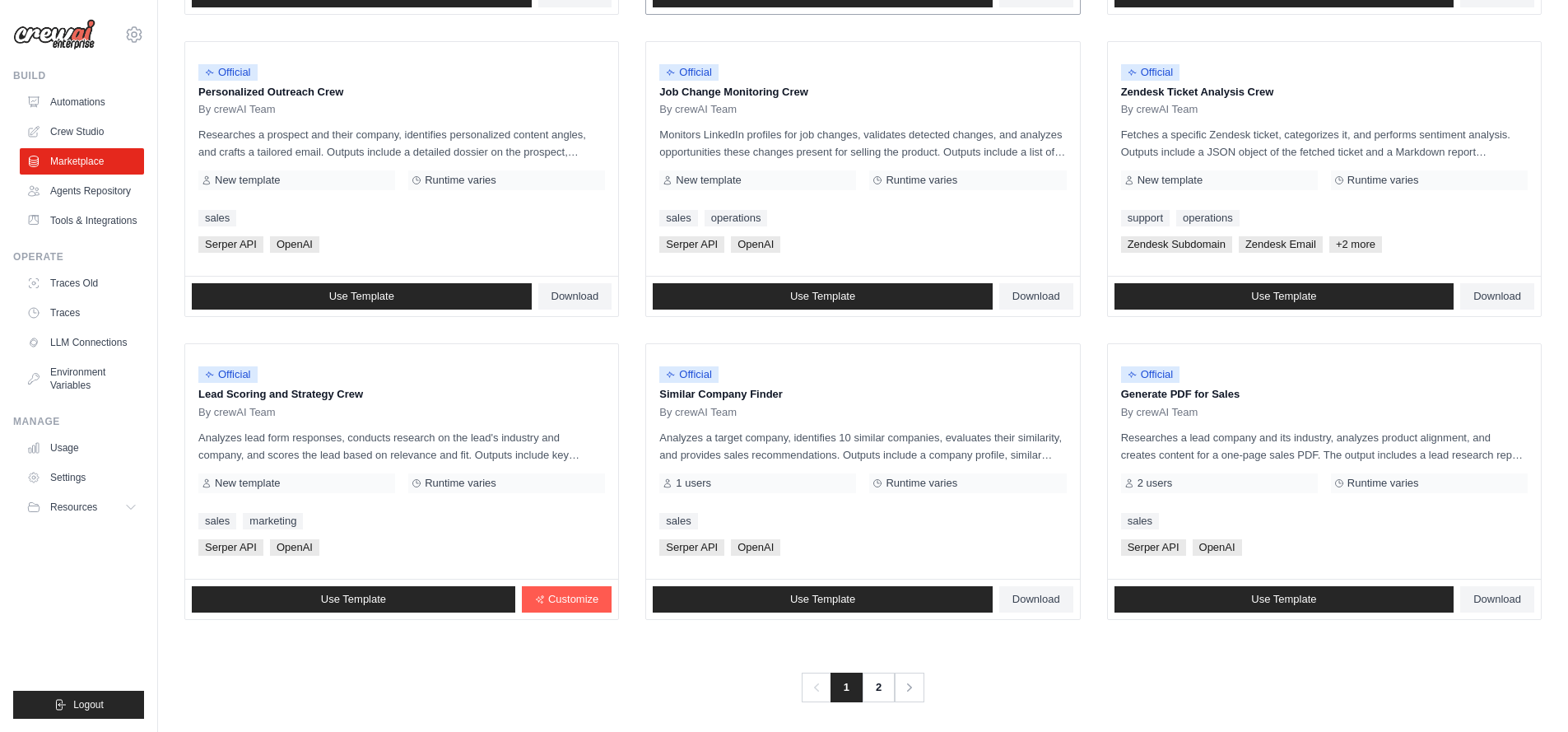
scroll to position [794, 0]
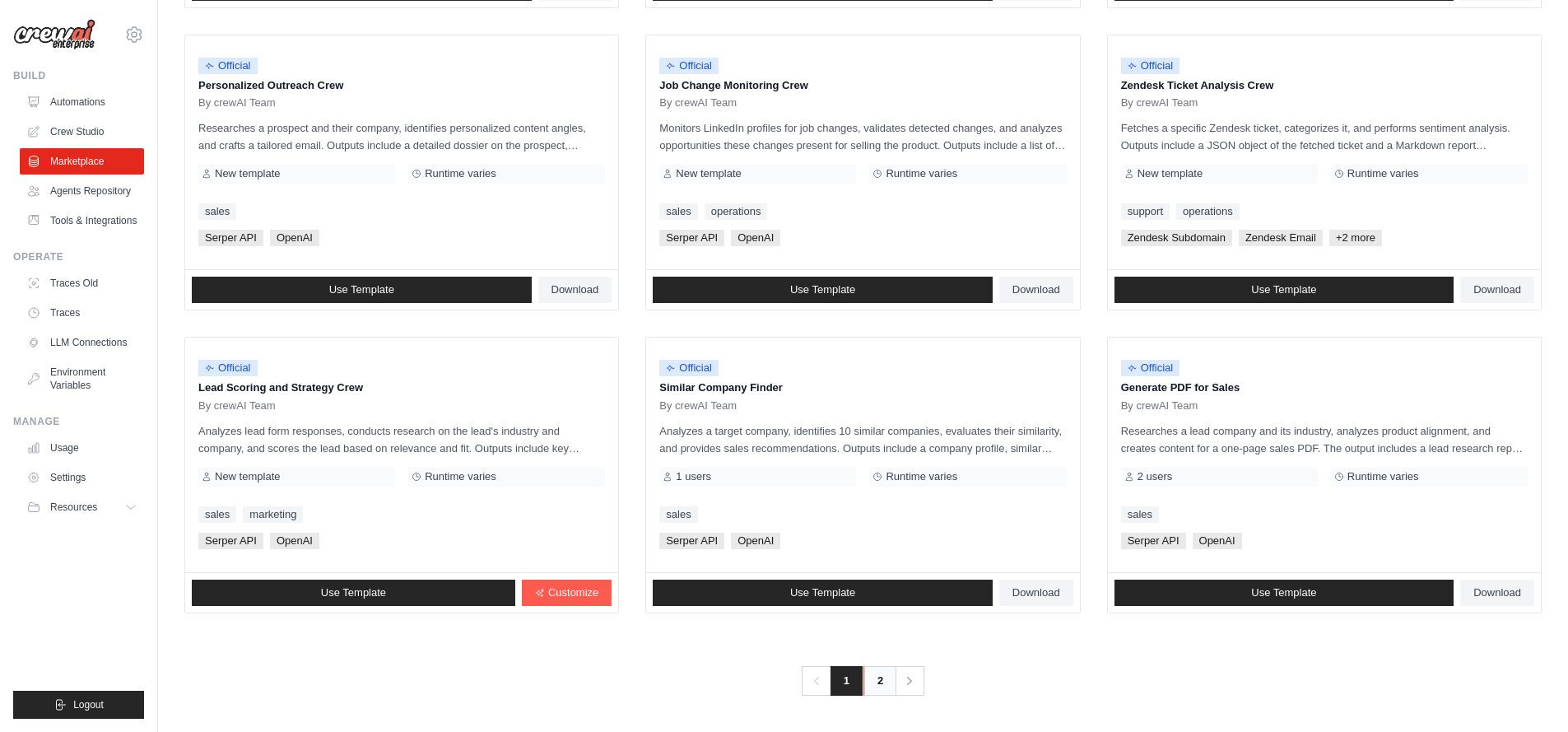
click at [878, 681] on link "2" at bounding box center [880, 680] width 33 height 29
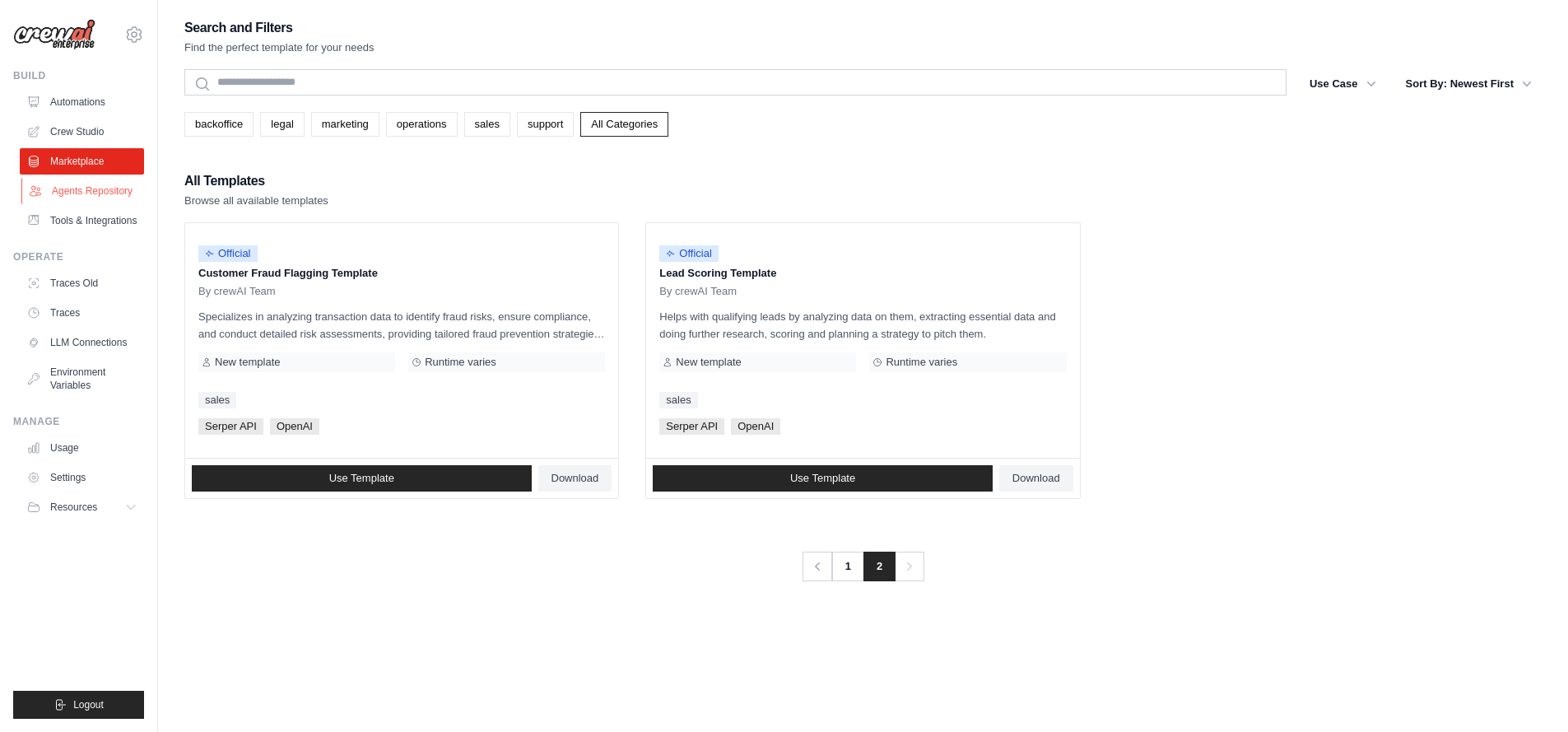
click at [58, 199] on link "Agents Repository" at bounding box center [83, 191] width 125 height 27
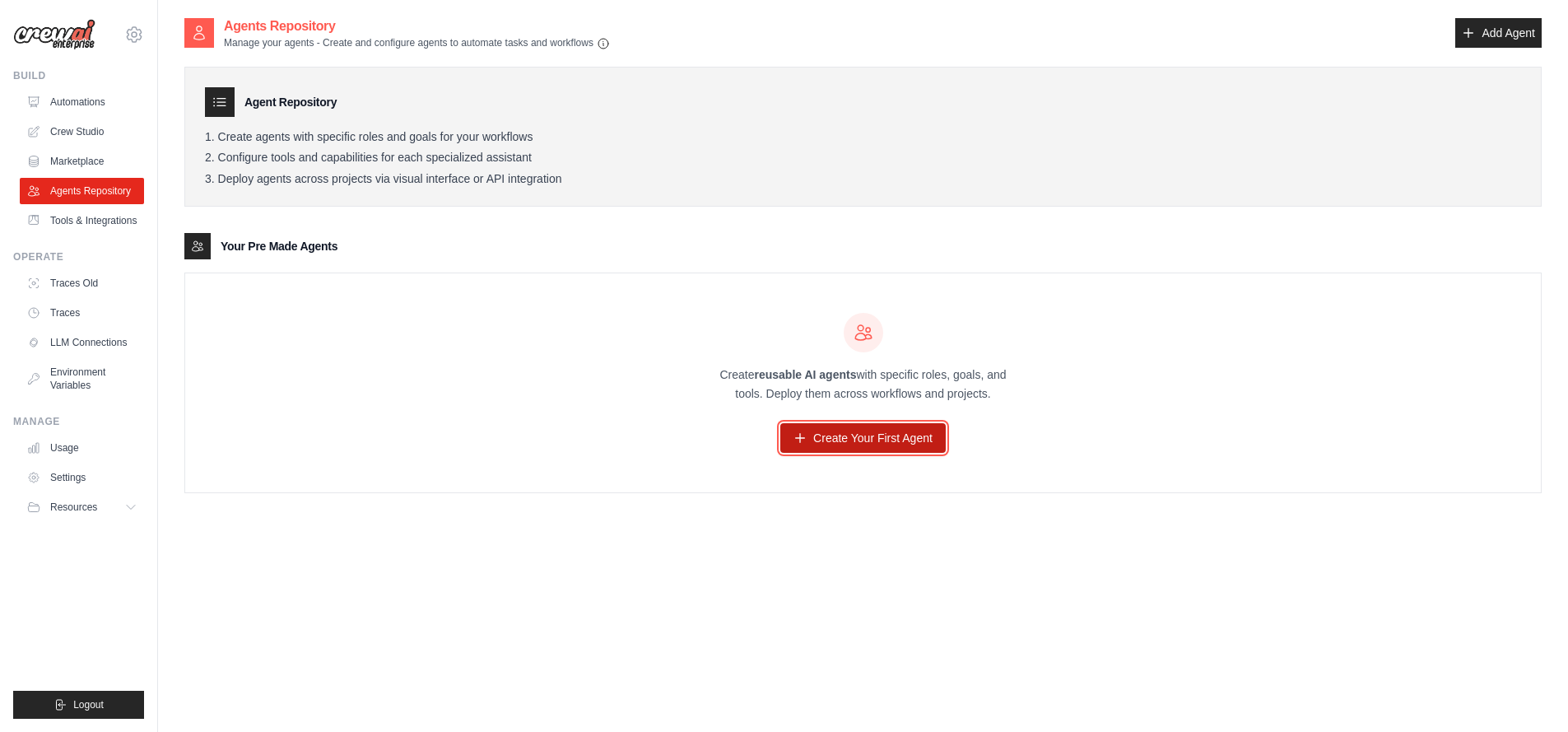
click at [898, 437] on link "Create Your First Agent" at bounding box center [863, 438] width 165 height 29
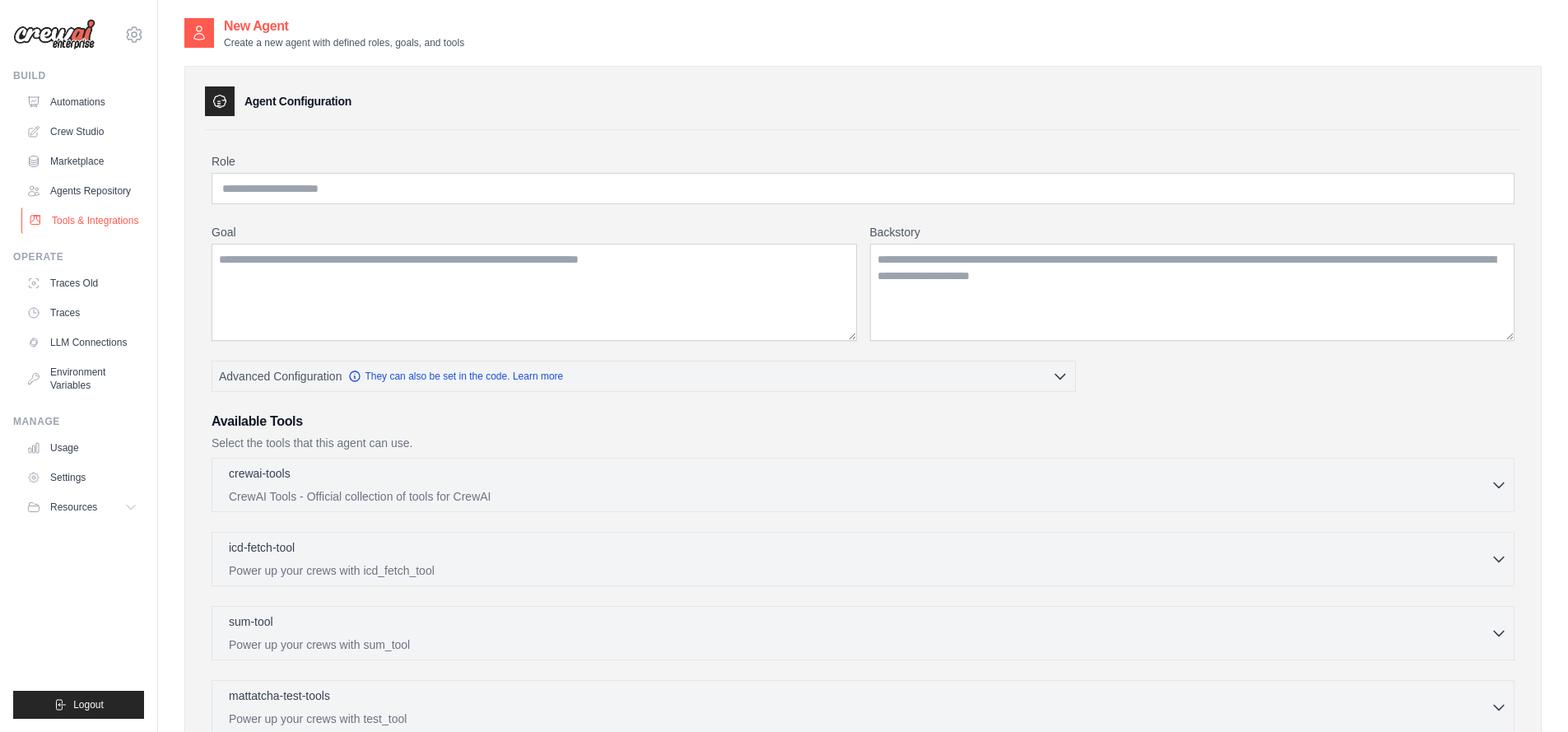
click at [79, 221] on link "Tools & Integrations" at bounding box center [83, 220] width 125 height 27
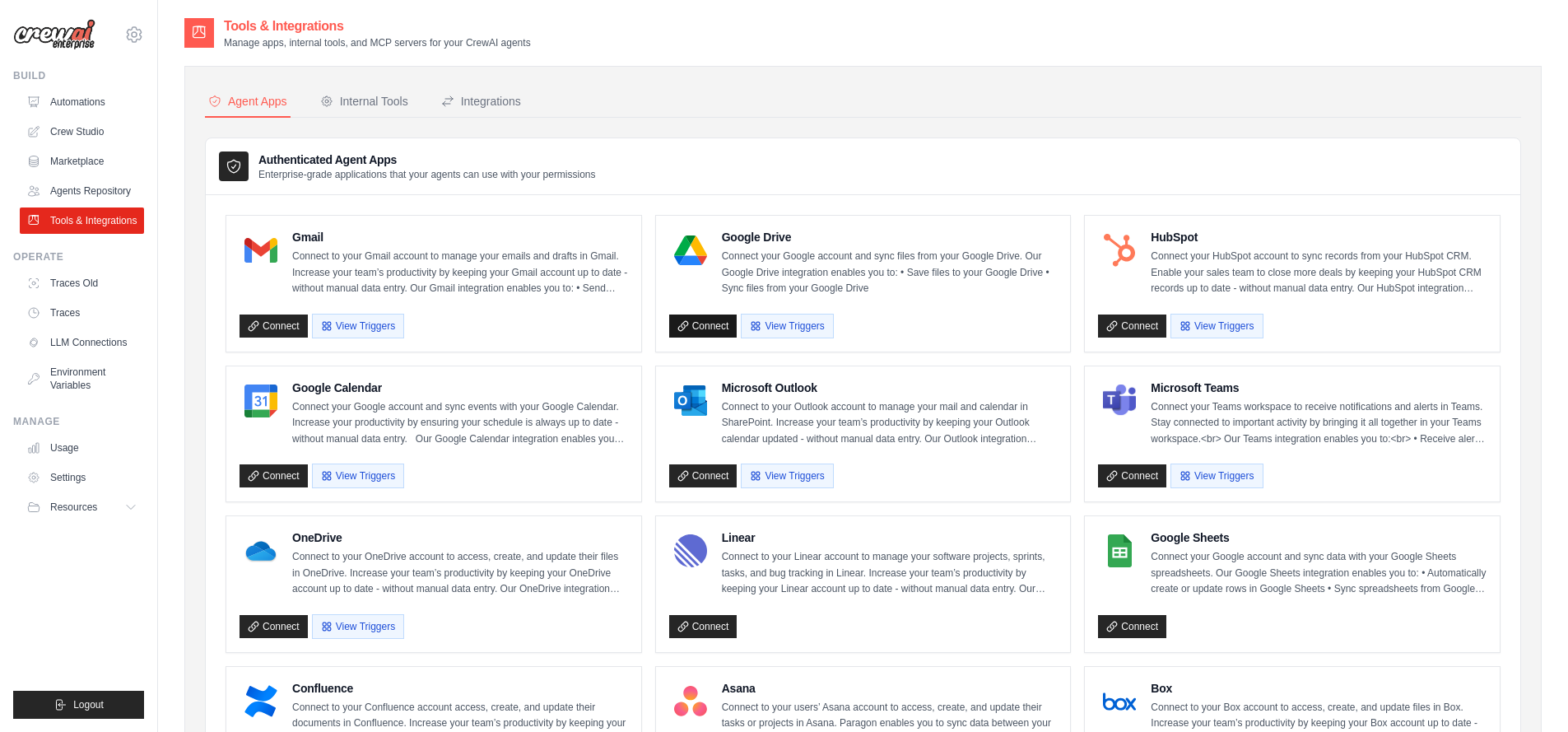
click at [714, 327] on link "Connect" at bounding box center [703, 326] width 68 height 23
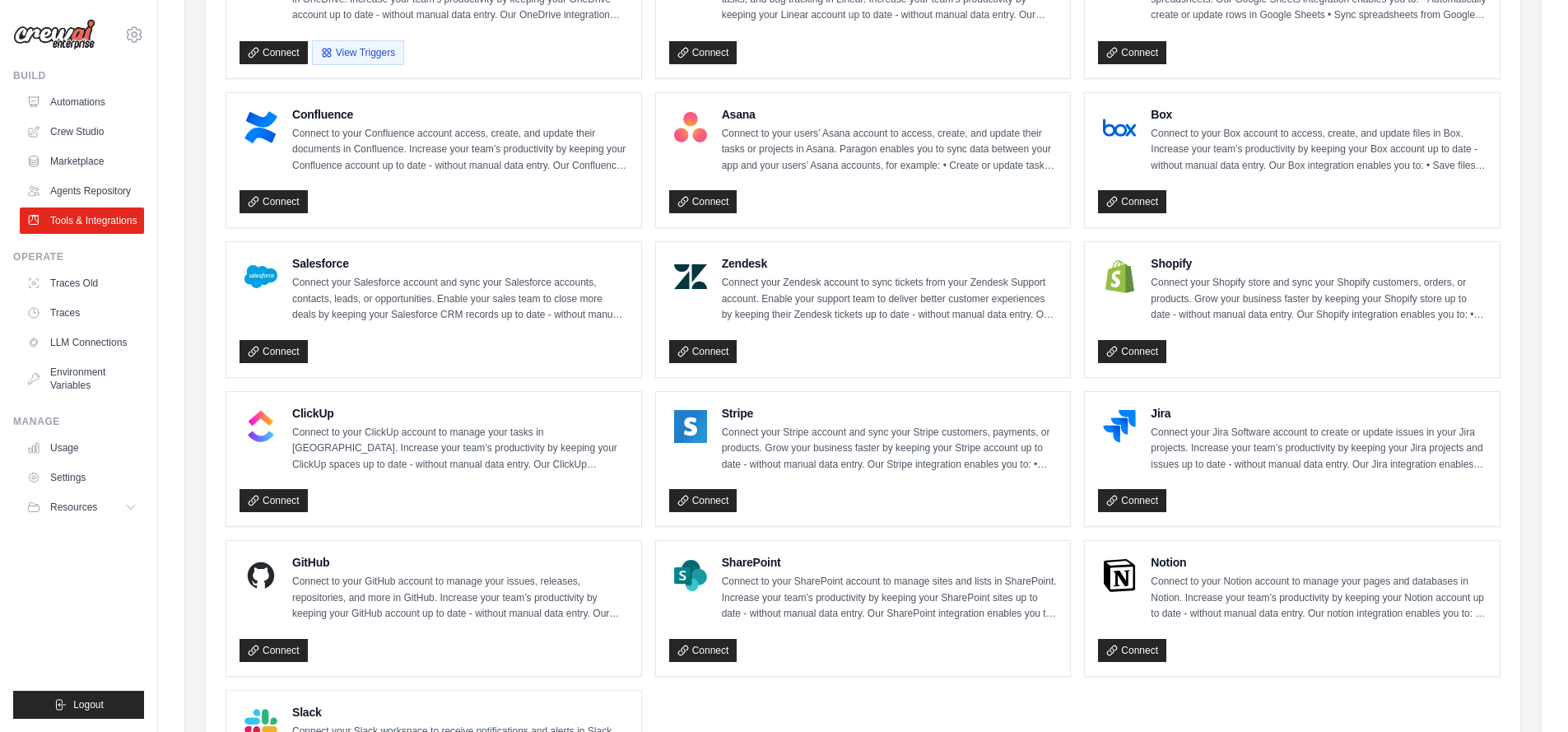
scroll to position [692, 0]
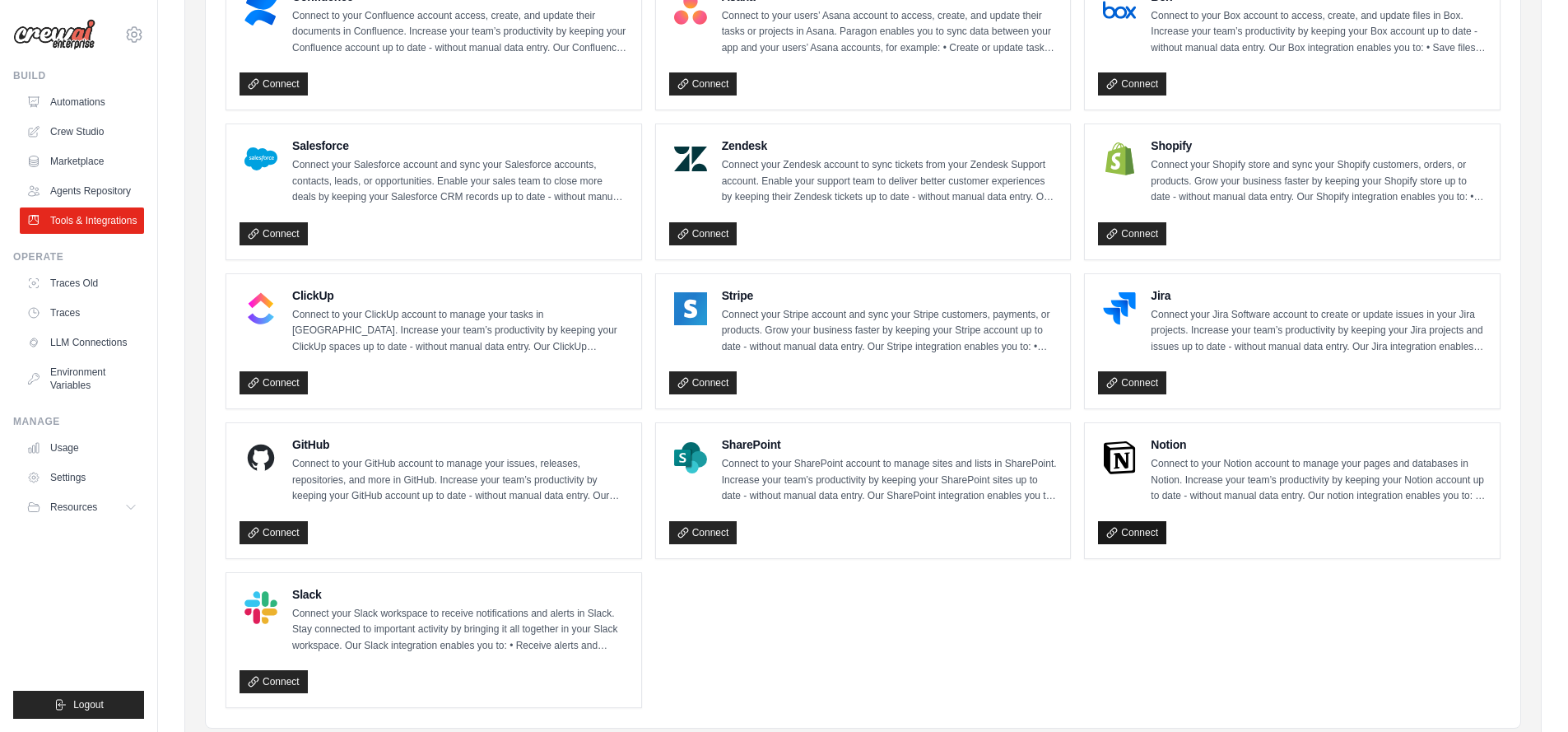
click at [1126, 532] on link "Connect" at bounding box center [1132, 532] width 68 height 23
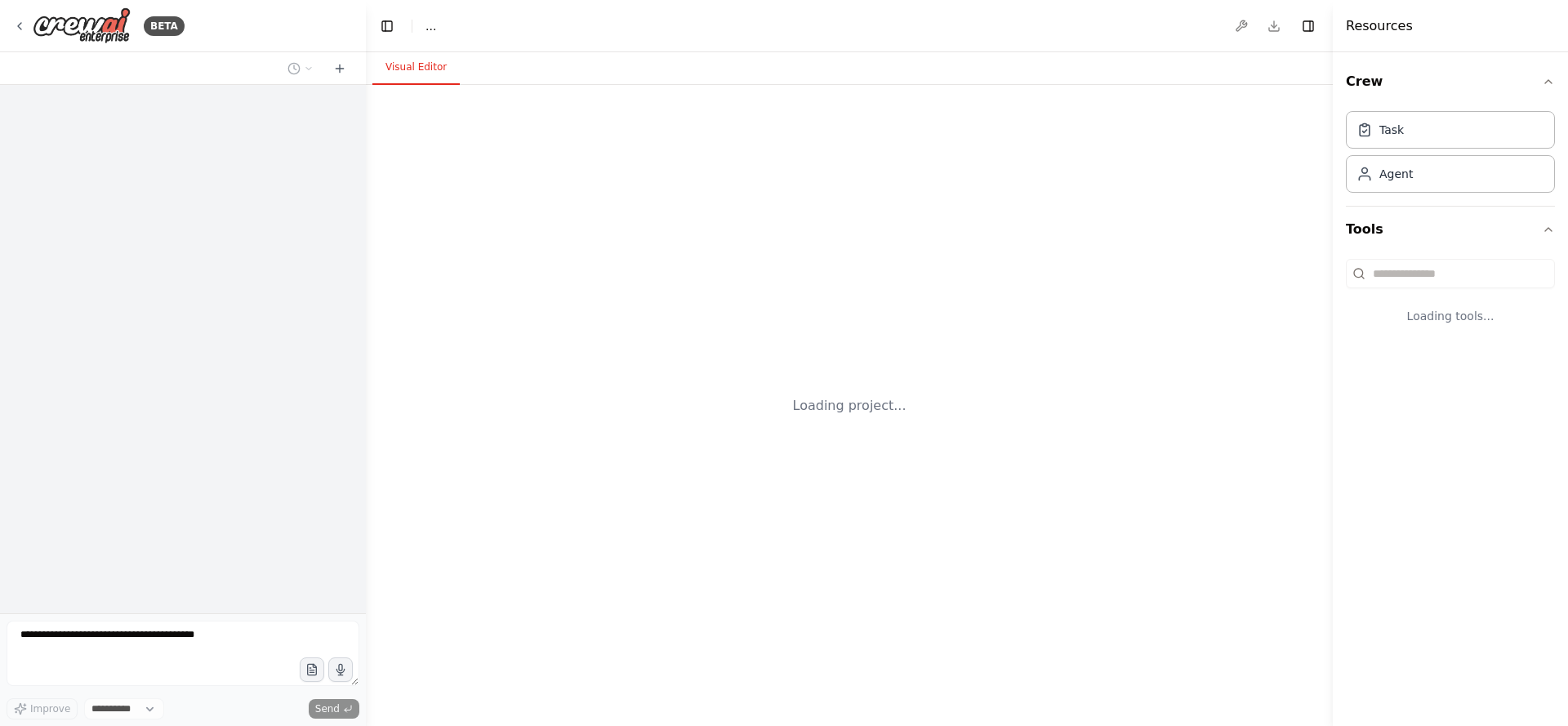
select select "****"
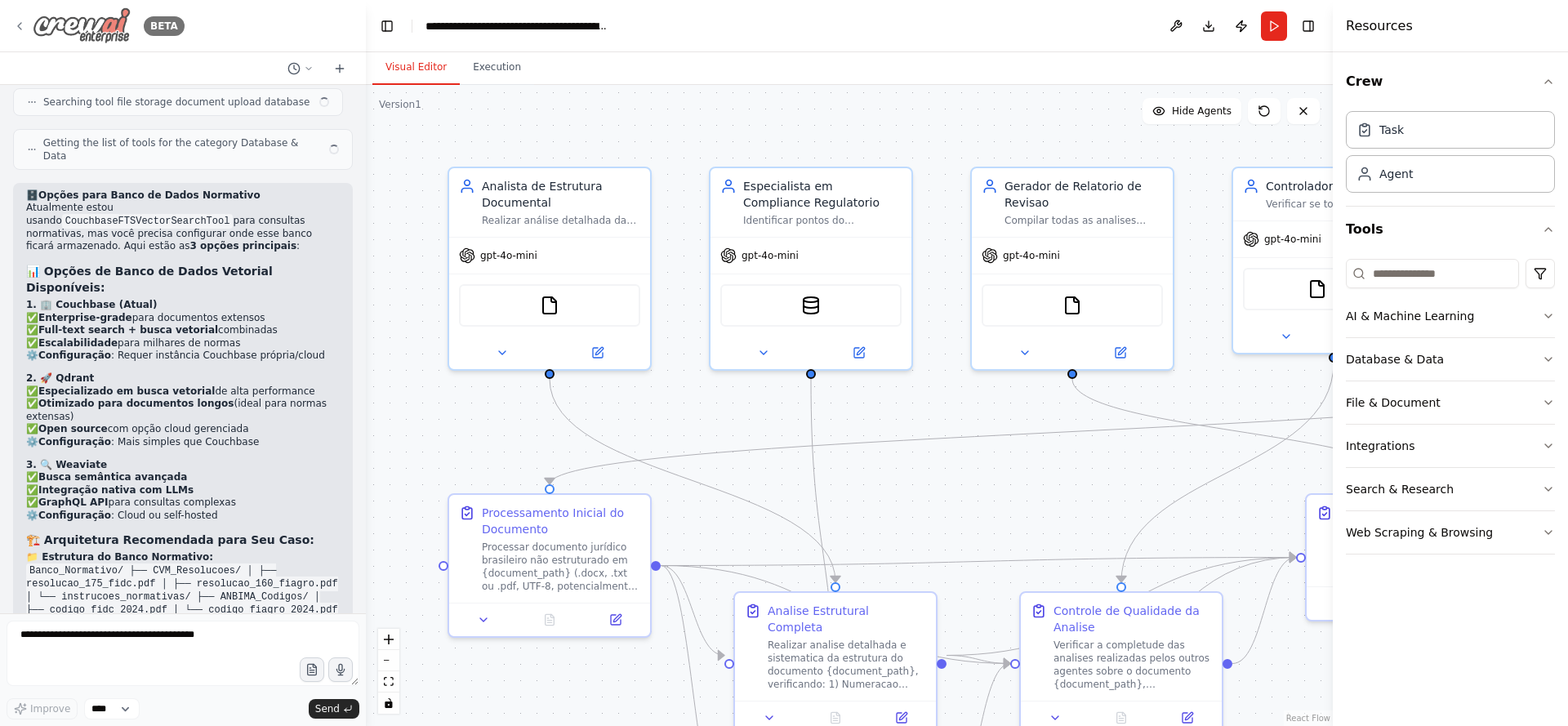
scroll to position [8445, 0]
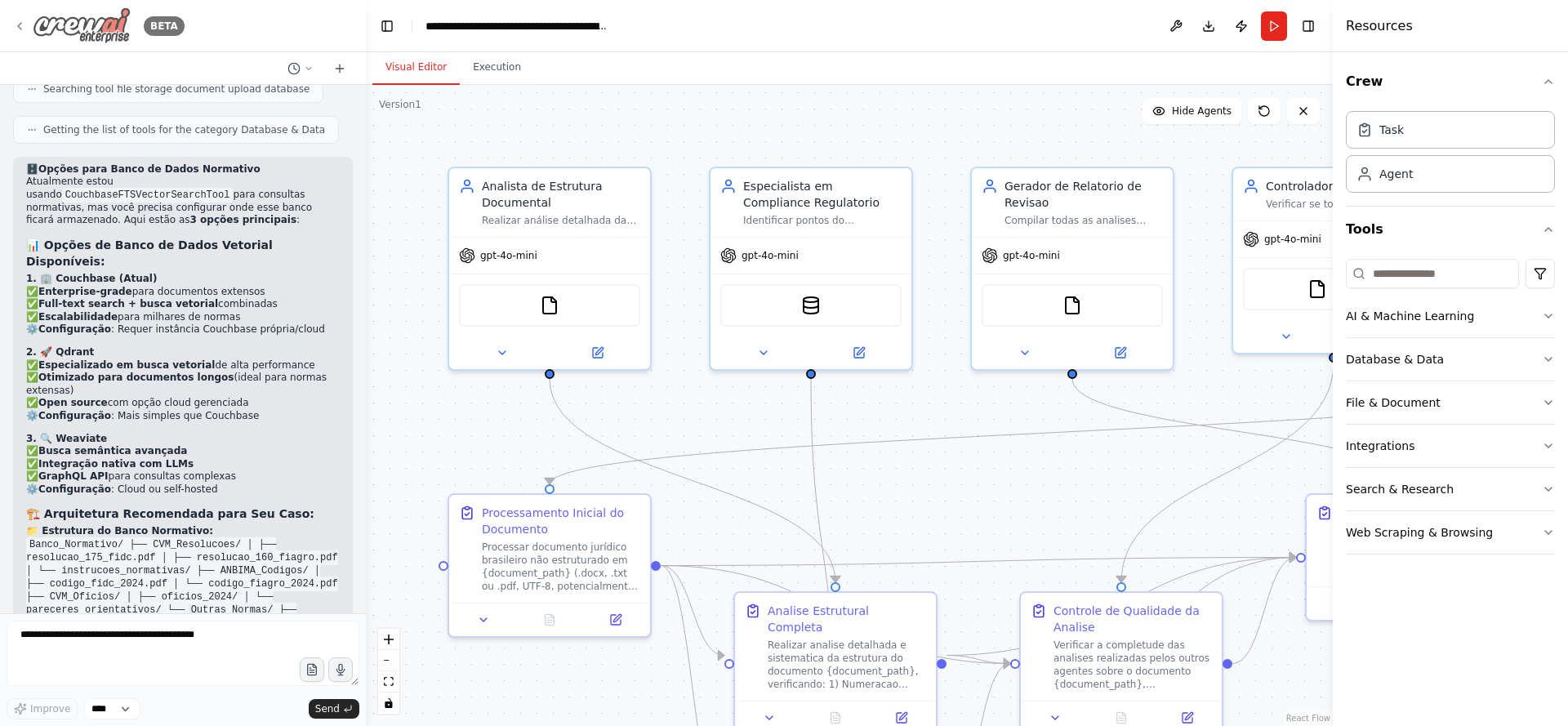
click at [31, 23] on div "BETA" at bounding box center [98, 26] width 172 height 37
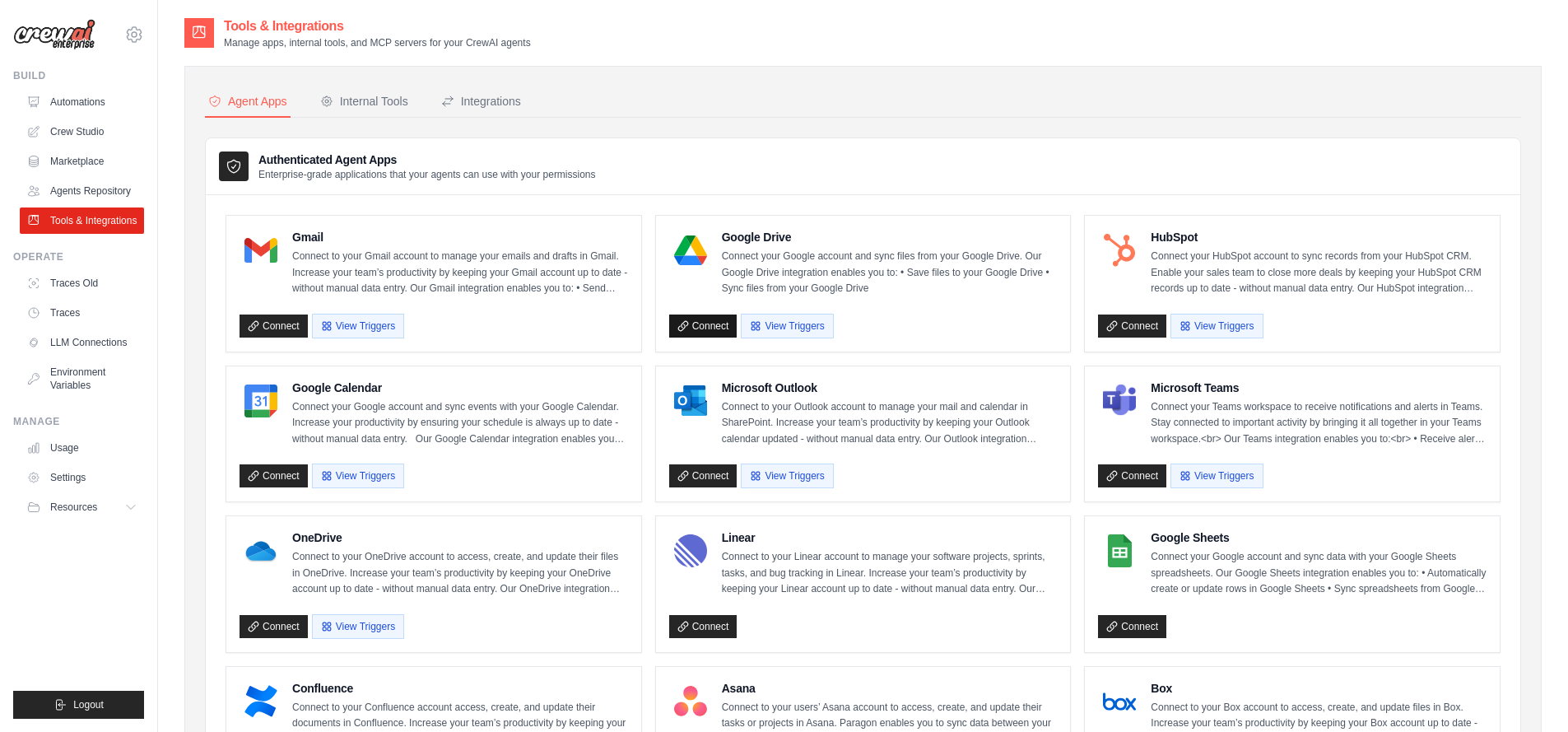
click at [694, 327] on link "Connect" at bounding box center [703, 326] width 68 height 23
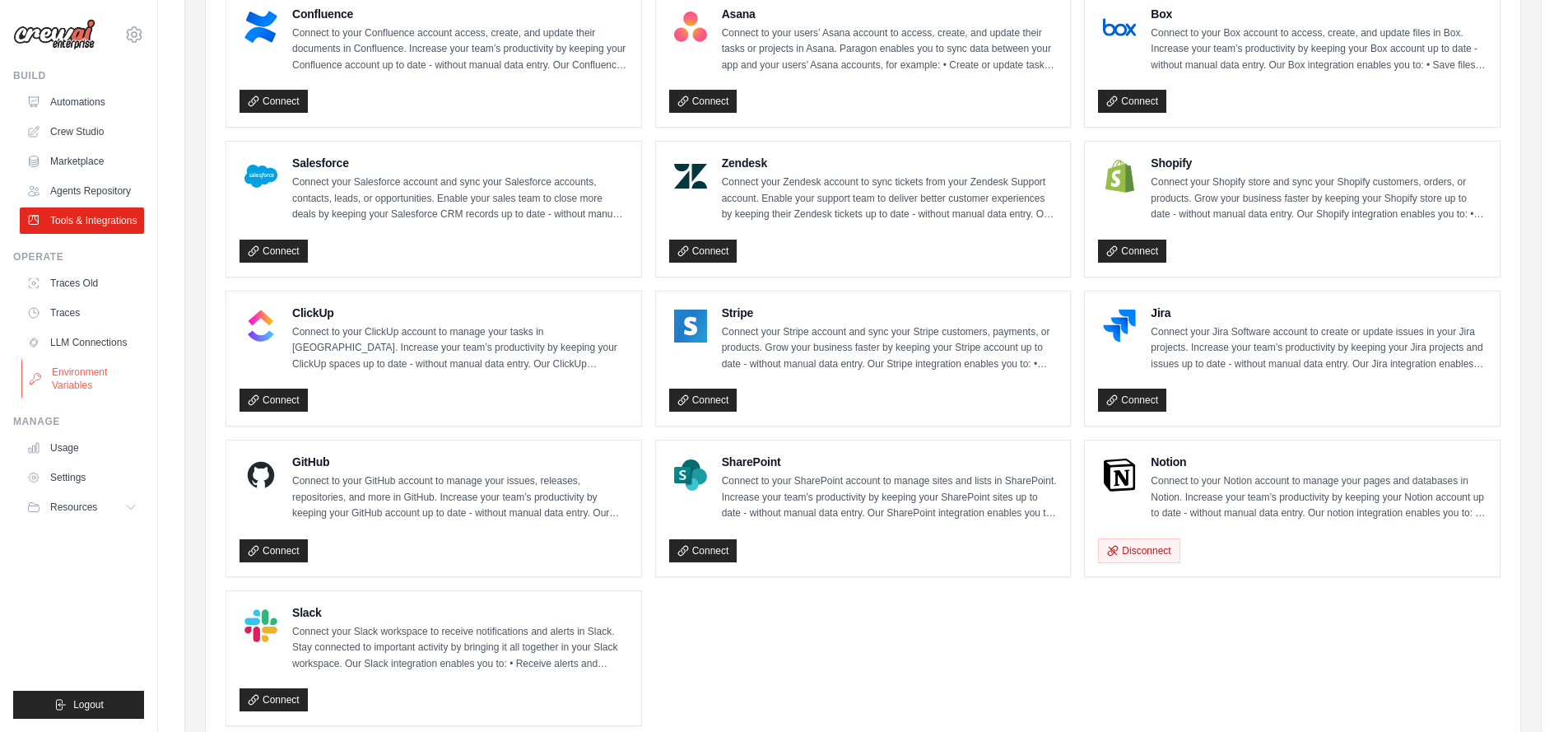
scroll to position [555, 0]
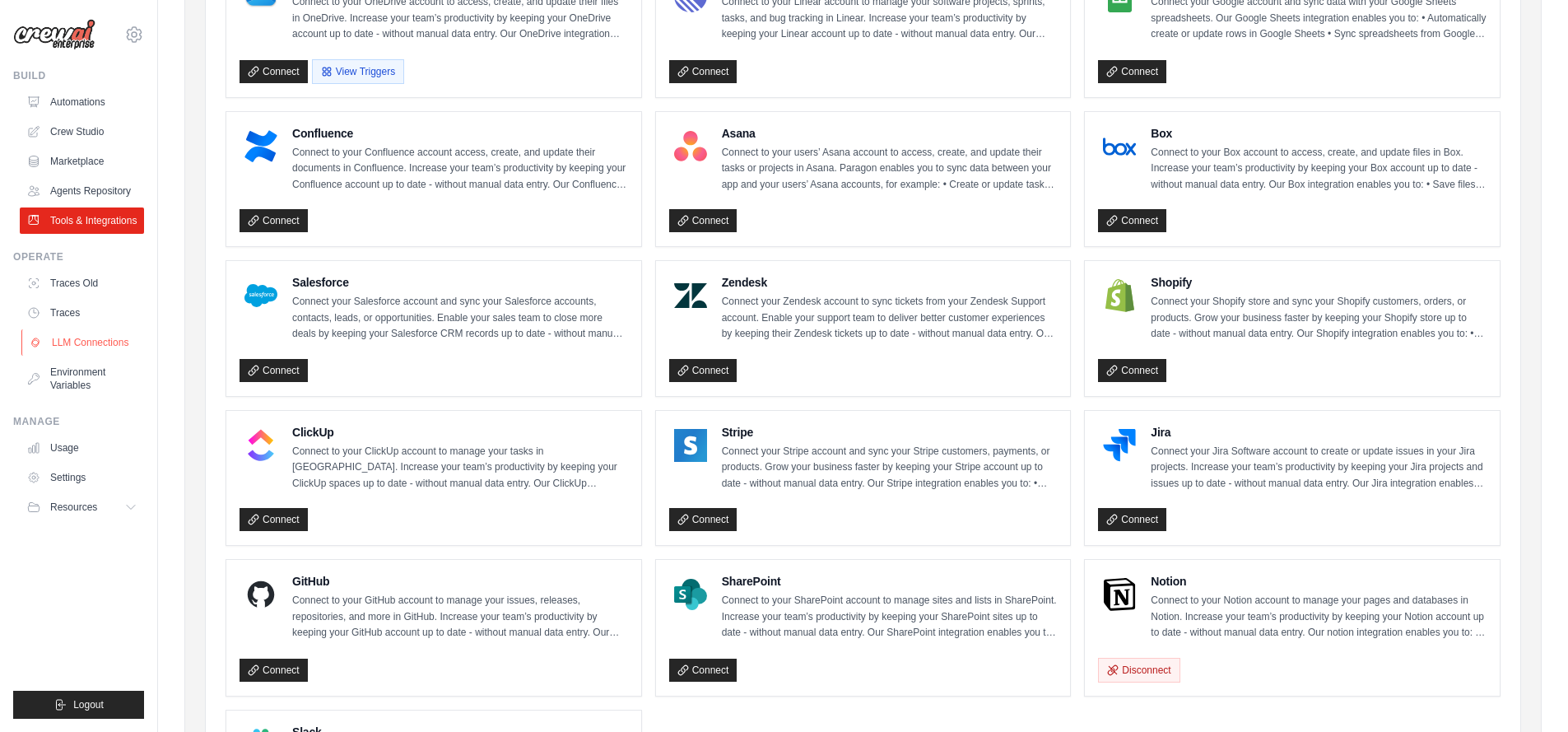
click at [82, 348] on link "LLM Connections" at bounding box center [83, 342] width 125 height 27
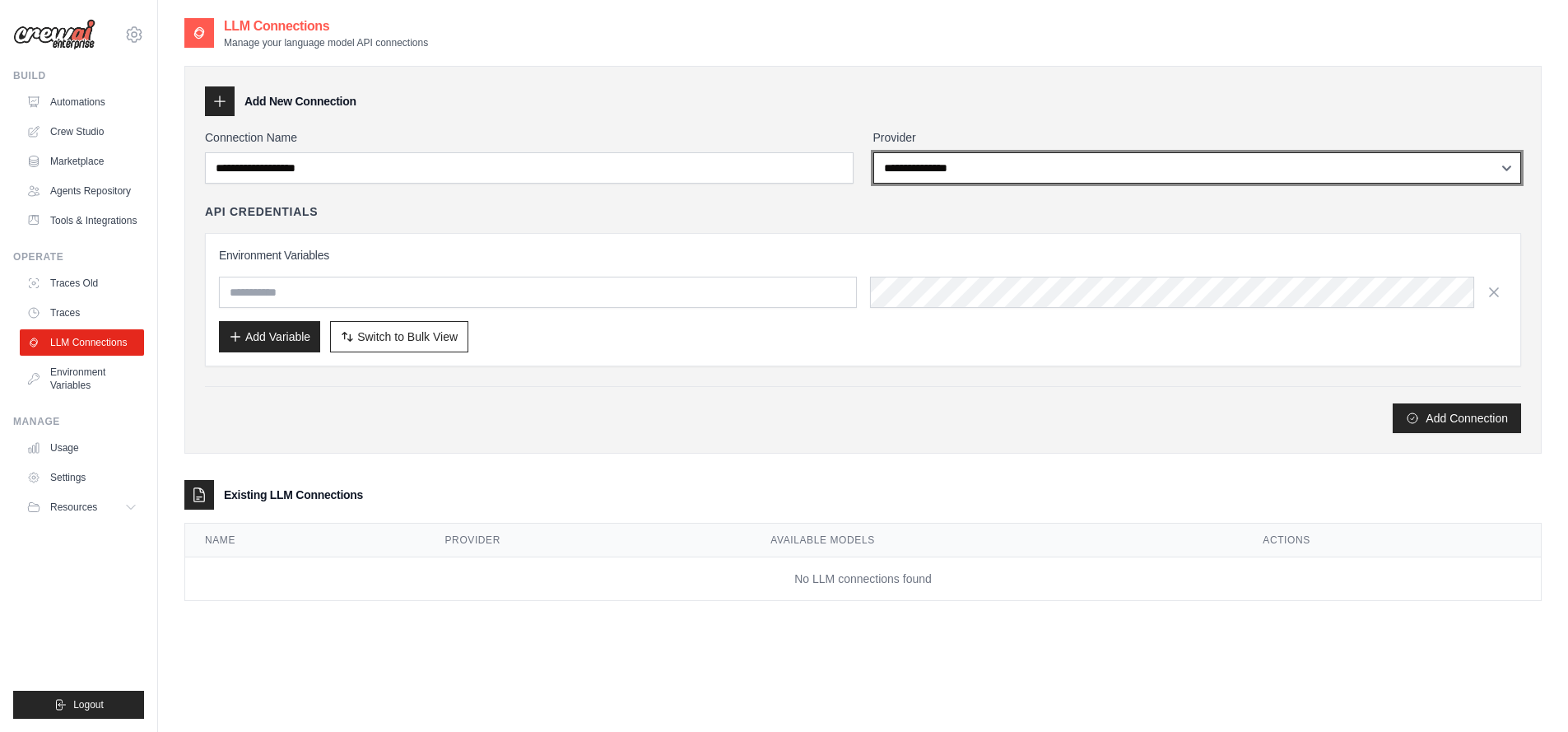
drag, startPoint x: 962, startPoint y: 163, endPoint x: 602, endPoint y: 196, distance: 361.5
click at [602, 196] on div "**********" at bounding box center [863, 280] width 1316 height 304
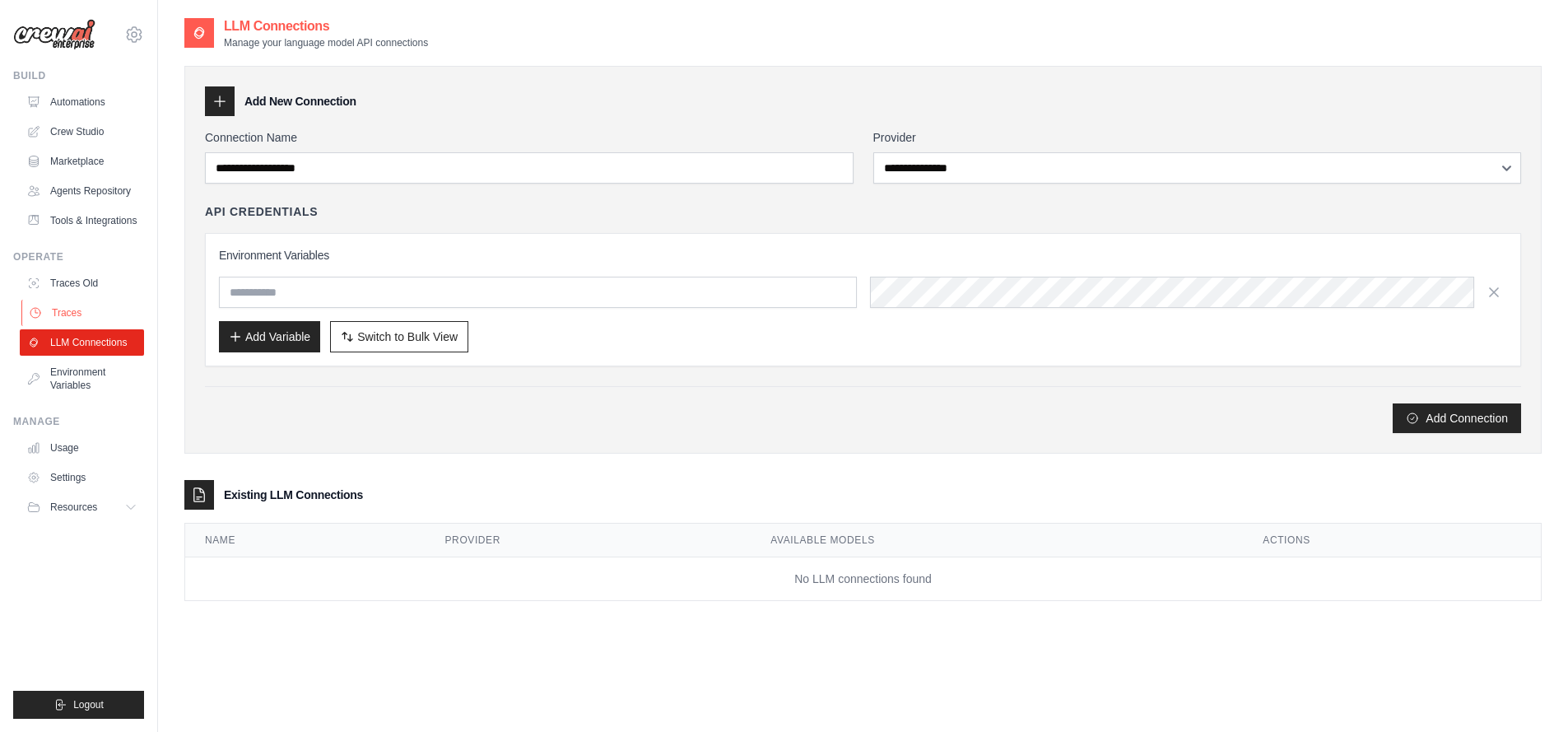
click at [124, 304] on link "Traces" at bounding box center [83, 312] width 125 height 27
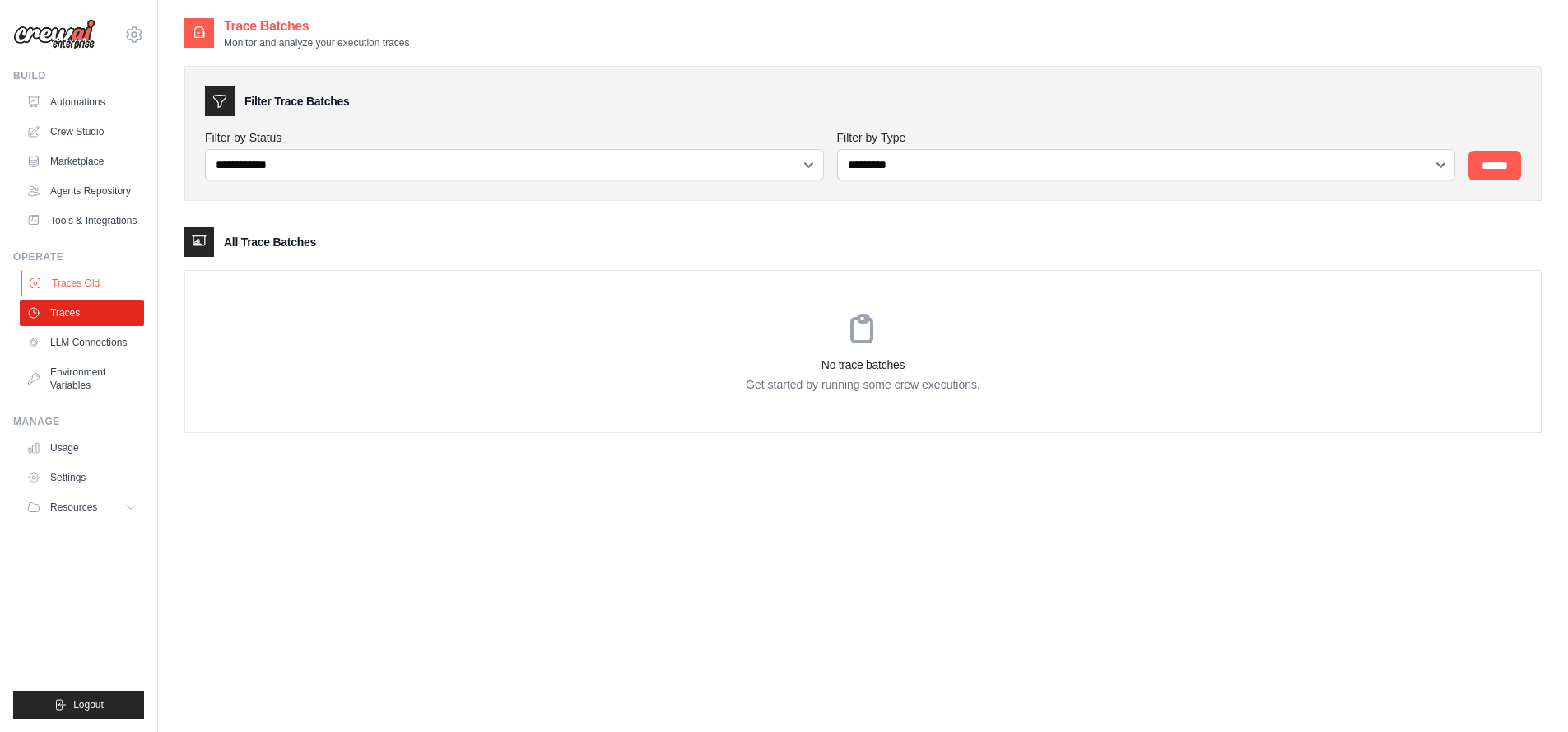
click at [91, 280] on link "Traces Old" at bounding box center [83, 283] width 125 height 27
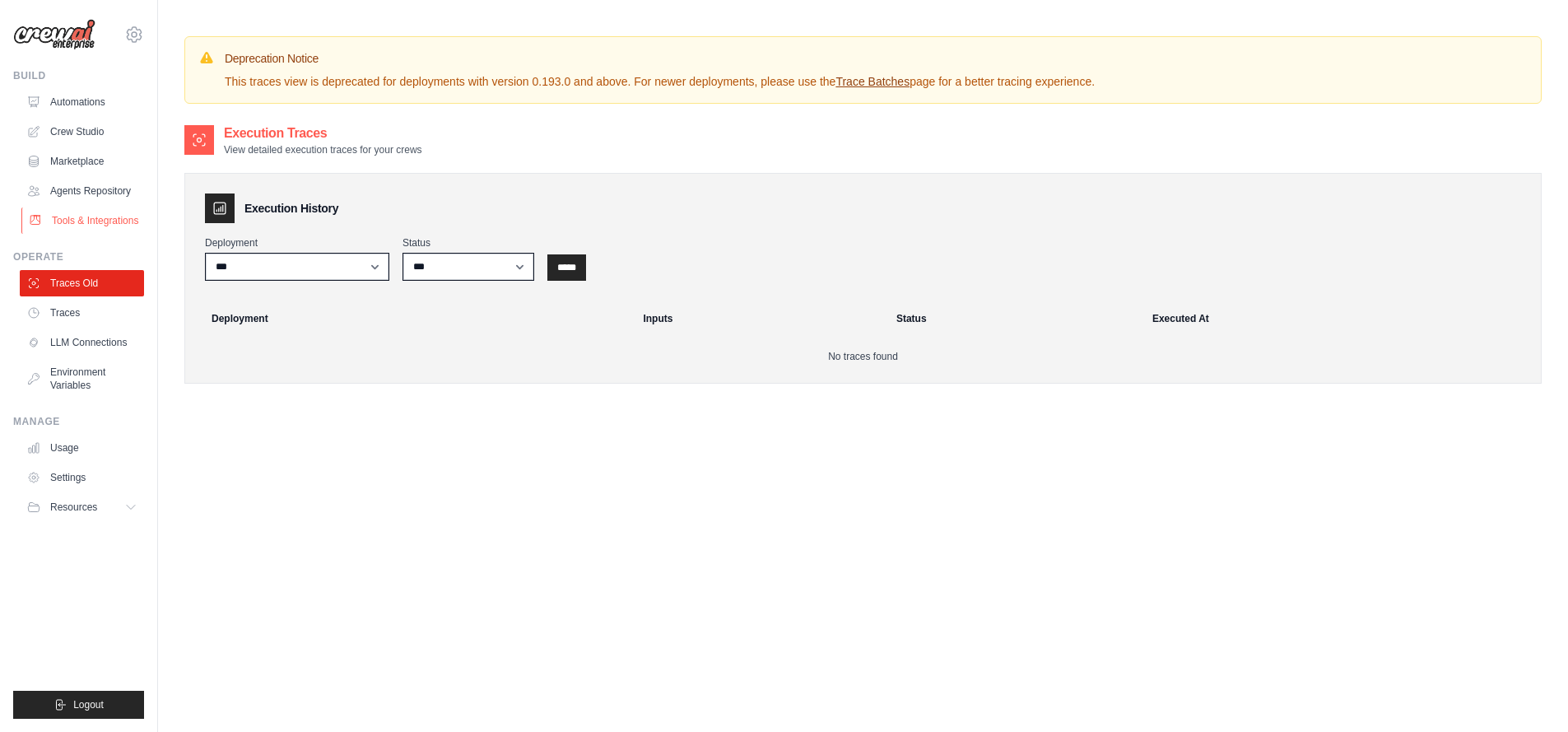
click at [80, 221] on link "Tools & Integrations" at bounding box center [83, 220] width 125 height 27
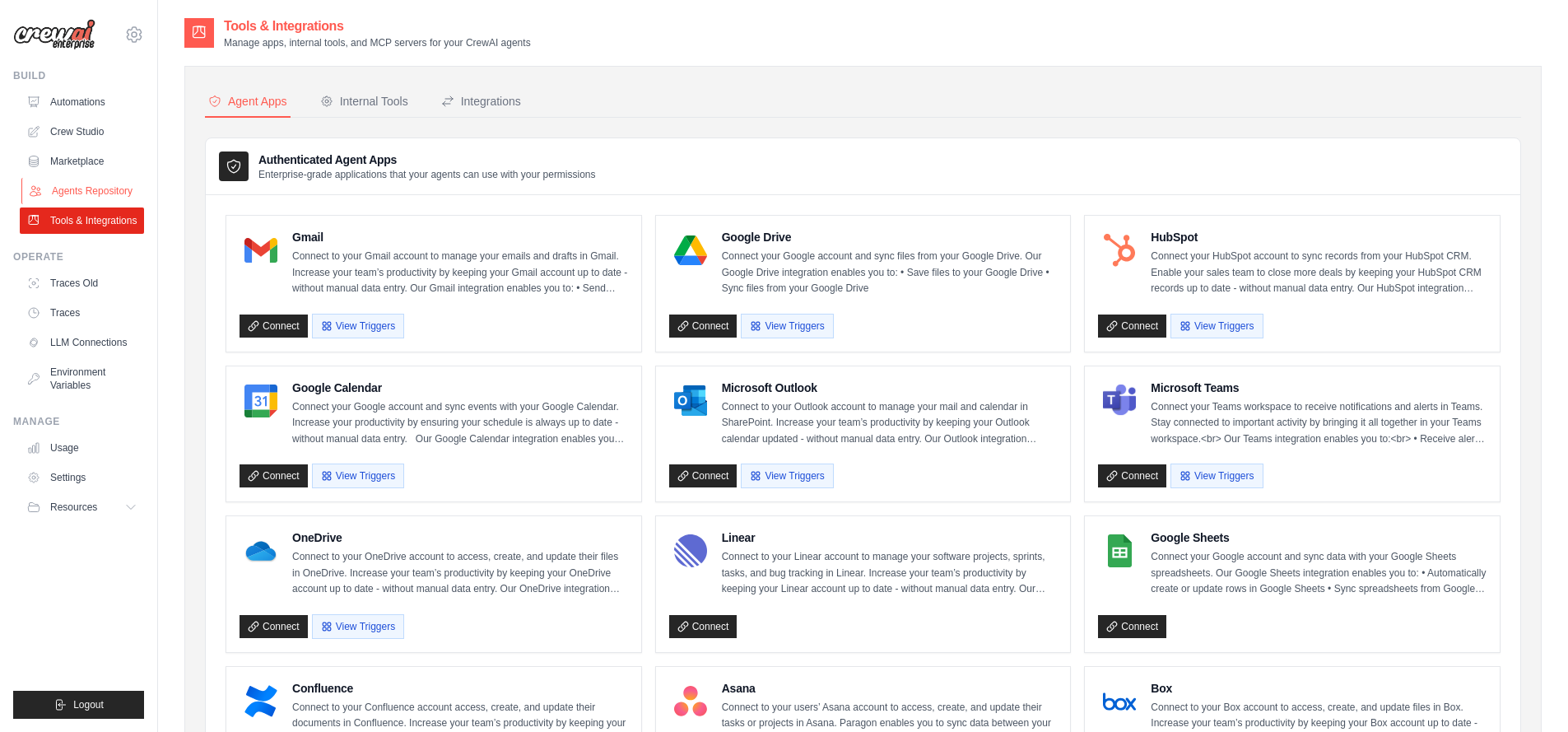
click at [77, 186] on link "Agents Repository" at bounding box center [83, 191] width 125 height 27
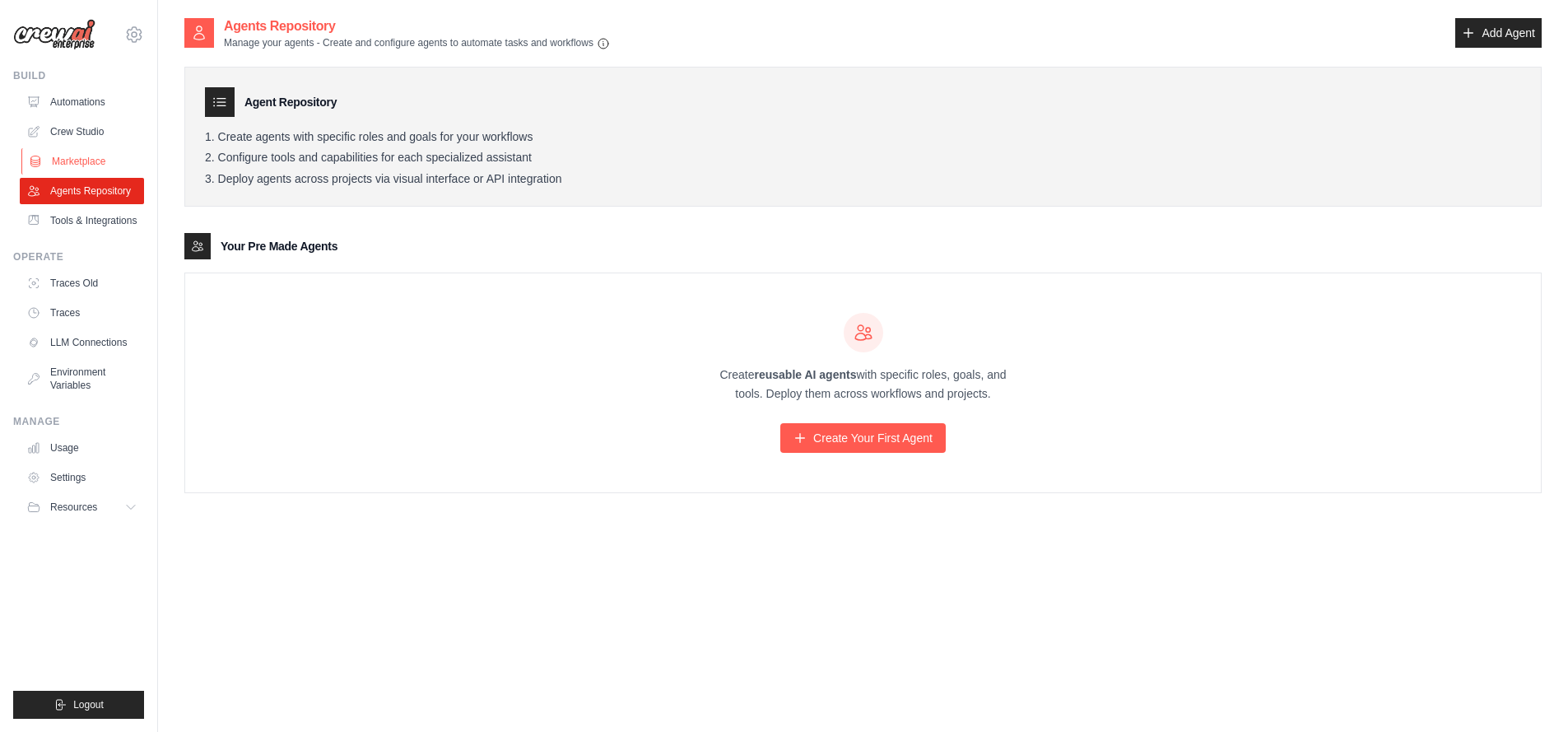
click at [69, 163] on link "Marketplace" at bounding box center [83, 161] width 125 height 27
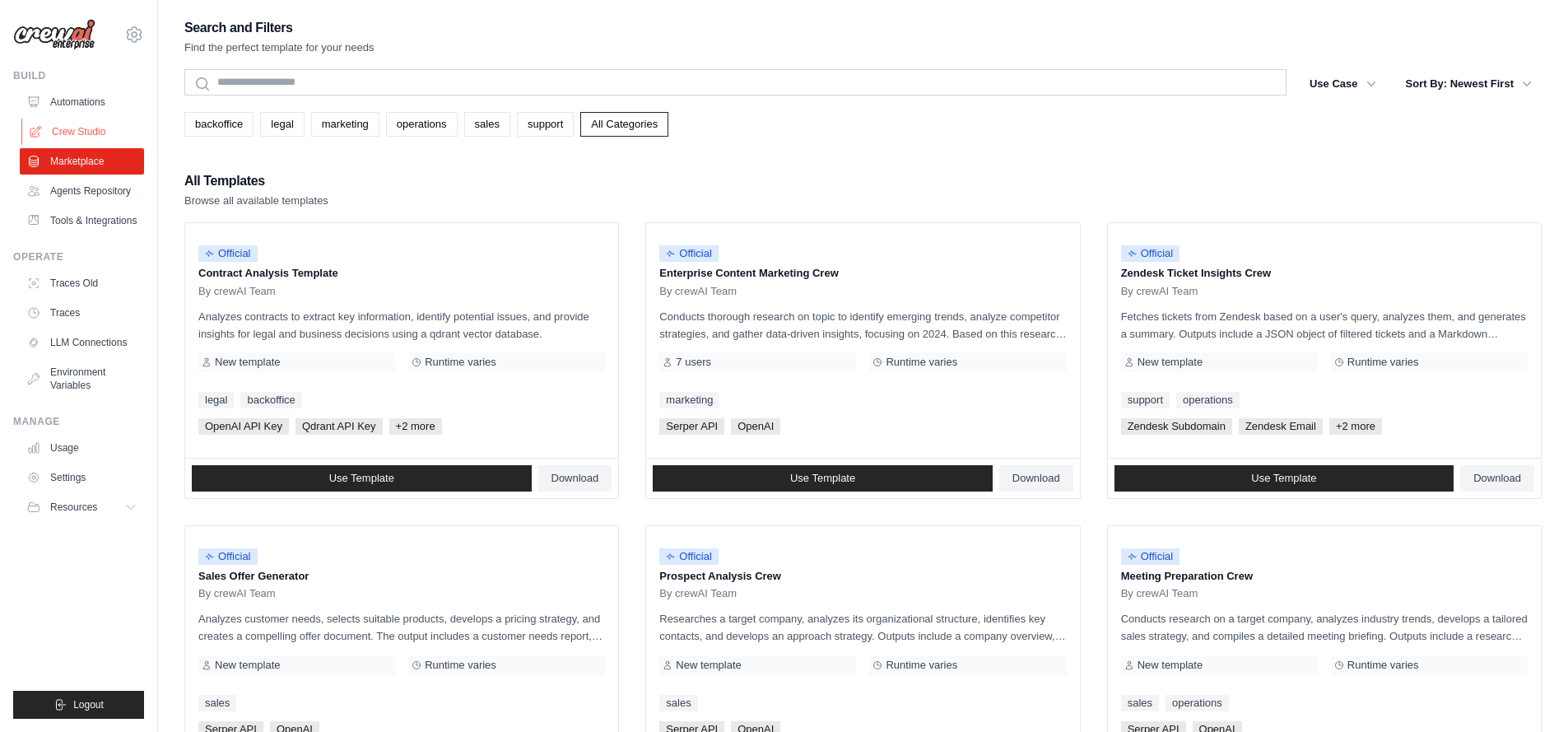
click at [72, 129] on link "Crew Studio" at bounding box center [83, 132] width 125 height 27
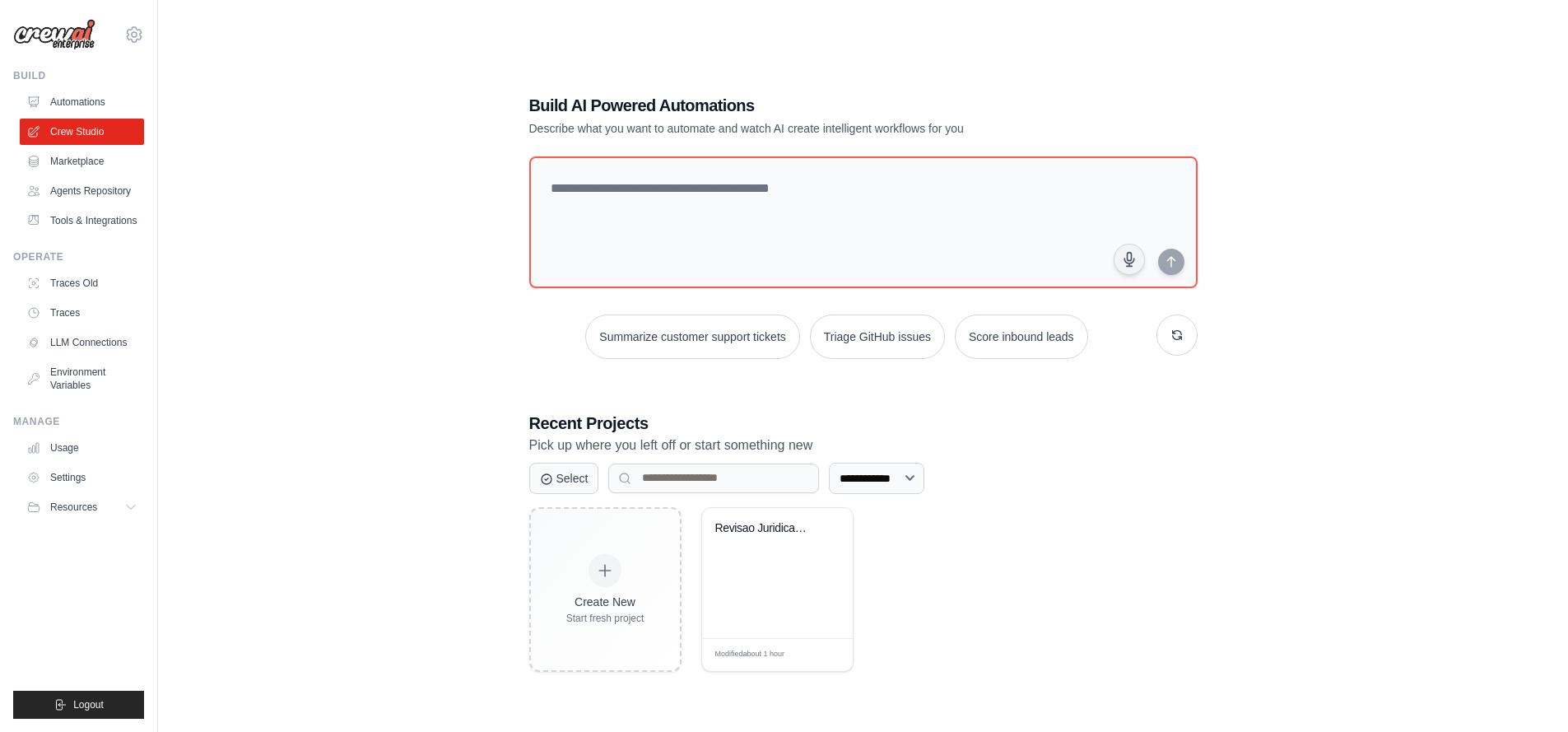
click at [82, 104] on link "Automations" at bounding box center [82, 101] width 125 height 27
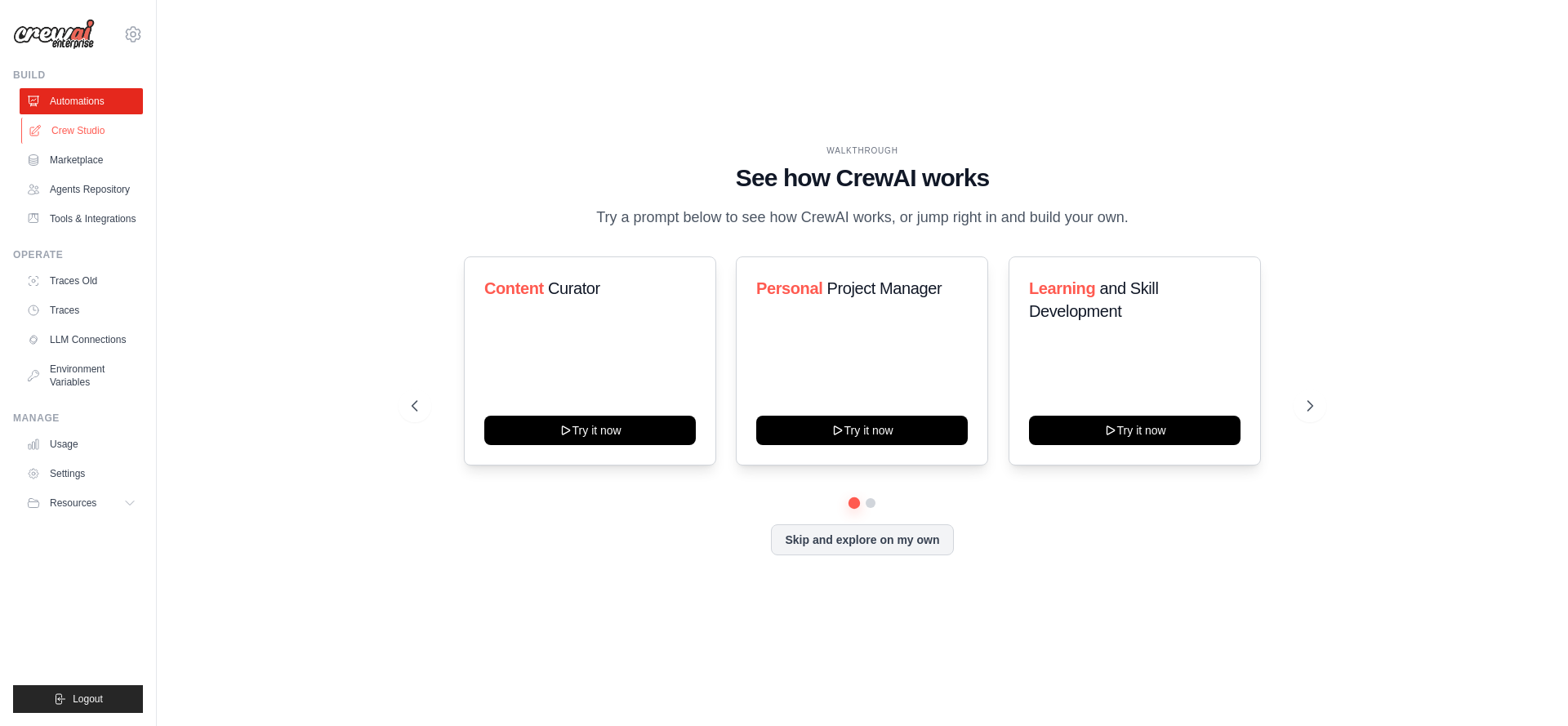
click at [94, 137] on link "Crew Studio" at bounding box center [83, 131] width 124 height 26
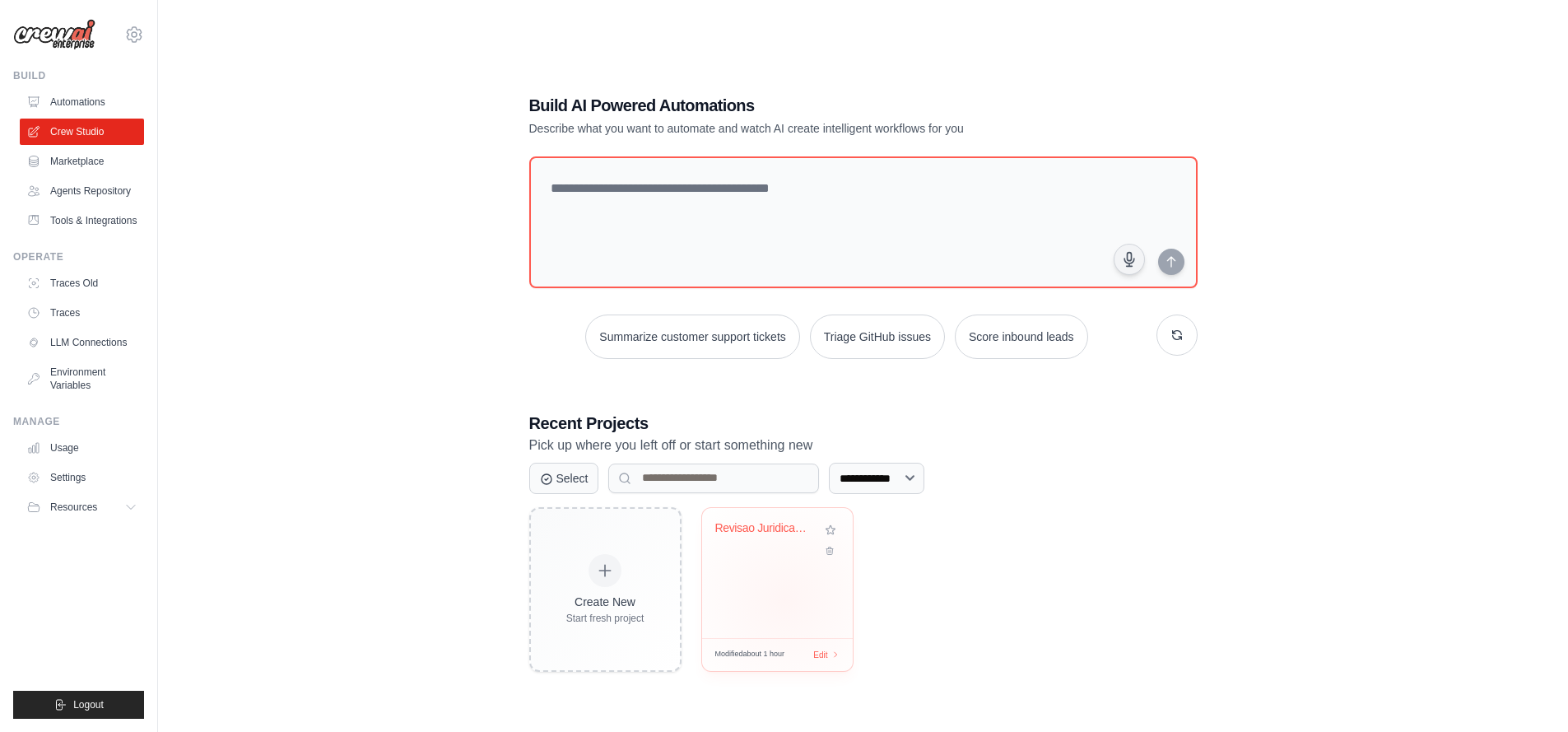
click at [784, 600] on div "Revisao Juridica Documentos Mercado..." at bounding box center [777, 572] width 151 height 130
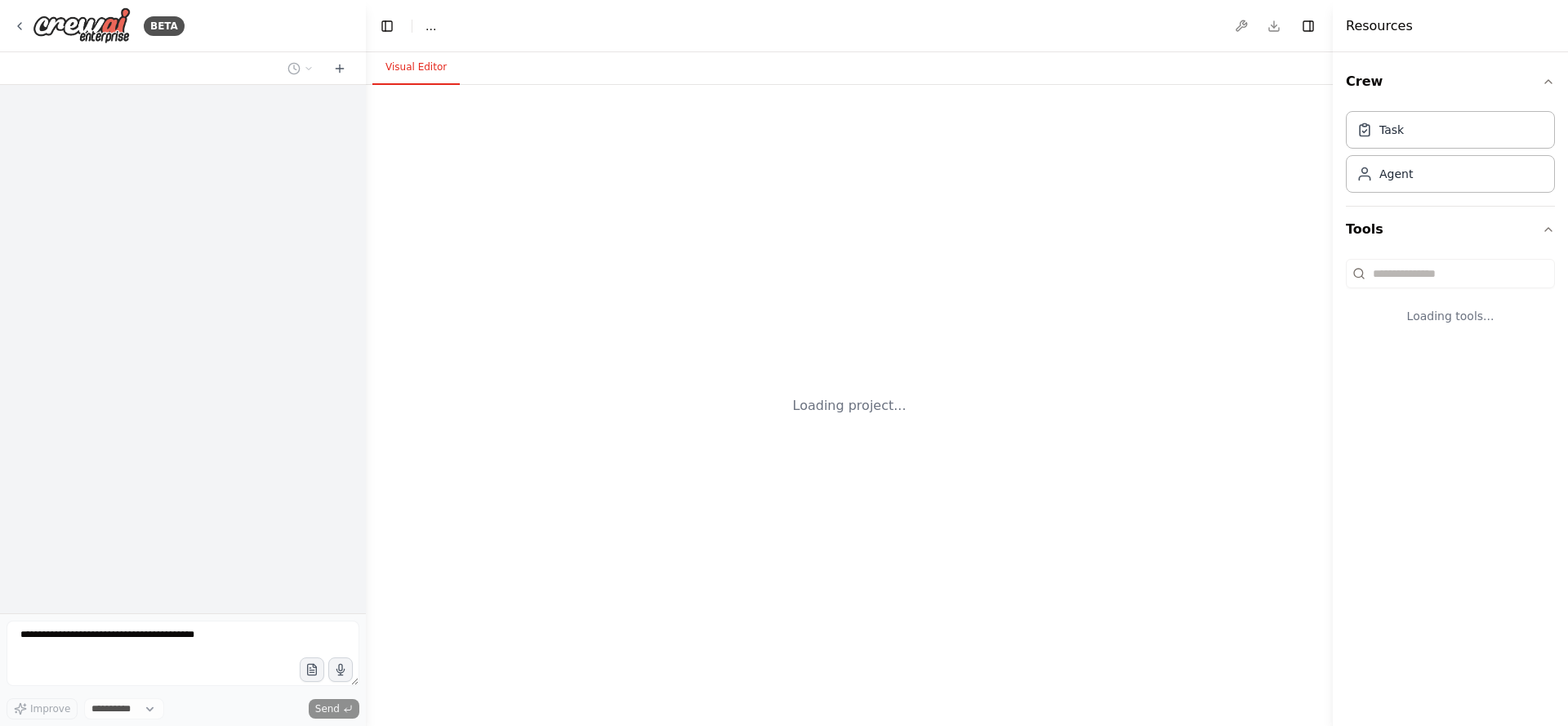
select select "****"
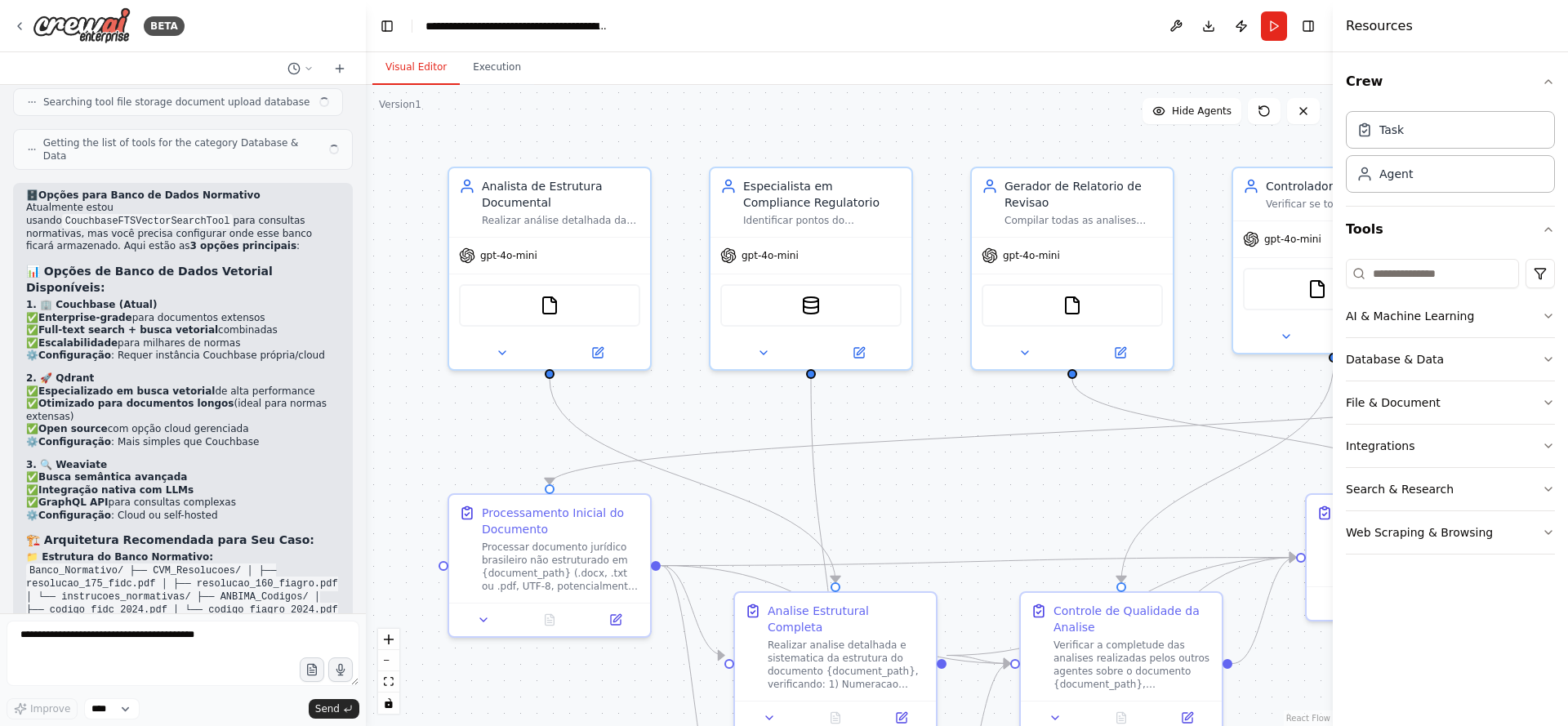
scroll to position [8445, 0]
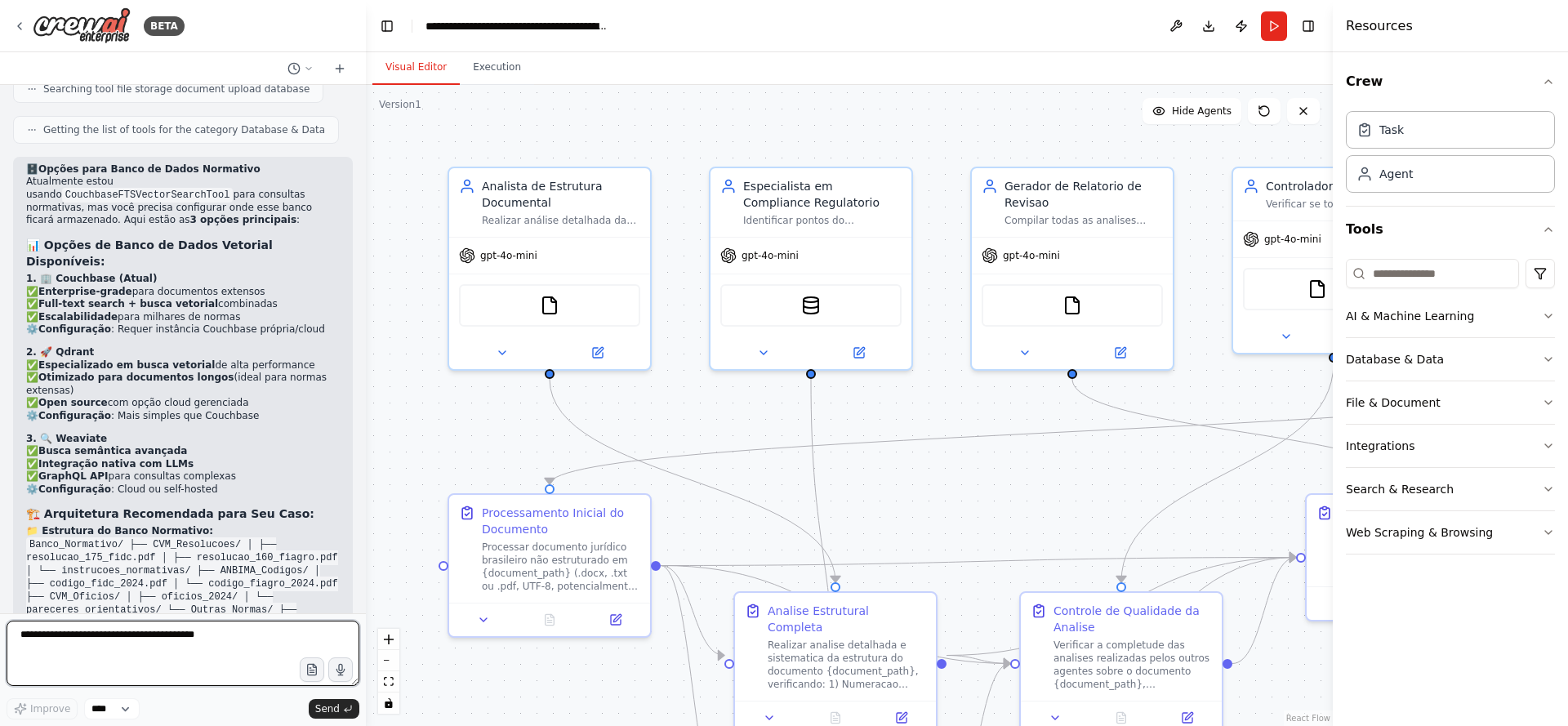
click at [180, 630] on textarea at bounding box center [183, 653] width 353 height 66
paste textarea "**********"
click at [172, 641] on textarea "**********" at bounding box center [183, 653] width 353 height 66
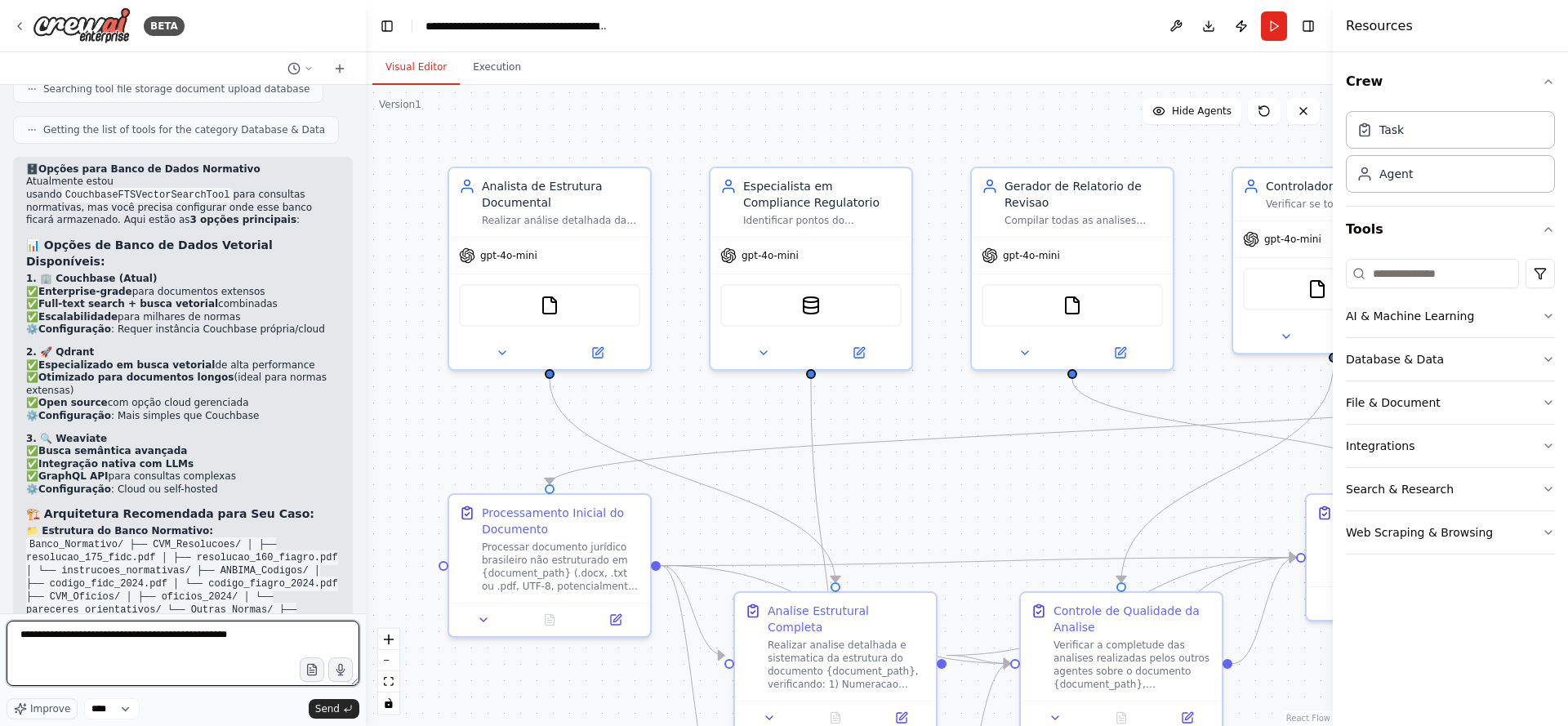
paste textarea "**********"
type textarea "**********"
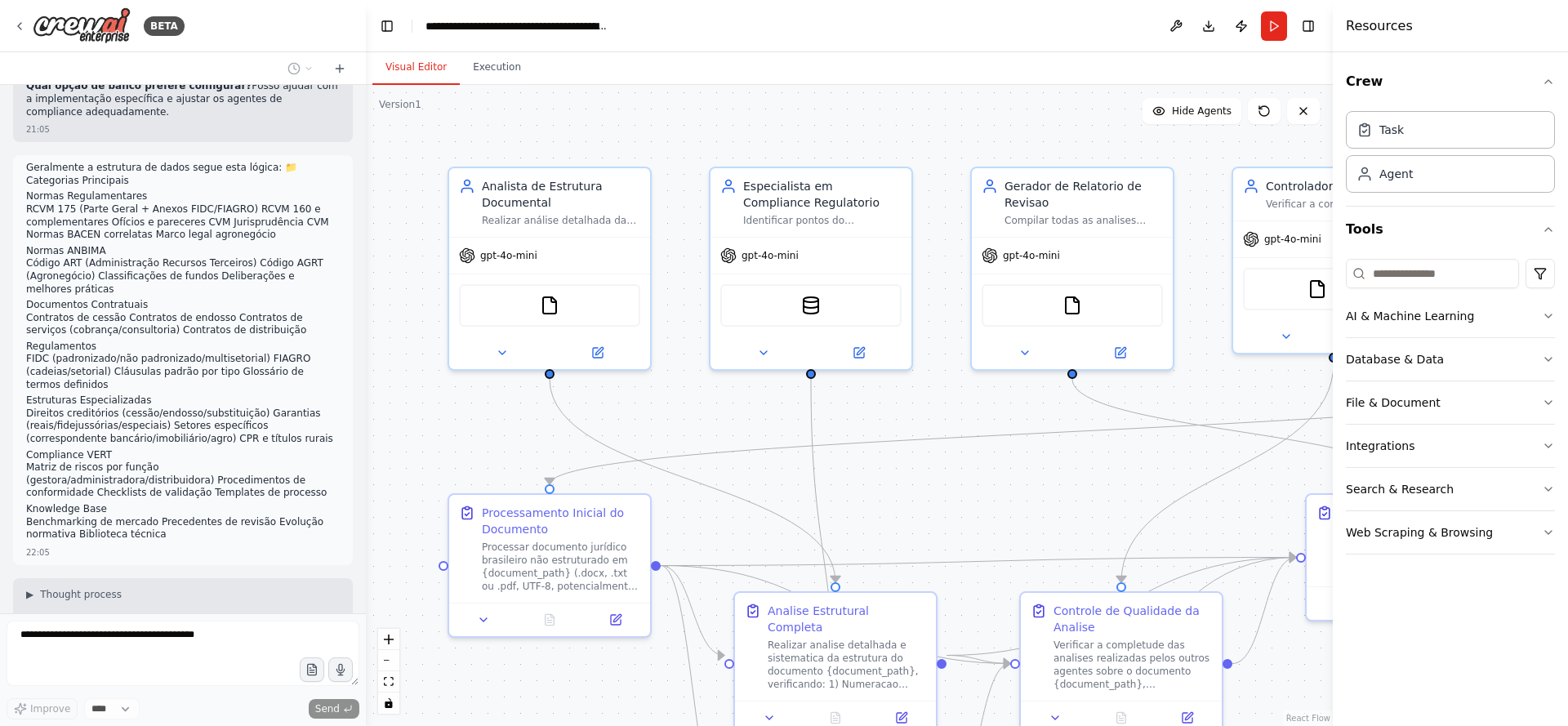
scroll to position [9304, 0]
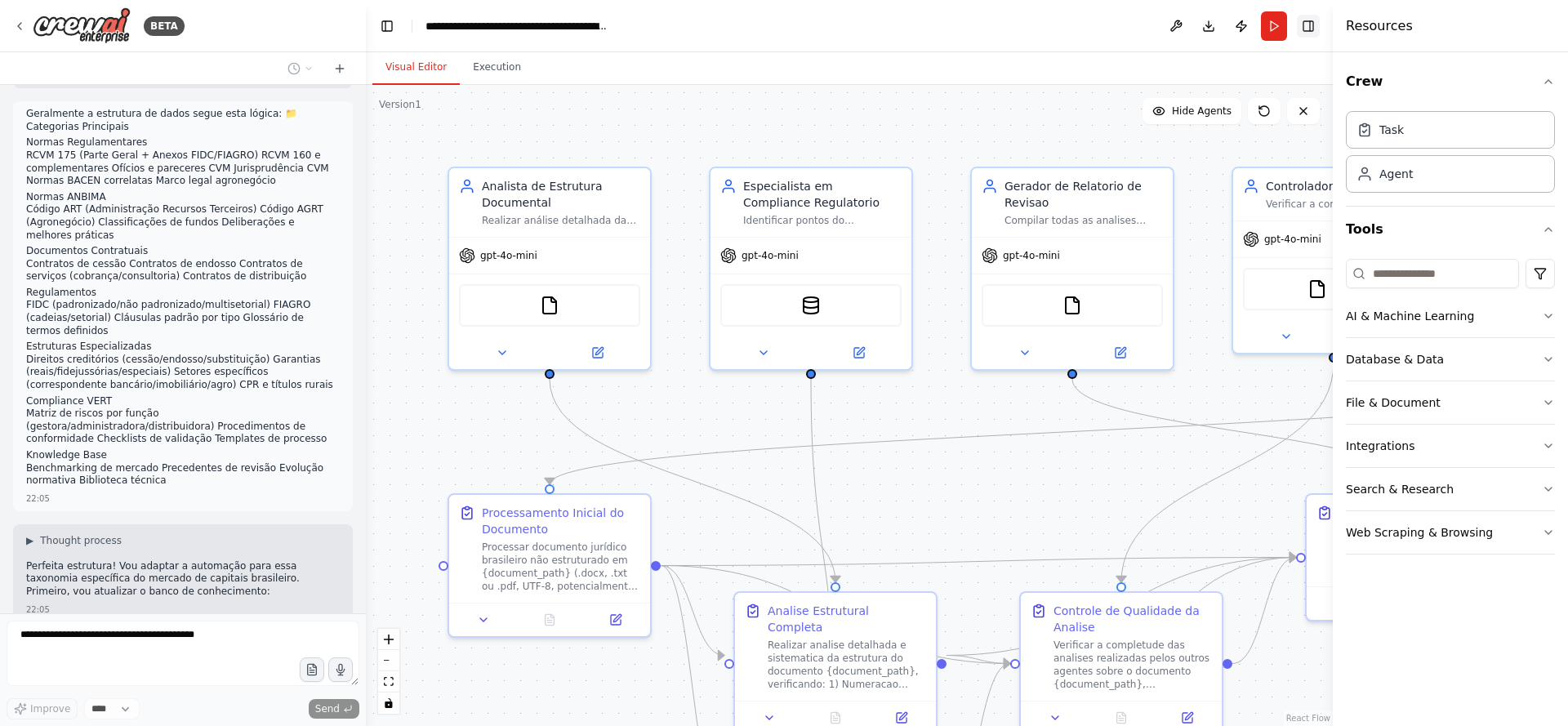
click at [1307, 28] on button "Toggle Right Sidebar" at bounding box center [1309, 26] width 23 height 23
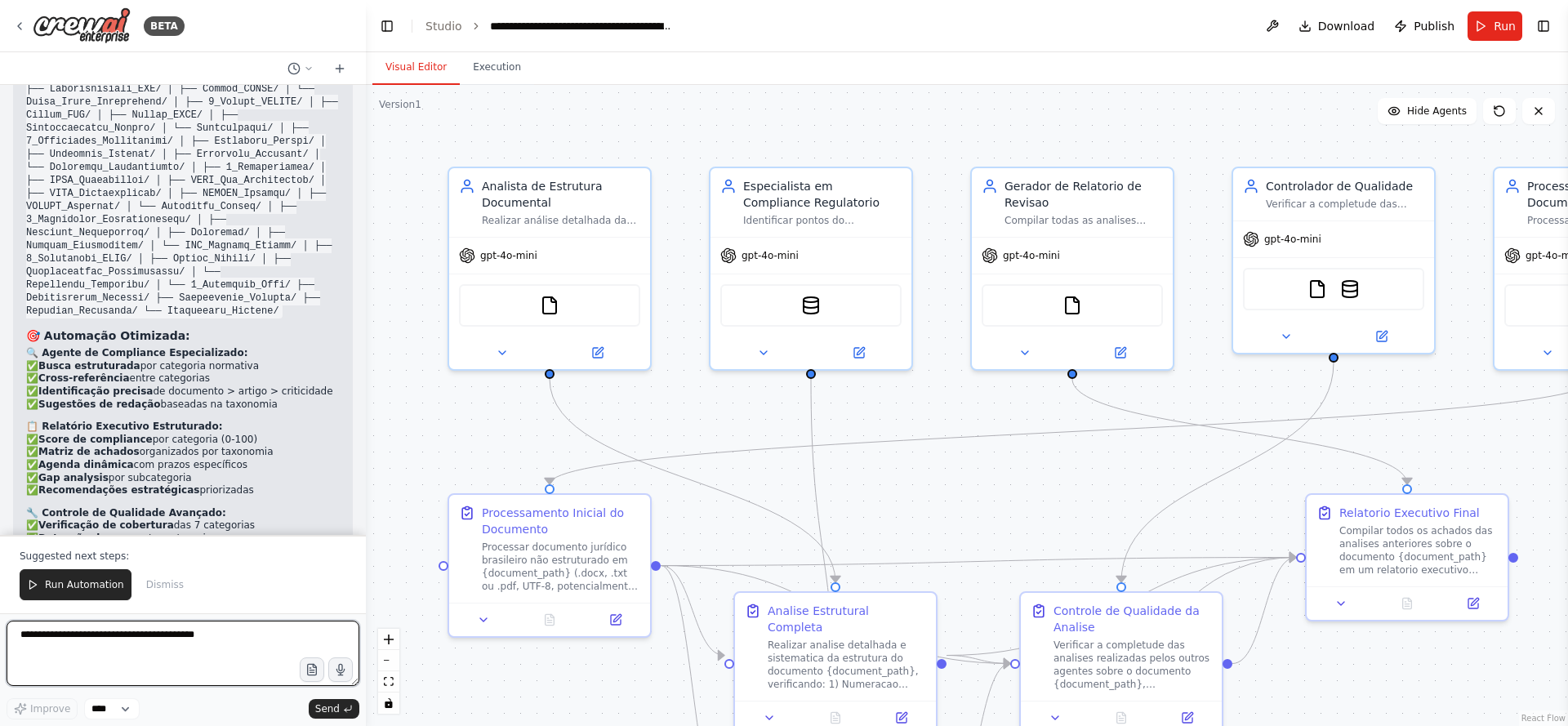
scroll to position [10297, 0]
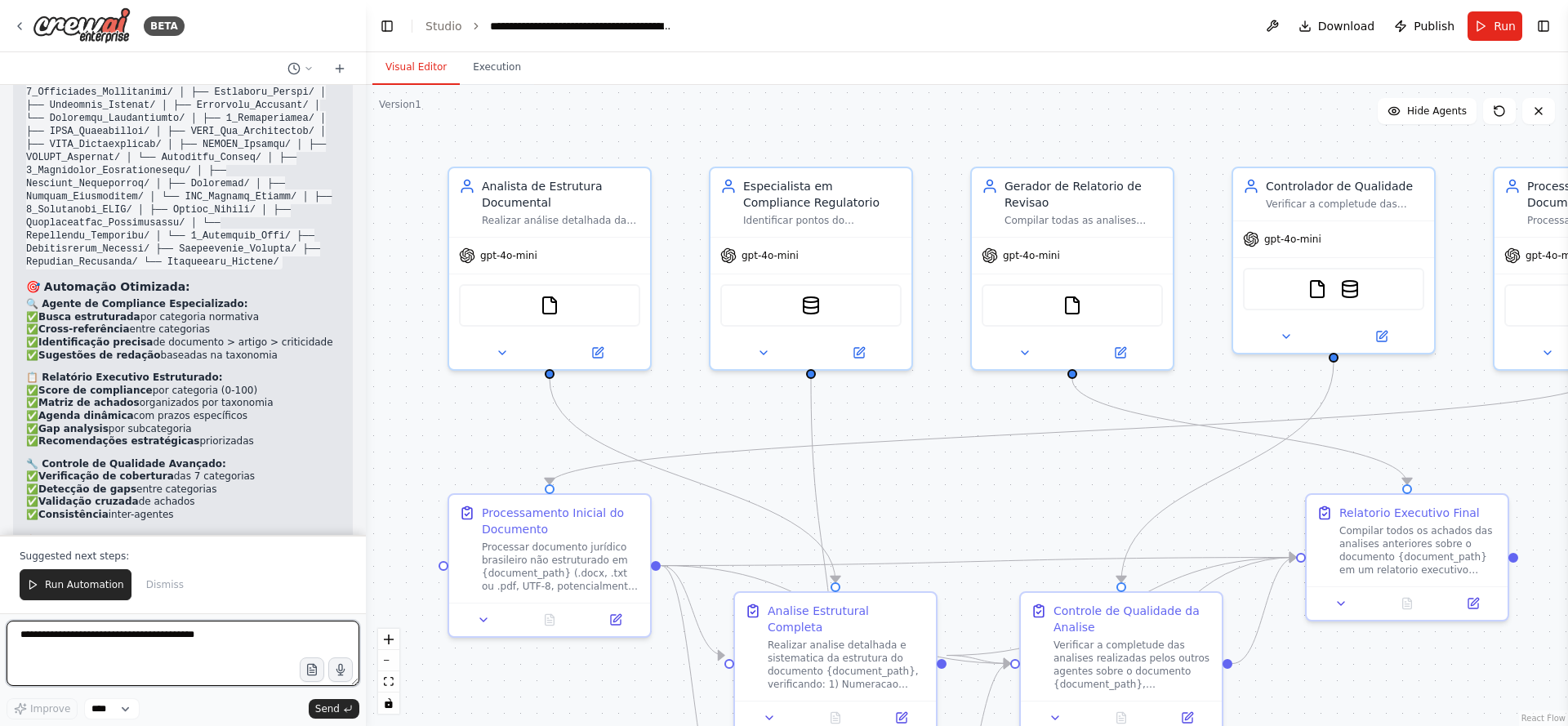
click at [146, 644] on textarea at bounding box center [183, 653] width 353 height 66
type textarea "**********"
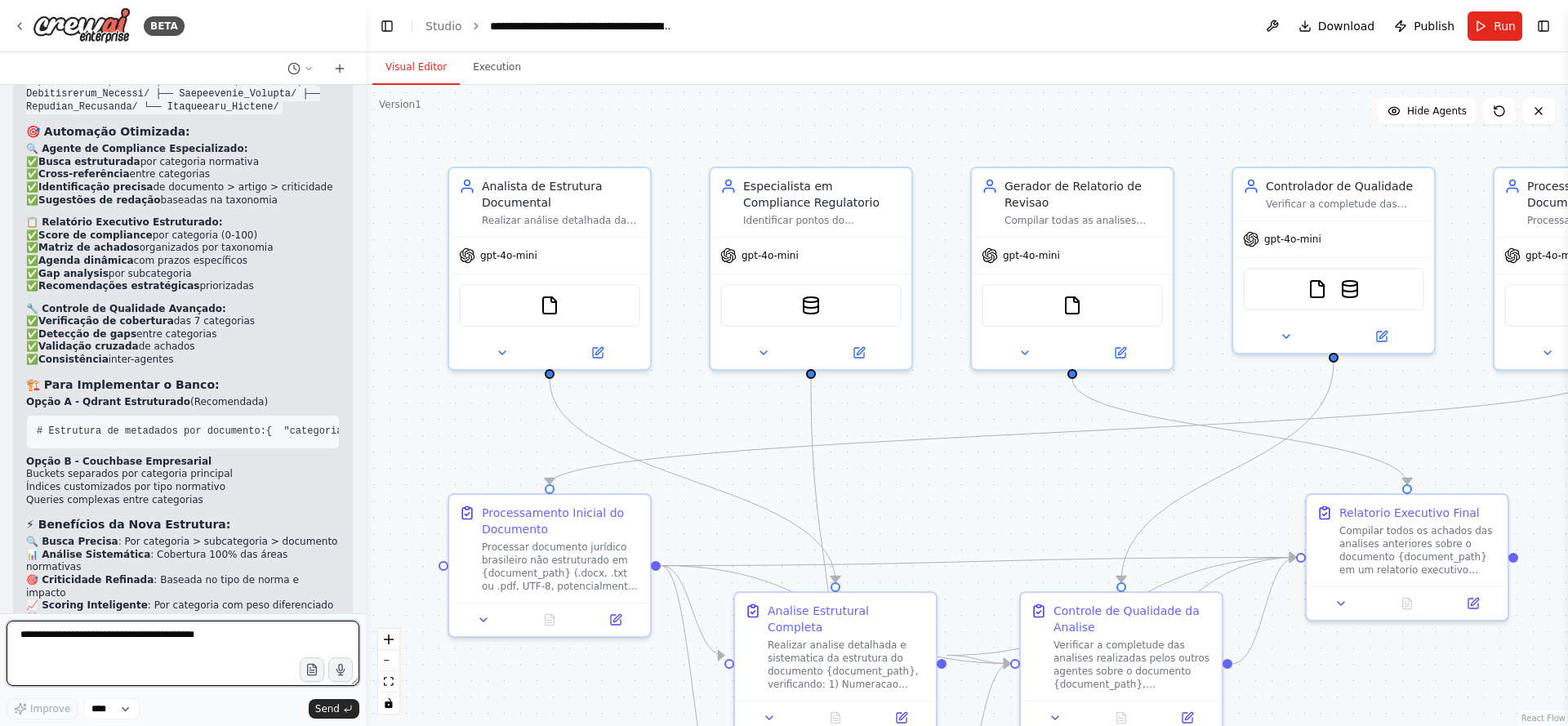
scroll to position [10508, 0]
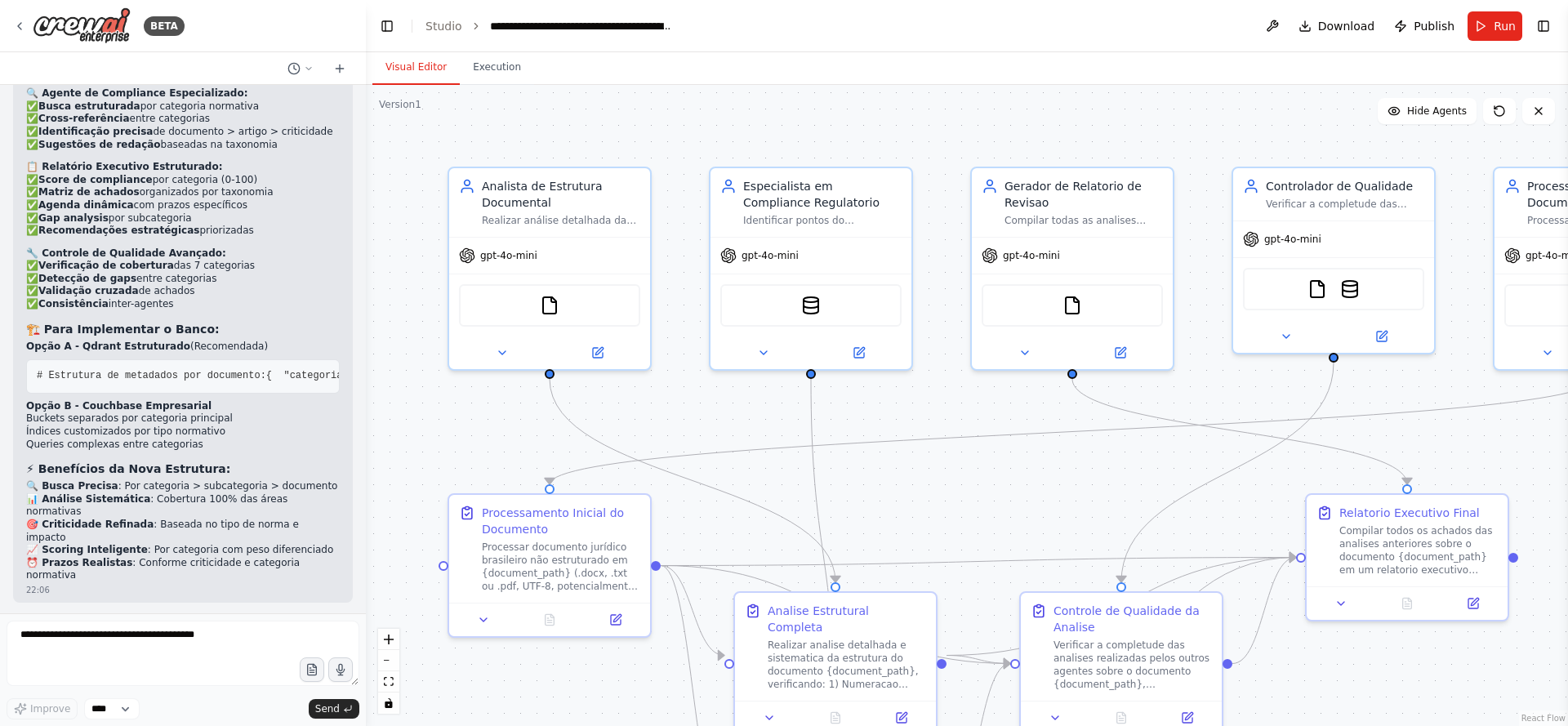
click at [136, 642] on textarea at bounding box center [183, 653] width 353 height 66
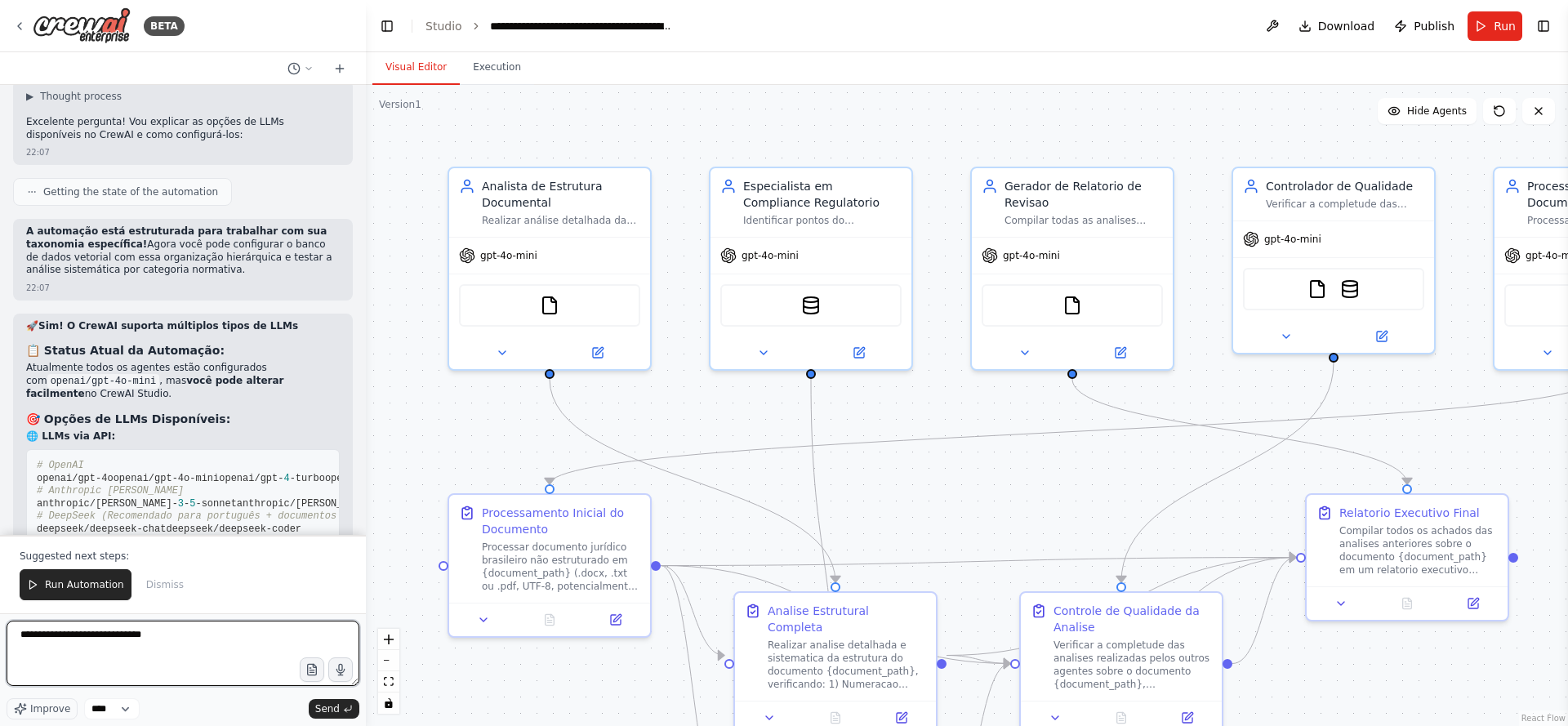
scroll to position [11308, 0]
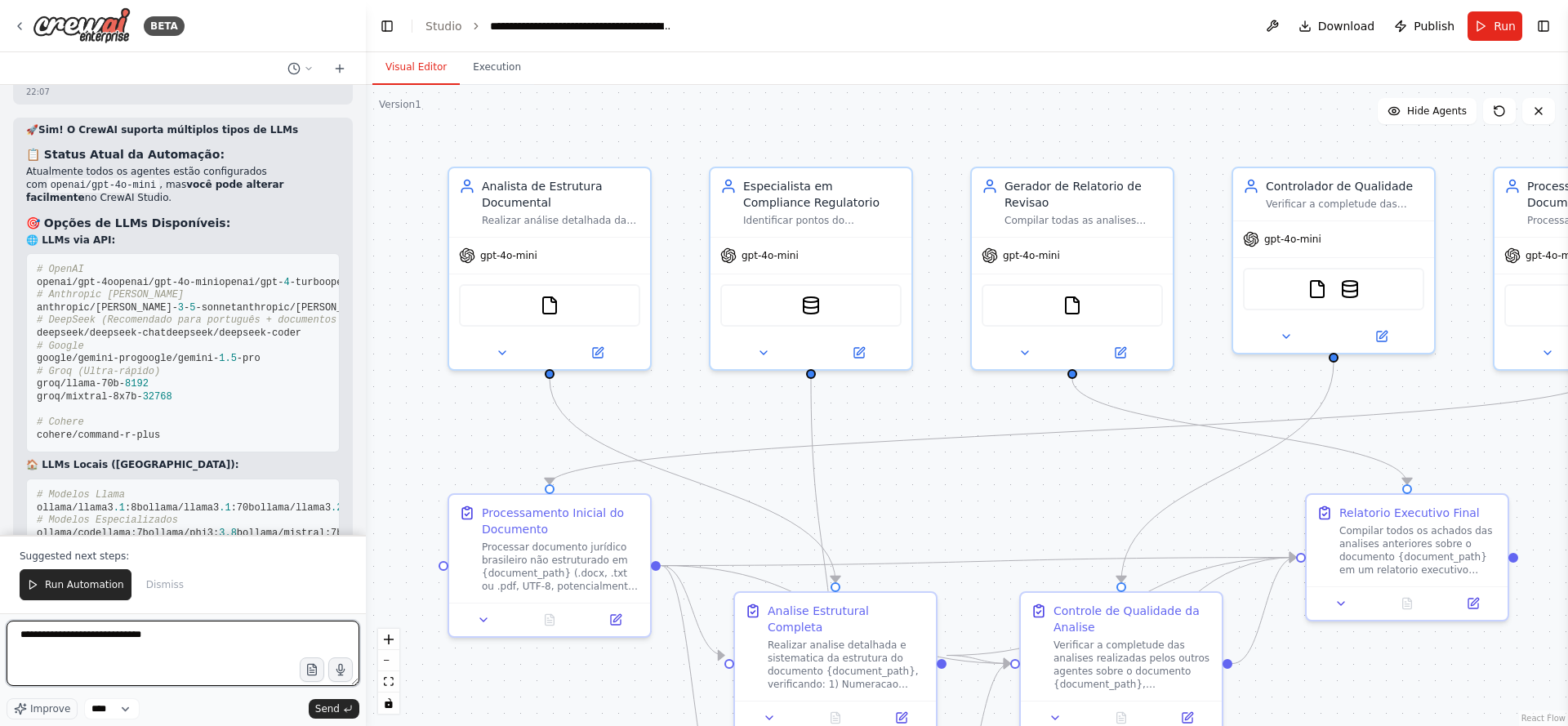
click at [109, 633] on textarea "**********" at bounding box center [183, 653] width 353 height 66
type textarea "**********"
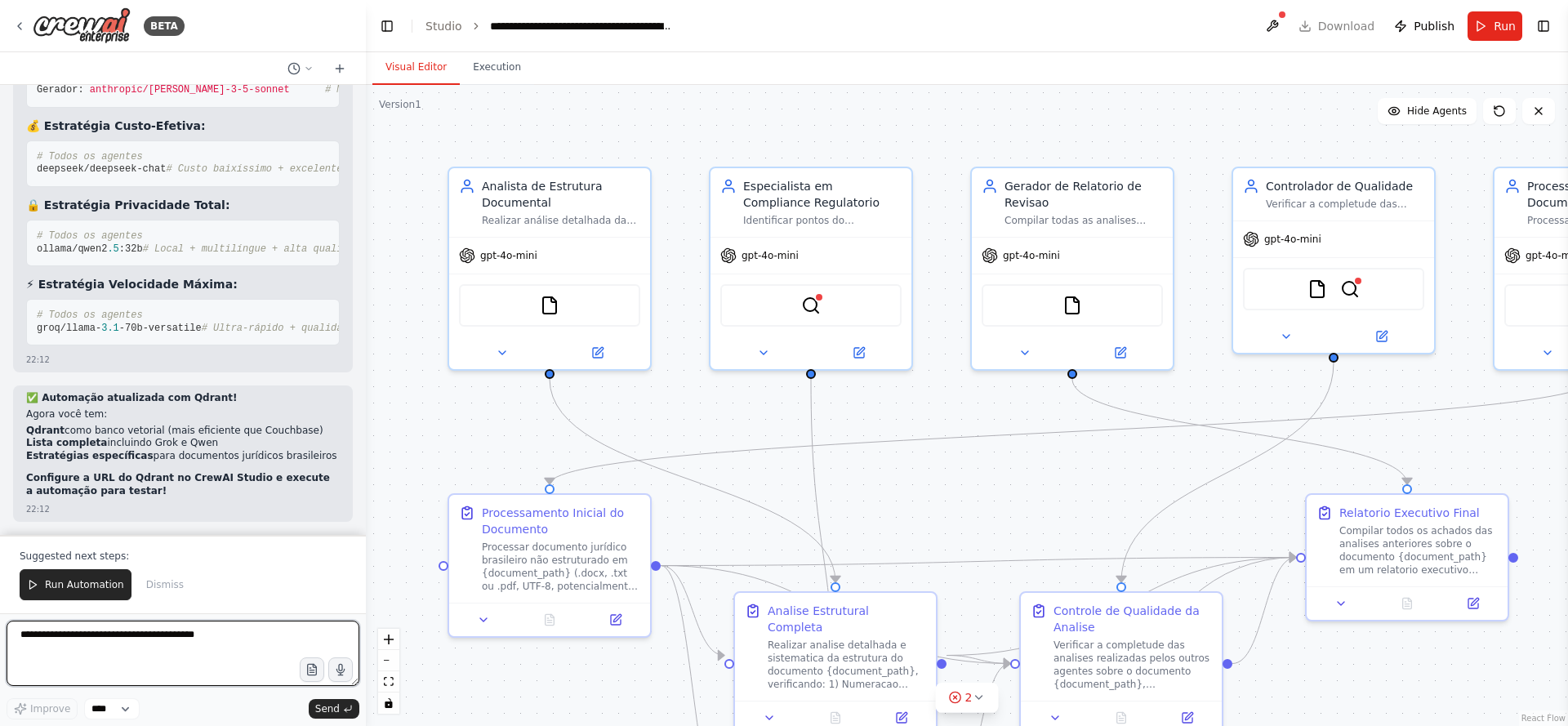
scroll to position [15441, 0]
click at [102, 578] on span "Run Automation" at bounding box center [85, 584] width 79 height 13
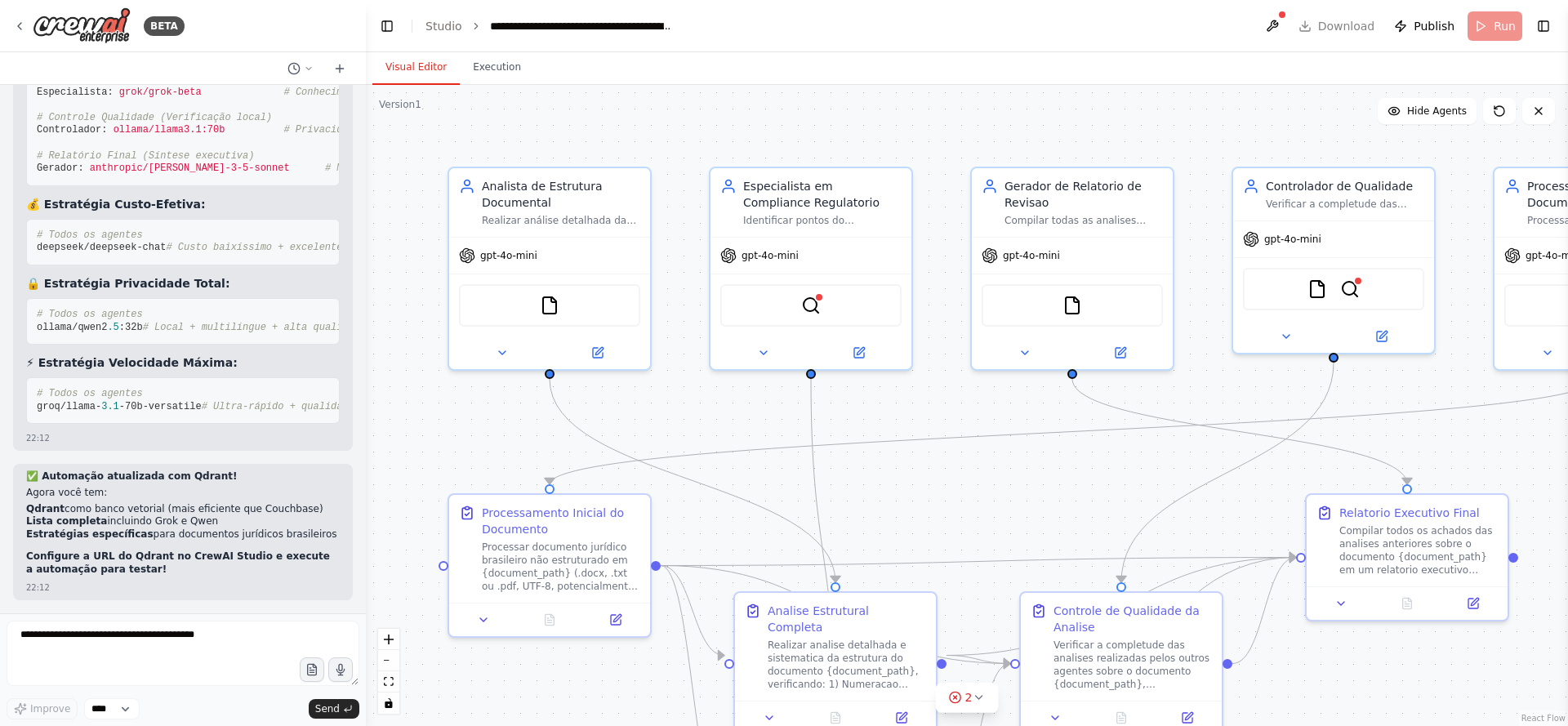
scroll to position [15362, 0]
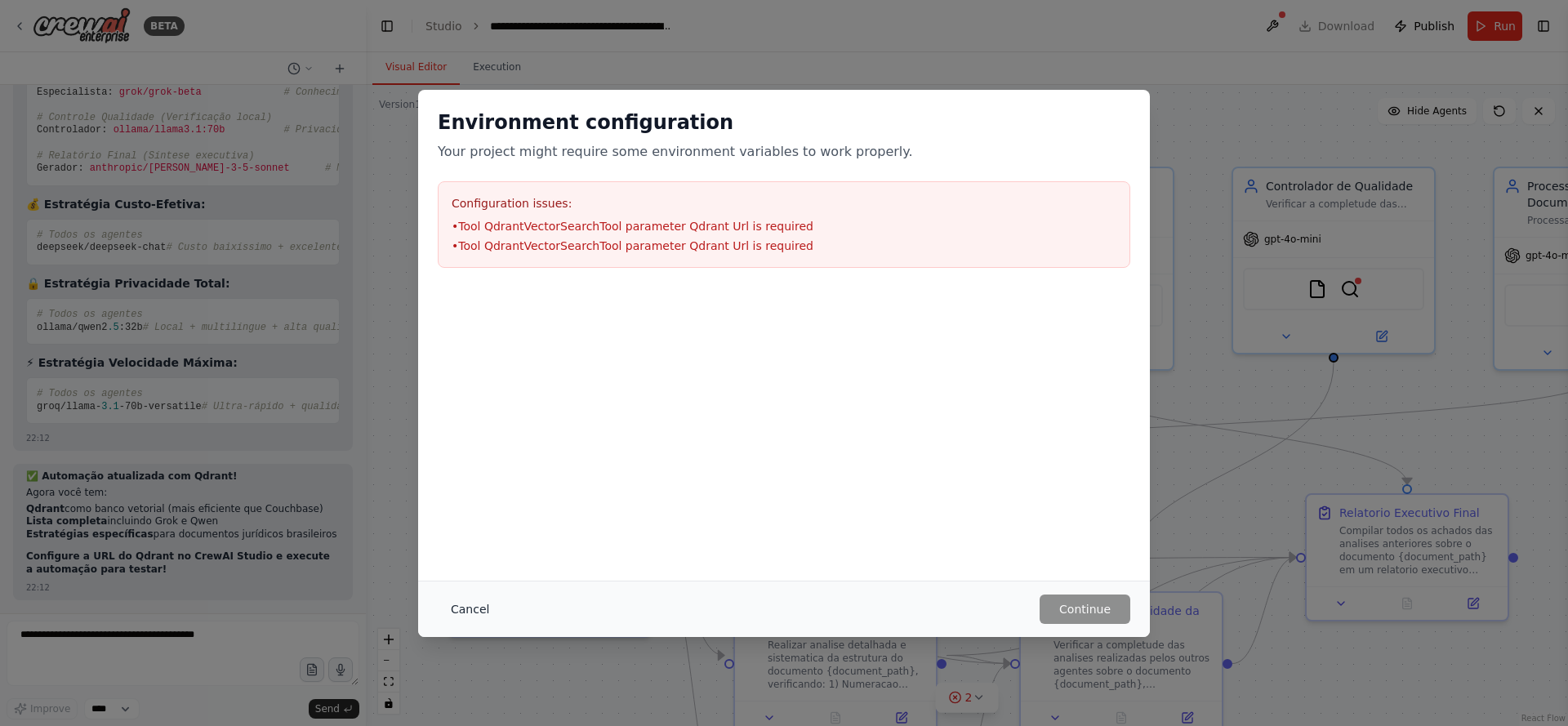
click at [471, 618] on button "Cancel" at bounding box center [470, 609] width 65 height 29
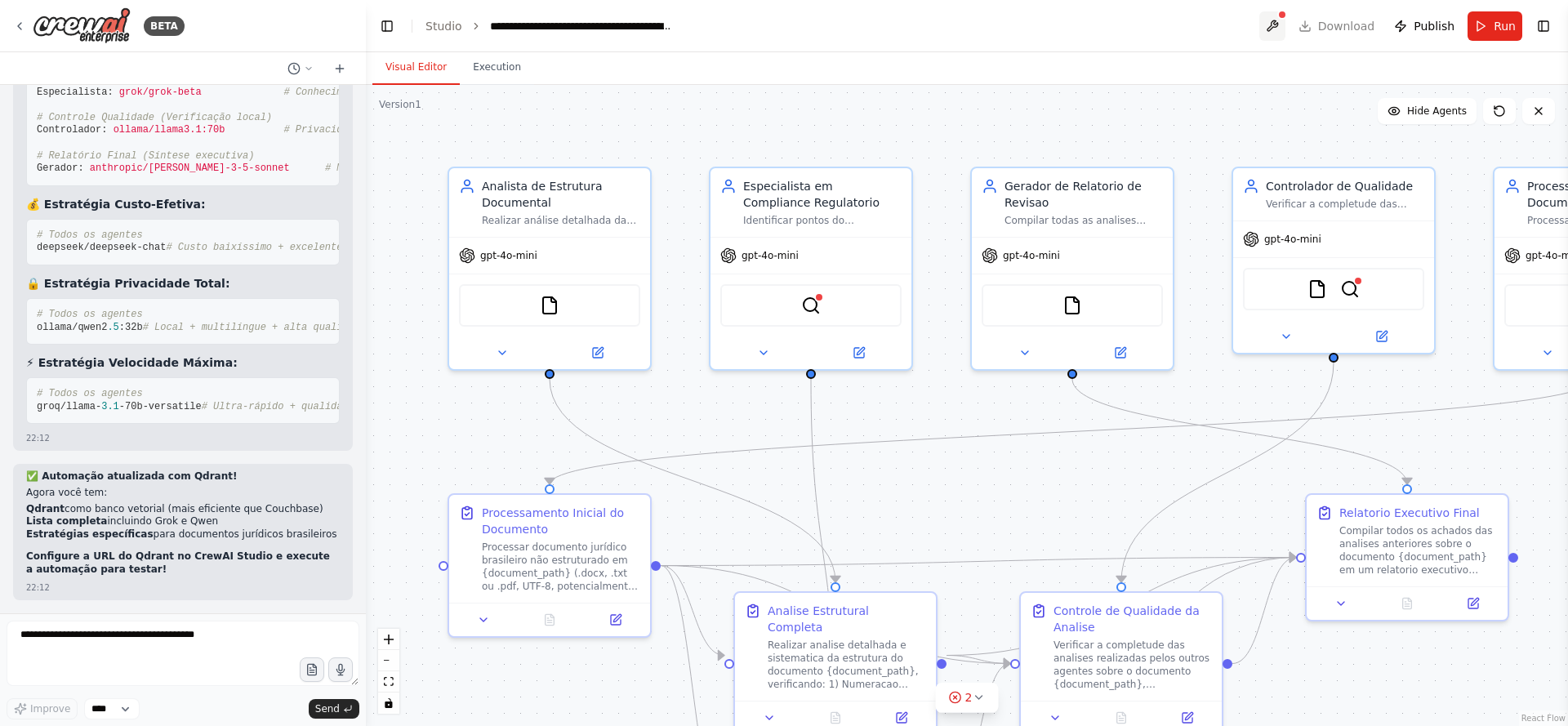
click at [1283, 20] on button at bounding box center [1273, 26] width 26 height 29
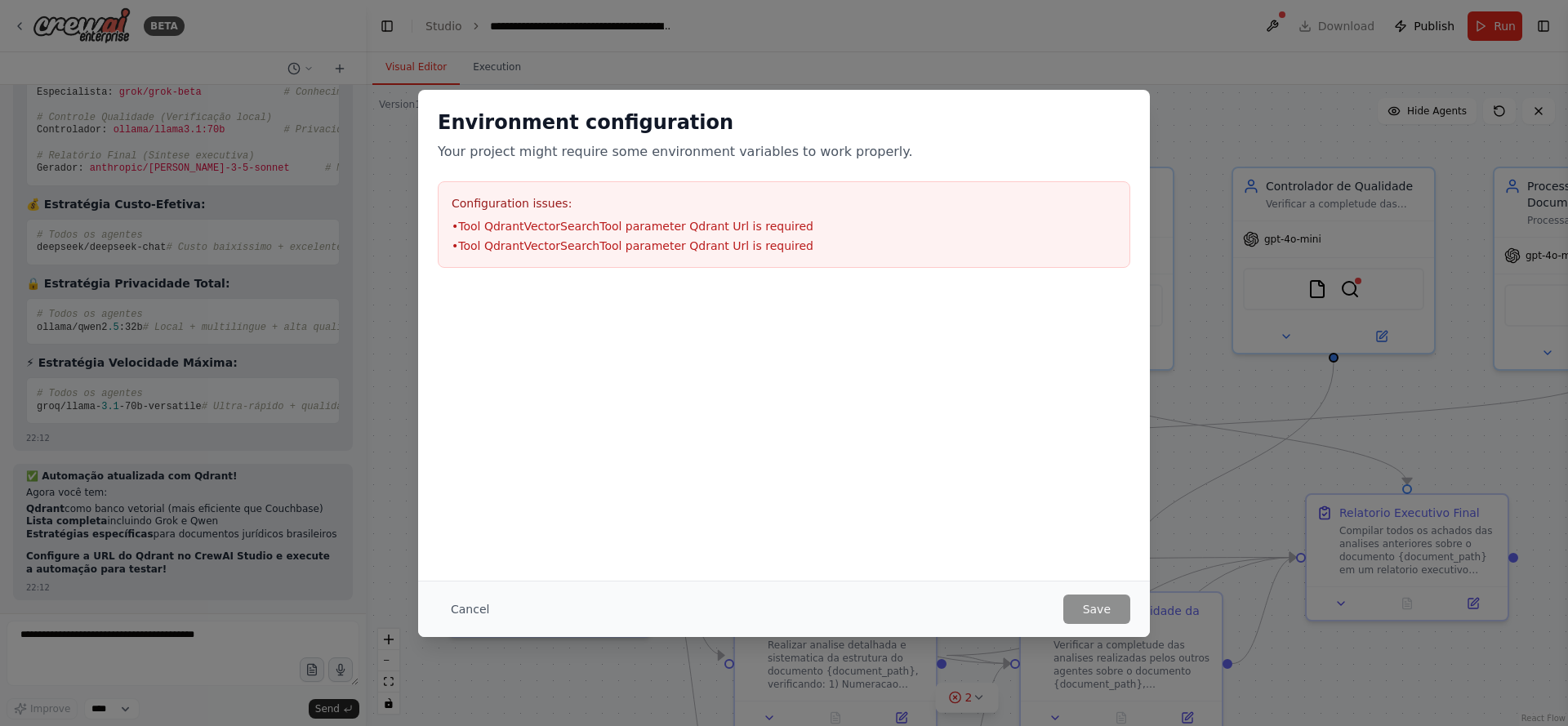
click at [577, 208] on h3 "Configuration issues:" at bounding box center [784, 203] width 665 height 16
click at [472, 599] on button "Cancel" at bounding box center [470, 609] width 65 height 29
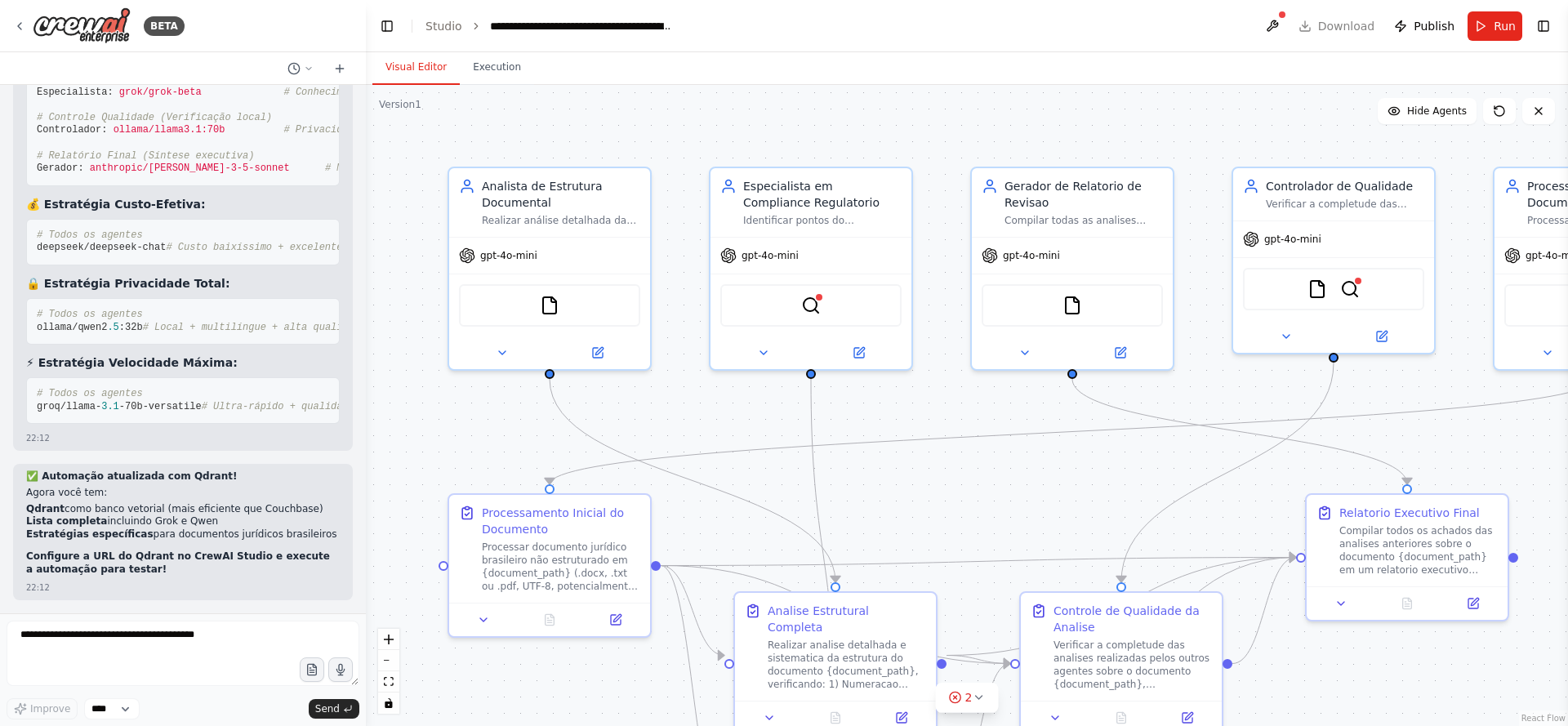
click at [1173, 127] on div ".deletable-edge-delete-btn { width: 20px; height: 20px; border: 0px solid #ffff…" at bounding box center [967, 405] width 1203 height 641
click at [1324, 27] on header "**********" at bounding box center [967, 26] width 1203 height 52
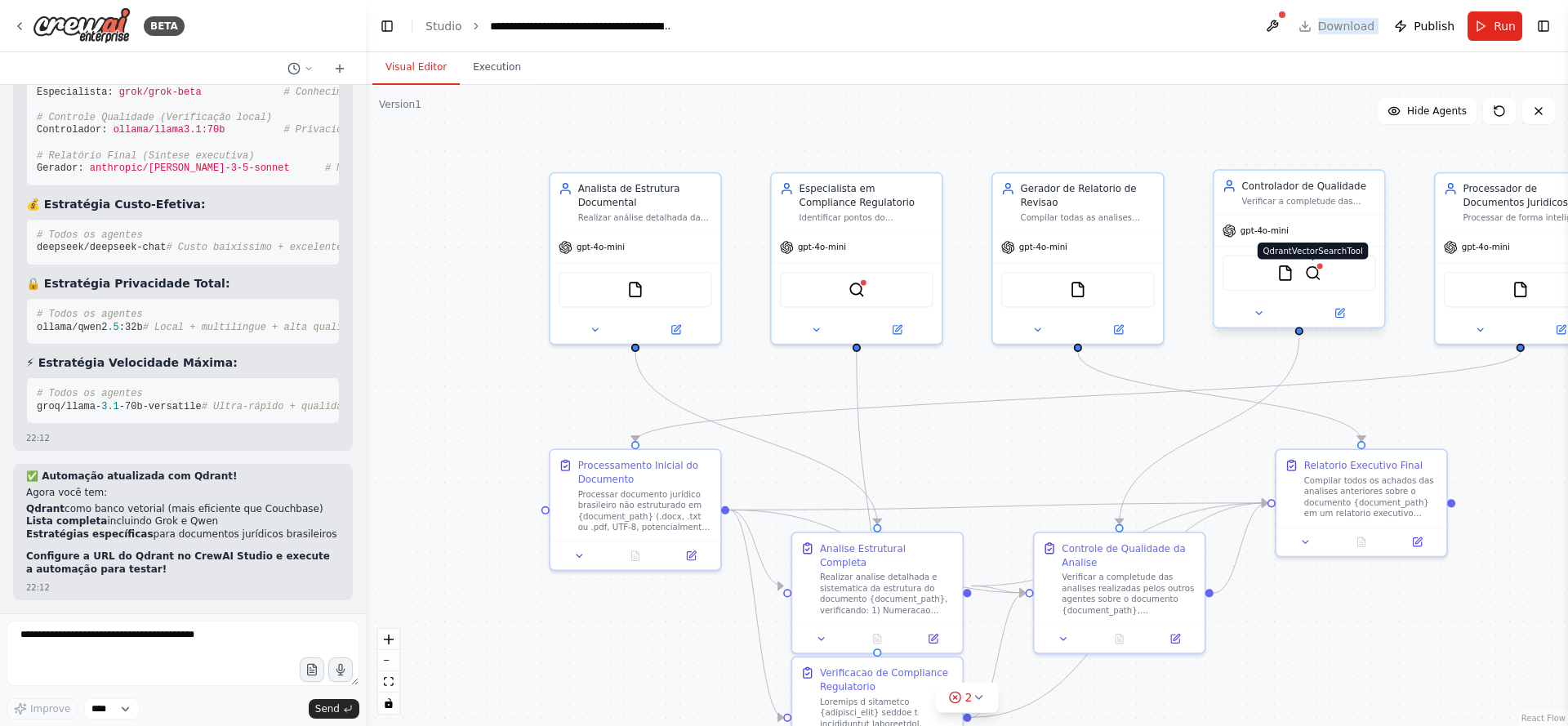
click at [1316, 276] on img at bounding box center [1313, 272] width 16 height 16
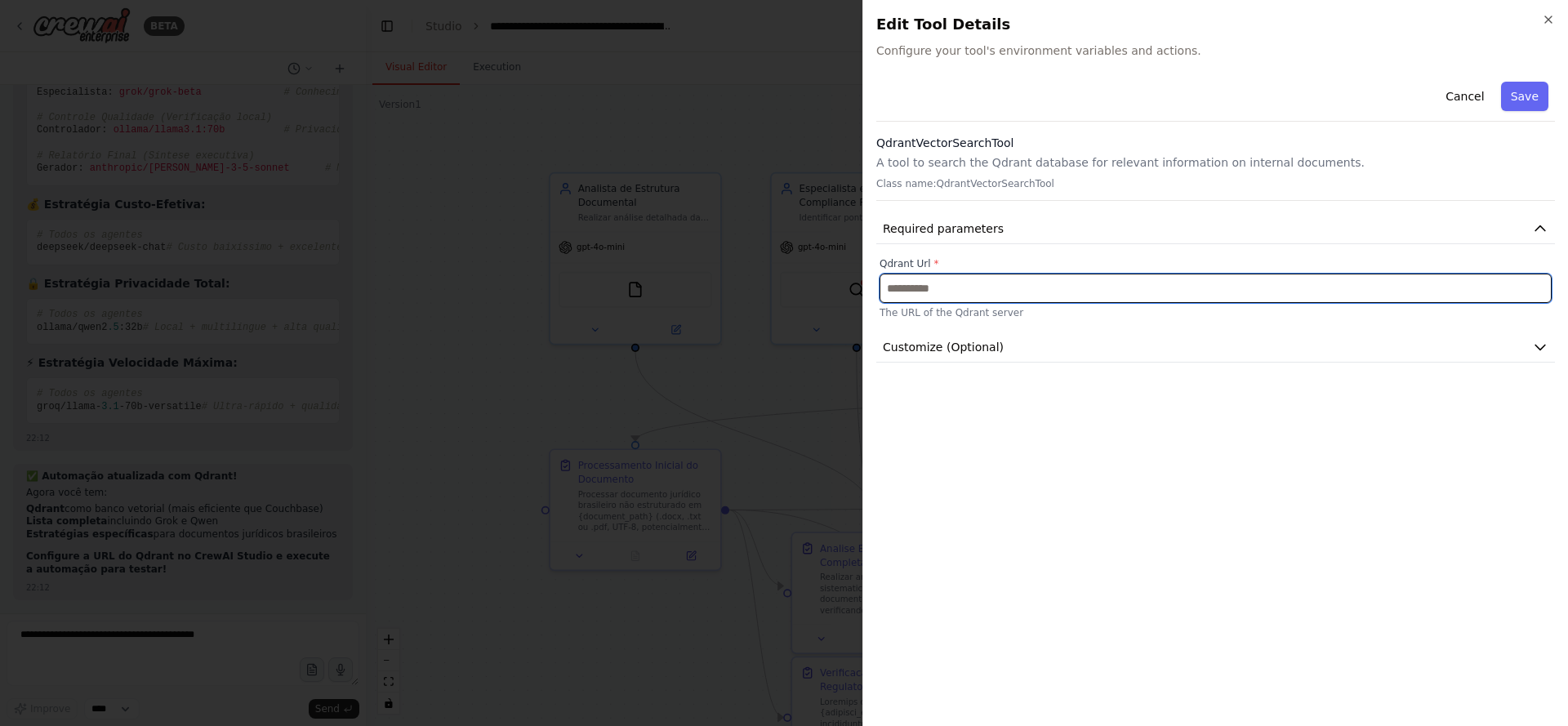
click at [1473, 293] on input "text" at bounding box center [1216, 288] width 673 height 29
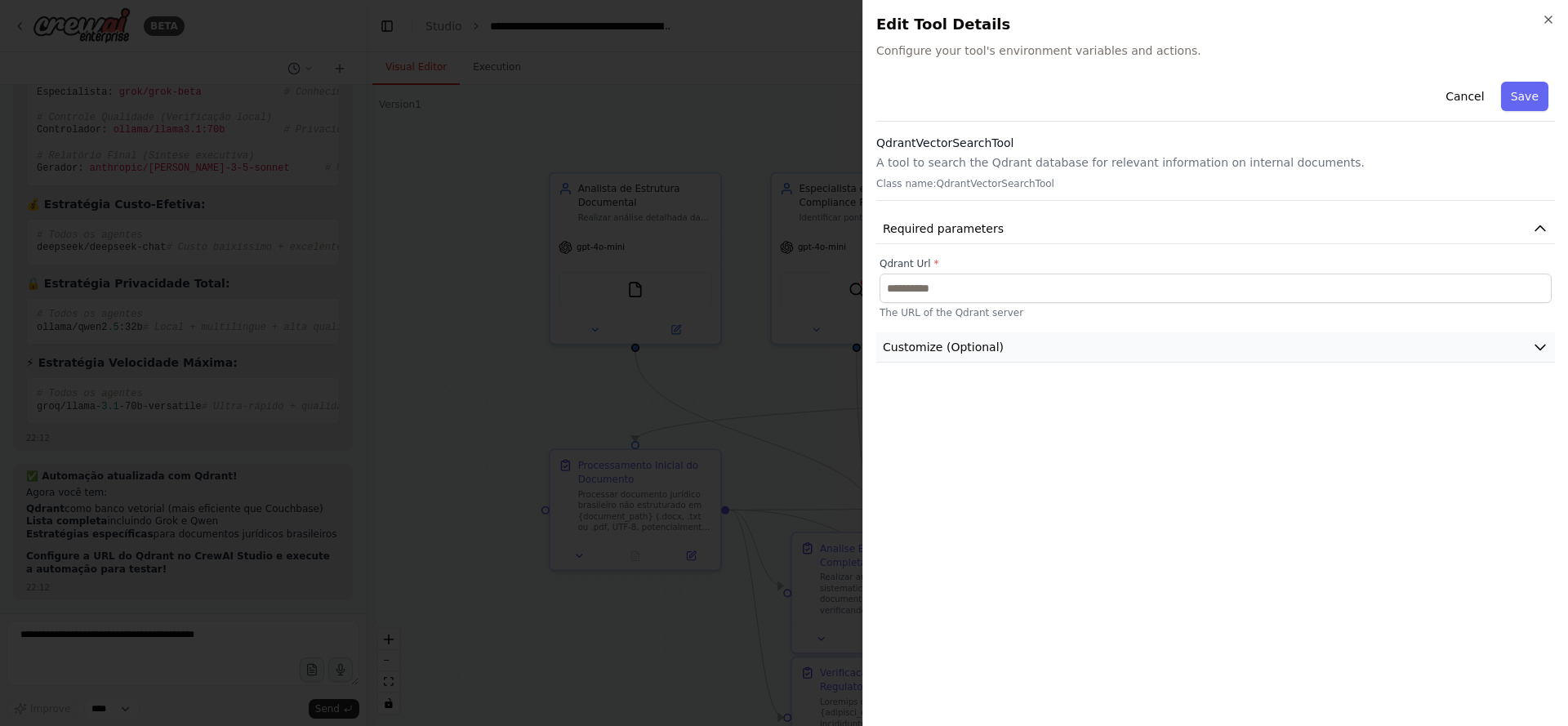
click at [1517, 341] on button "Customize (Optional)" at bounding box center [1215, 347] width 679 height 30
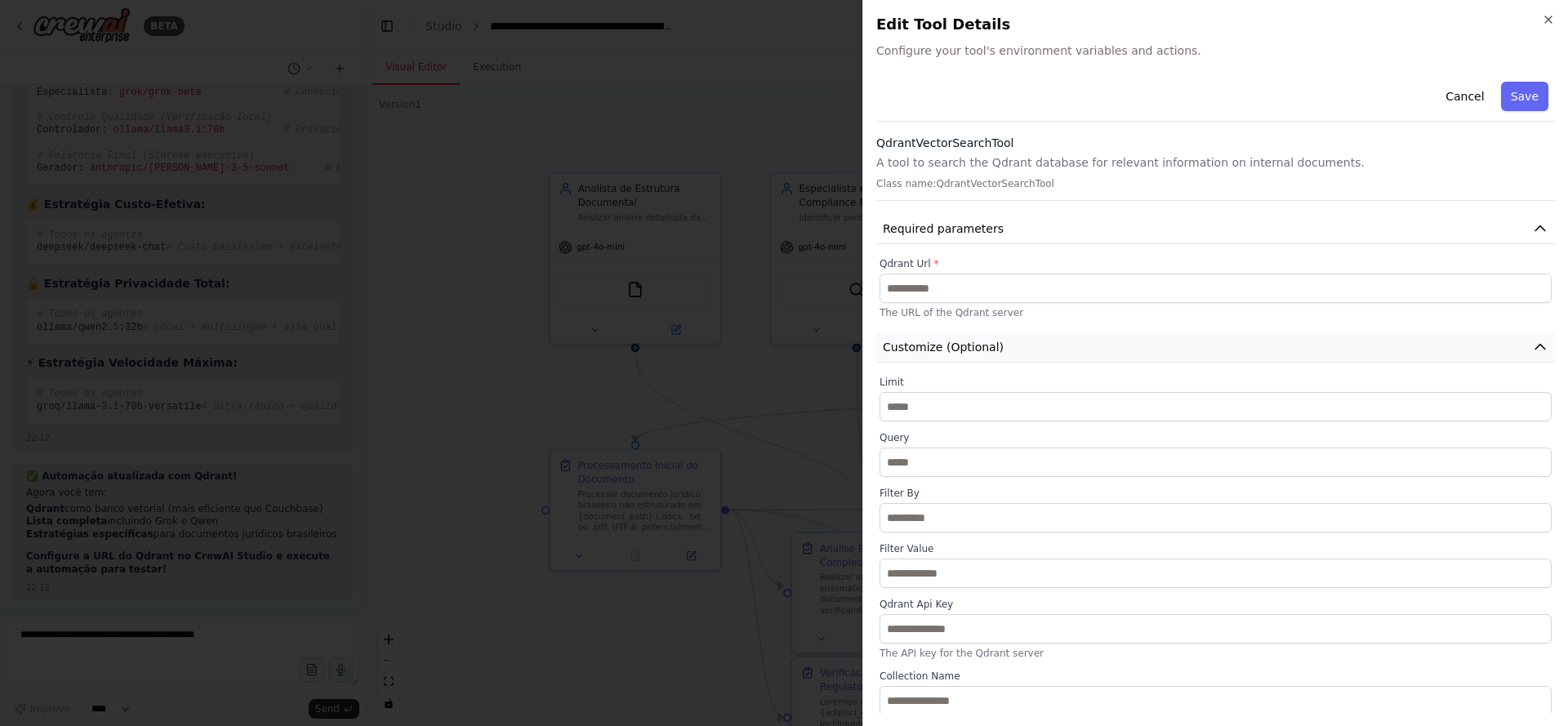
click at [1532, 342] on icon "button" at bounding box center [1540, 346] width 16 height 16
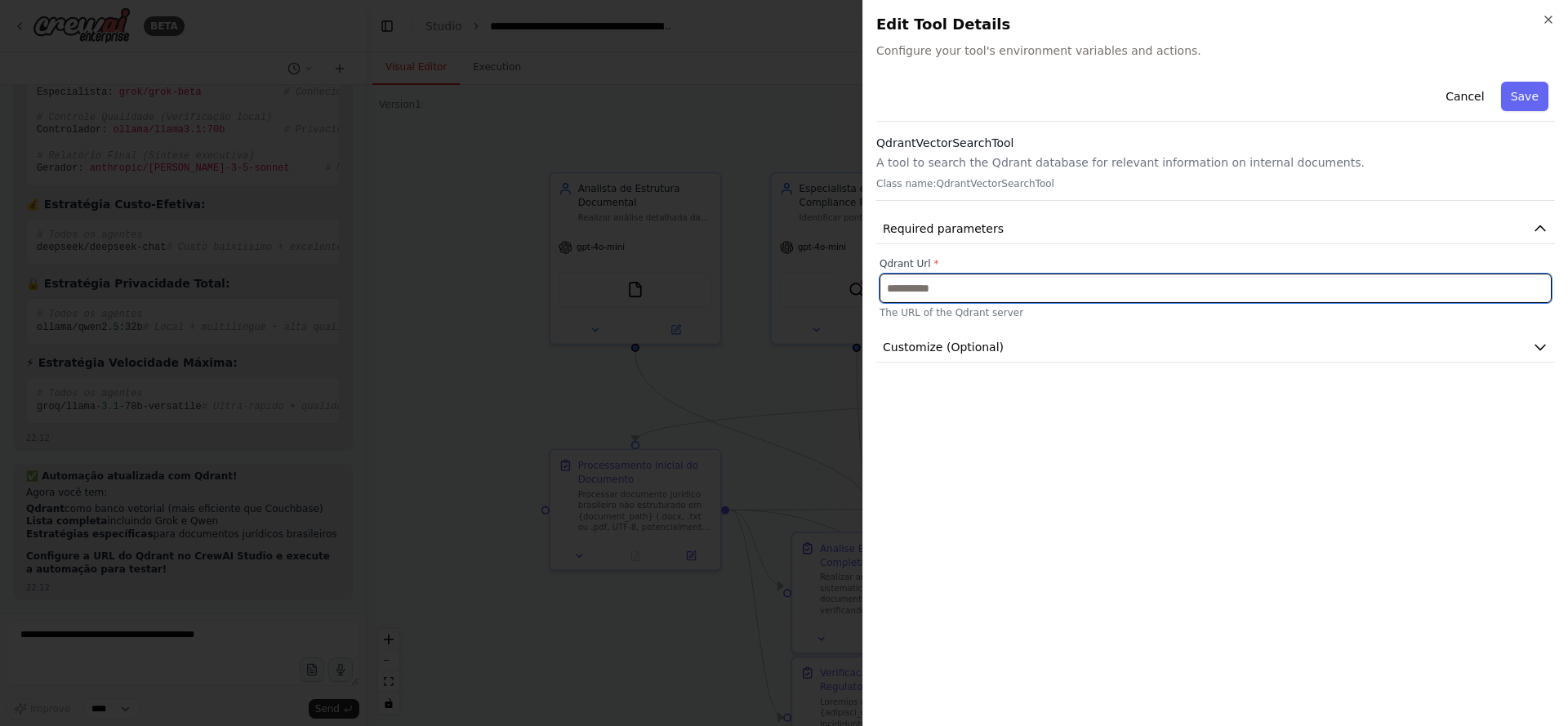
click at [979, 284] on input "text" at bounding box center [1216, 288] width 673 height 29
paste input "**********"
type input "**********"
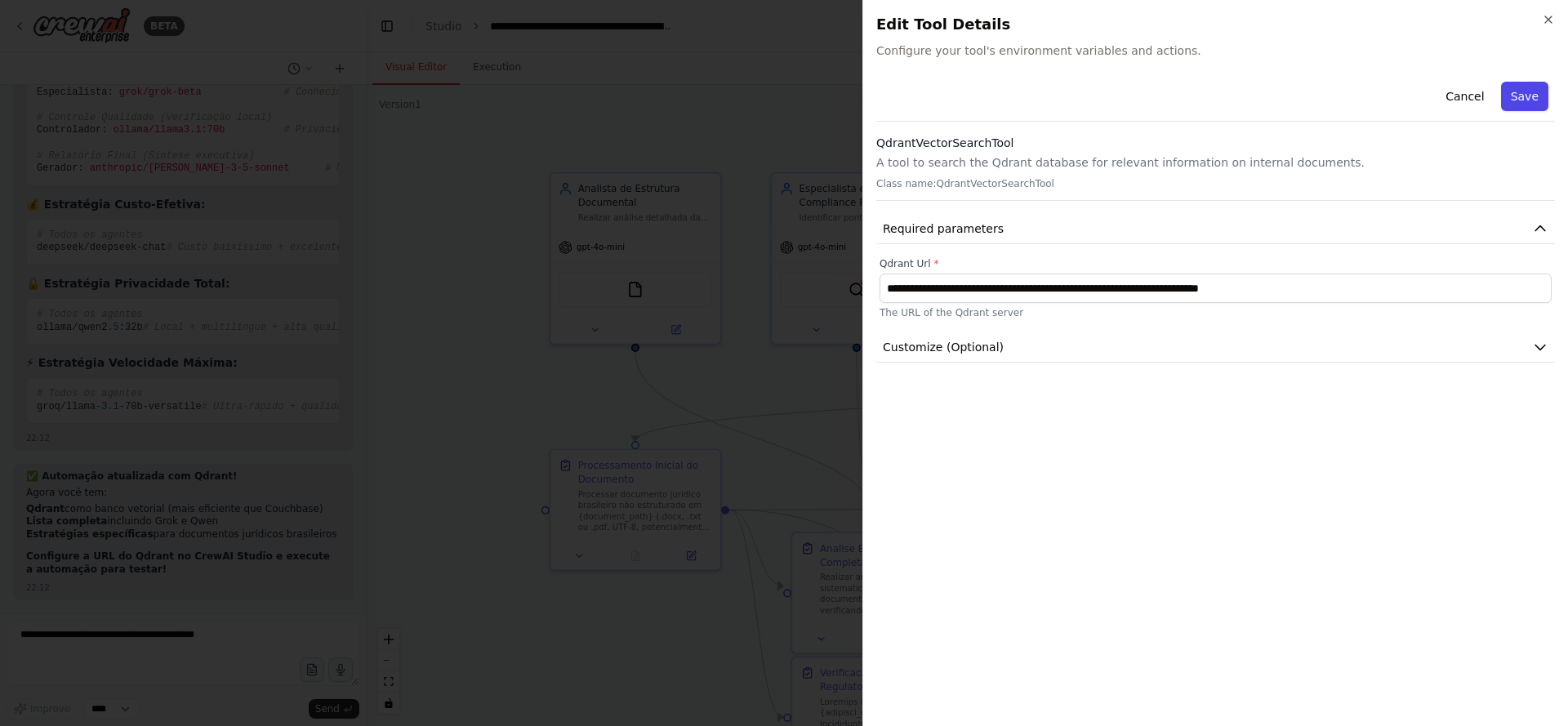
click at [1530, 103] on button "Save" at bounding box center [1525, 96] width 48 height 29
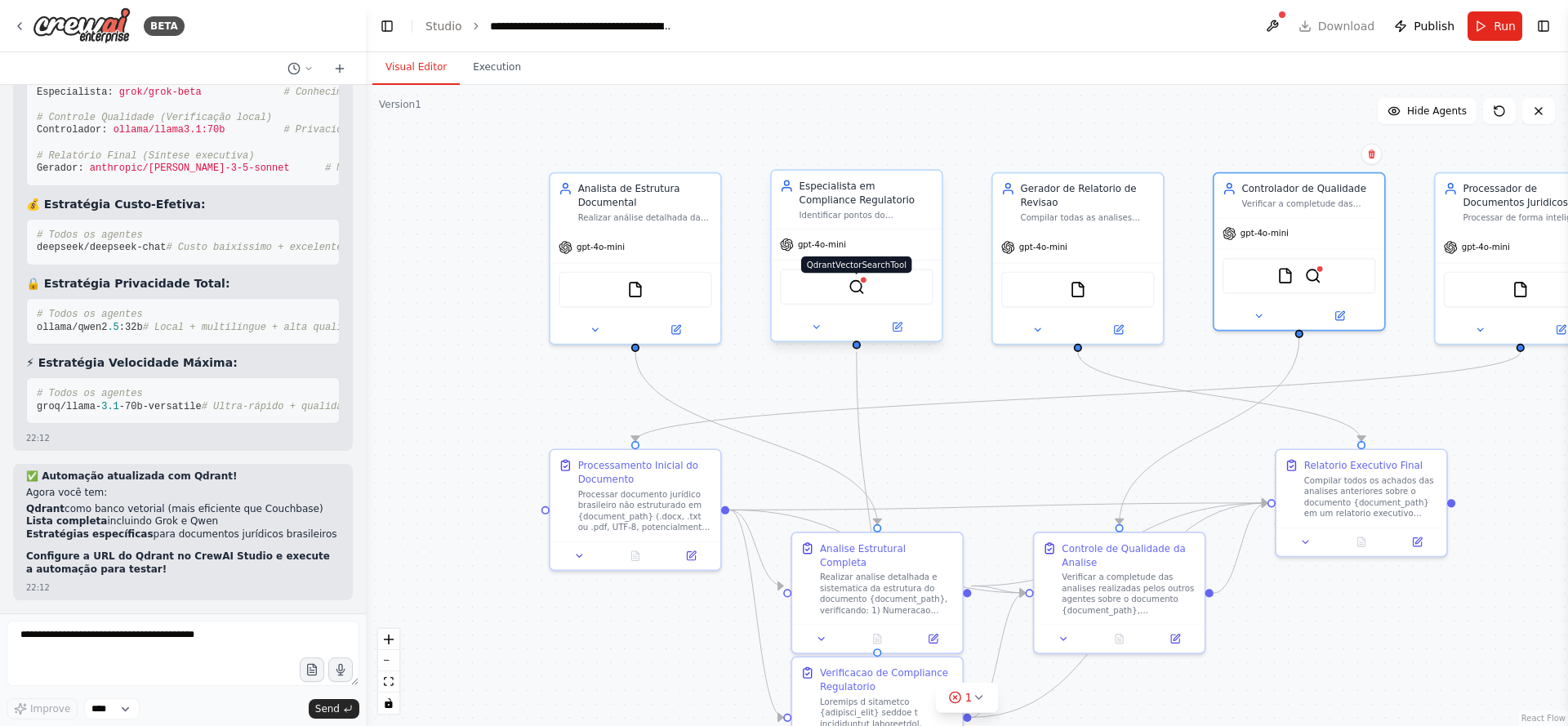
click at [856, 283] on img at bounding box center [856, 286] width 16 height 16
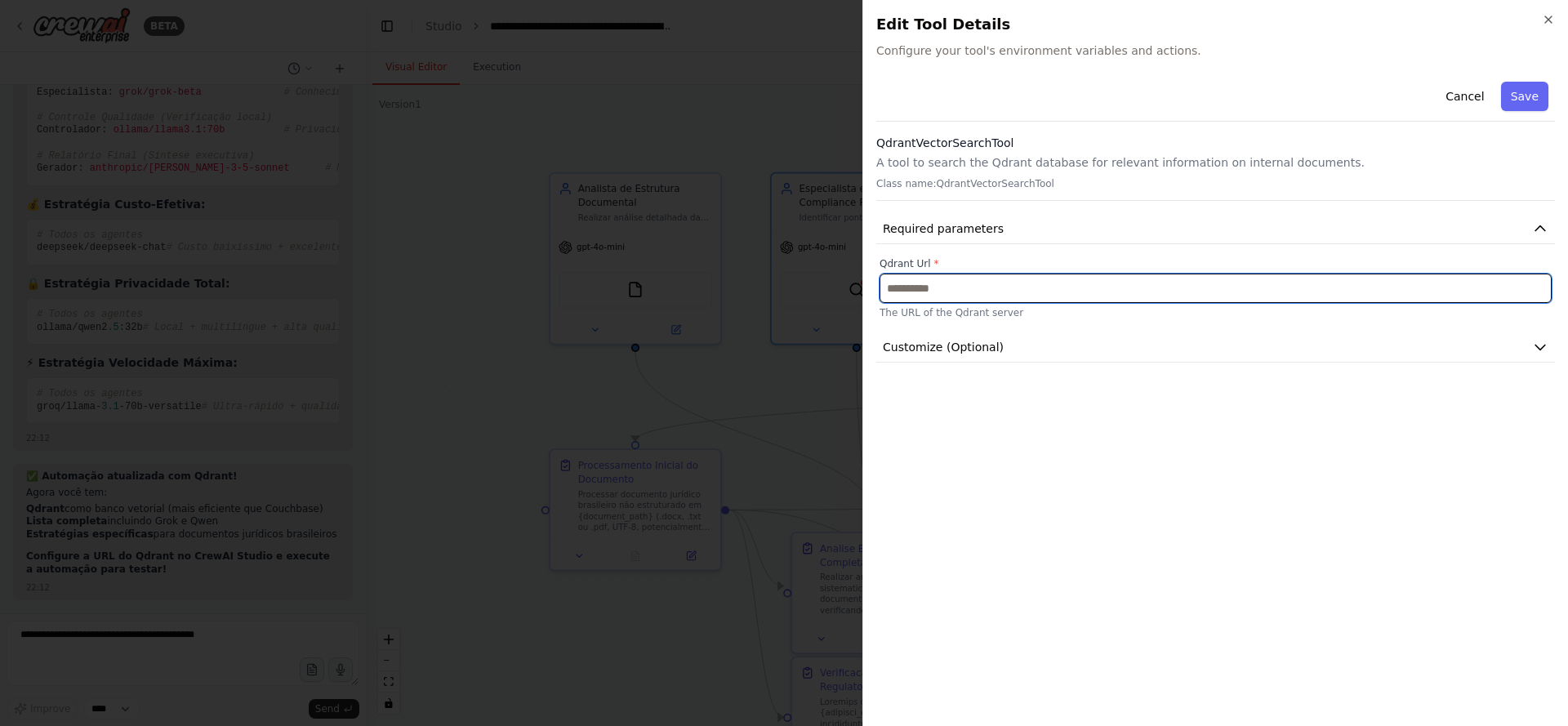
click at [978, 283] on input "text" at bounding box center [1216, 288] width 673 height 29
paste input "**********"
type input "**********"
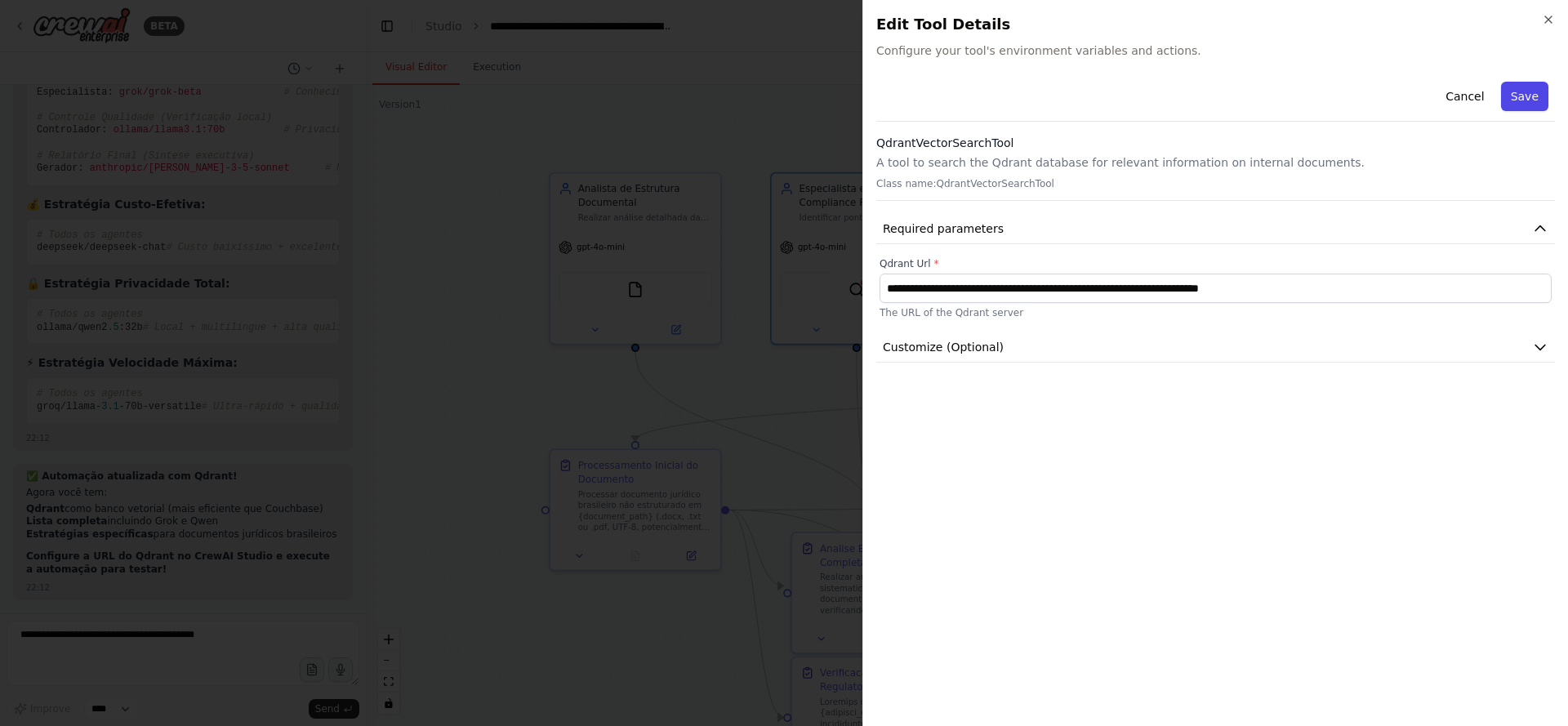
click at [1521, 101] on button "Save" at bounding box center [1525, 96] width 48 height 29
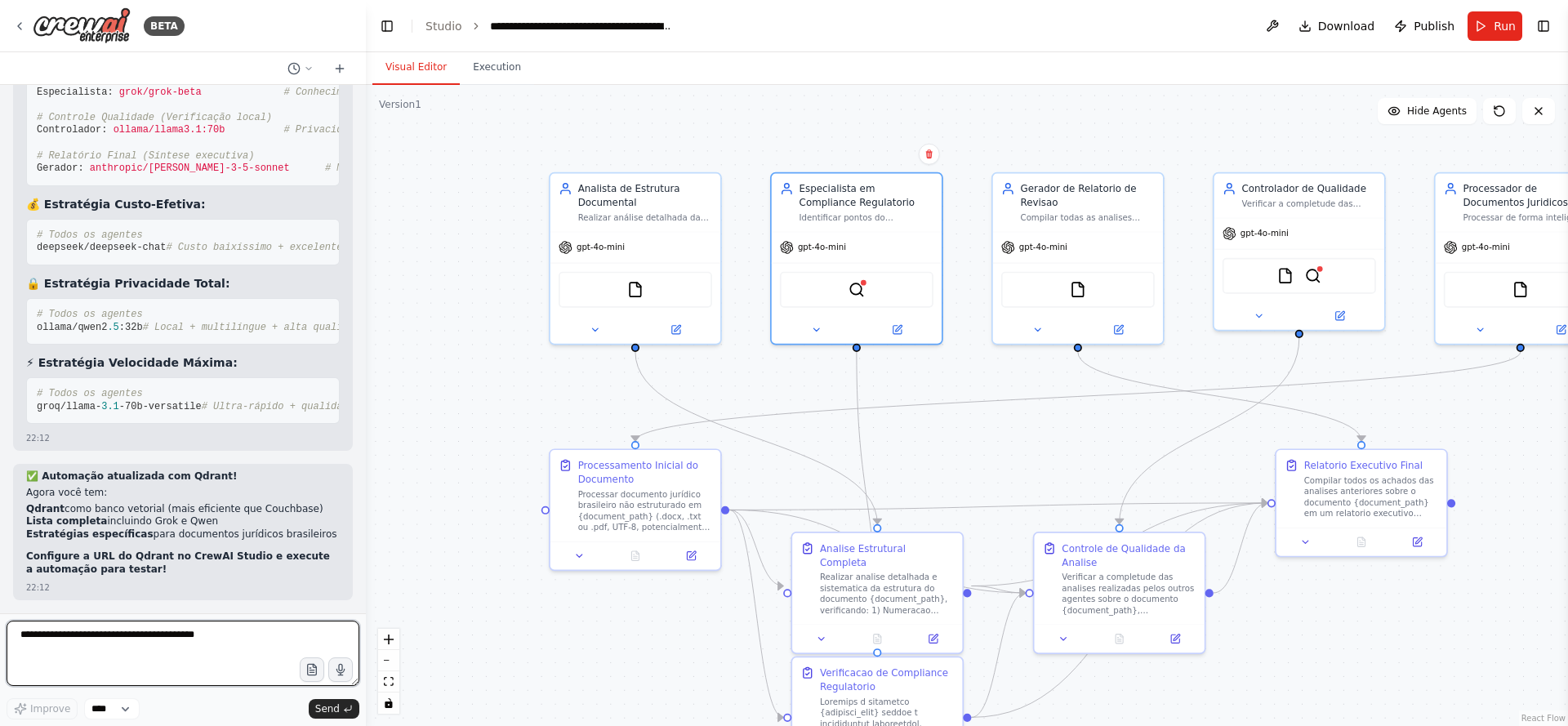
click at [213, 647] on textarea at bounding box center [183, 653] width 353 height 66
click at [1495, 28] on button "Run" at bounding box center [1495, 26] width 55 height 29
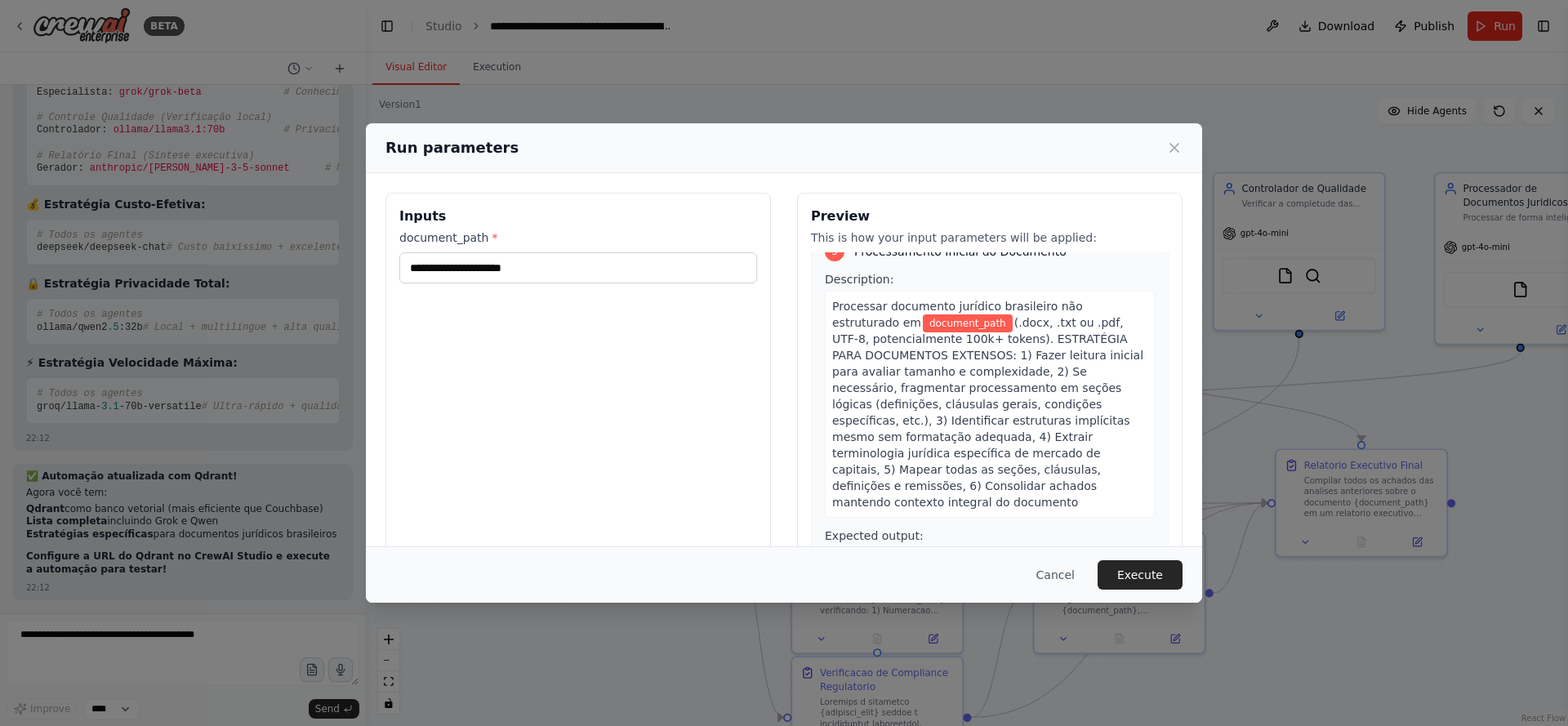
scroll to position [2392, 0]
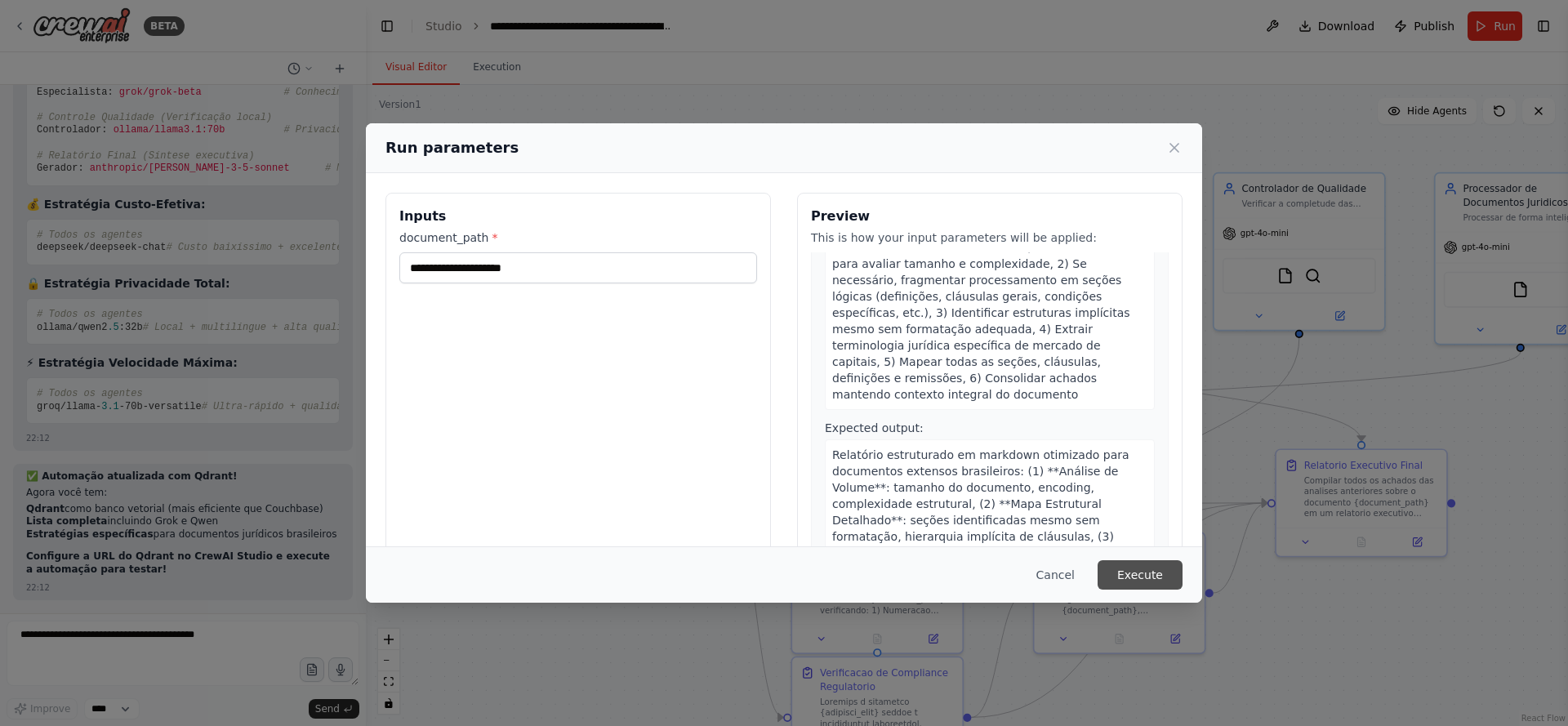
click at [1140, 584] on button "Execute" at bounding box center [1140, 575] width 85 height 29
click at [584, 248] on div "document_path * This field is required" at bounding box center [578, 268] width 358 height 77
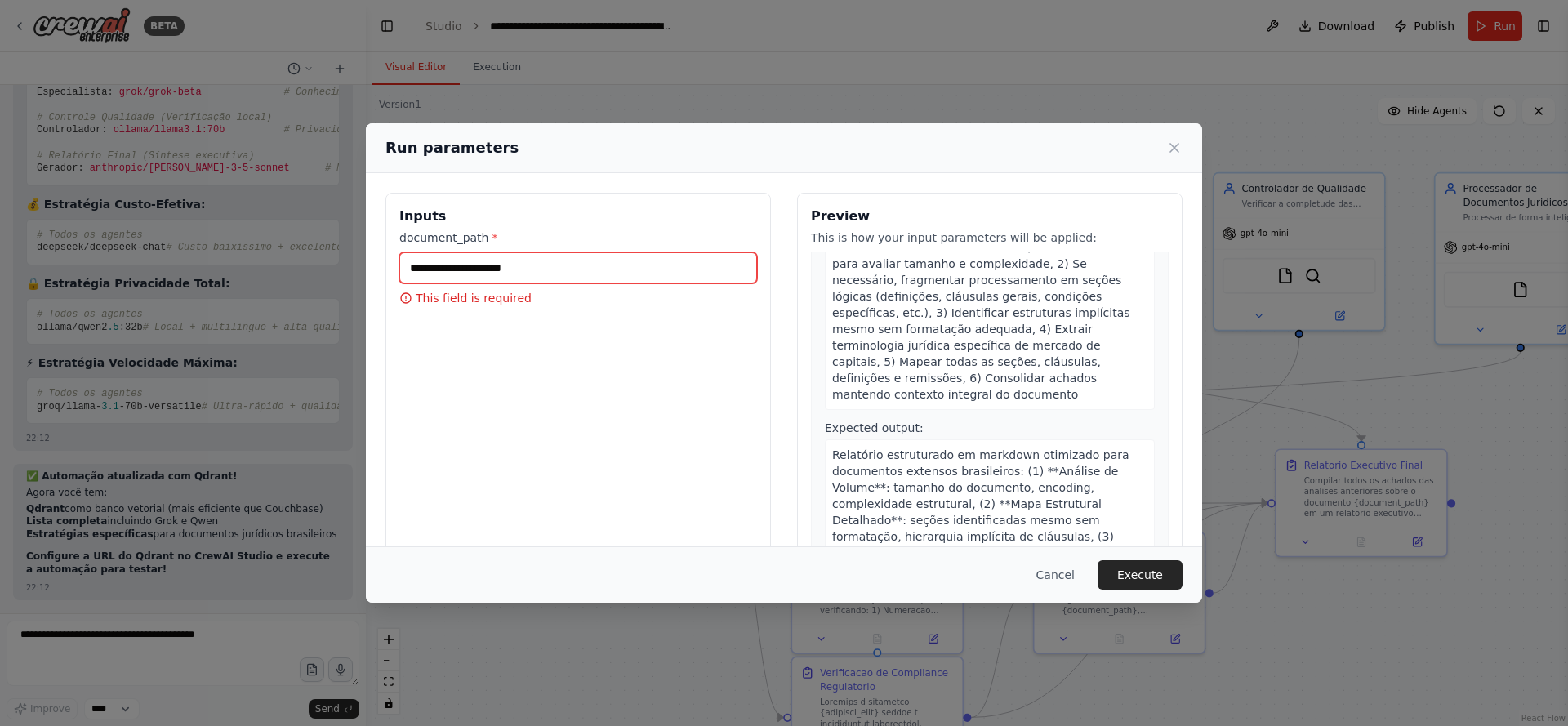
click at [586, 256] on input "document_path *" at bounding box center [578, 268] width 358 height 31
click at [1054, 569] on button "Cancel" at bounding box center [1056, 575] width 65 height 29
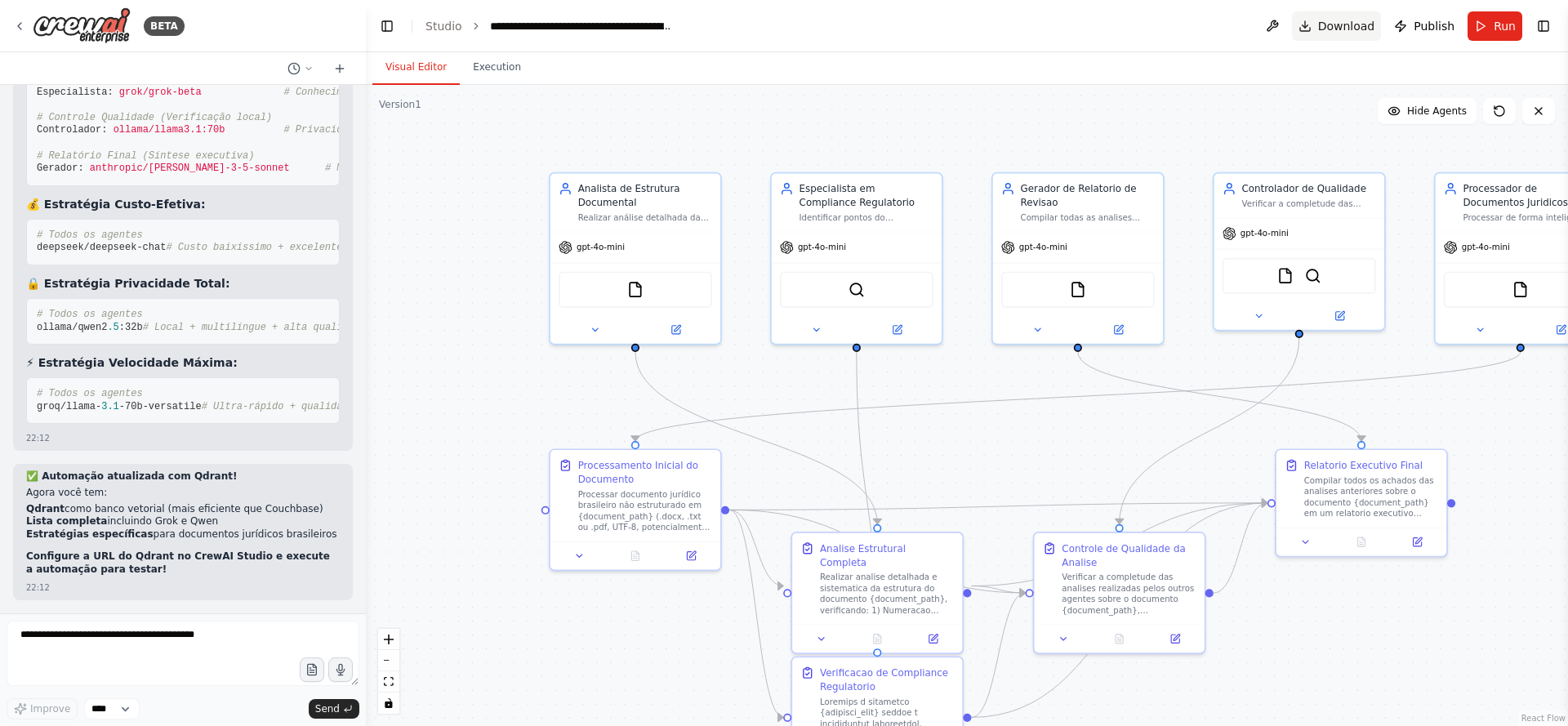
click at [1332, 24] on span "Download" at bounding box center [1347, 26] width 57 height 16
click at [1355, 26] on span "Download" at bounding box center [1347, 26] width 57 height 16
click at [485, 72] on button "Execution" at bounding box center [497, 67] width 74 height 34
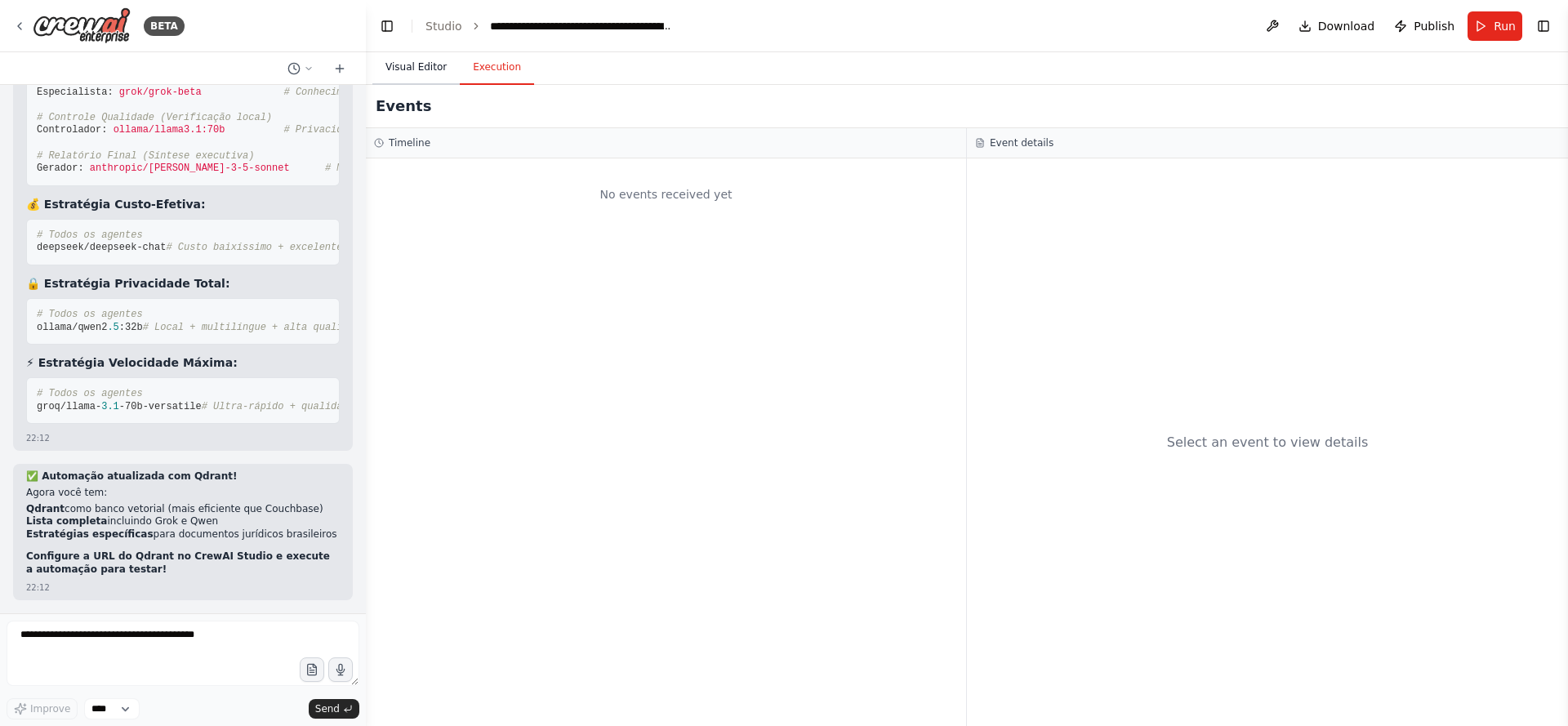
click at [413, 69] on button "Visual Editor" at bounding box center [416, 67] width 87 height 34
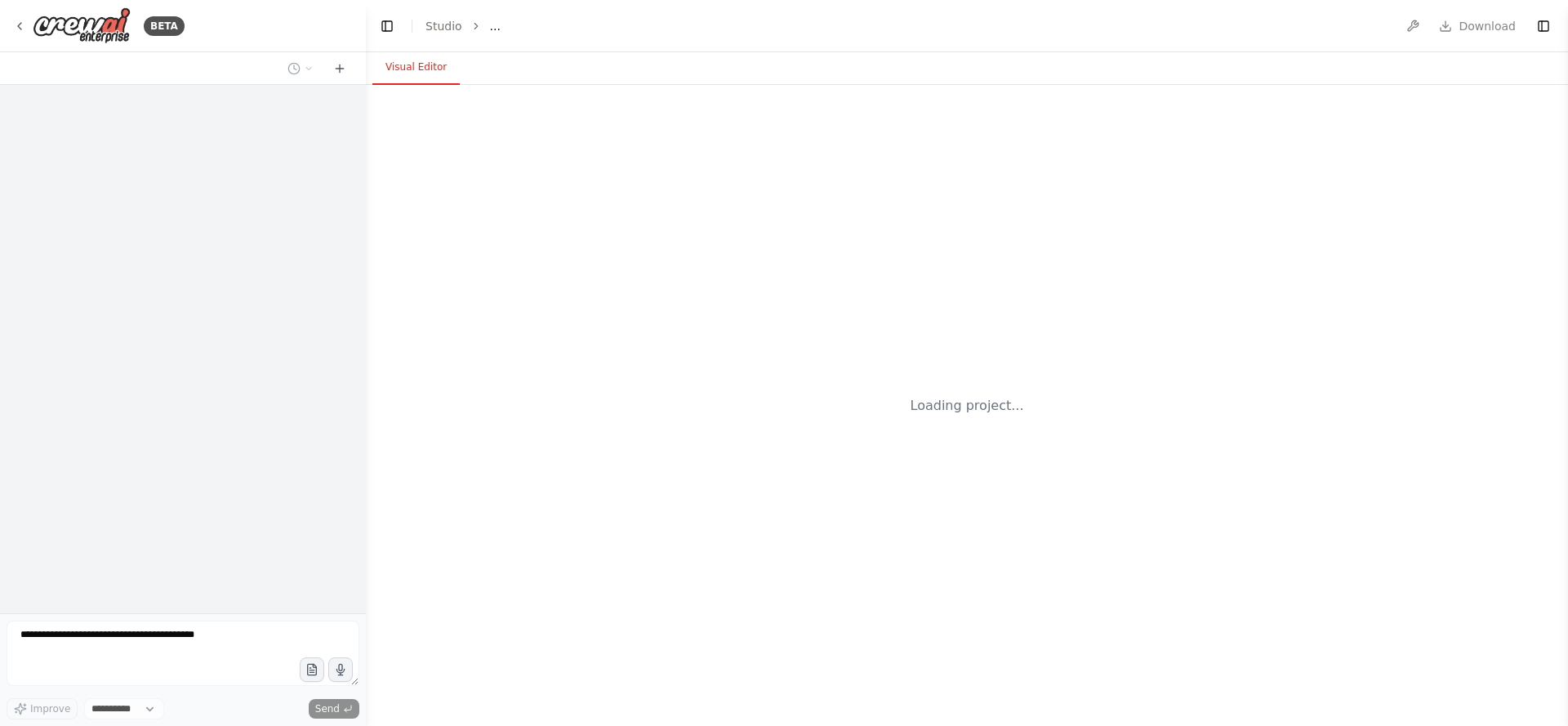
select select "****"
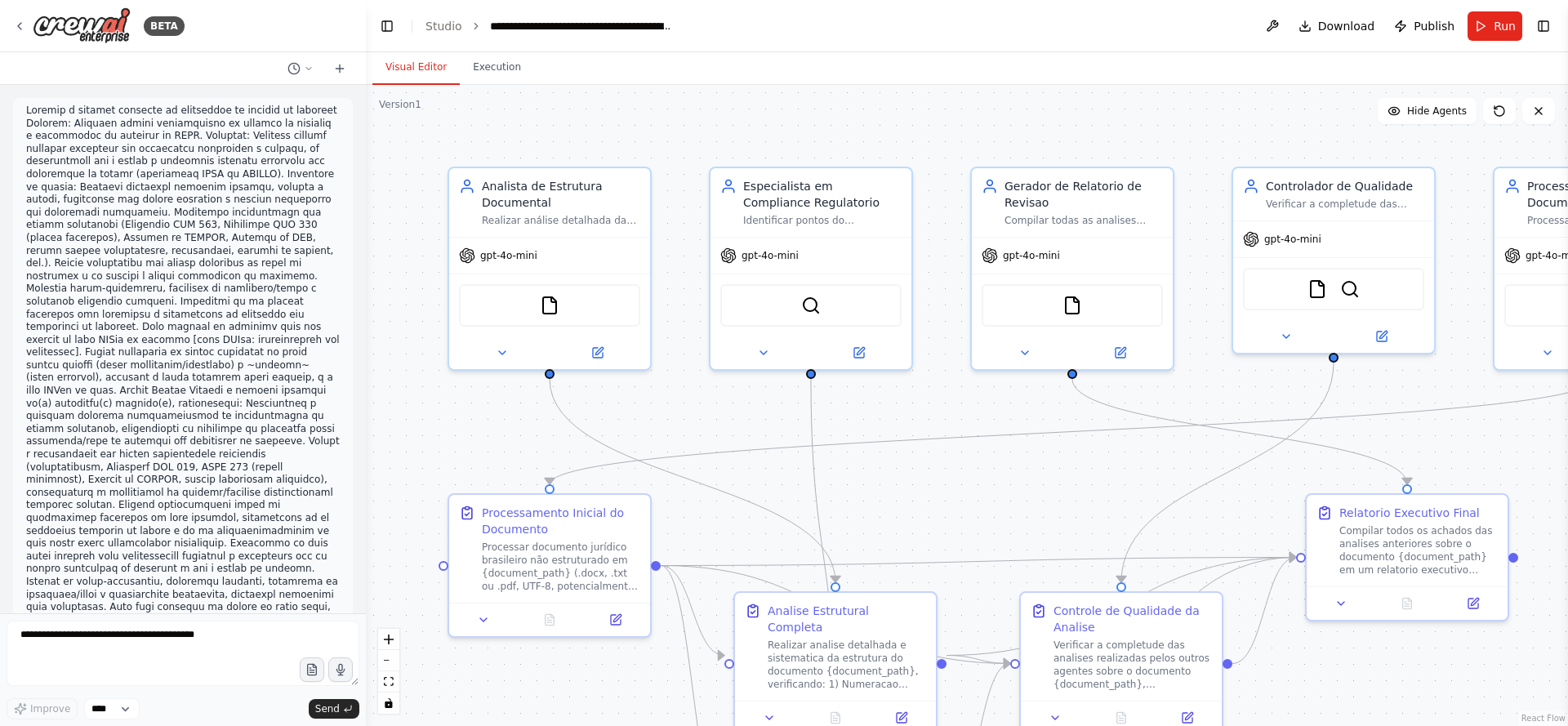
scroll to position [15362, 0]
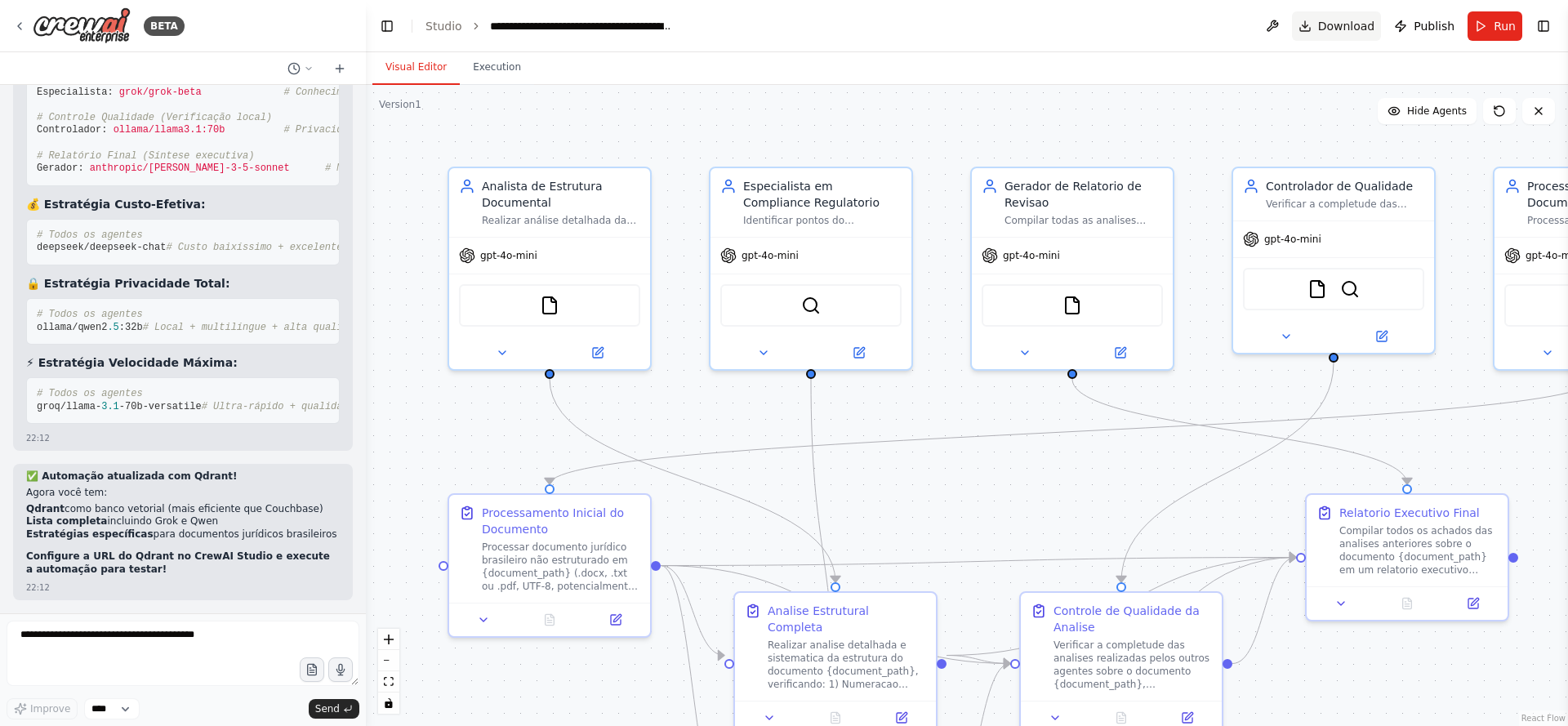
click at [1341, 23] on span "Download" at bounding box center [1347, 26] width 57 height 16
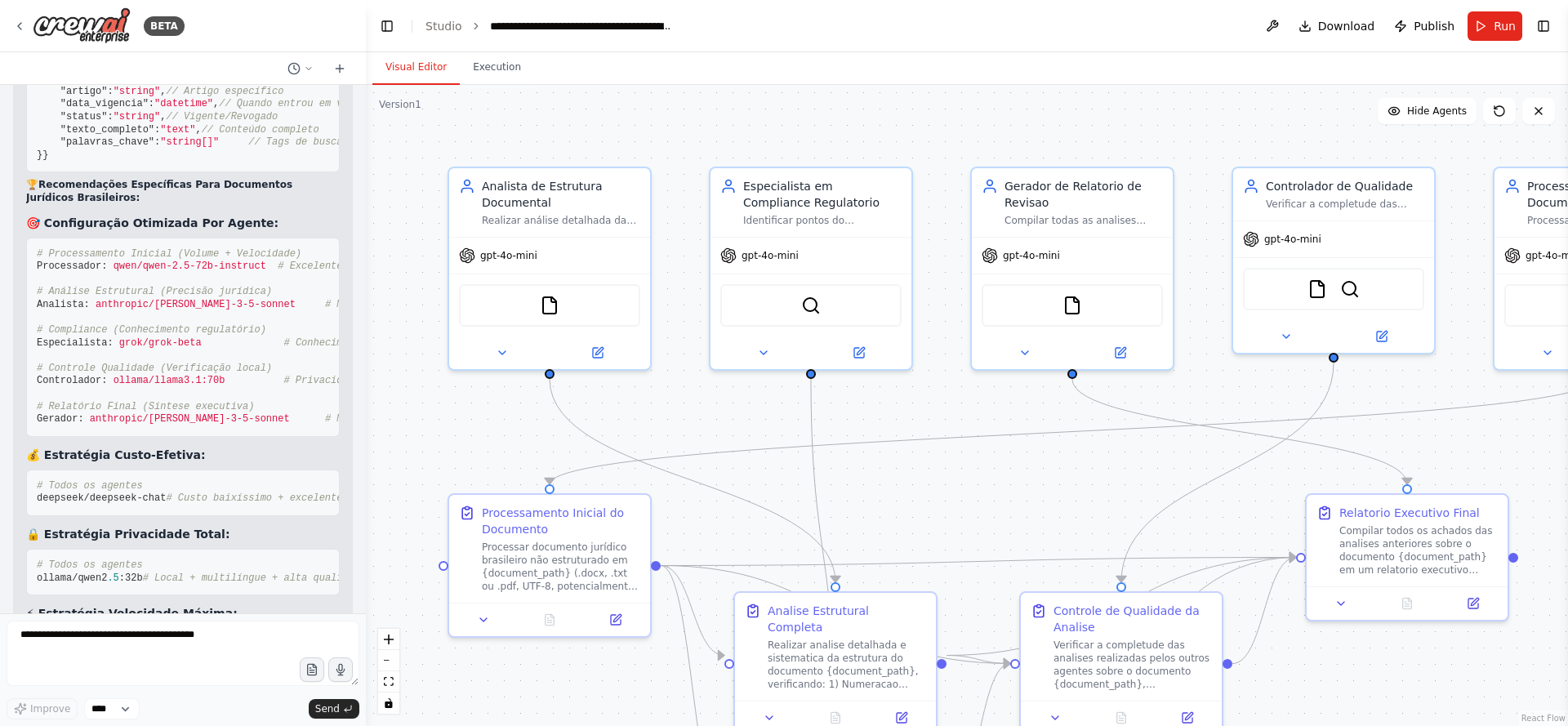
scroll to position [14677, 0]
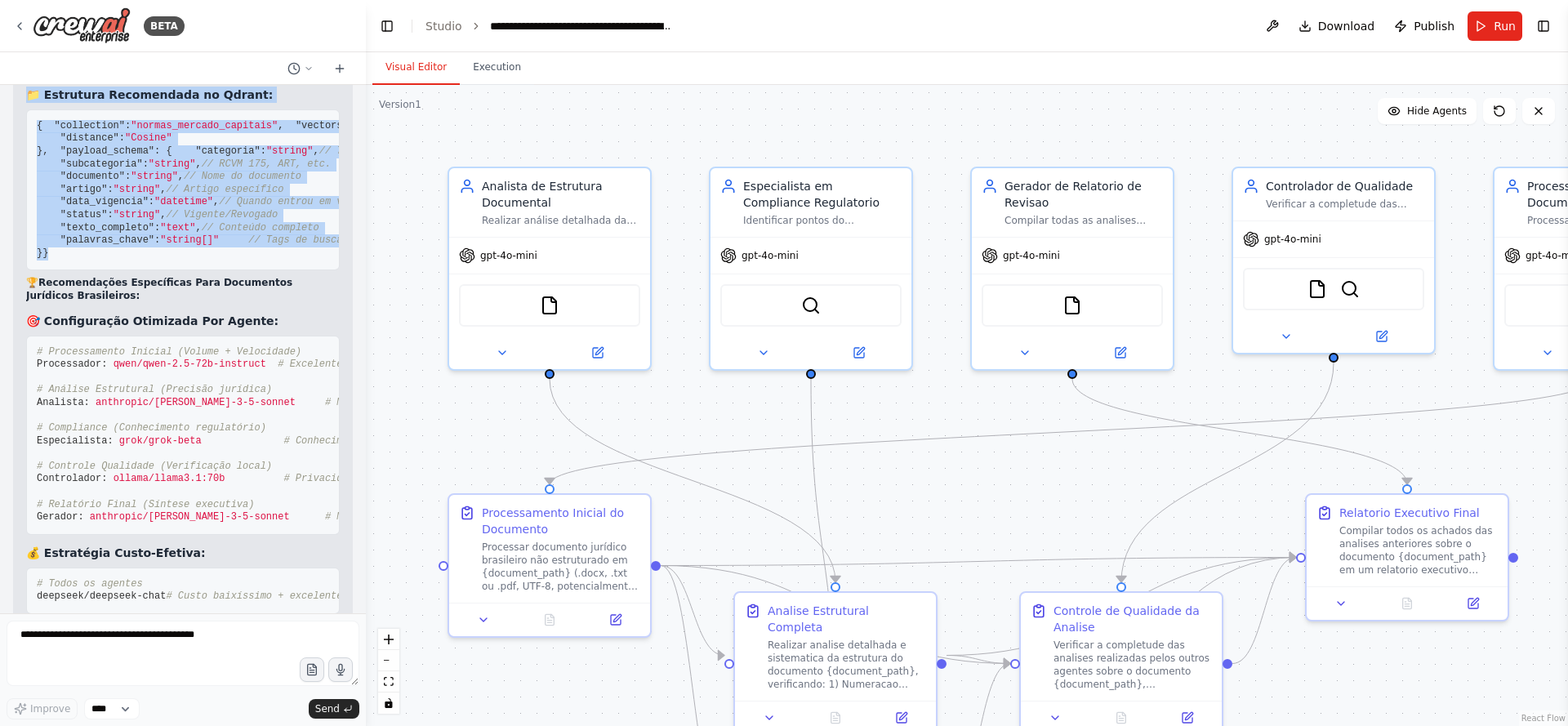
drag, startPoint x: 108, startPoint y: 531, endPoint x: 32, endPoint y: 280, distance: 262.3
copy div "📁 Estrutura Recomendada no Qdrant: { "collection" : "normas_mercado_capitais" ,…"
